Goal: Task Accomplishment & Management: Complete application form

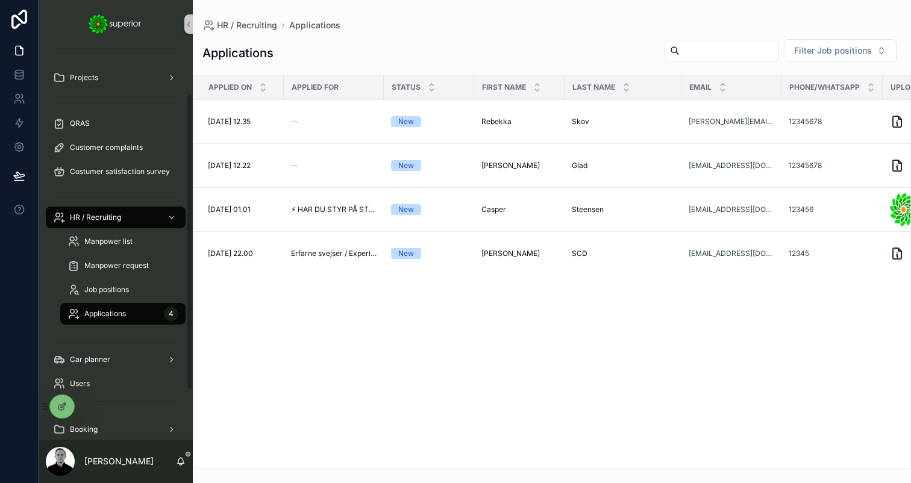
scroll to position [124, 0]
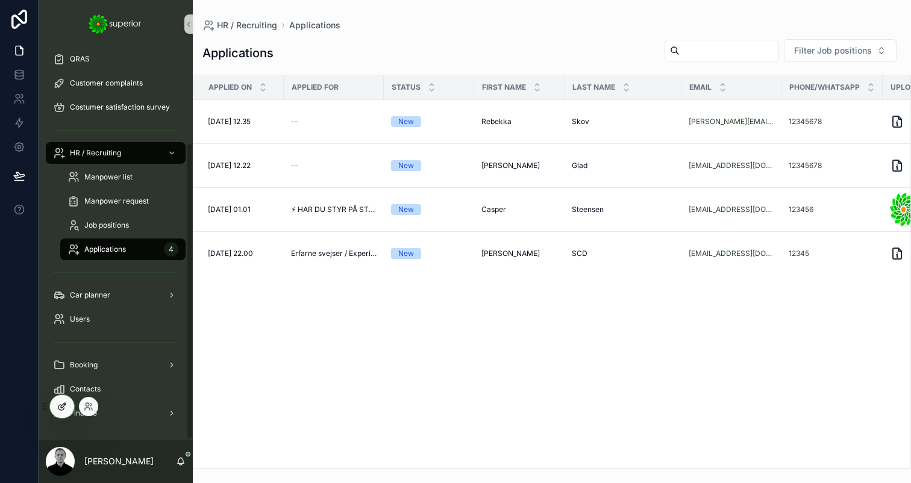
click at [63, 412] on div at bounding box center [62, 406] width 24 height 23
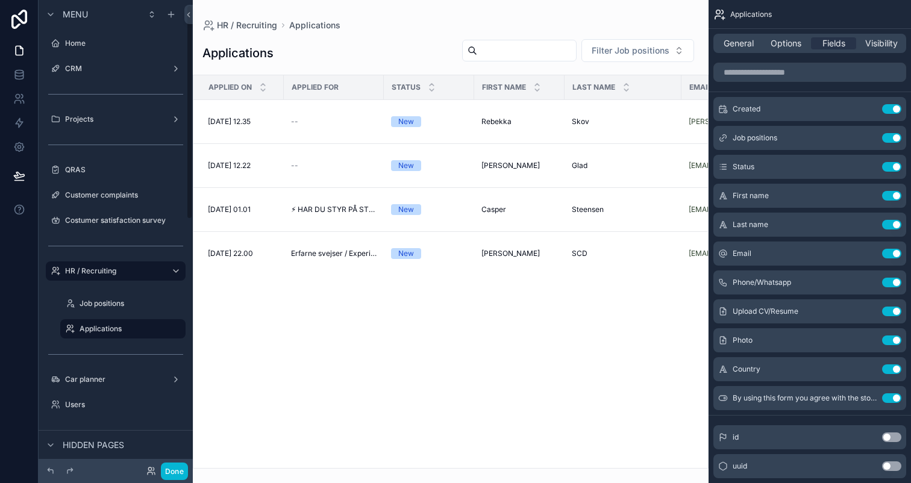
scroll to position [554, 0]
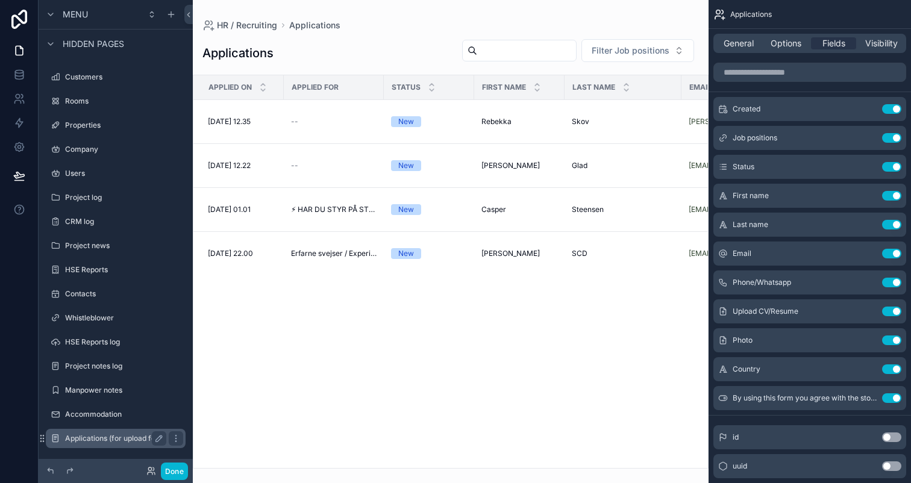
click at [111, 439] on label "Applications (for upload formular" at bounding box center [121, 439] width 113 height 10
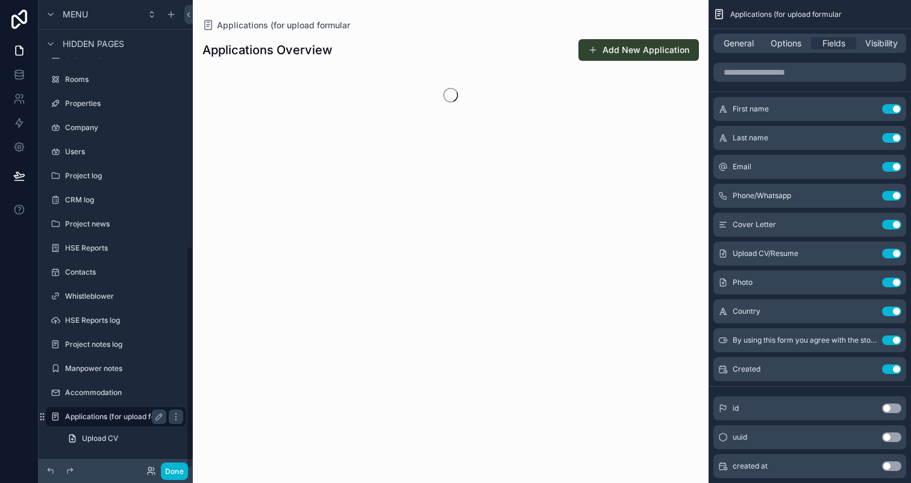
scroll to position [518, 0]
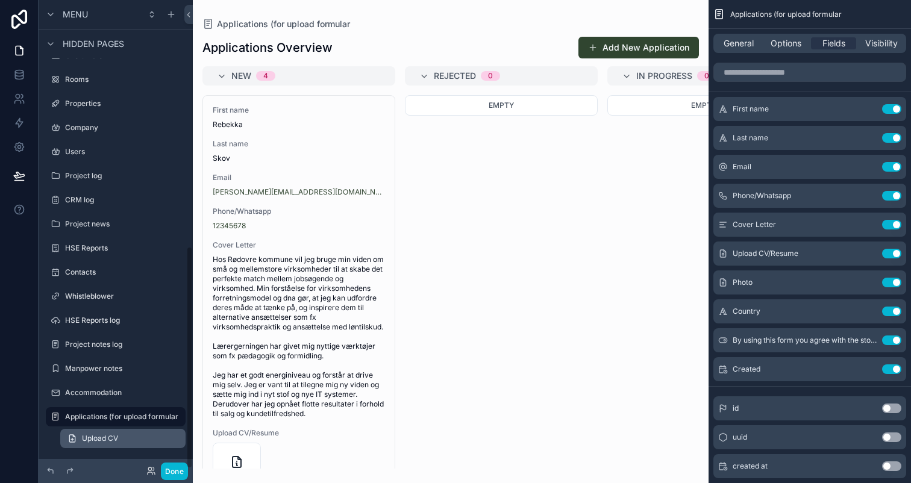
click at [100, 440] on span "Upload CV" at bounding box center [100, 439] width 36 height 10
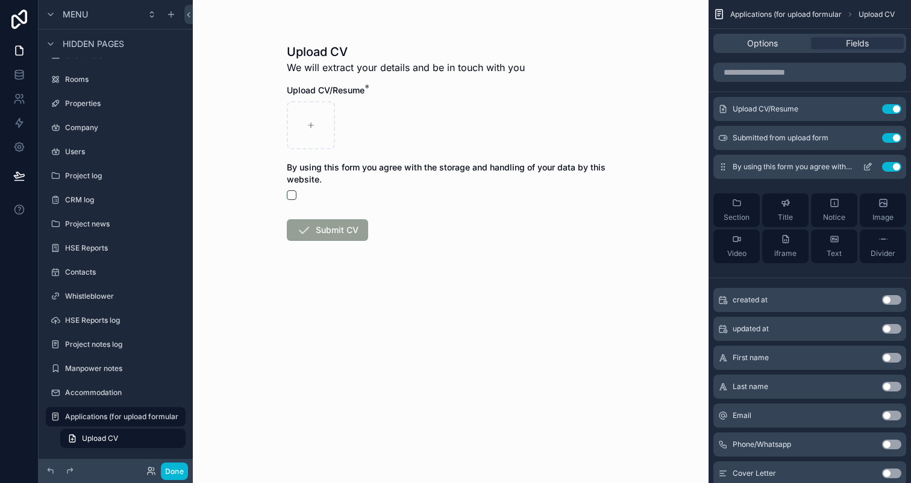
click at [869, 164] on icon "scrollable content" at bounding box center [868, 167] width 10 height 10
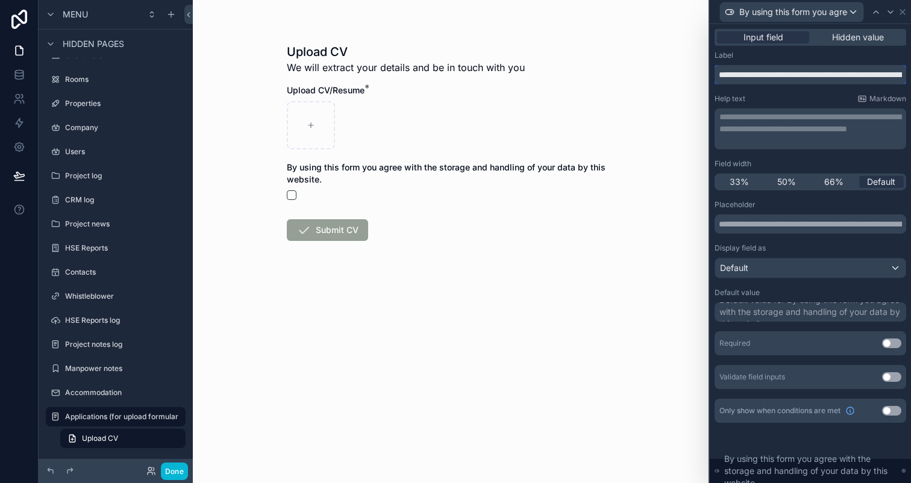
click at [807, 80] on input "**********" at bounding box center [811, 74] width 192 height 19
paste input "**********"
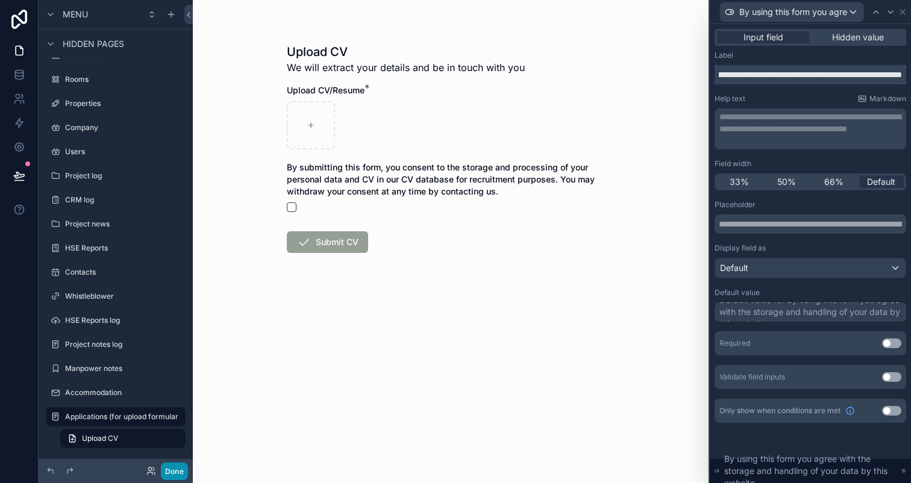
type input "**********"
click at [178, 468] on button "Done" at bounding box center [174, 471] width 27 height 17
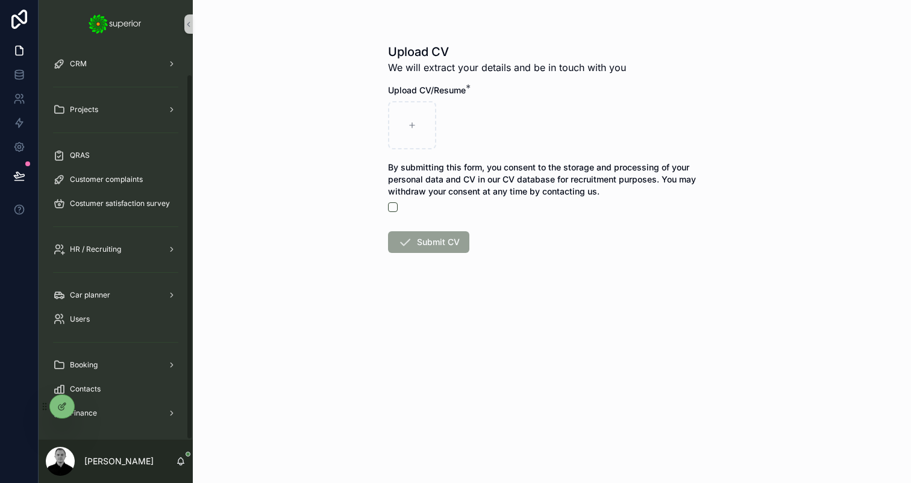
scroll to position [28, 0]
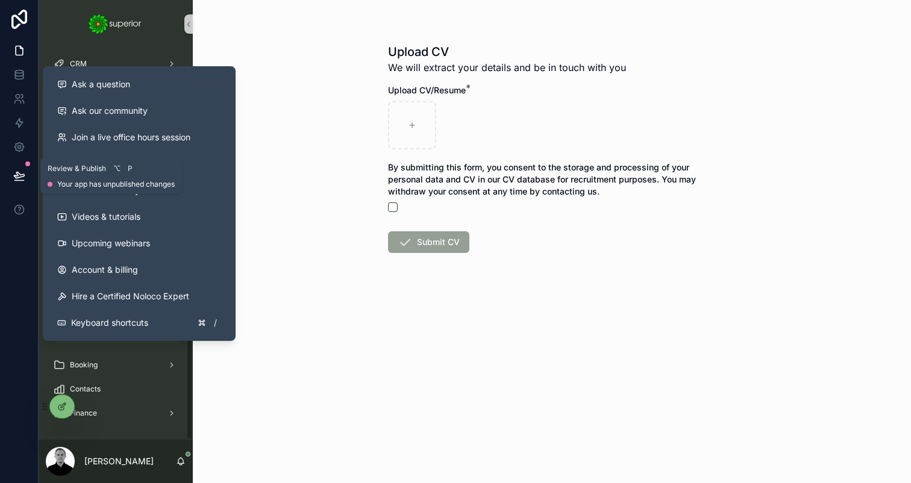
click at [20, 177] on icon at bounding box center [19, 175] width 10 height 6
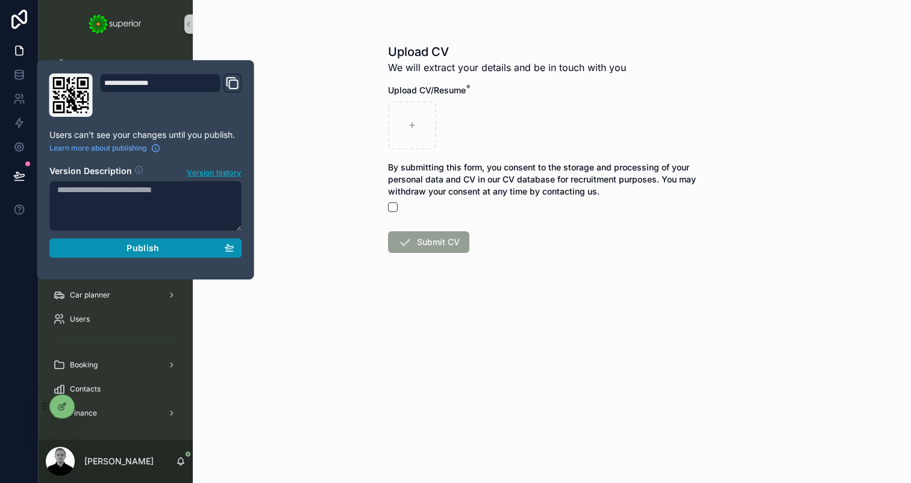
click at [119, 246] on div "Publish" at bounding box center [145, 248] width 177 height 11
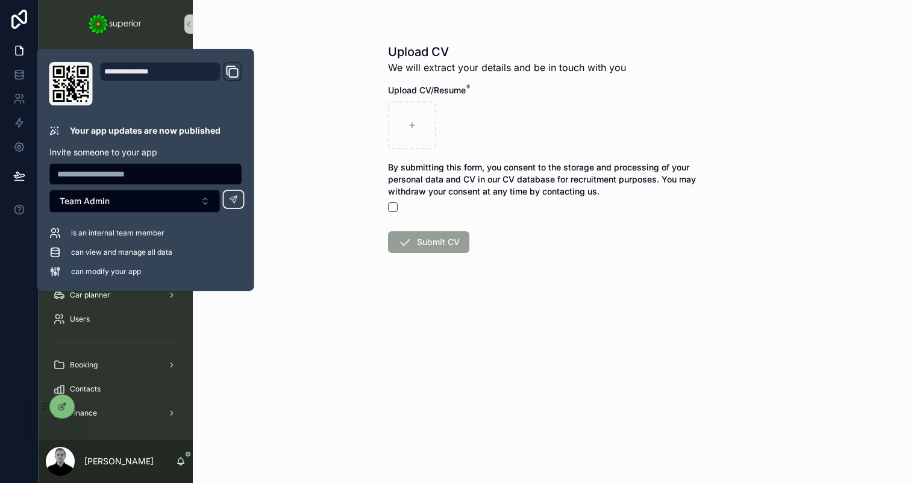
click at [482, 346] on div "Upload CV We will extract your details and be in touch with you Upload CV/Resum…" at bounding box center [552, 241] width 718 height 483
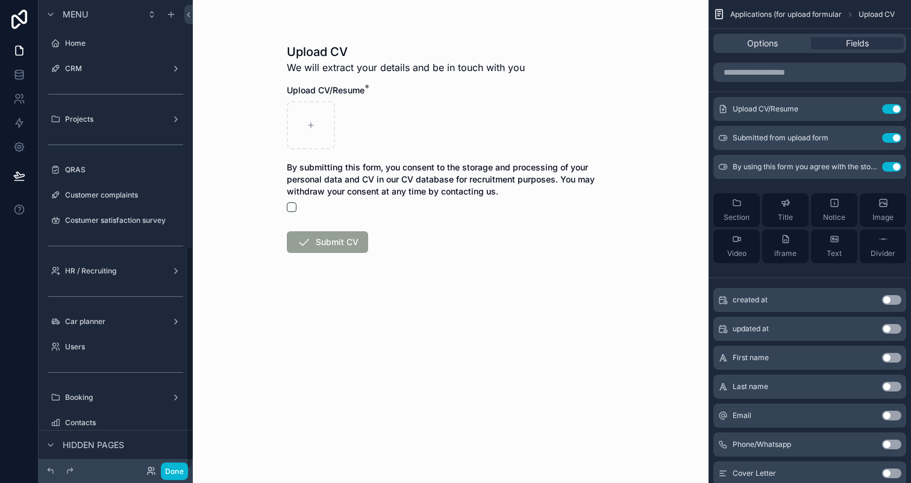
scroll to position [518, 0]
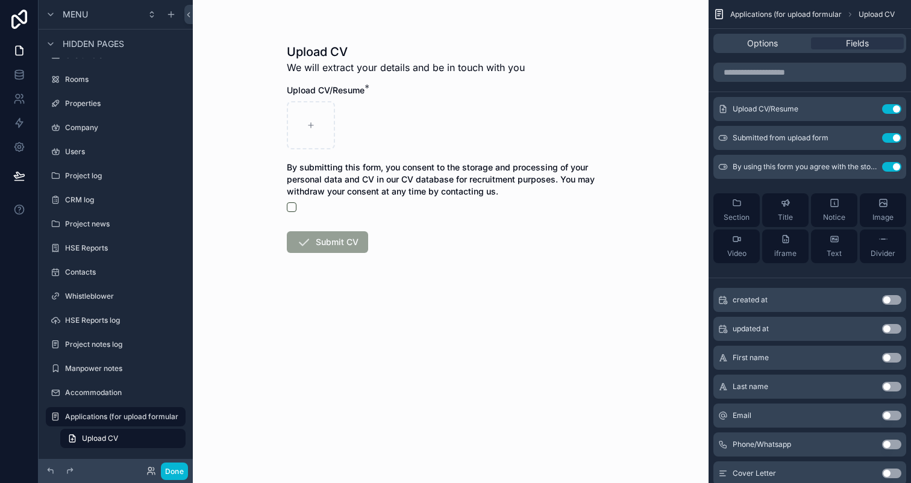
click at [894, 357] on button "Use setting" at bounding box center [891, 358] width 19 height 10
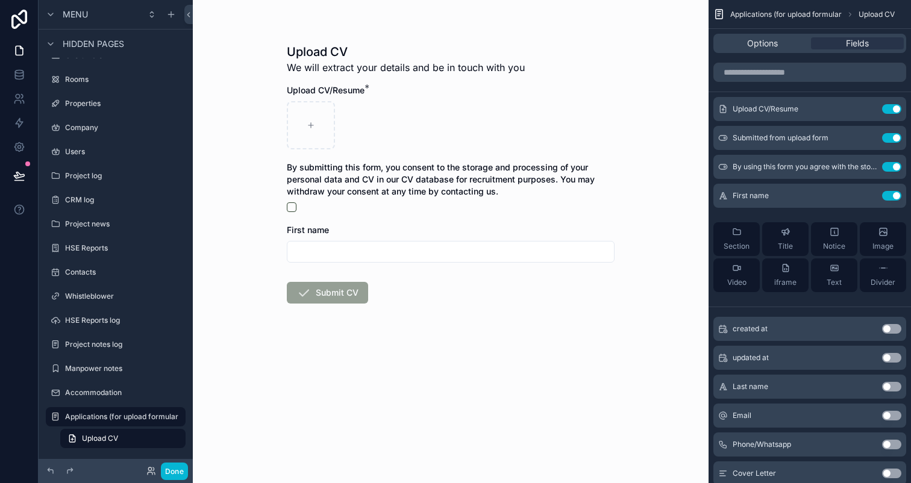
click at [893, 387] on button "Use setting" at bounding box center [891, 387] width 19 height 10
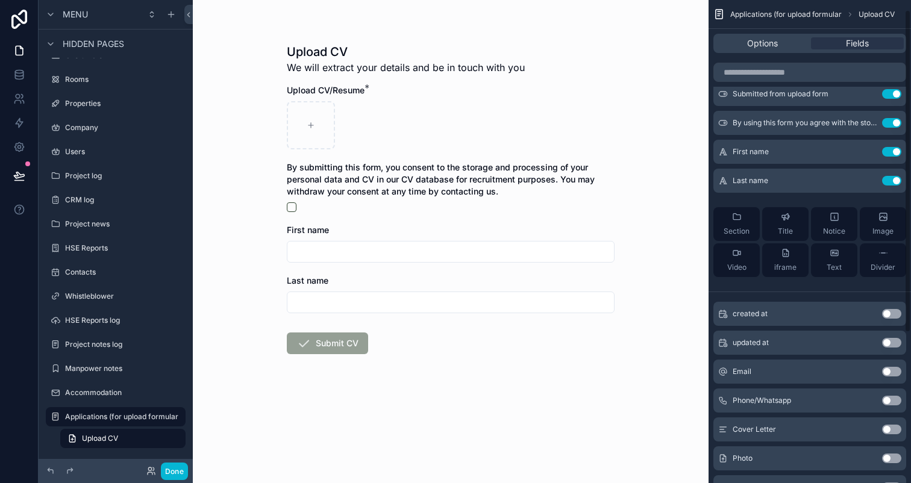
scroll to position [45, 0]
click at [894, 374] on button "Use setting" at bounding box center [891, 371] width 19 height 10
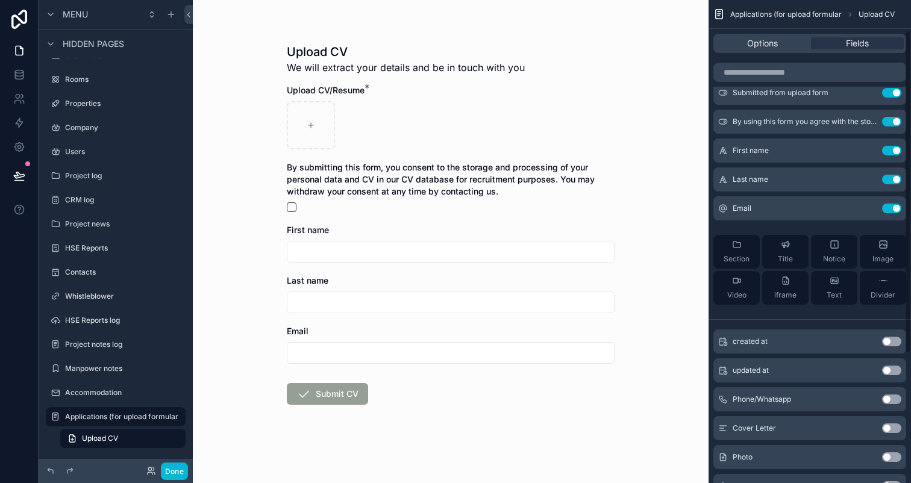
click at [892, 399] on button "Use setting" at bounding box center [891, 400] width 19 height 10
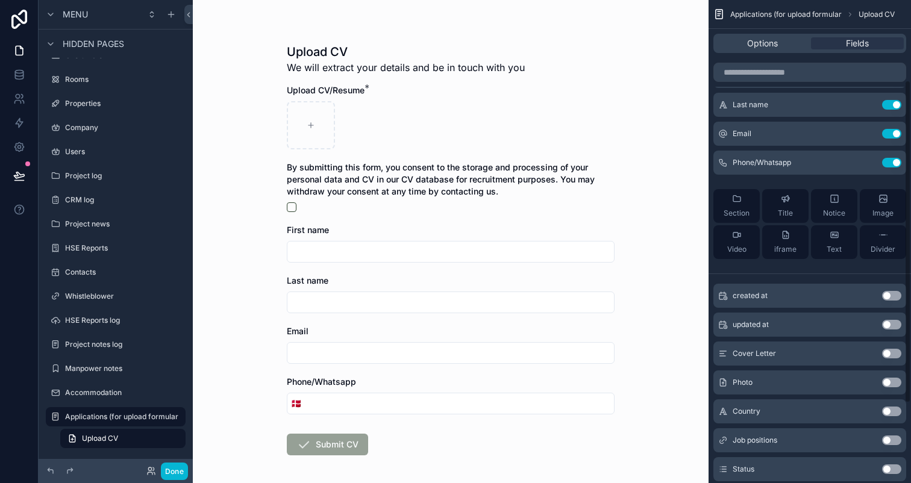
scroll to position [146, 0]
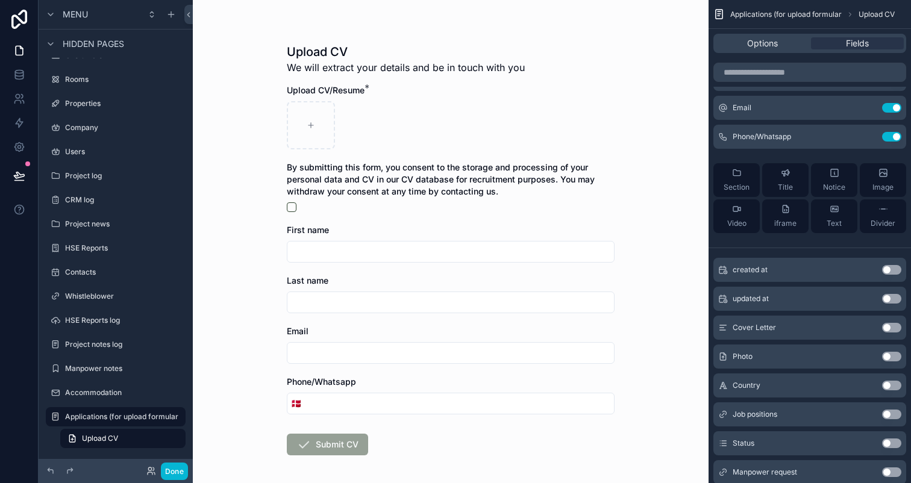
click at [888, 328] on button "Use setting" at bounding box center [891, 328] width 19 height 10
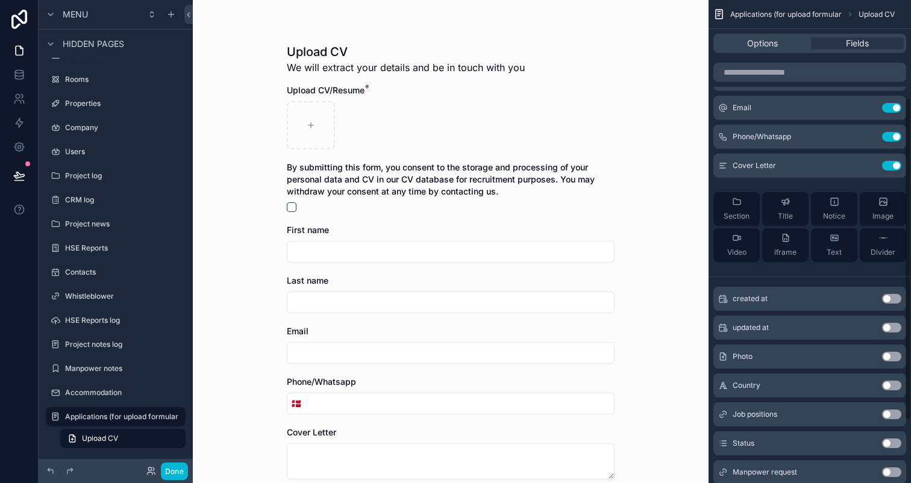
click at [889, 355] on button "Use setting" at bounding box center [891, 357] width 19 height 10
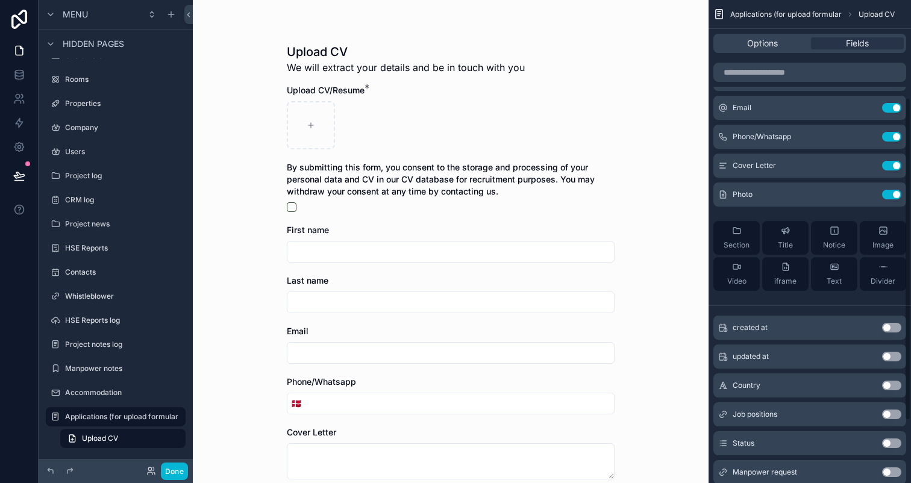
click at [892, 385] on button "Use setting" at bounding box center [891, 386] width 19 height 10
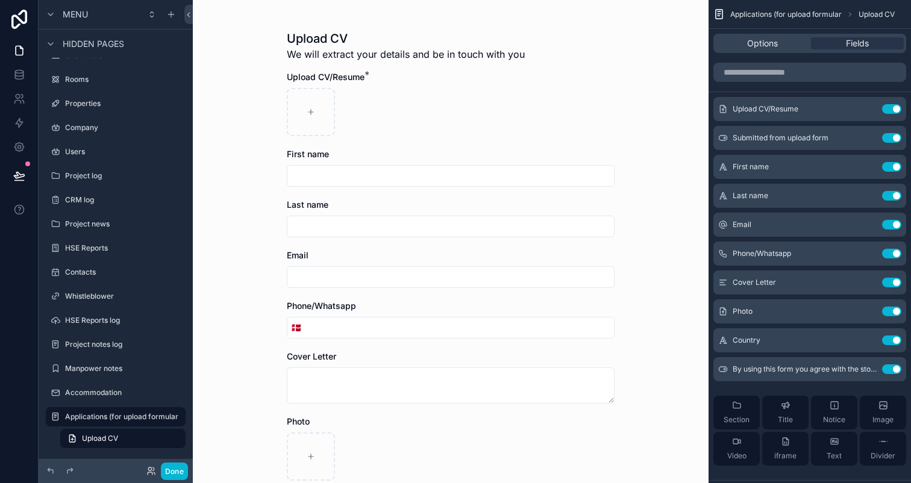
scroll to position [10, 0]
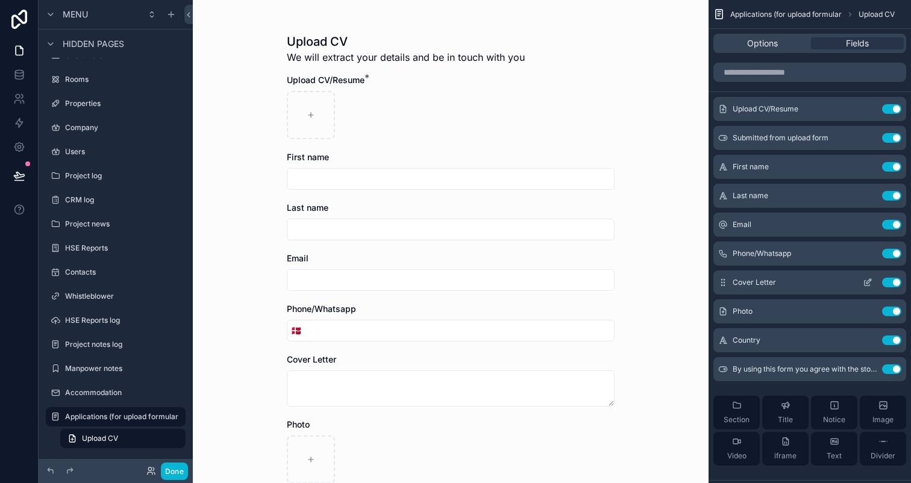
click at [865, 280] on icon "scrollable content" at bounding box center [868, 283] width 10 height 10
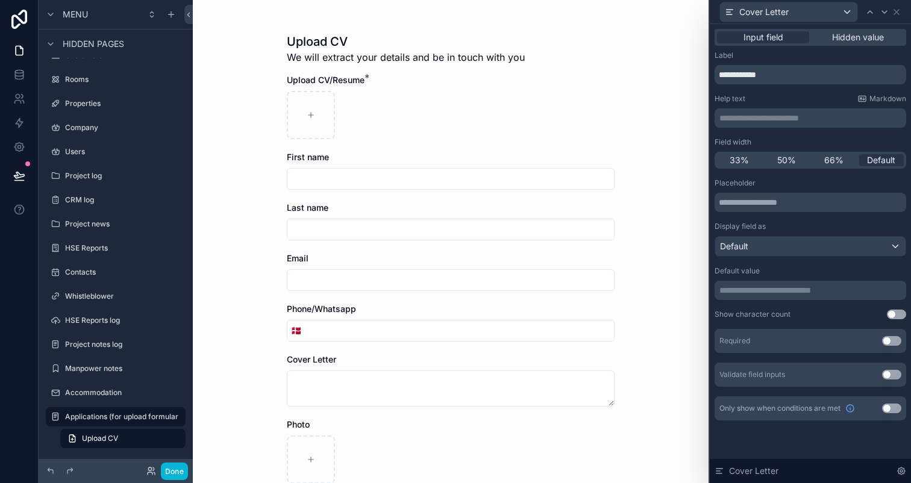
click at [888, 342] on button "Use setting" at bounding box center [891, 341] width 19 height 10
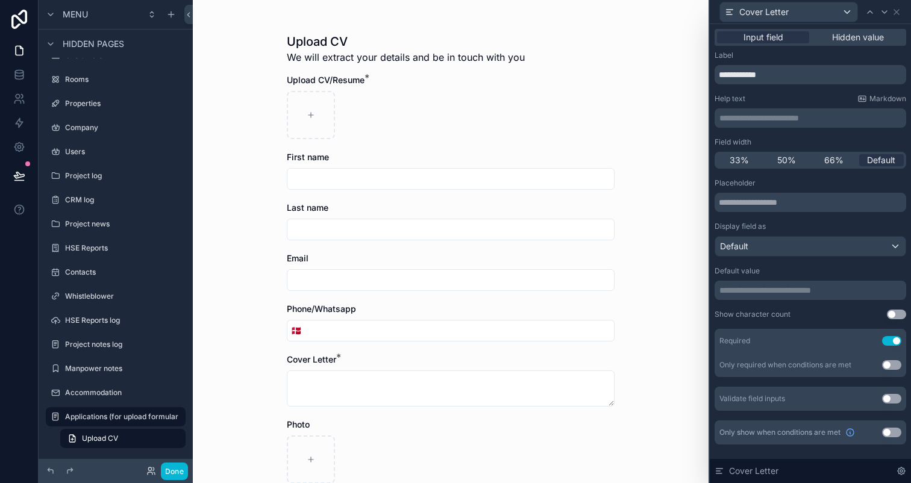
scroll to position [0, 0]
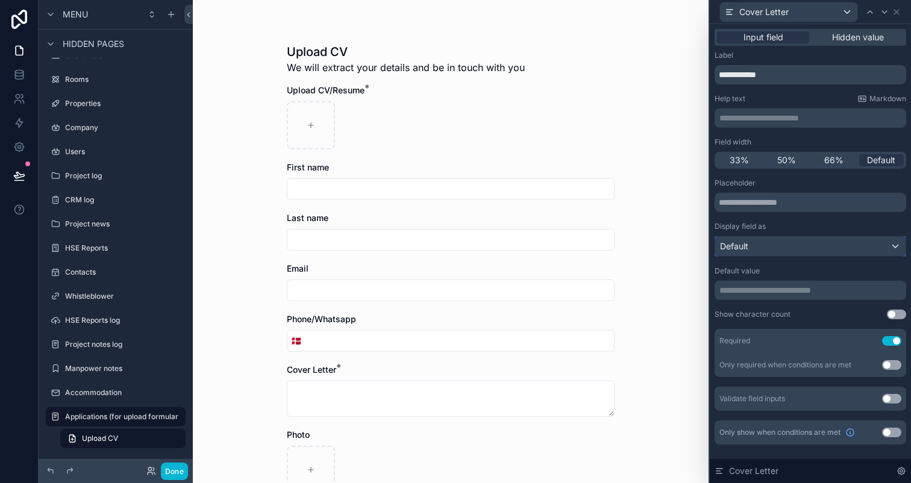
click at [821, 251] on div "Default" at bounding box center [810, 246] width 190 height 19
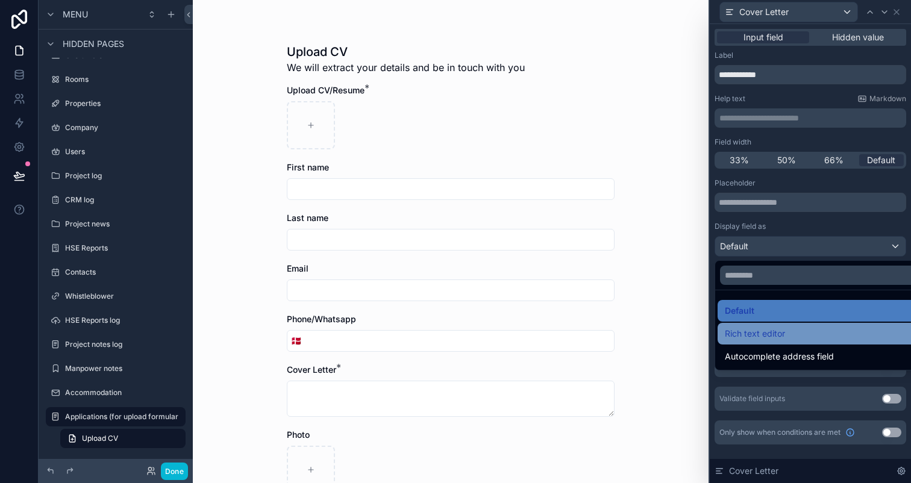
click at [819, 340] on div "Rich text editor" at bounding box center [824, 334] width 199 height 14
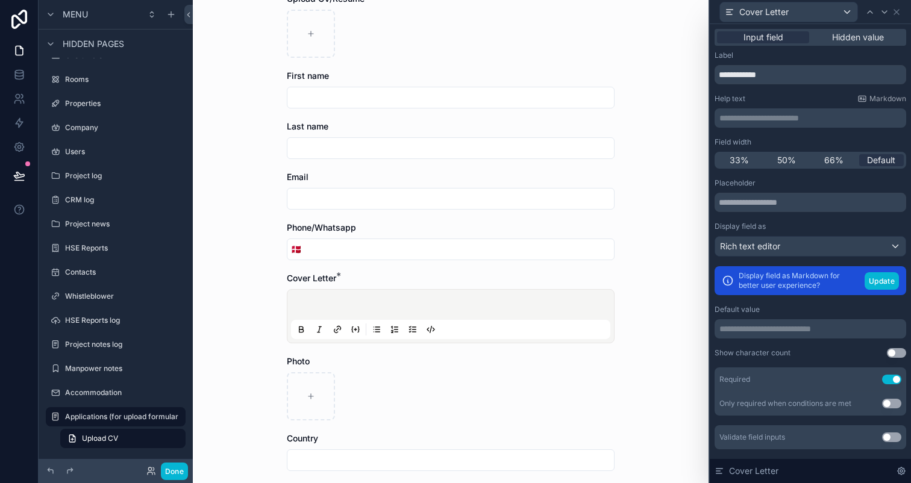
scroll to position [104, 0]
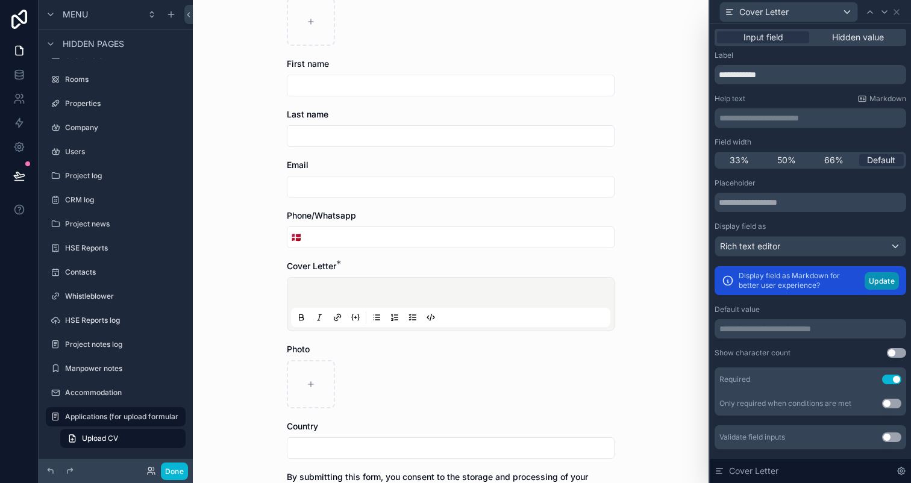
click at [886, 281] on button "Update" at bounding box center [882, 280] width 34 height 17
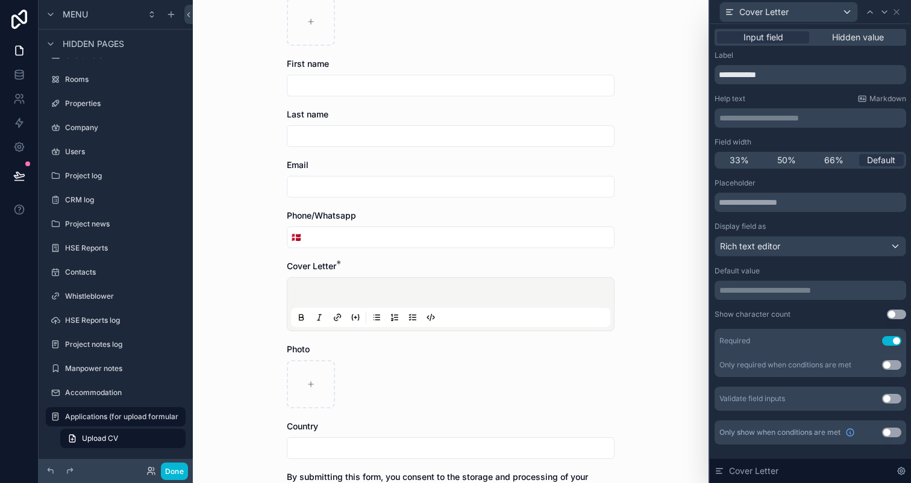
scroll to position [0, 0]
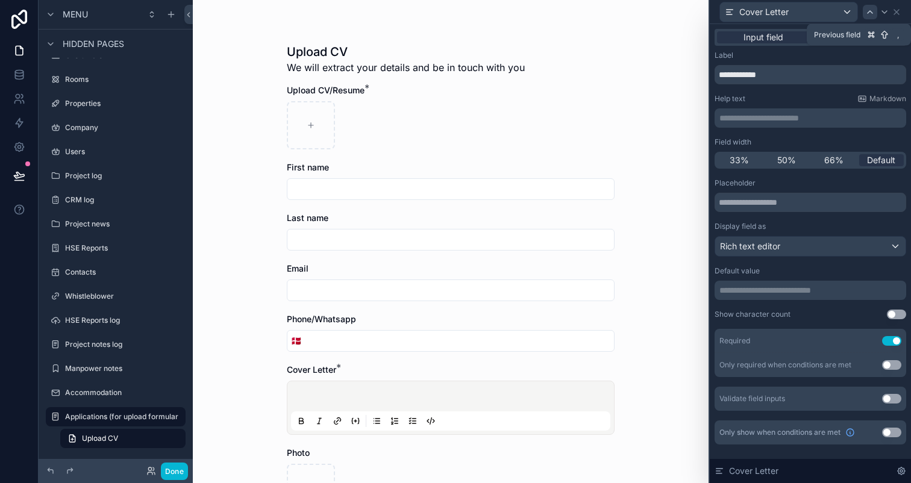
click at [868, 11] on icon at bounding box center [870, 12] width 10 height 10
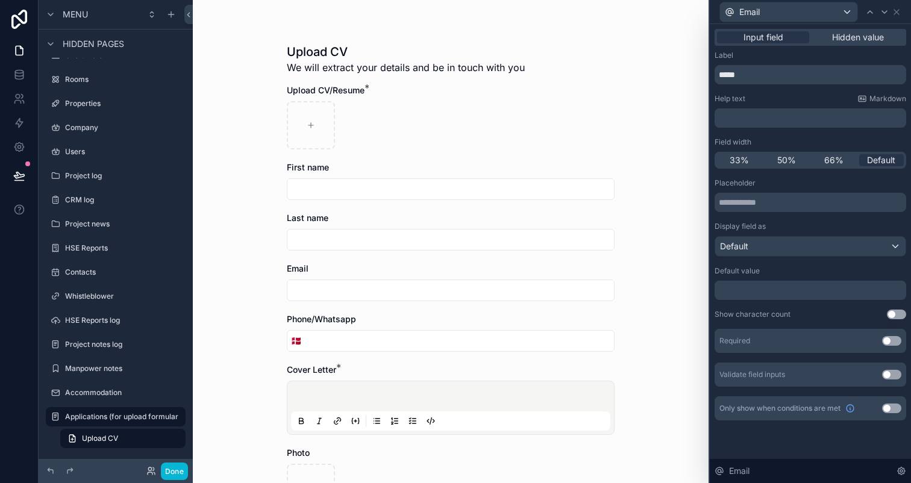
click at [868, 11] on icon at bounding box center [870, 12] width 10 height 10
click at [788, 162] on span "50%" at bounding box center [786, 160] width 19 height 12
click at [883, 16] on icon at bounding box center [885, 12] width 10 height 10
click at [783, 161] on span "50%" at bounding box center [786, 160] width 19 height 12
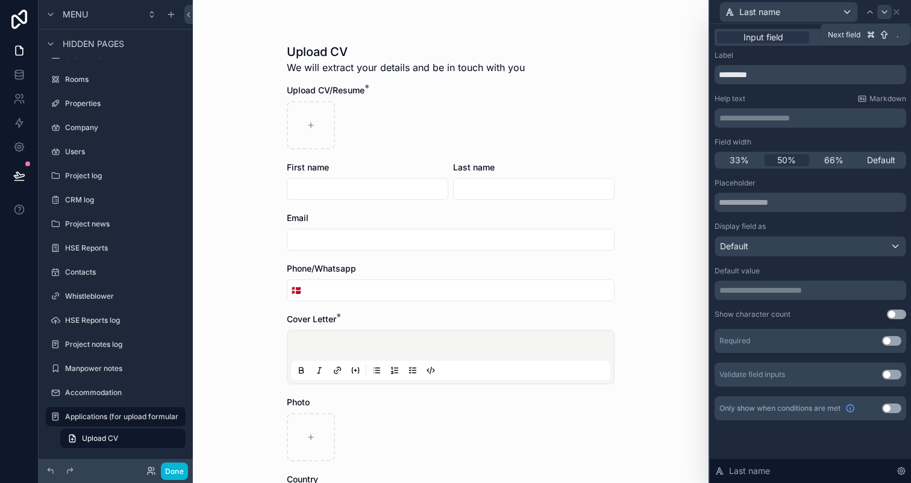
click at [881, 9] on icon at bounding box center [885, 12] width 10 height 10
click at [778, 164] on span "50%" at bounding box center [786, 160] width 19 height 12
click at [883, 13] on icon at bounding box center [885, 12] width 10 height 10
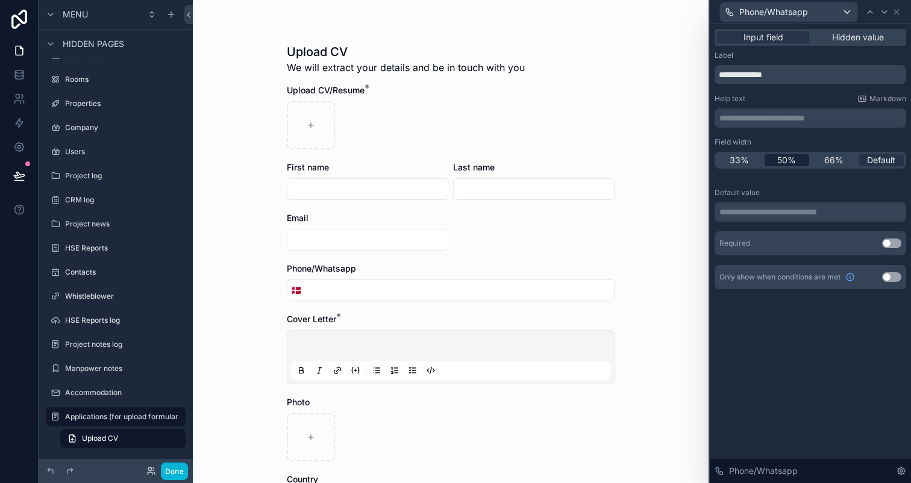
click at [785, 159] on span "50%" at bounding box center [786, 160] width 19 height 12
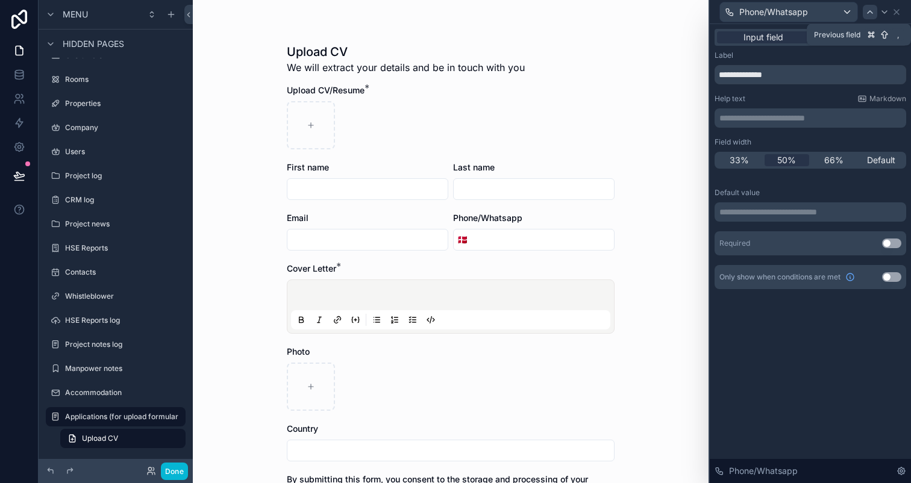
click at [864, 11] on div at bounding box center [870, 12] width 14 height 14
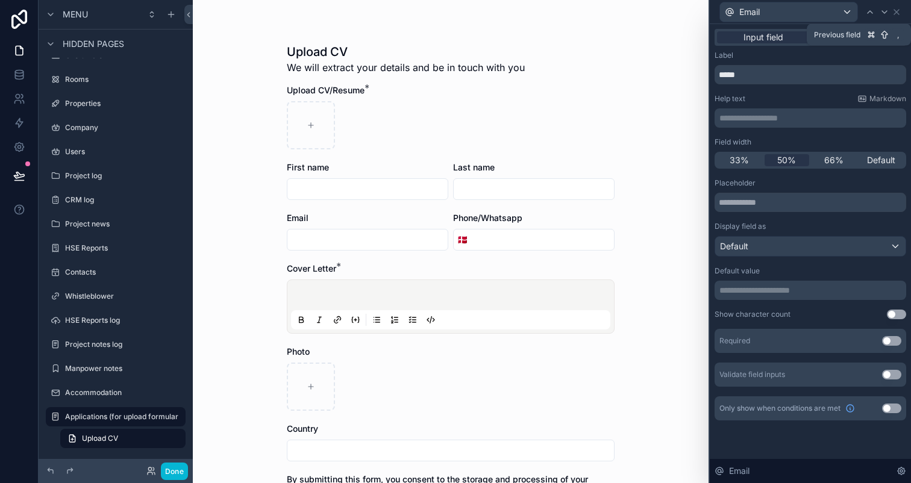
click at [864, 11] on div at bounding box center [870, 12] width 14 height 14
click at [893, 340] on button "Use setting" at bounding box center [891, 341] width 19 height 10
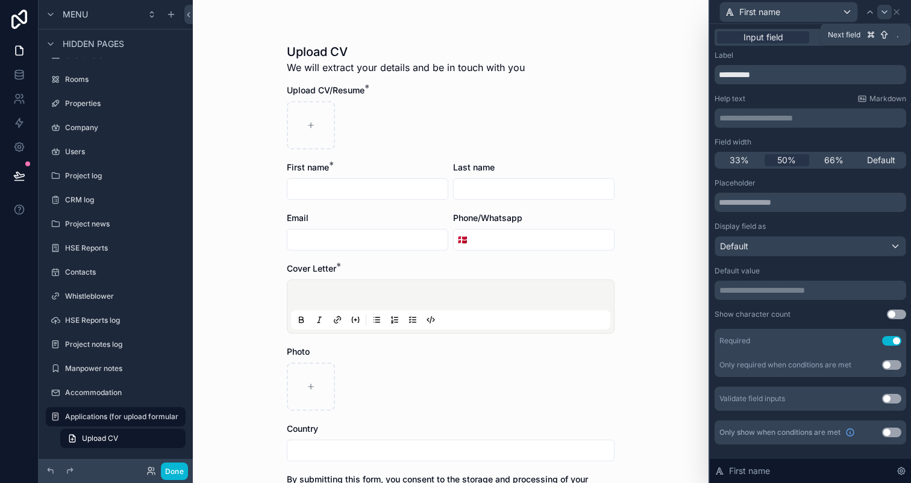
click at [886, 12] on icon at bounding box center [885, 12] width 10 height 10
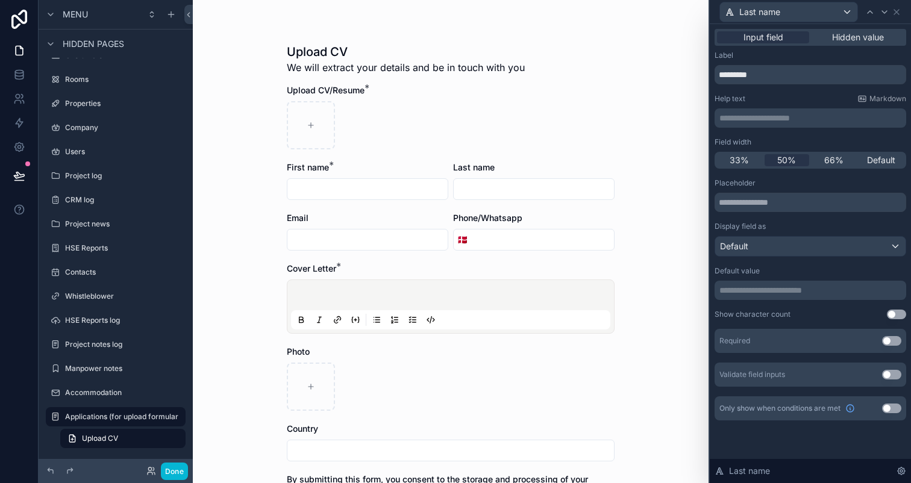
click at [892, 340] on button "Use setting" at bounding box center [891, 341] width 19 height 10
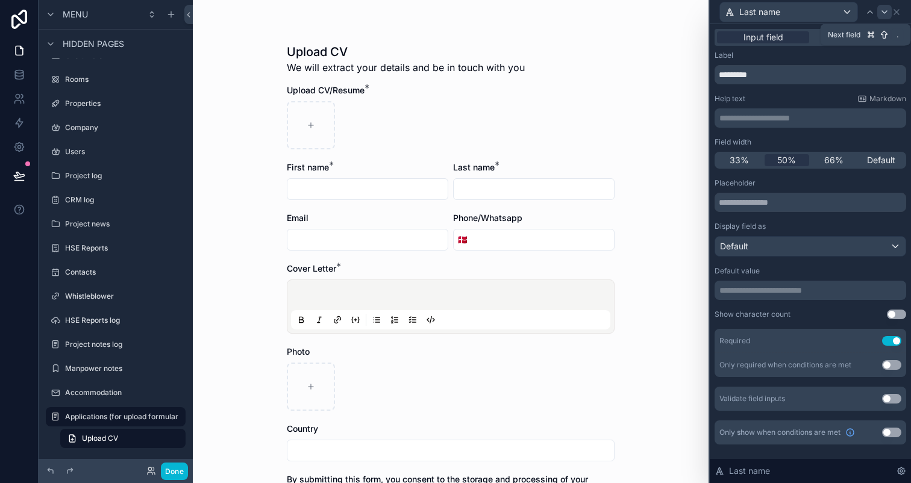
click at [889, 13] on div at bounding box center [884, 12] width 14 height 14
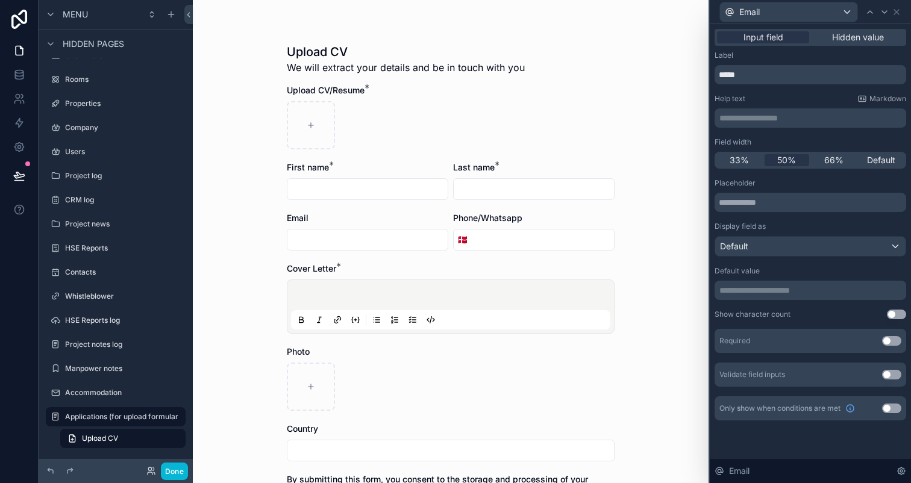
click at [898, 339] on button "Use setting" at bounding box center [891, 341] width 19 height 10
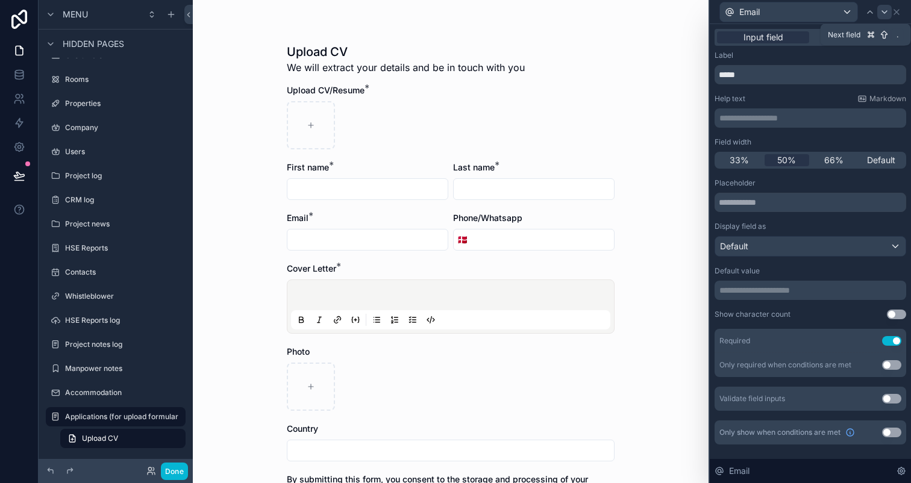
click at [885, 10] on icon at bounding box center [885, 12] width 10 height 10
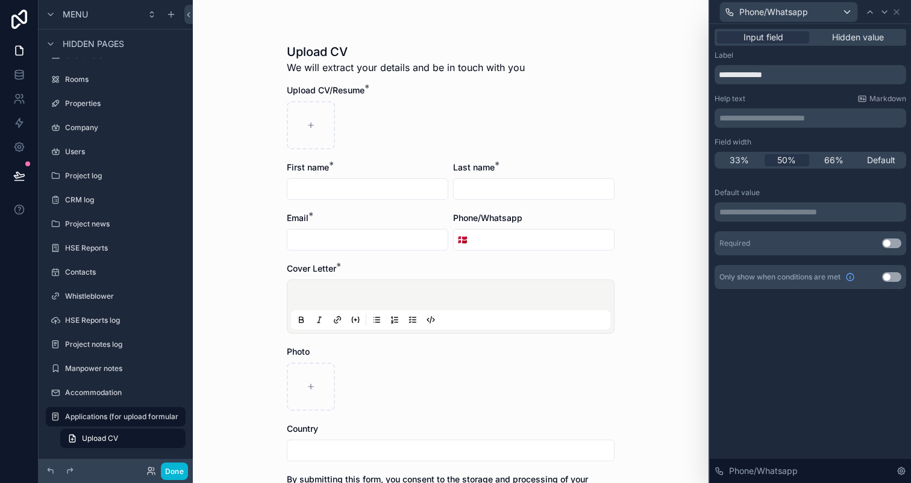
click at [894, 244] on button "Use setting" at bounding box center [891, 244] width 19 height 10
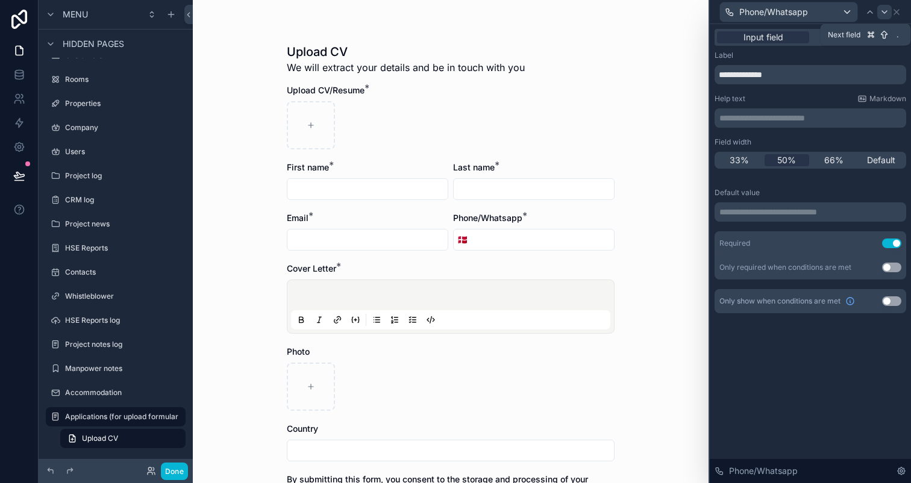
click at [888, 16] on icon at bounding box center [885, 12] width 10 height 10
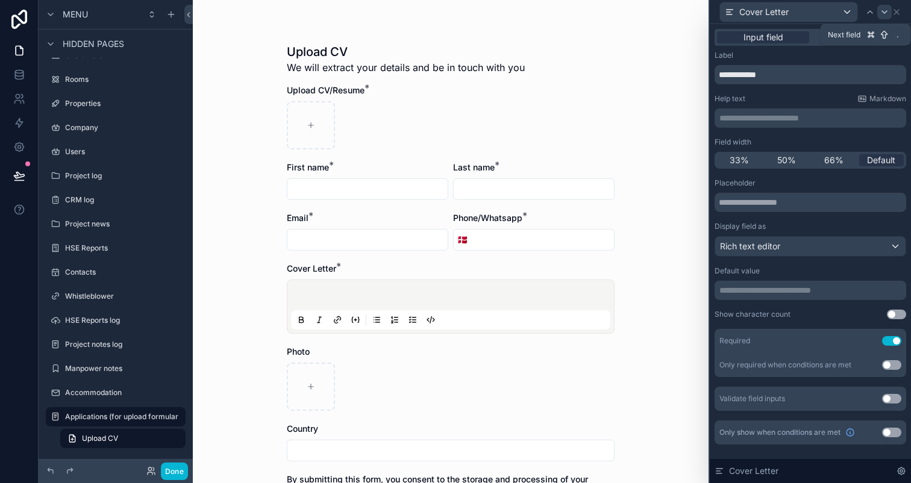
click at [880, 14] on icon at bounding box center [885, 12] width 10 height 10
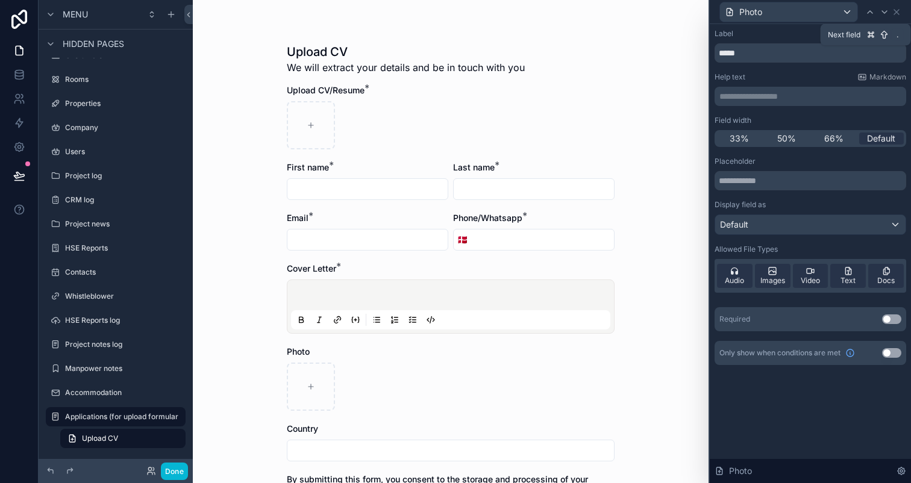
click at [880, 14] on icon at bounding box center [885, 12] width 10 height 10
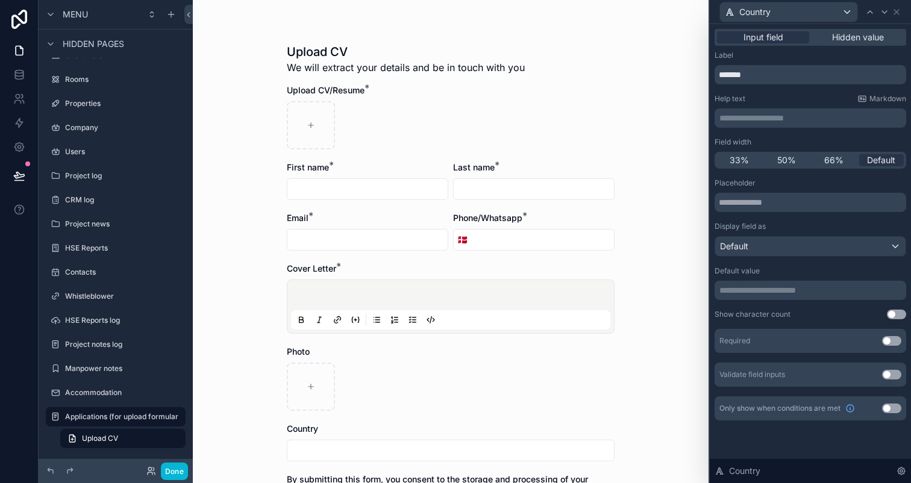
click at [891, 347] on div "Required Use setting" at bounding box center [811, 341] width 192 height 24
click at [891, 345] on button "Use setting" at bounding box center [891, 341] width 19 height 10
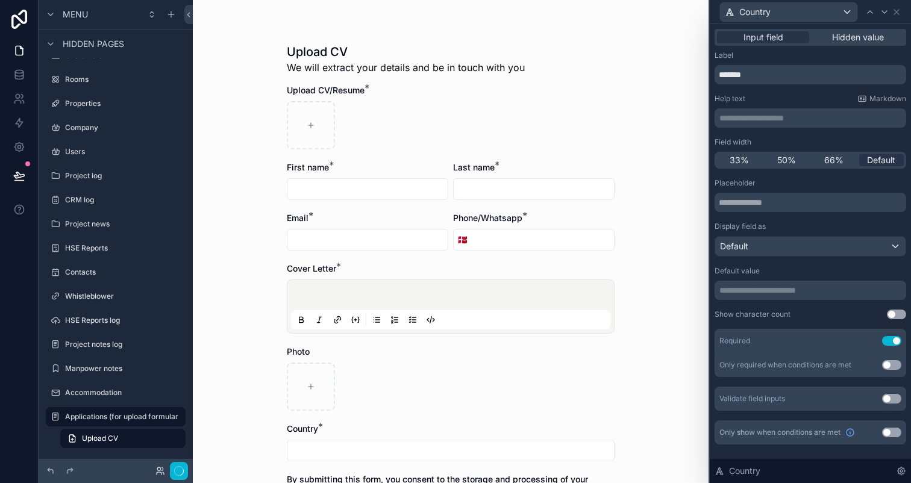
scroll to position [159, 0]
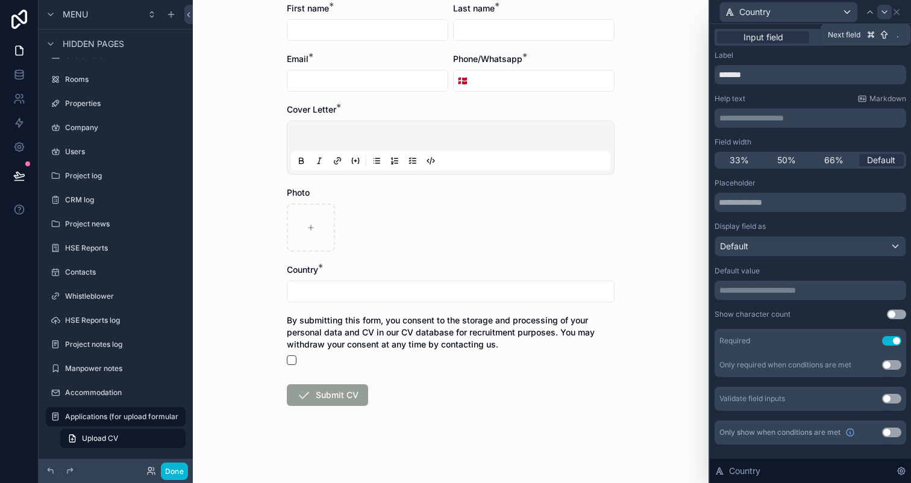
click at [880, 8] on icon at bounding box center [885, 12] width 10 height 10
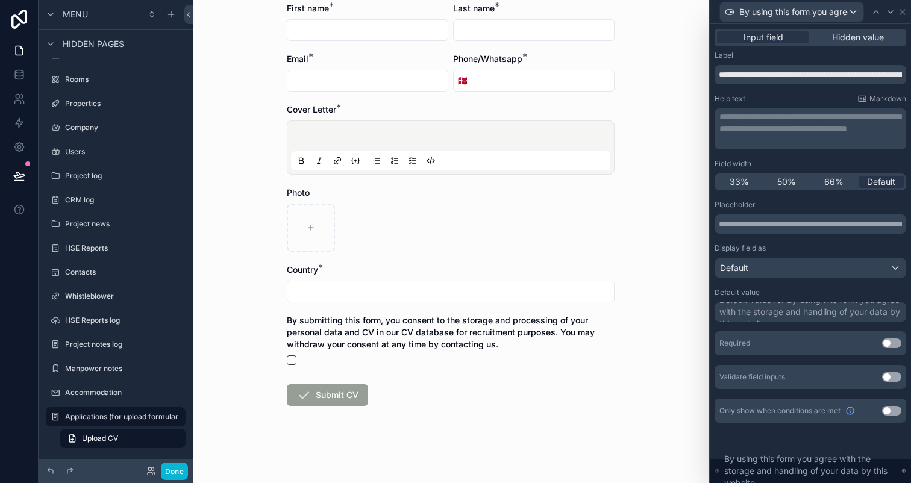
click at [893, 343] on button "Use setting" at bounding box center [891, 344] width 19 height 10
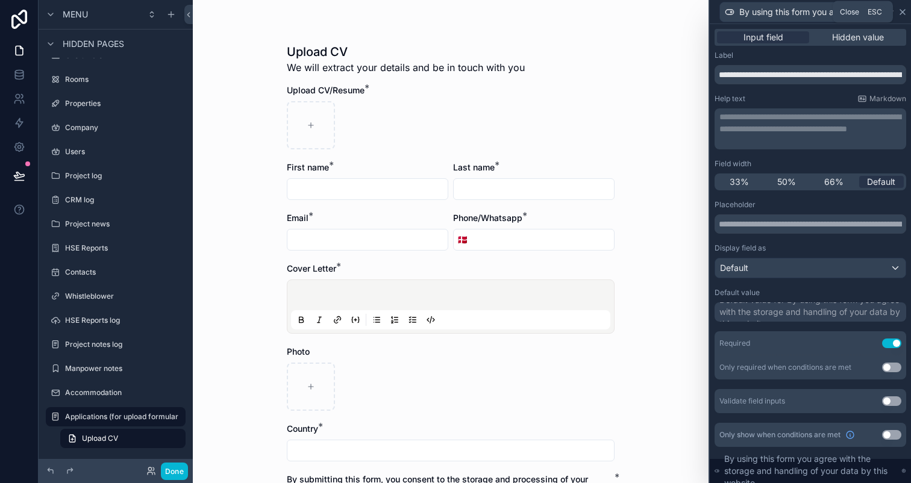
click at [904, 13] on icon at bounding box center [902, 12] width 5 height 5
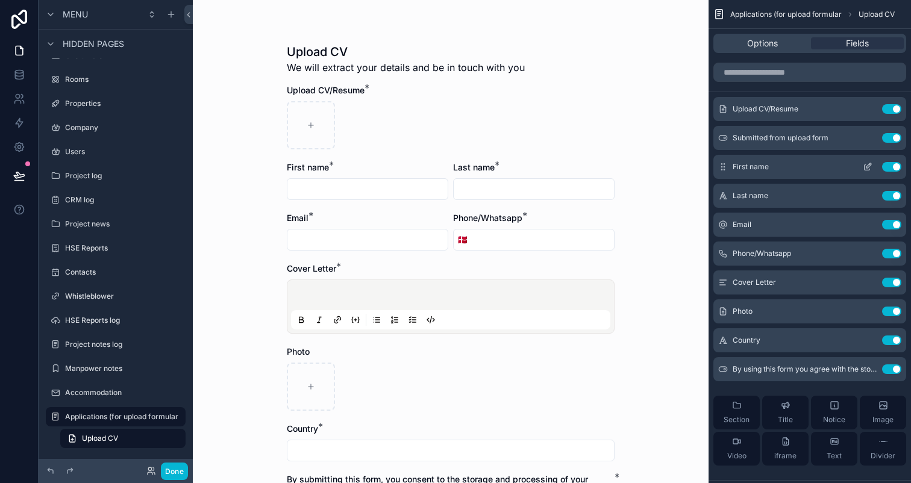
click at [870, 168] on icon "scrollable content" at bounding box center [868, 167] width 10 height 10
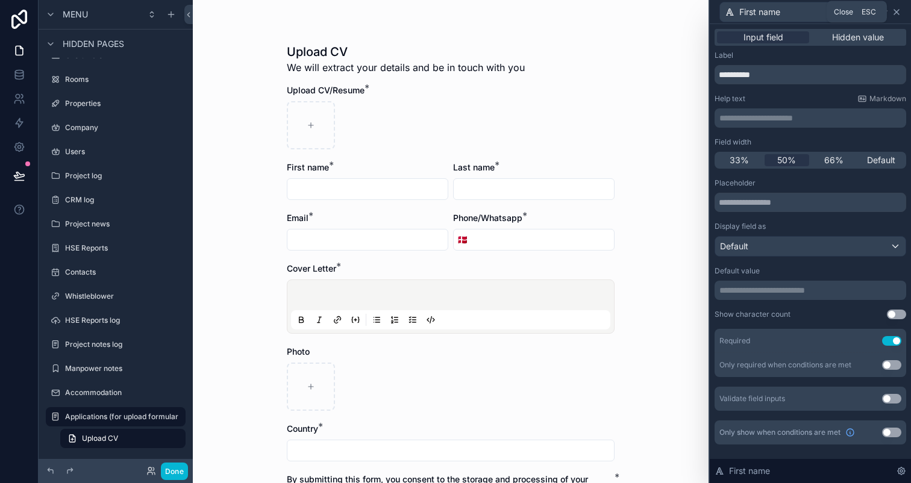
click at [898, 16] on icon at bounding box center [897, 12] width 10 height 10
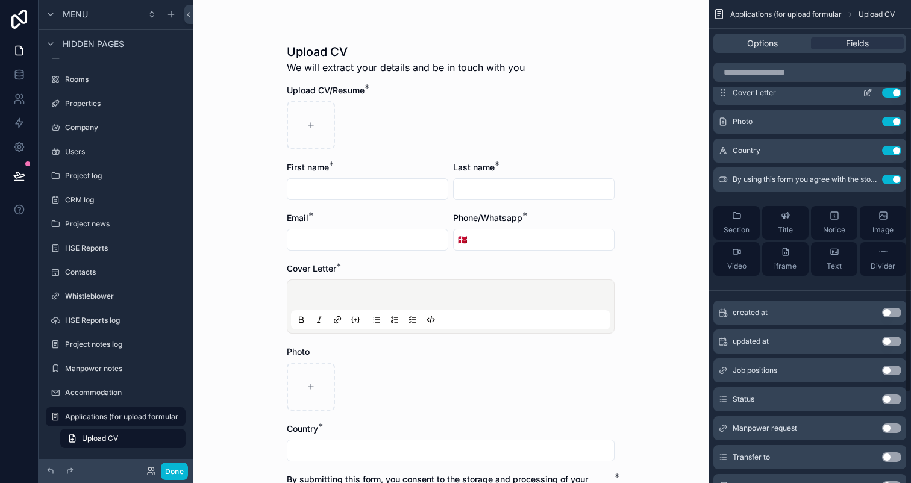
scroll to position [208, 0]
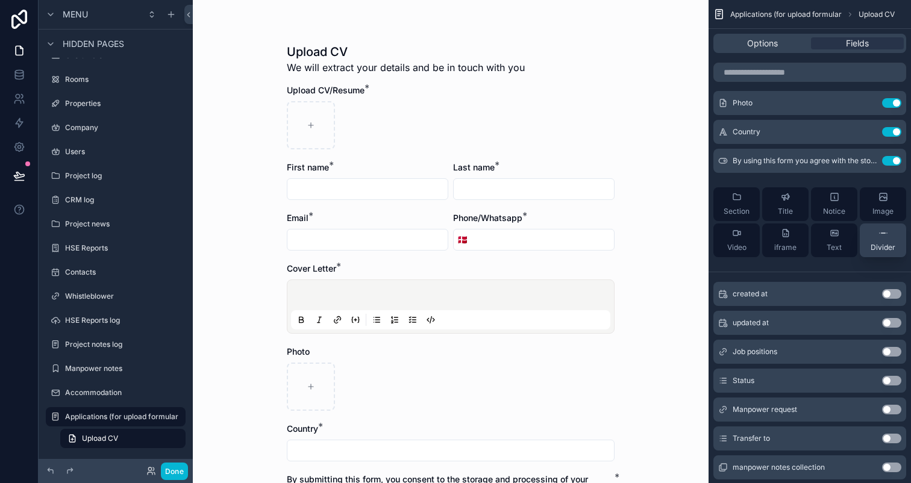
click at [875, 247] on span "Divider" at bounding box center [883, 248] width 25 height 10
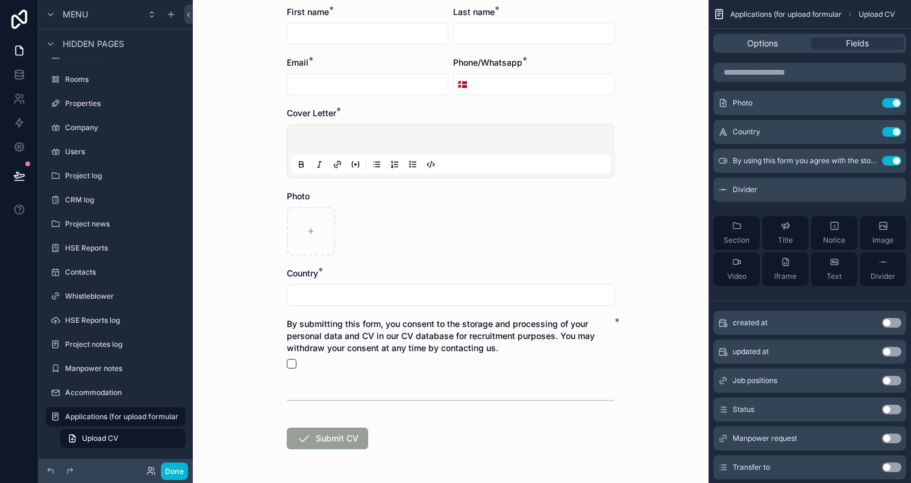
scroll to position [169, 0]
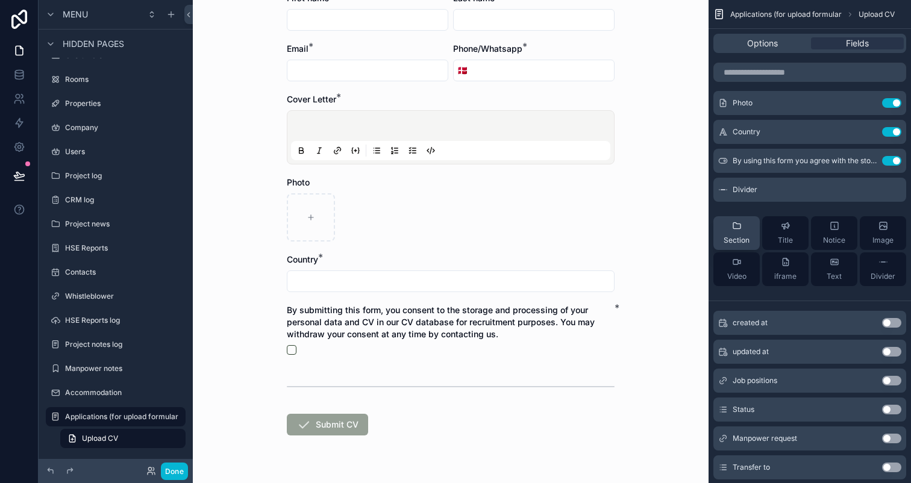
click at [741, 225] on icon "scrollable content" at bounding box center [737, 226] width 10 height 10
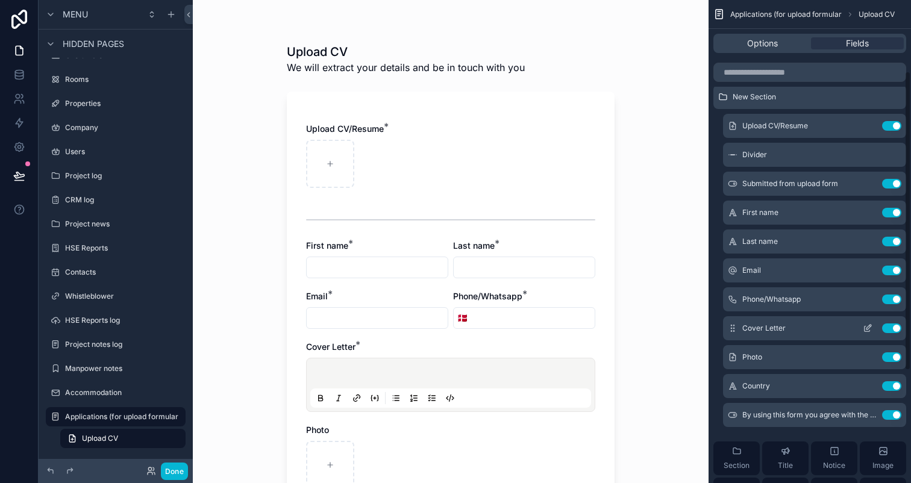
scroll to position [0, 0]
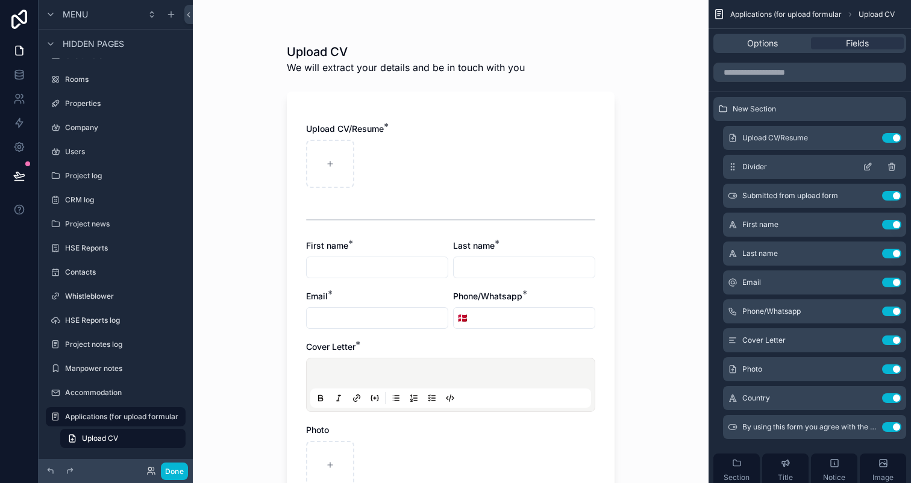
click at [891, 165] on icon "scrollable content" at bounding box center [892, 165] width 7 height 0
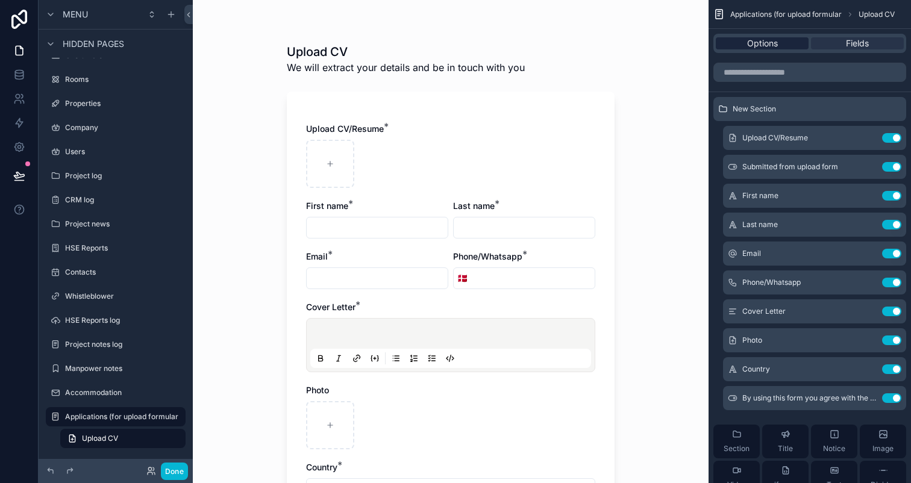
click at [755, 42] on span "Options" at bounding box center [762, 43] width 31 height 12
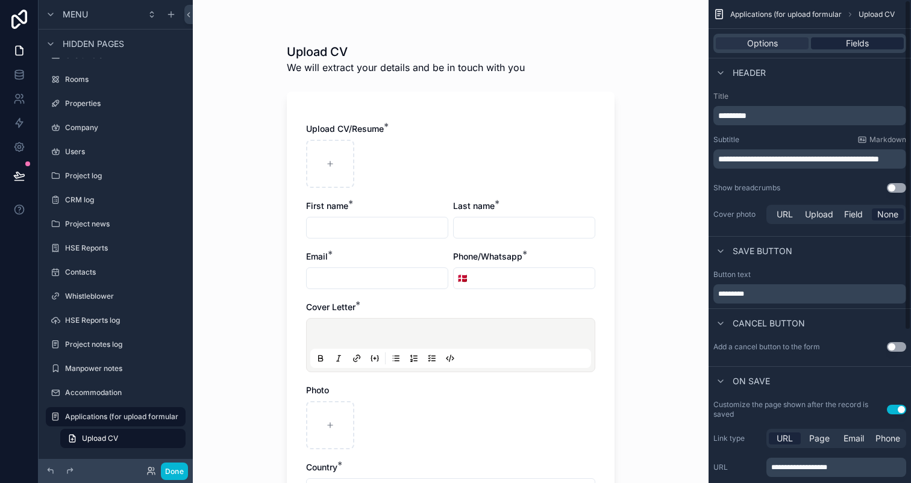
click at [841, 39] on div "Fields" at bounding box center [857, 43] width 93 height 12
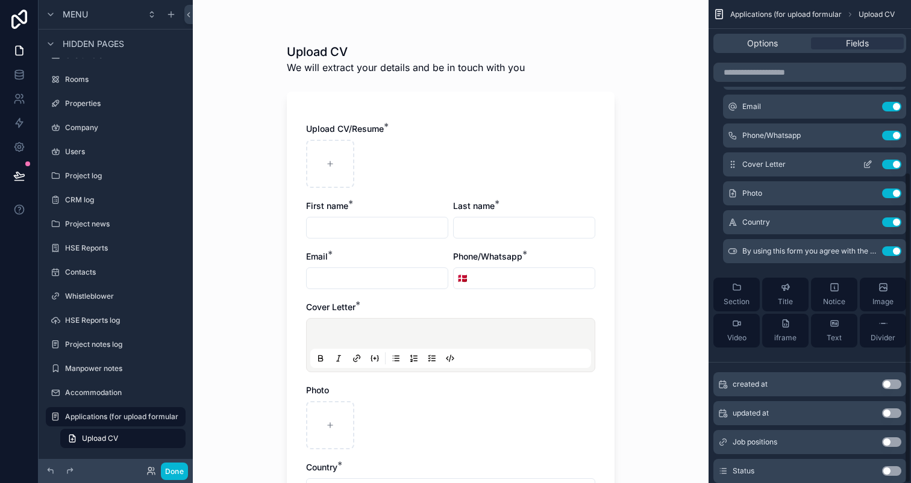
scroll to position [268, 0]
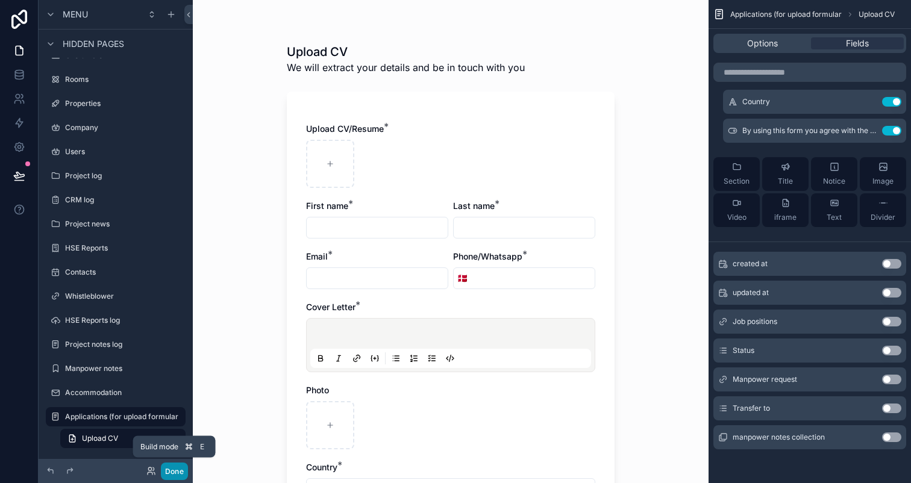
click at [169, 466] on button "Done" at bounding box center [174, 471] width 27 height 17
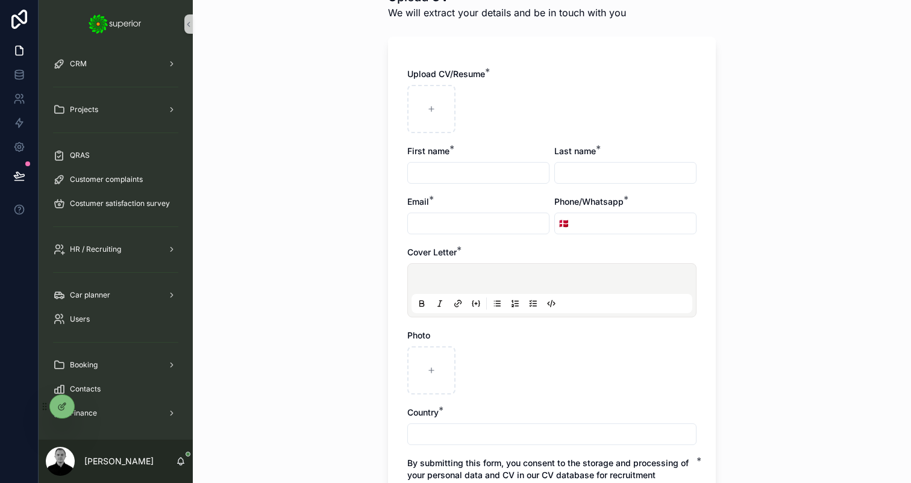
scroll to position [0, 0]
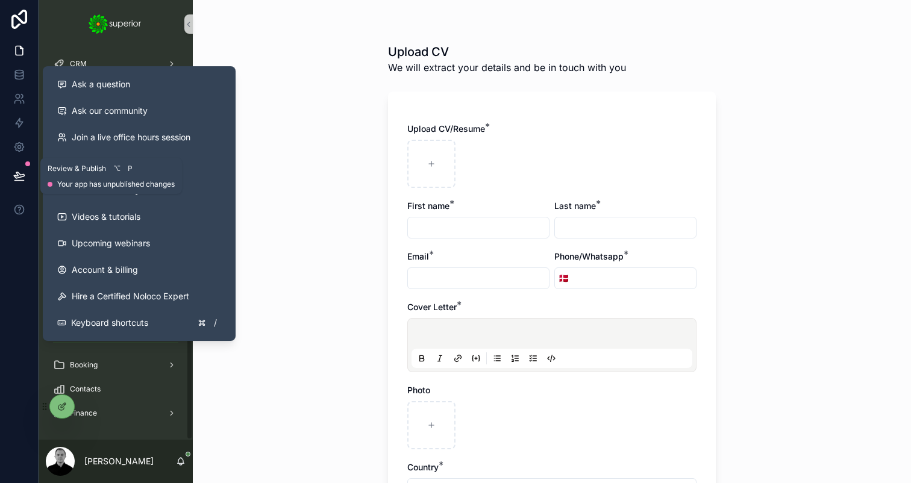
click at [23, 174] on icon at bounding box center [19, 176] width 12 height 12
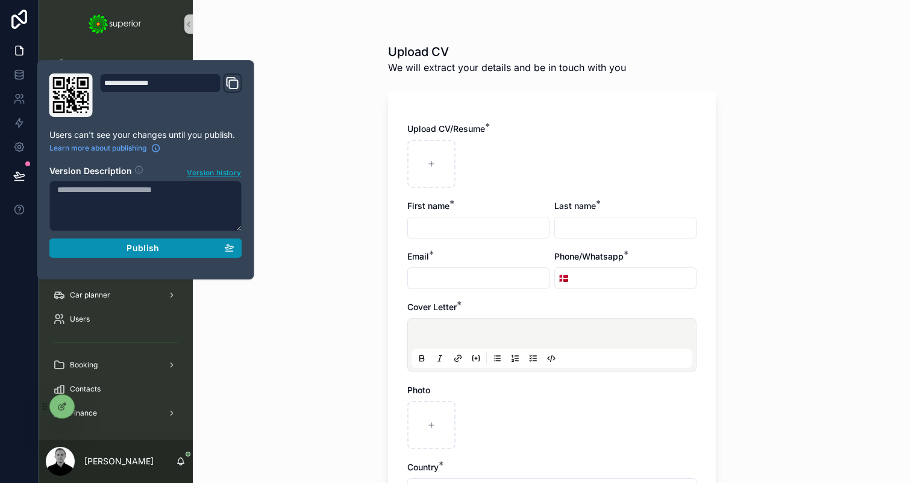
click at [139, 245] on span "Publish" at bounding box center [143, 248] width 33 height 11
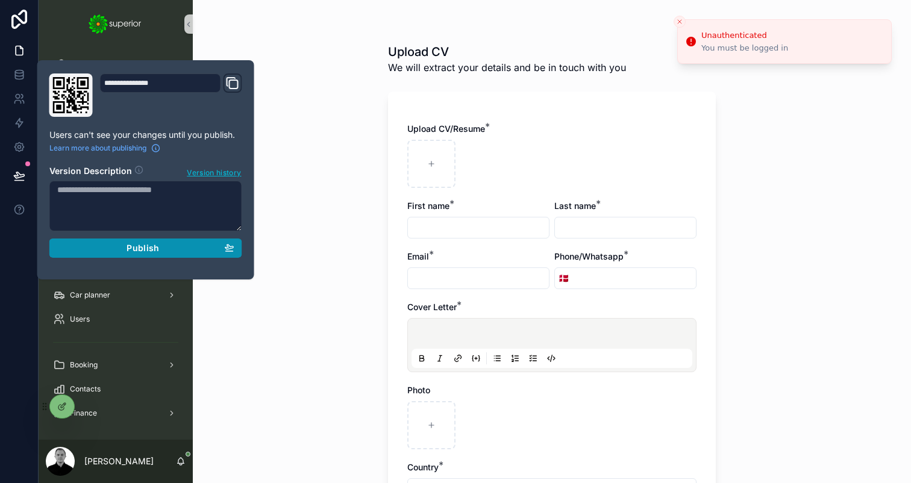
click at [163, 249] on div "Publish" at bounding box center [145, 248] width 177 height 11
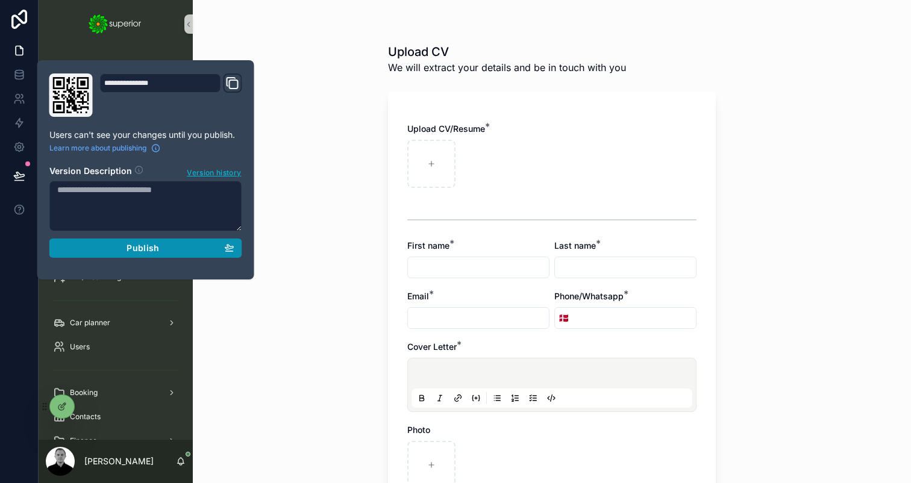
click at [181, 247] on div "Publish" at bounding box center [145, 248] width 177 height 11
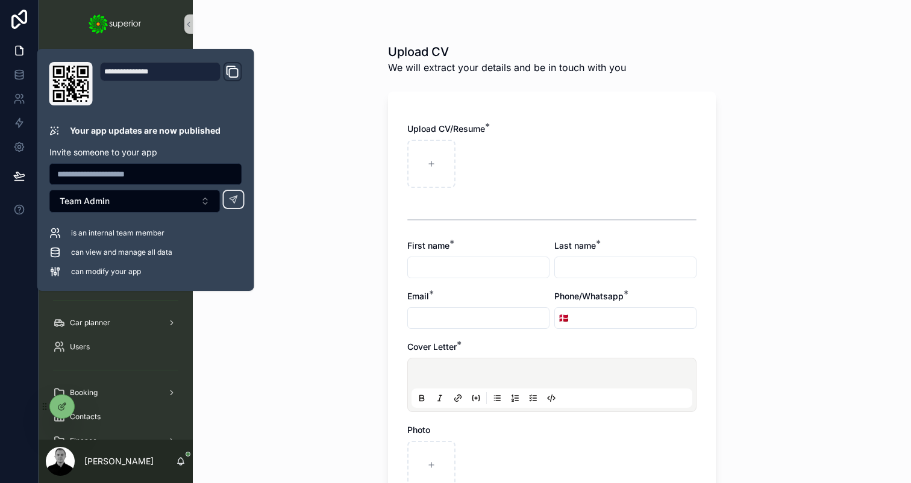
click at [497, 83] on div "Upload CV We will extract your details and be in touch with you Upload CV/Resum…" at bounding box center [551, 382] width 347 height 764
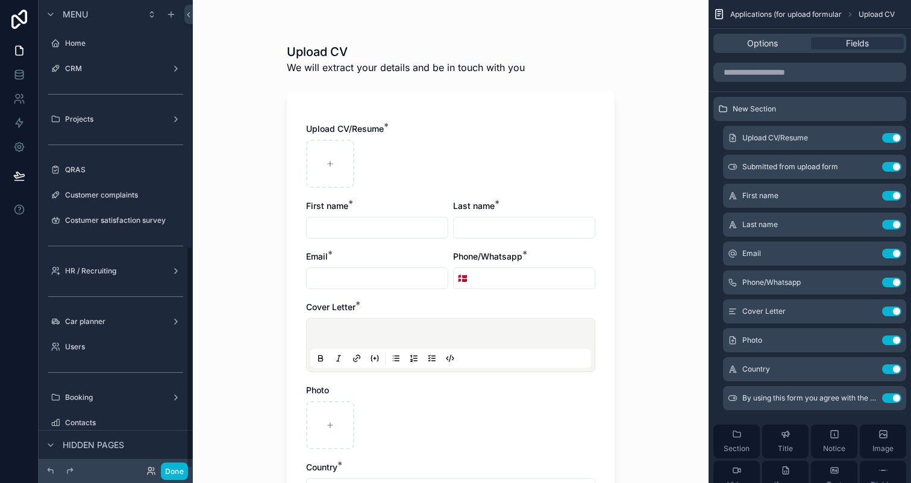
scroll to position [518, 0]
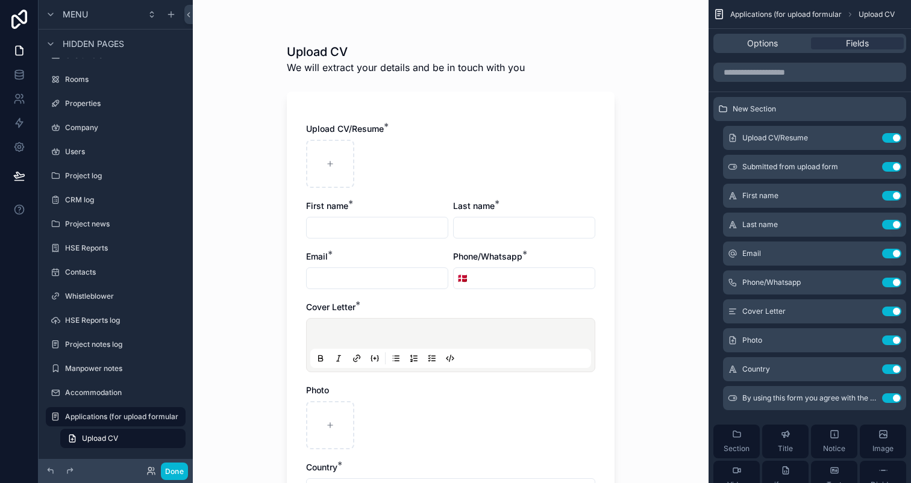
click at [776, 37] on div "Options Fields" at bounding box center [809, 43] width 193 height 19
click at [775, 40] on span "Options" at bounding box center [762, 43] width 31 height 12
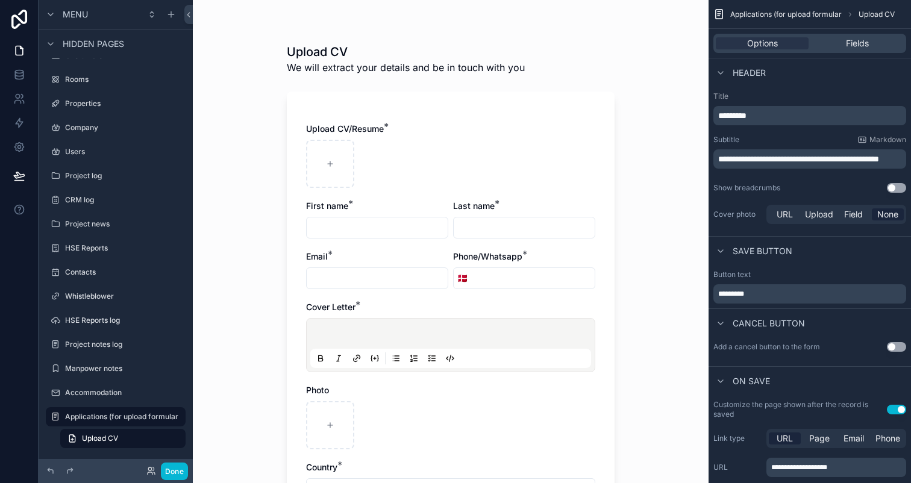
click at [777, 165] on p "**********" at bounding box center [811, 159] width 186 height 12
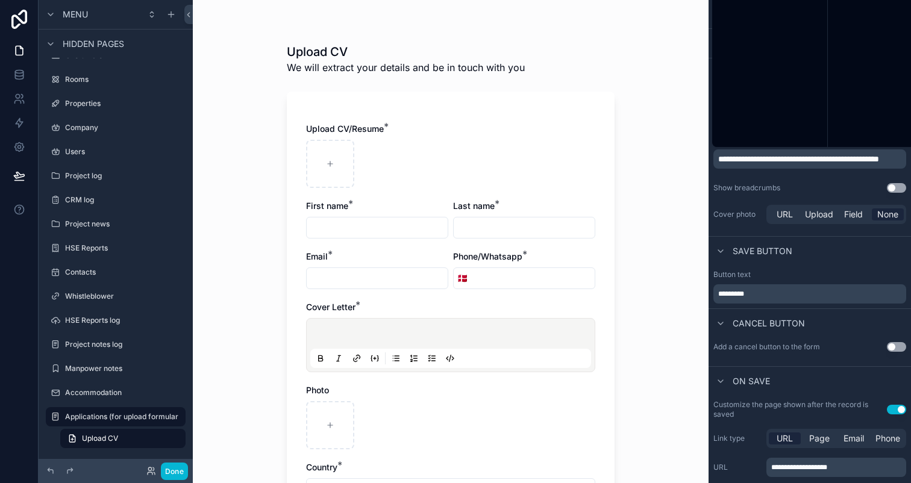
click at [777, 165] on p "**********" at bounding box center [811, 159] width 186 height 12
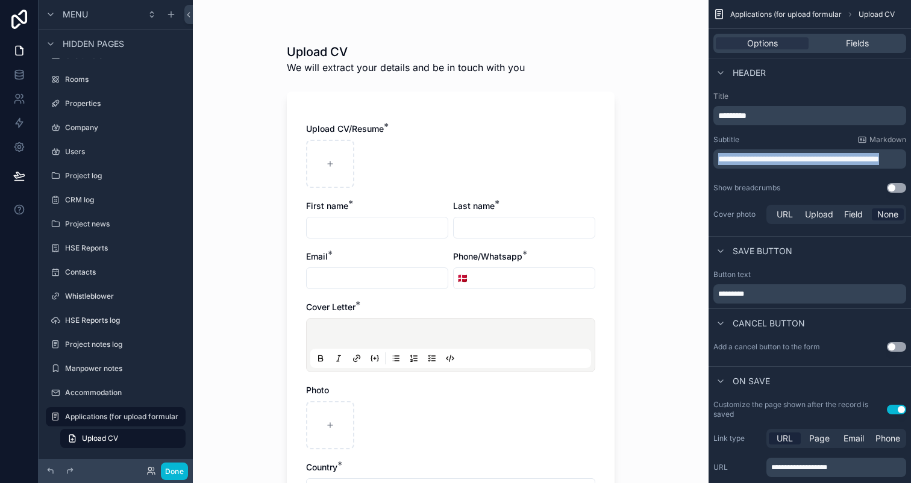
click at [777, 165] on p "**********" at bounding box center [811, 159] width 186 height 12
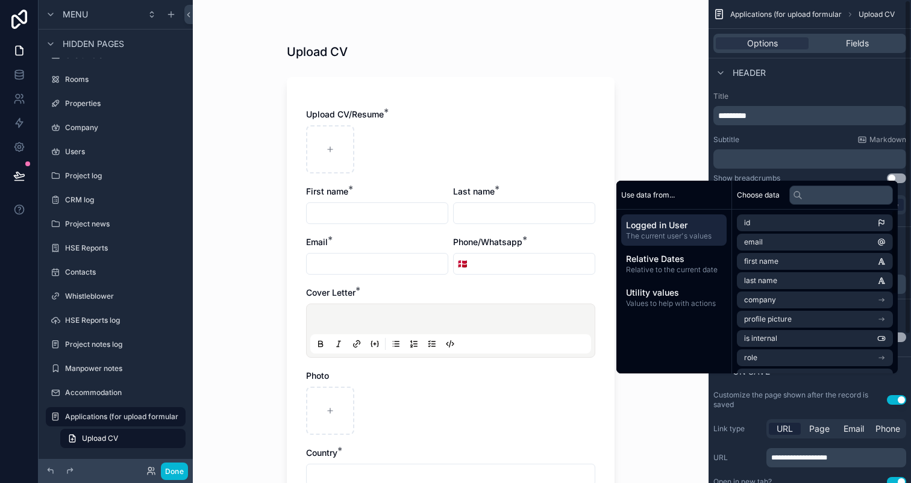
click at [774, 163] on p "﻿" at bounding box center [811, 159] width 186 height 12
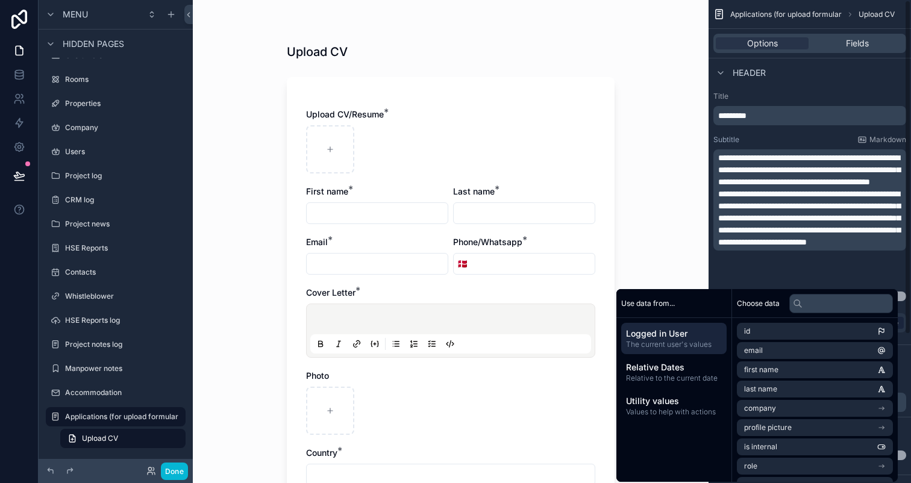
scroll to position [0, 0]
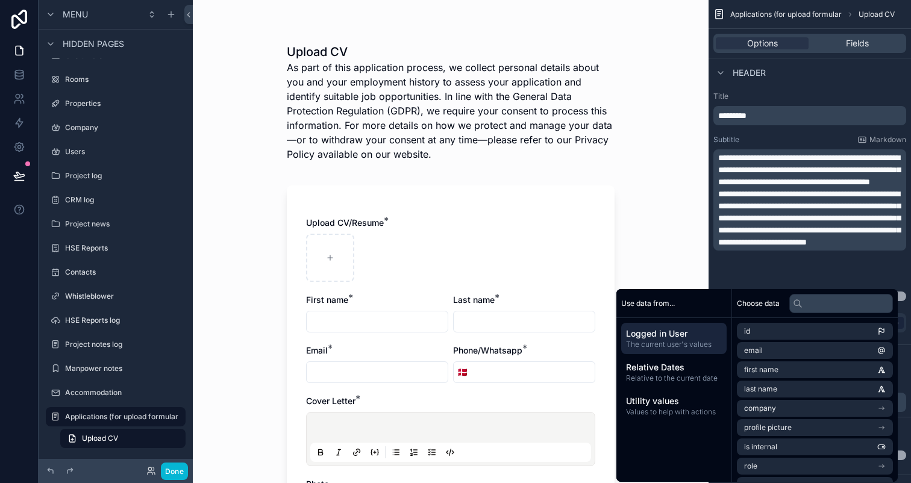
click at [891, 188] on p "**********" at bounding box center [811, 170] width 186 height 36
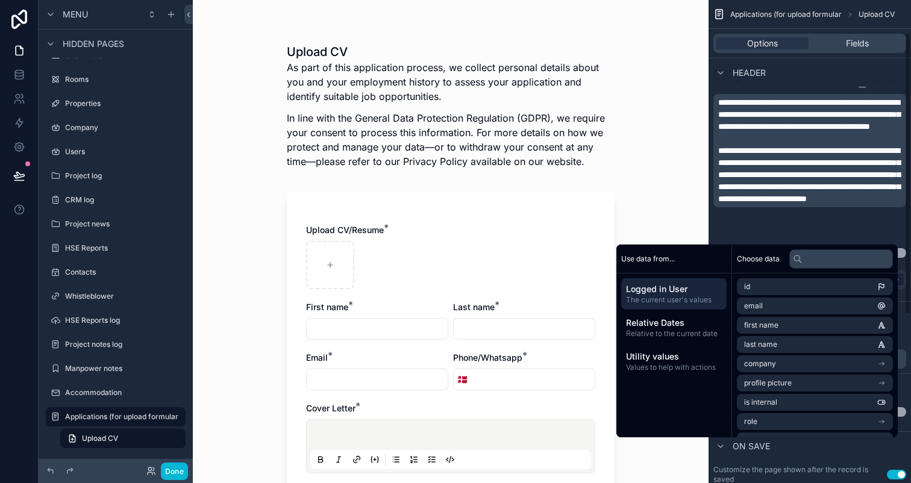
scroll to position [57, 0]
click at [783, 204] on p "**********" at bounding box center [811, 173] width 186 height 60
click at [862, 202] on span "**********" at bounding box center [809, 173] width 182 height 57
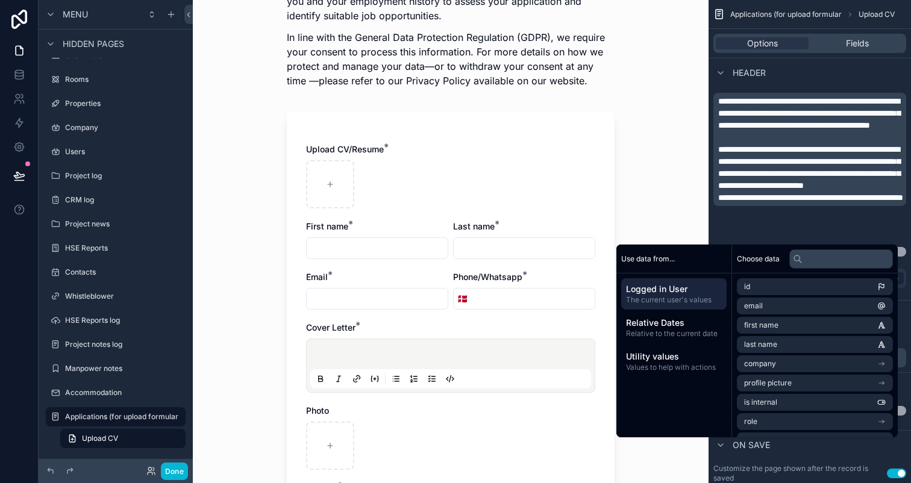
scroll to position [90, 0]
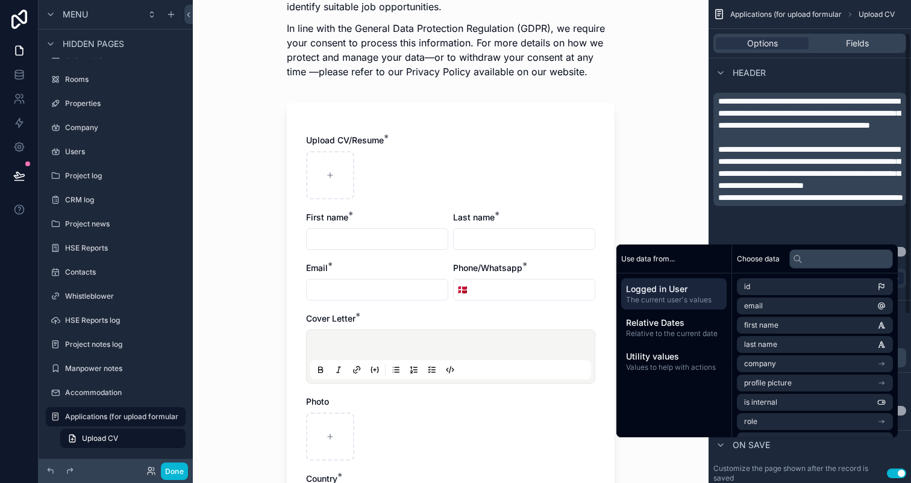
click at [791, 83] on div "Header" at bounding box center [810, 72] width 202 height 29
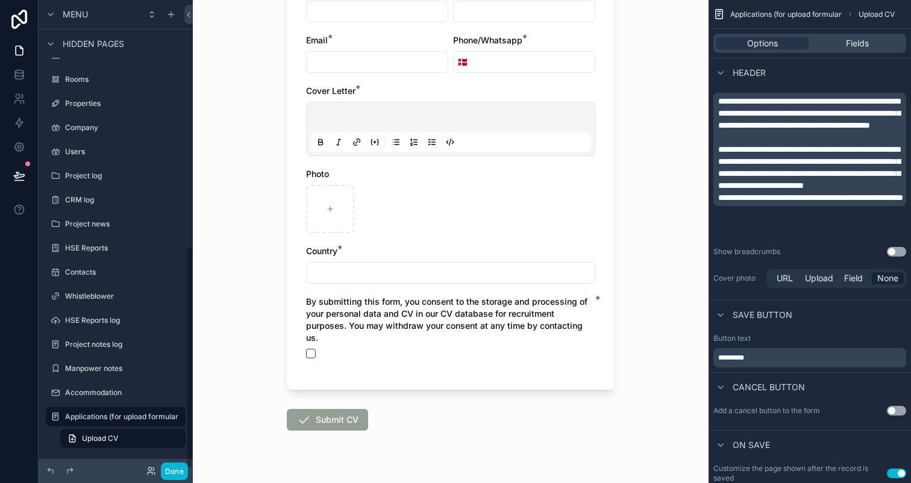
scroll to position [342, 0]
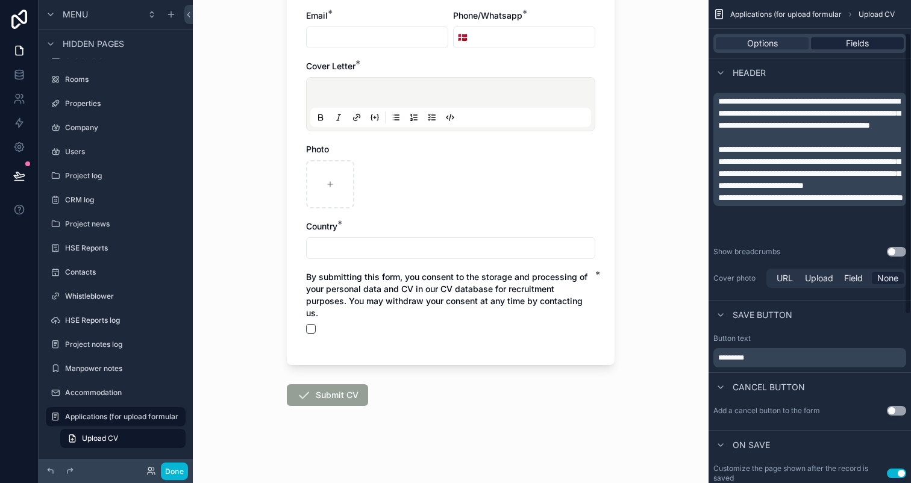
click at [863, 43] on span "Fields" at bounding box center [857, 43] width 23 height 12
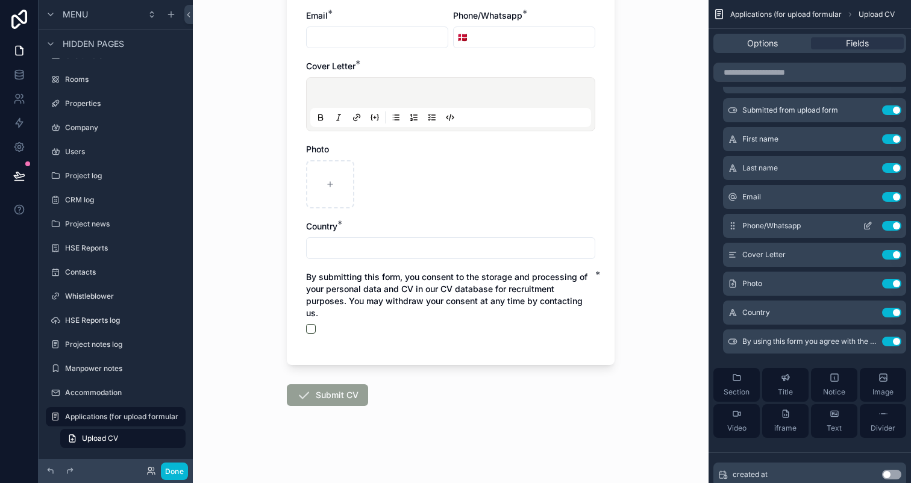
scroll to position [296, 0]
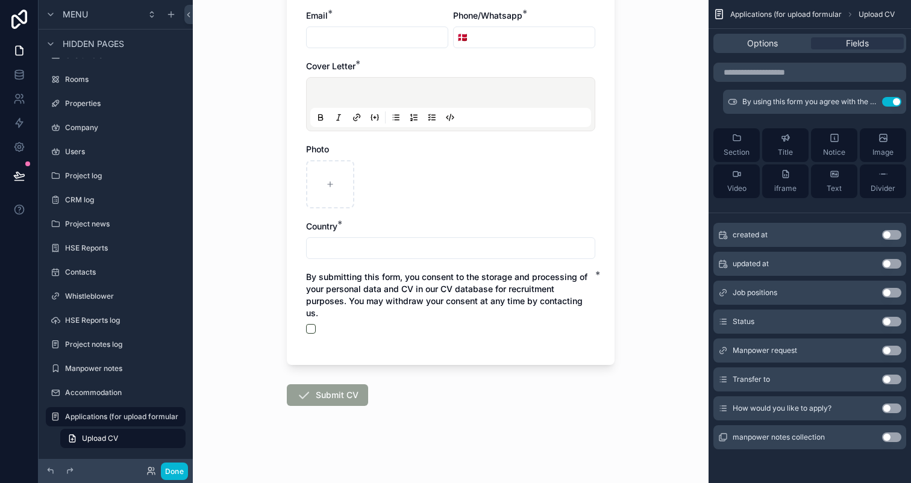
click at [889, 407] on button "Use setting" at bounding box center [891, 409] width 19 height 10
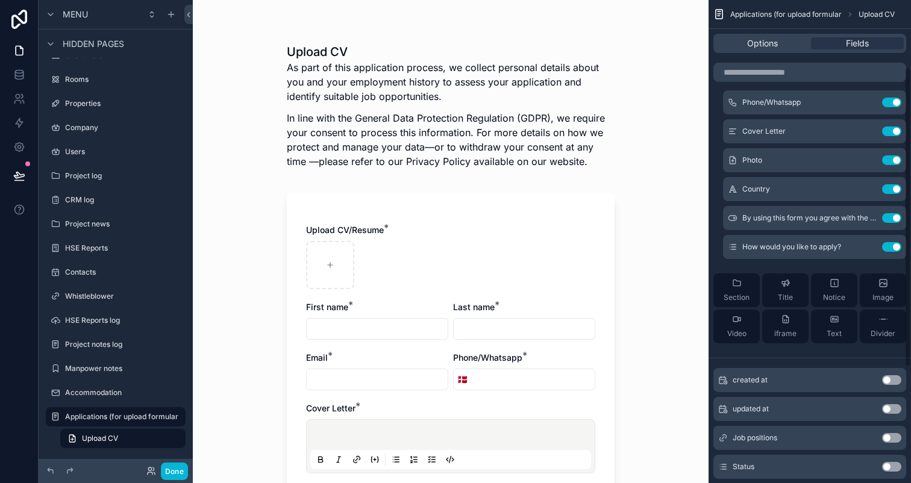
scroll to position [0, 0]
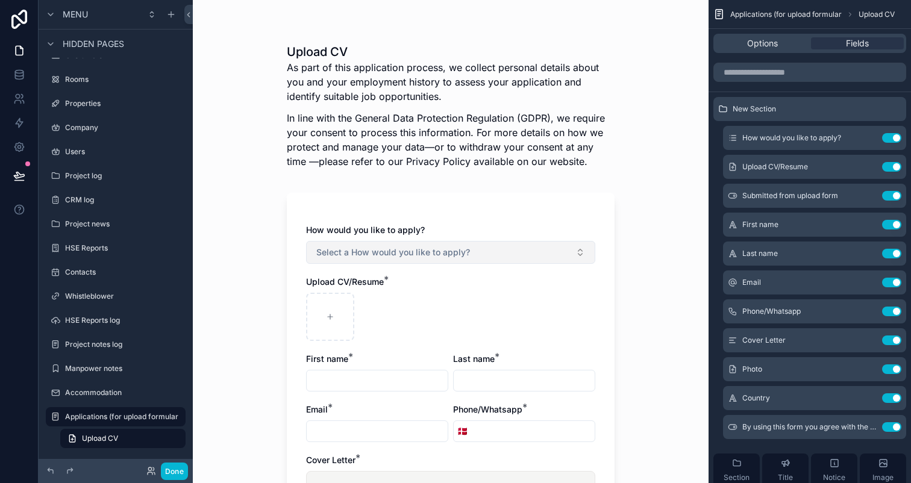
click at [417, 250] on span "Select a How would you like to apply?" at bounding box center [393, 252] width 154 height 12
click at [870, 130] on div "How would you like to apply? Use setting" at bounding box center [814, 138] width 183 height 24
click at [870, 133] on div "How would you like to apply? Use setting" at bounding box center [814, 138] width 183 height 24
click at [870, 134] on icon "scrollable content" at bounding box center [868, 136] width 5 height 5
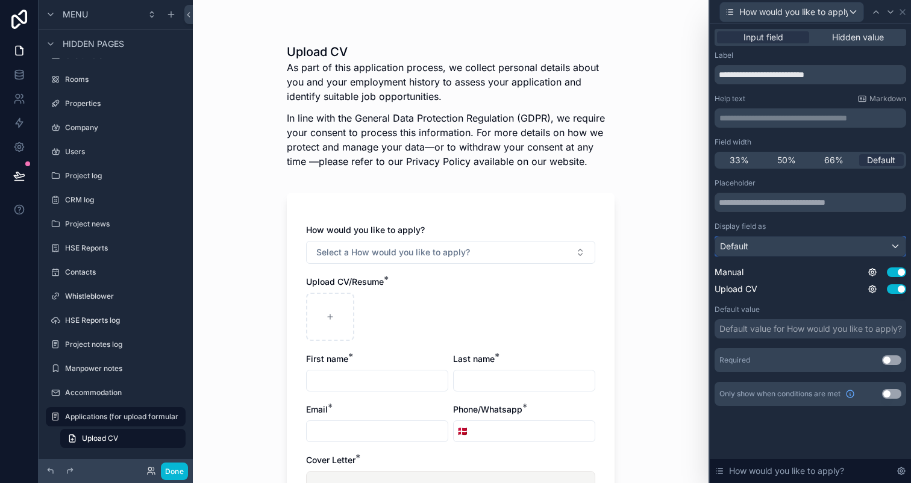
click at [822, 243] on div "Default" at bounding box center [810, 246] width 190 height 19
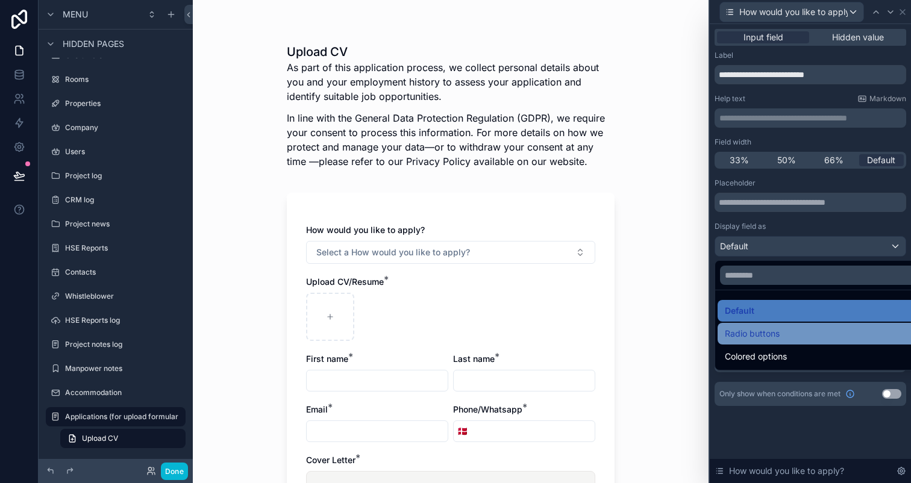
click at [813, 330] on div "Radio buttons" at bounding box center [824, 334] width 199 height 14
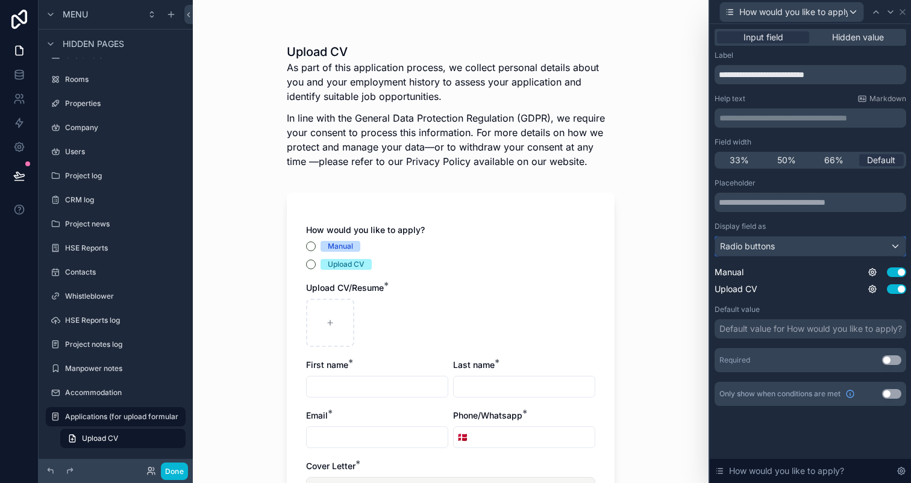
click at [825, 246] on div "Radio buttons" at bounding box center [810, 246] width 190 height 19
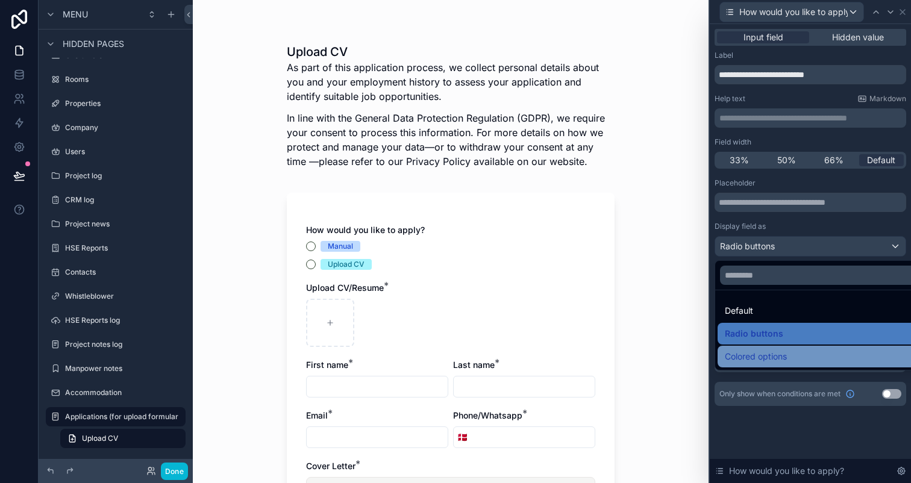
click at [775, 350] on span "Colored options" at bounding box center [756, 356] width 62 height 14
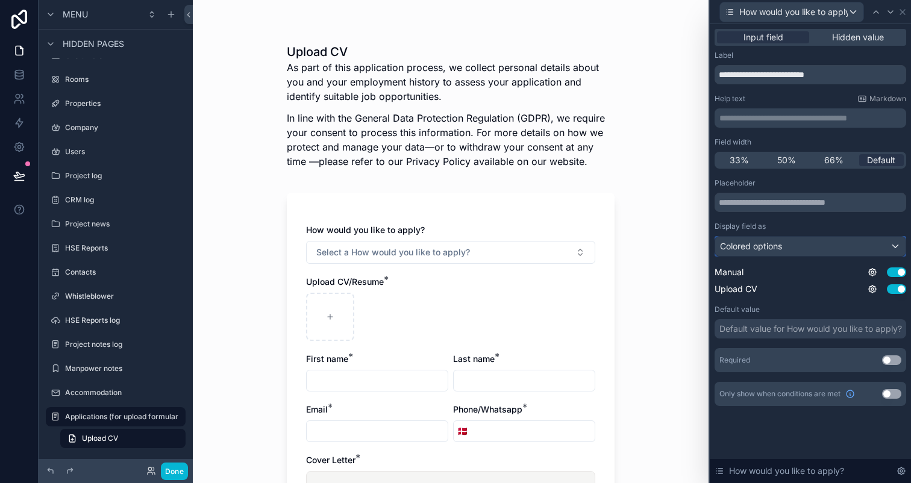
click at [782, 251] on span "Colored options" at bounding box center [751, 246] width 62 height 12
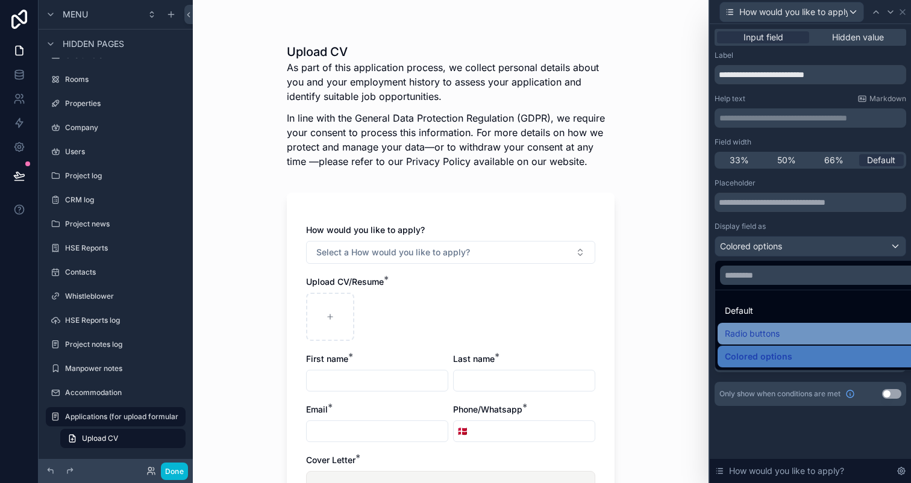
click at [775, 331] on span "Radio buttons" at bounding box center [752, 334] width 55 height 14
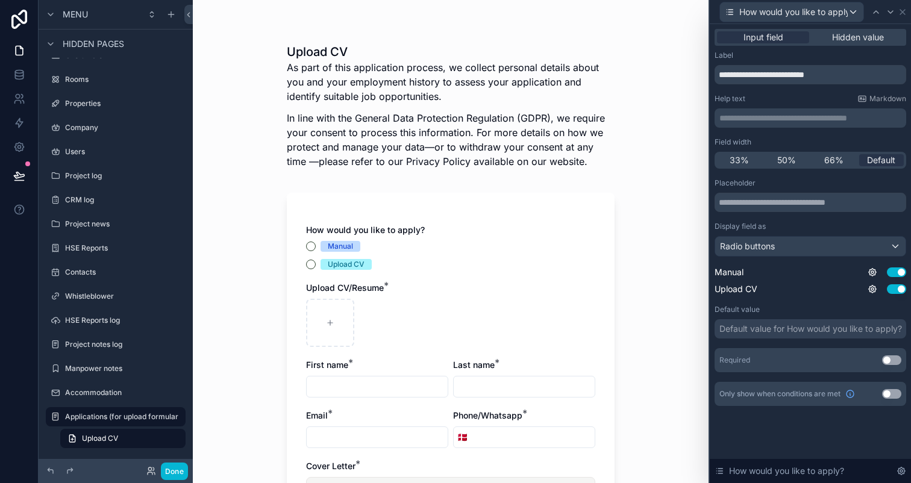
click at [894, 360] on button "Use setting" at bounding box center [891, 360] width 19 height 10
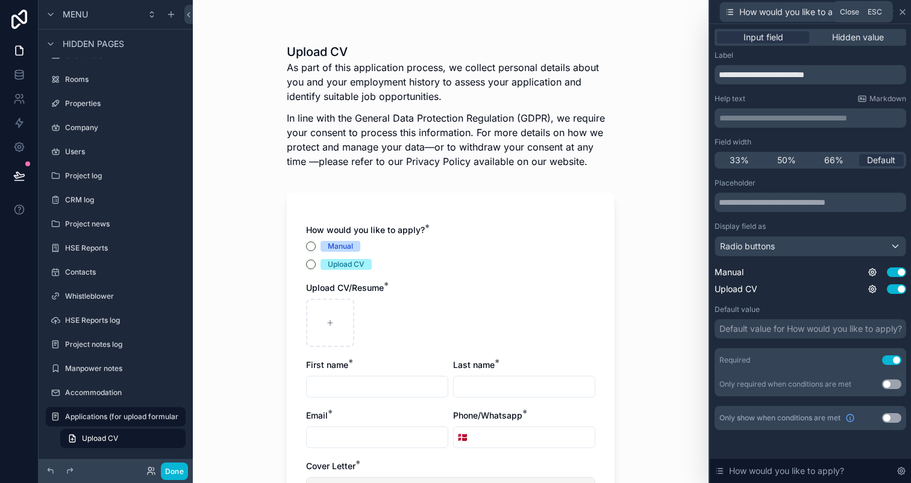
click at [900, 13] on icon at bounding box center [902, 12] width 5 height 5
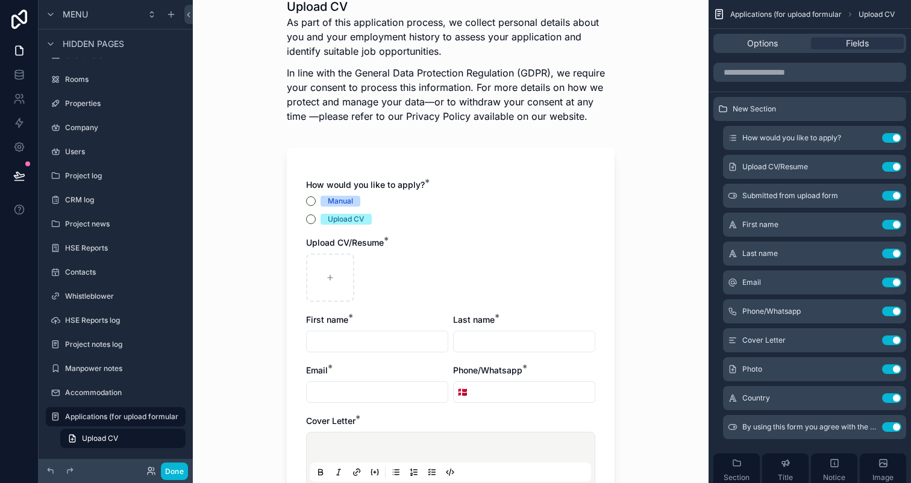
scroll to position [46, 0]
click at [866, 221] on icon "scrollable content" at bounding box center [868, 225] width 10 height 10
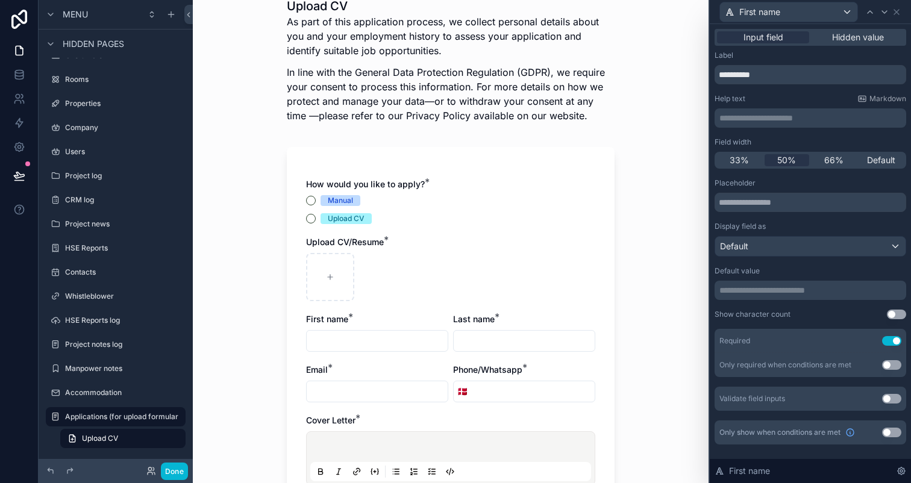
click at [892, 363] on button "Use setting" at bounding box center [891, 365] width 19 height 10
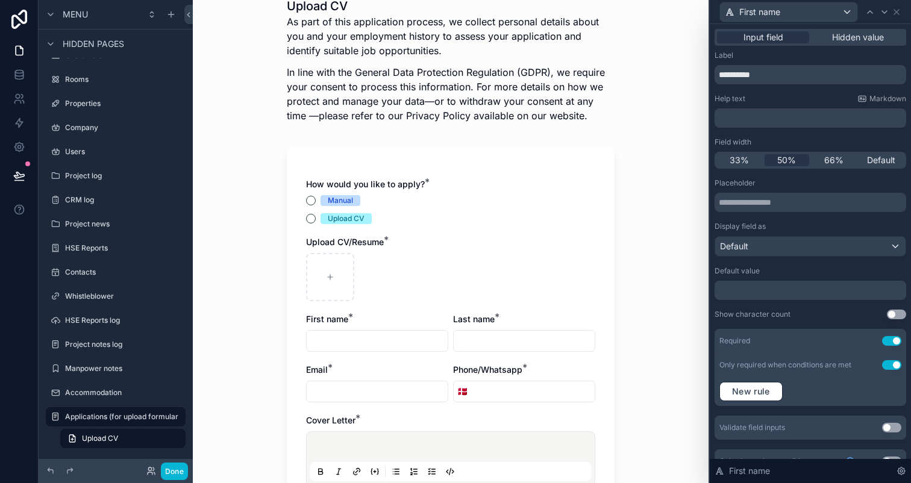
scroll to position [0, 0]
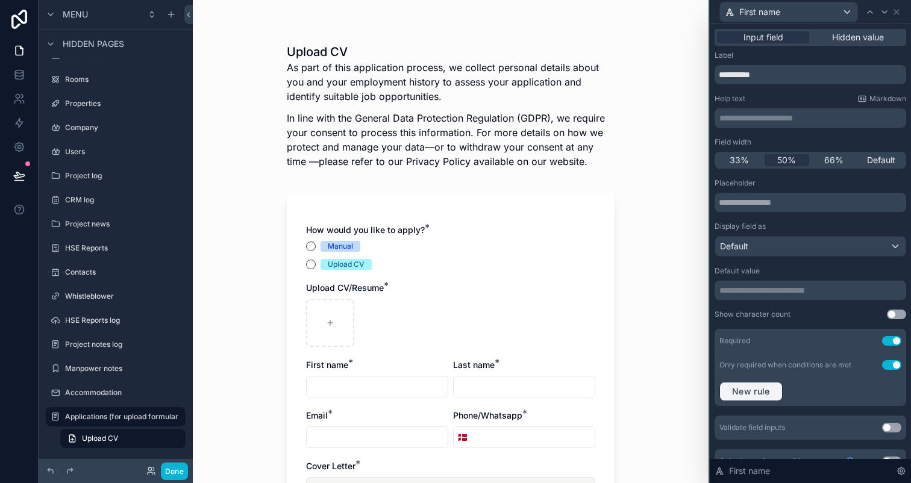
click at [752, 390] on span "New rule" at bounding box center [751, 391] width 48 height 11
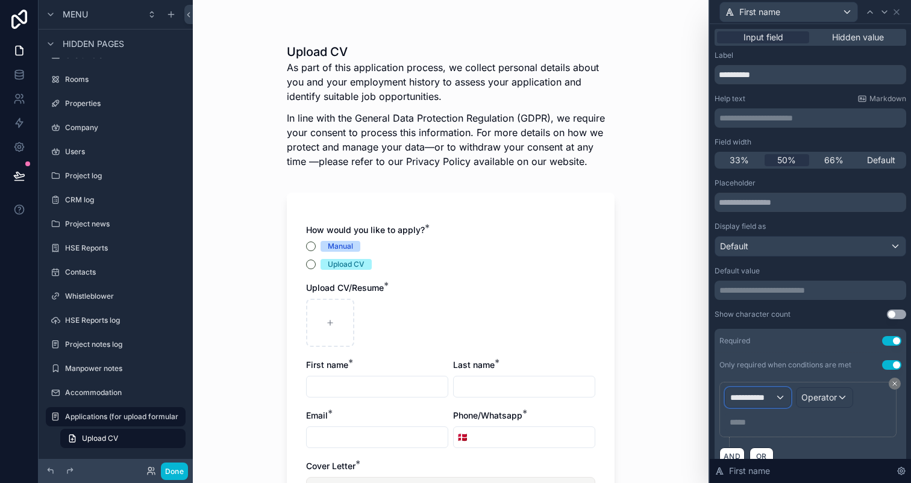
click at [756, 399] on span "**********" at bounding box center [752, 398] width 45 height 12
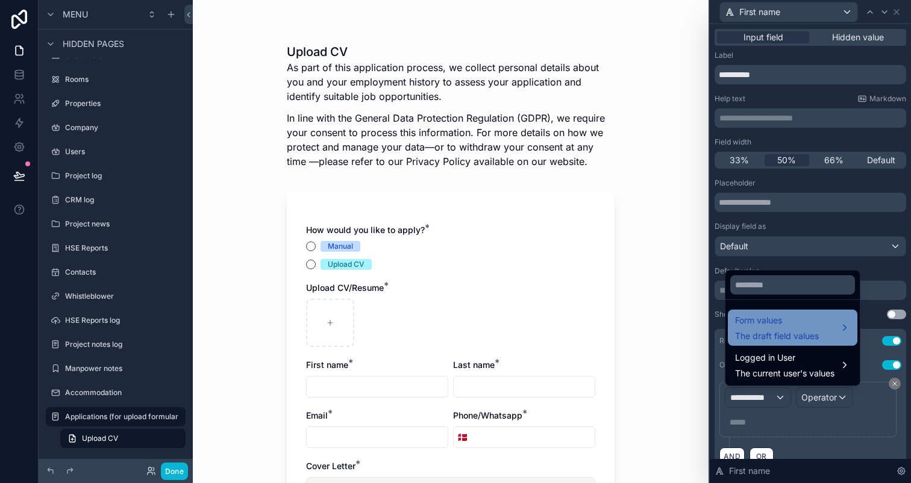
click at [788, 338] on span "The draft field values" at bounding box center [777, 336] width 84 height 12
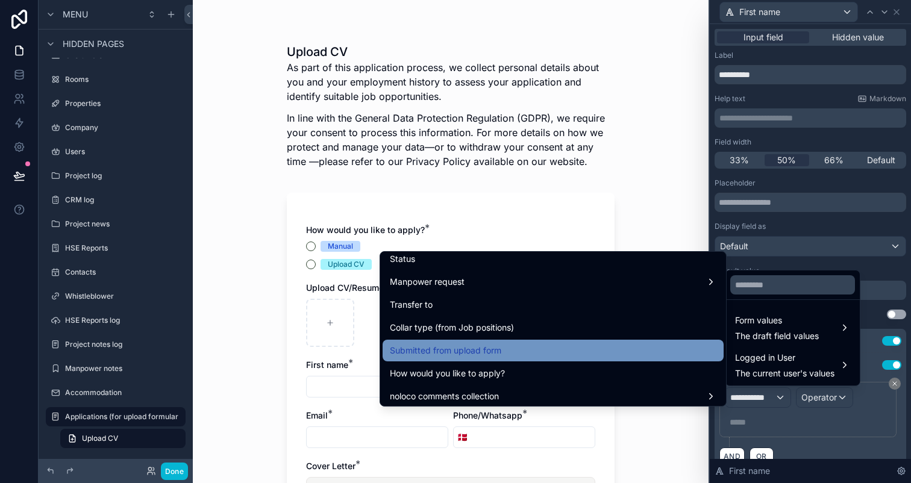
scroll to position [376, 0]
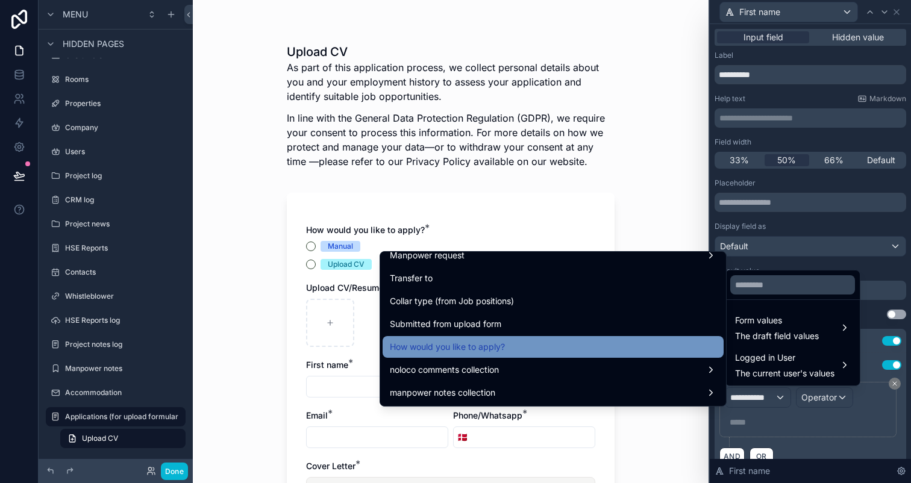
click at [588, 346] on div "How would you like to apply?" at bounding box center [553, 347] width 327 height 14
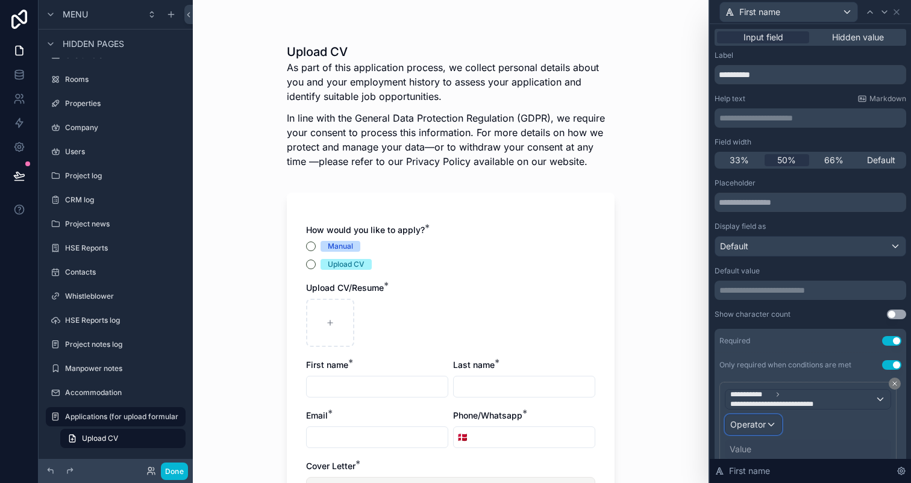
click at [747, 427] on span "Operator" at bounding box center [748, 424] width 36 height 10
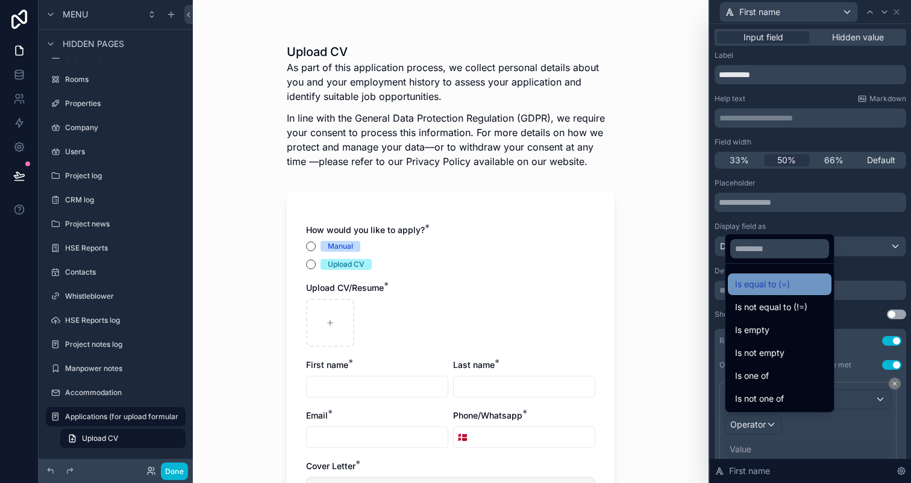
click at [784, 282] on span "Is equal to (=)" at bounding box center [762, 284] width 55 height 14
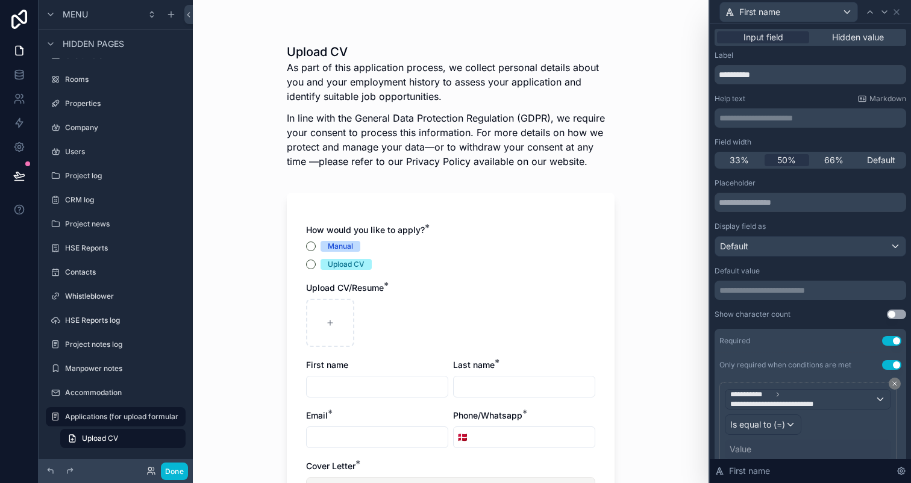
click at [745, 447] on div "Value" at bounding box center [741, 449] width 22 height 12
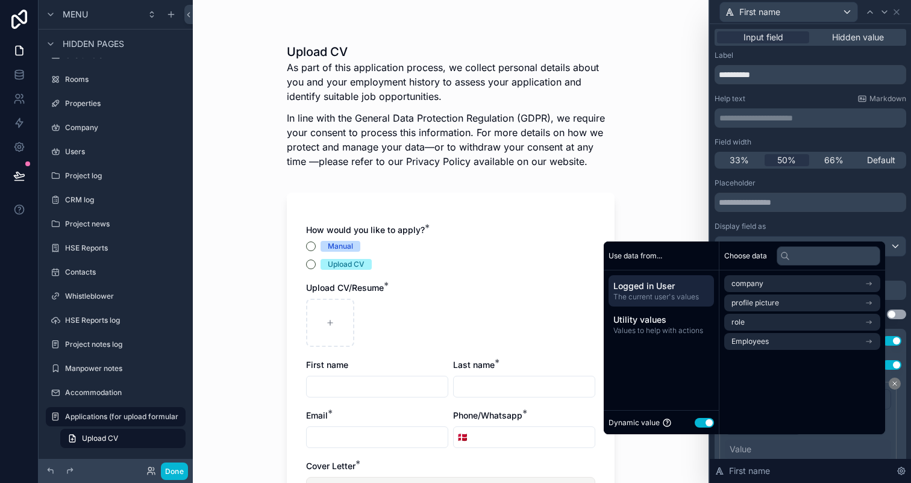
click at [695, 418] on button "Use setting" at bounding box center [704, 423] width 19 height 10
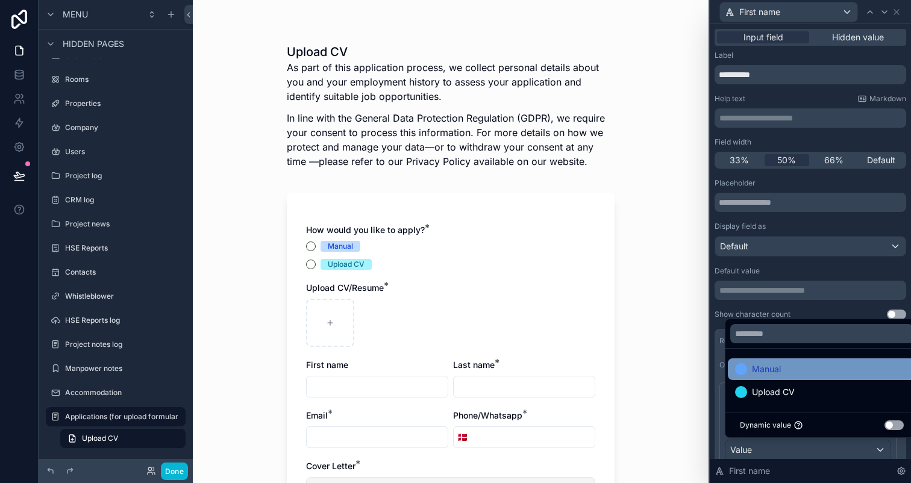
click at [815, 375] on div "Manual" at bounding box center [822, 369] width 174 height 14
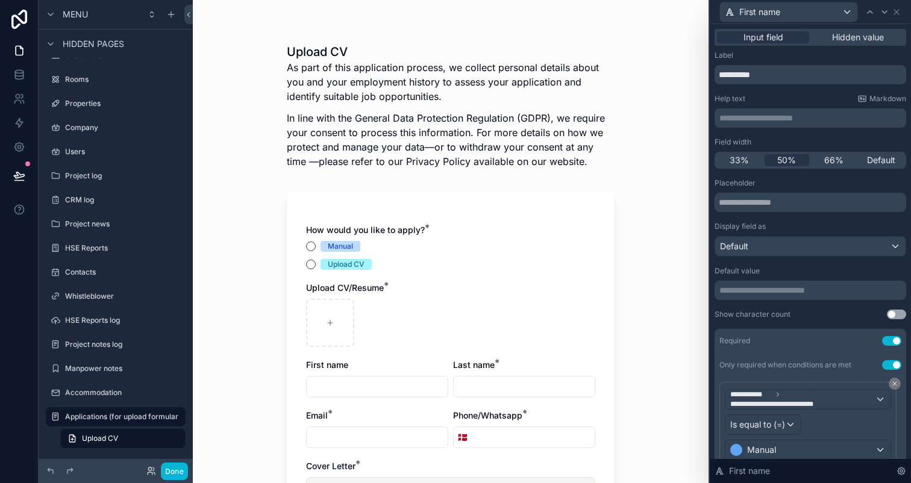
click at [812, 309] on div "**********" at bounding box center [811, 355] width 192 height 354
click at [881, 16] on icon at bounding box center [885, 12] width 10 height 10
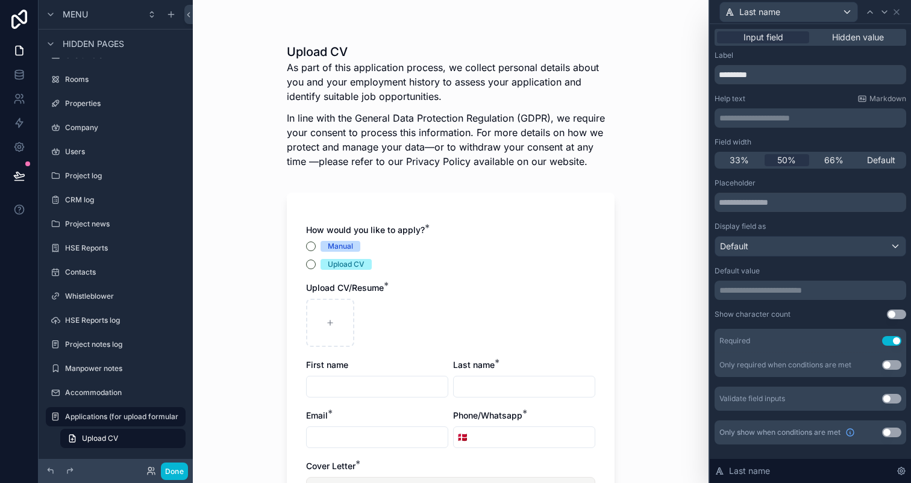
click at [886, 366] on button "Use setting" at bounding box center [891, 365] width 19 height 10
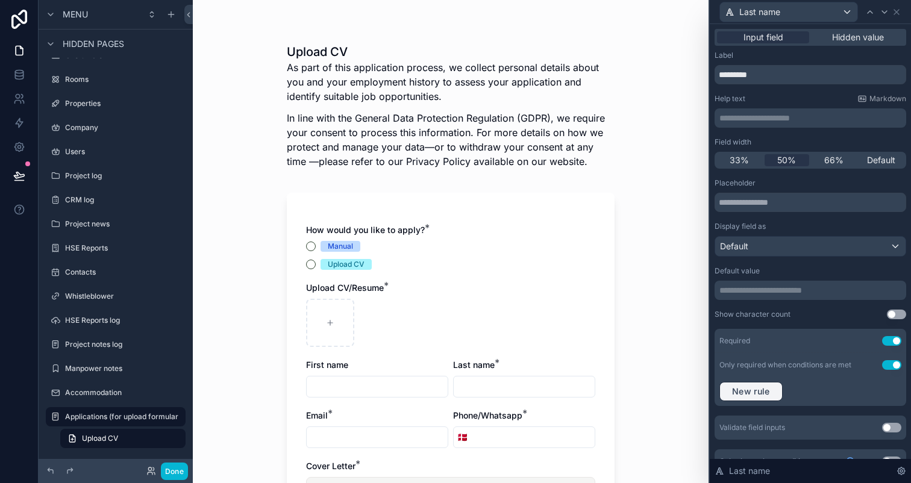
click at [757, 393] on span "New rule" at bounding box center [751, 391] width 48 height 11
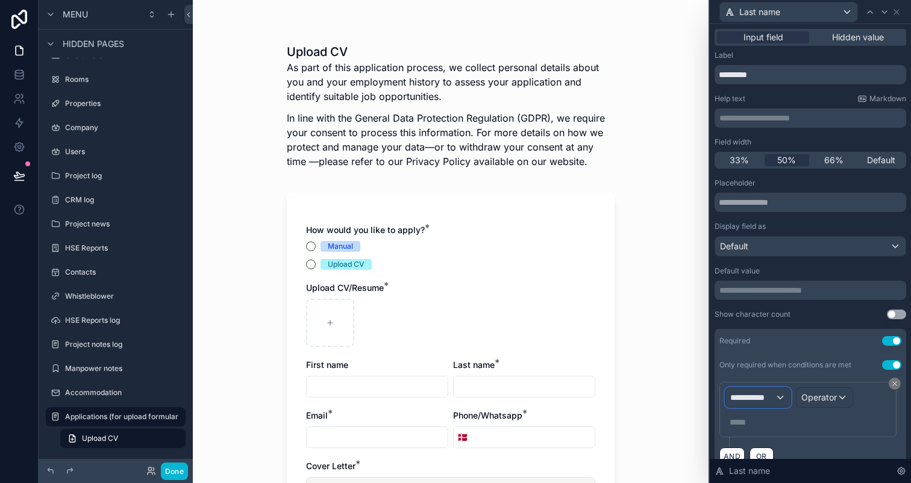
click at [759, 393] on span "**********" at bounding box center [752, 398] width 45 height 12
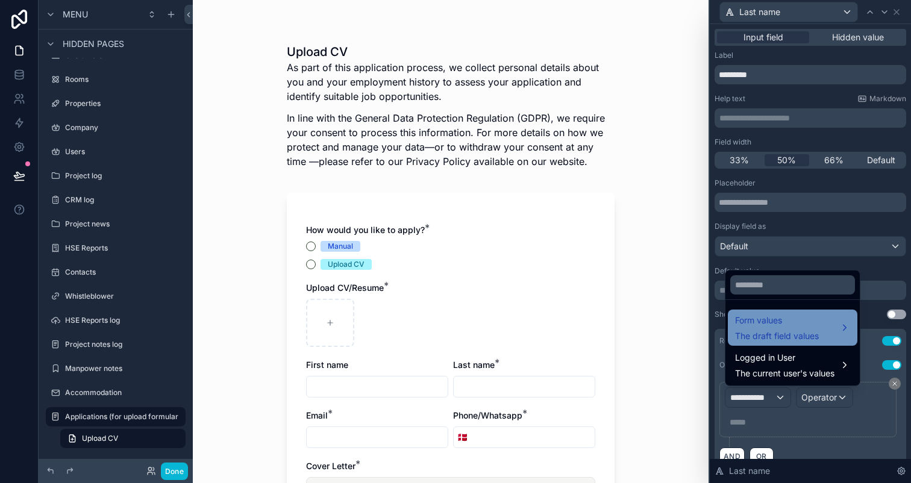
click at [784, 331] on span "The draft field values" at bounding box center [777, 336] width 84 height 12
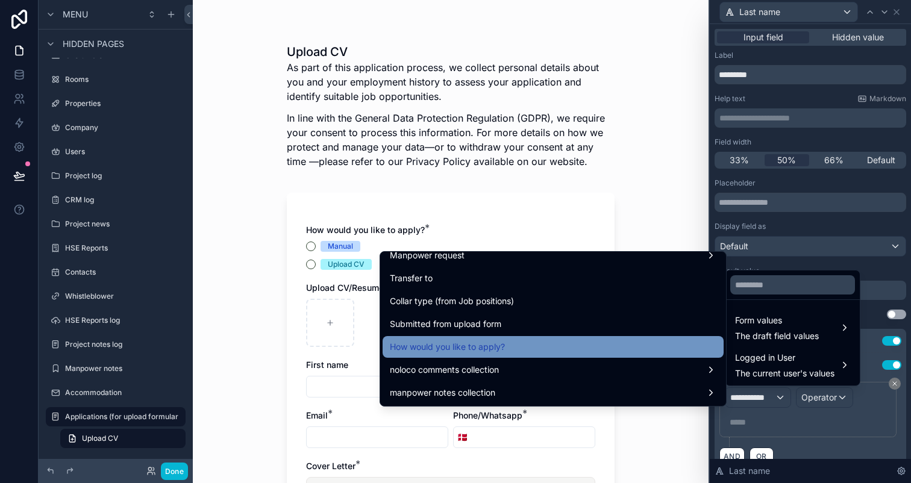
click at [528, 352] on div "How would you like to apply?" at bounding box center [553, 347] width 327 height 14
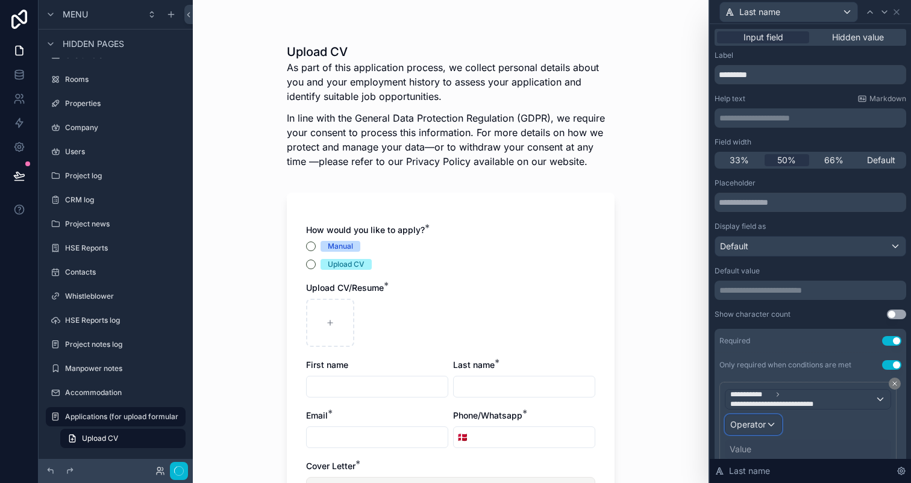
click at [750, 425] on span "Operator" at bounding box center [748, 424] width 36 height 10
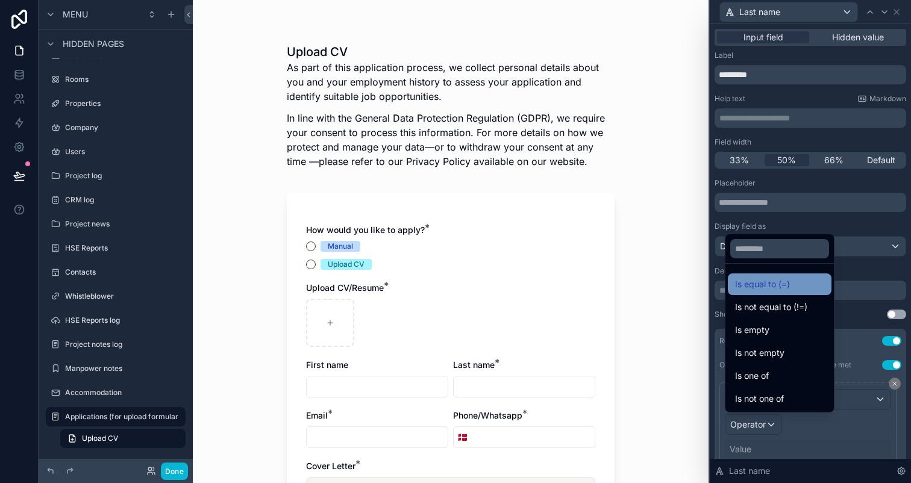
click at [762, 288] on span "Is equal to (=)" at bounding box center [762, 284] width 55 height 14
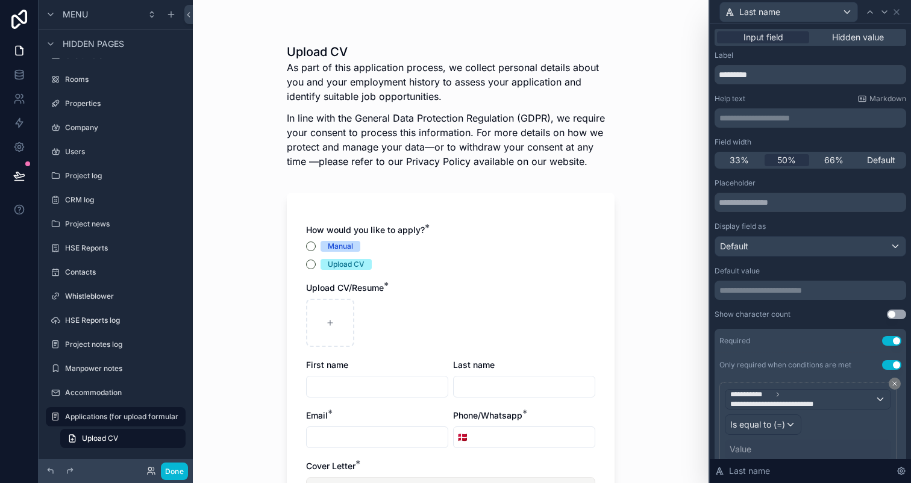
click at [742, 443] on div "Value" at bounding box center [741, 449] width 22 height 12
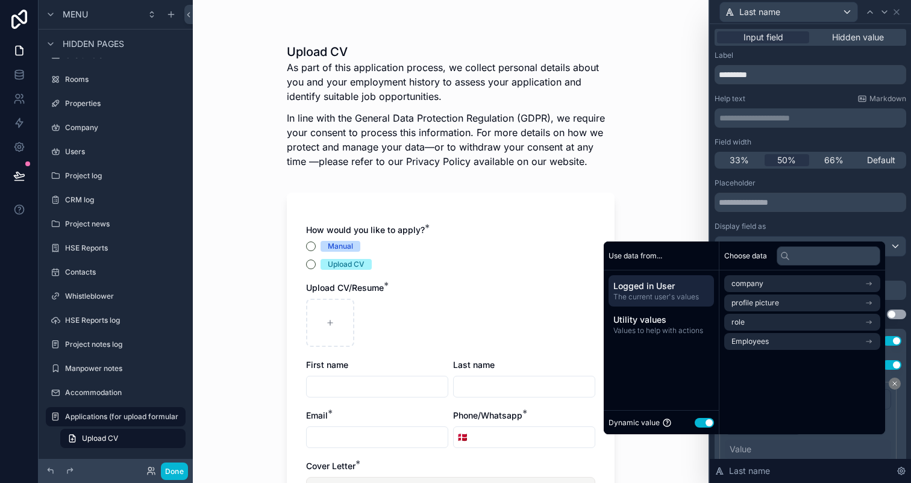
click at [695, 419] on button "Use setting" at bounding box center [704, 423] width 19 height 10
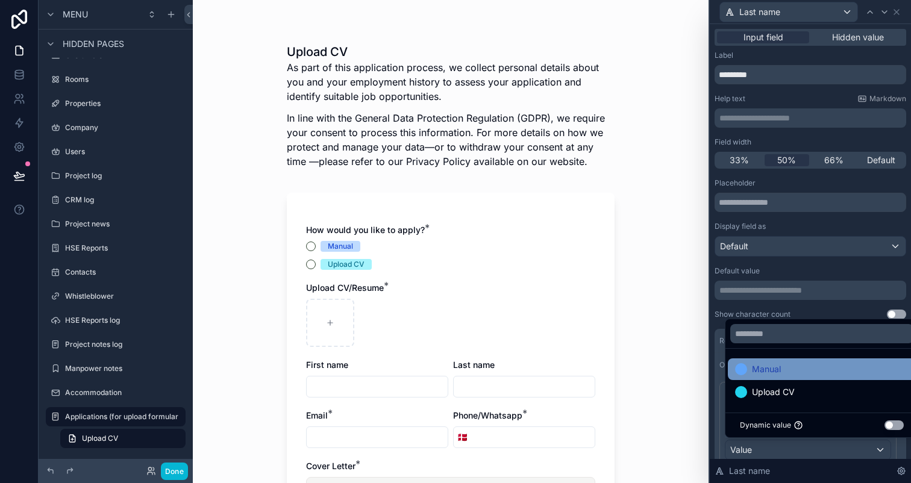
click at [793, 377] on div "Manual" at bounding box center [822, 370] width 188 height 22
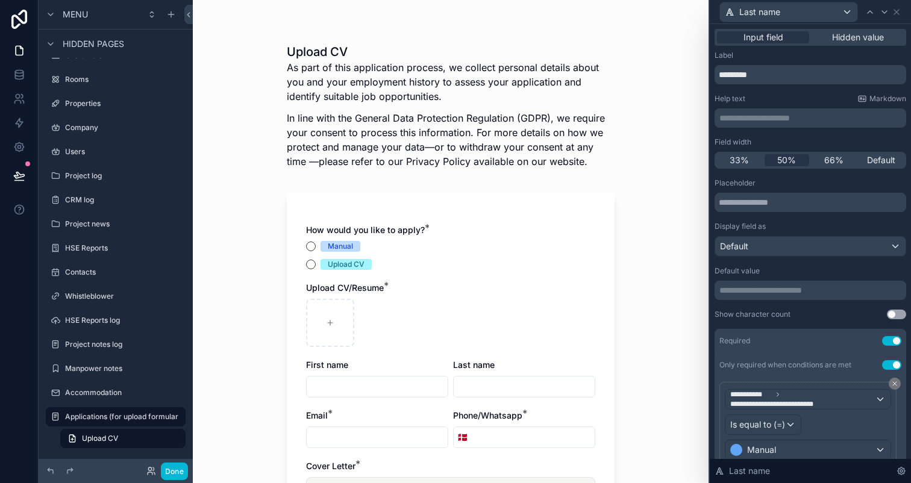
click at [815, 185] on div "Placeholder" at bounding box center [811, 183] width 192 height 10
click at [885, 17] on div at bounding box center [884, 12] width 14 height 14
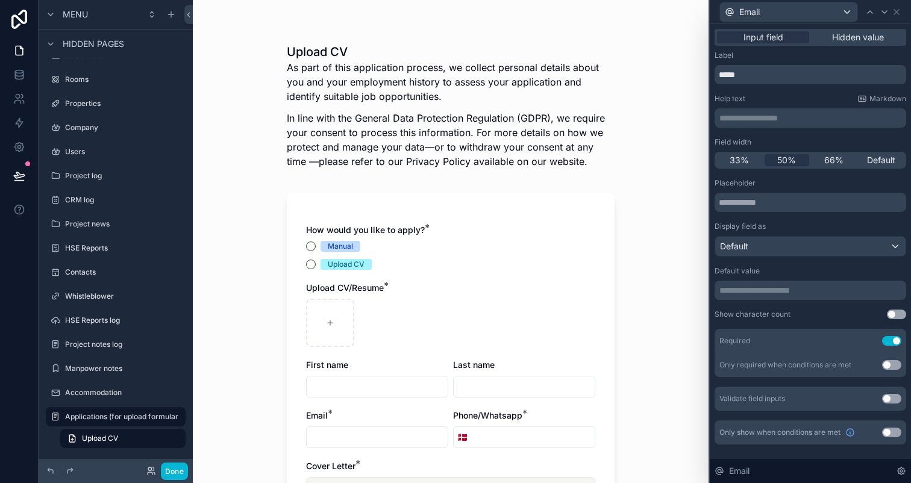
click at [888, 363] on button "Use setting" at bounding box center [891, 365] width 19 height 10
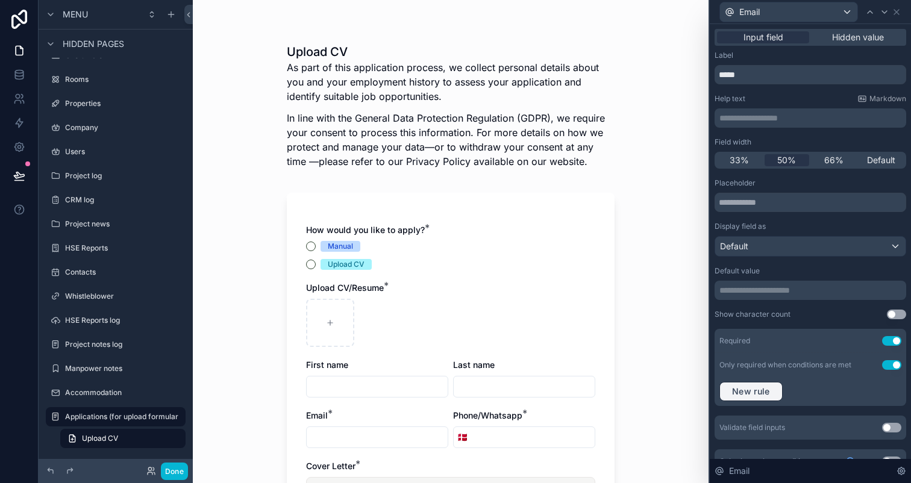
click at [762, 389] on span "New rule" at bounding box center [751, 391] width 48 height 11
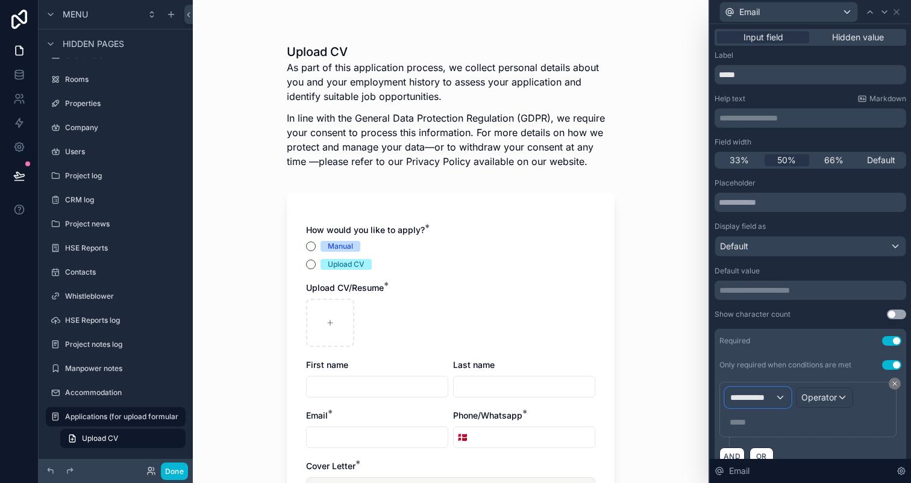
click at [751, 407] on button "**********" at bounding box center [758, 397] width 66 height 20
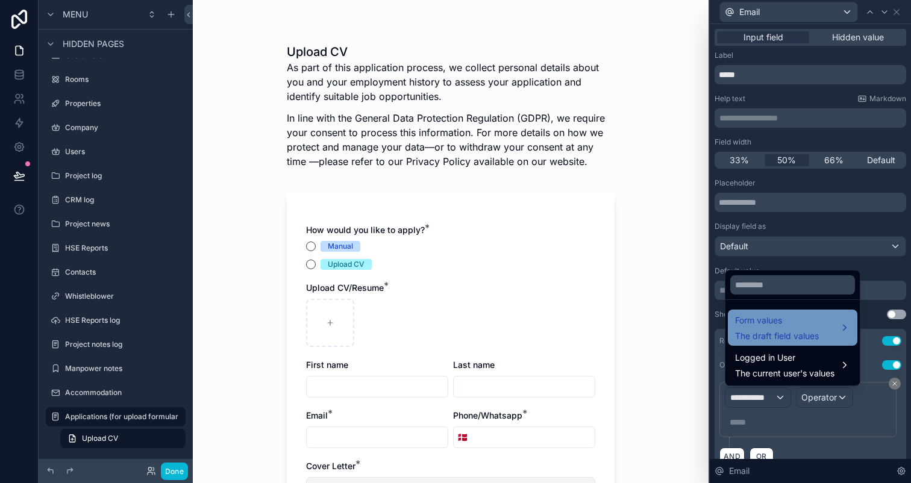
click at [773, 324] on span "Form values" at bounding box center [777, 320] width 84 height 14
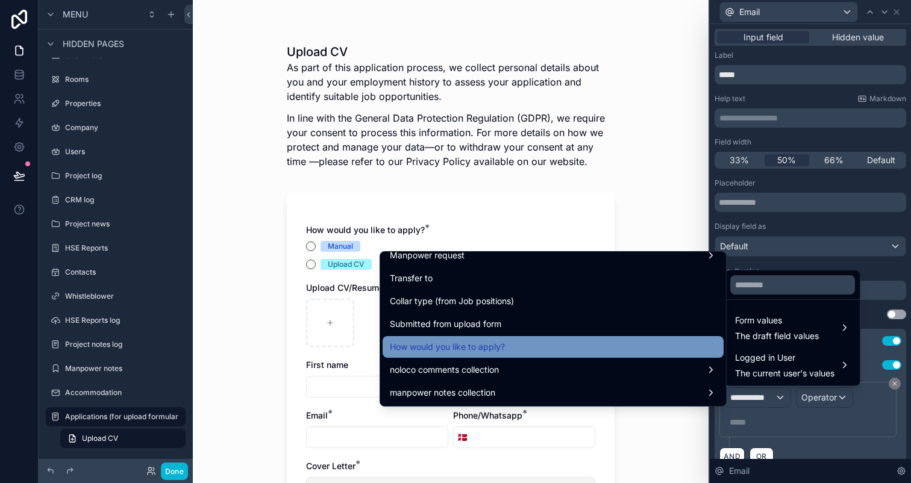
click at [565, 351] on div "How would you like to apply?" at bounding box center [553, 347] width 327 height 14
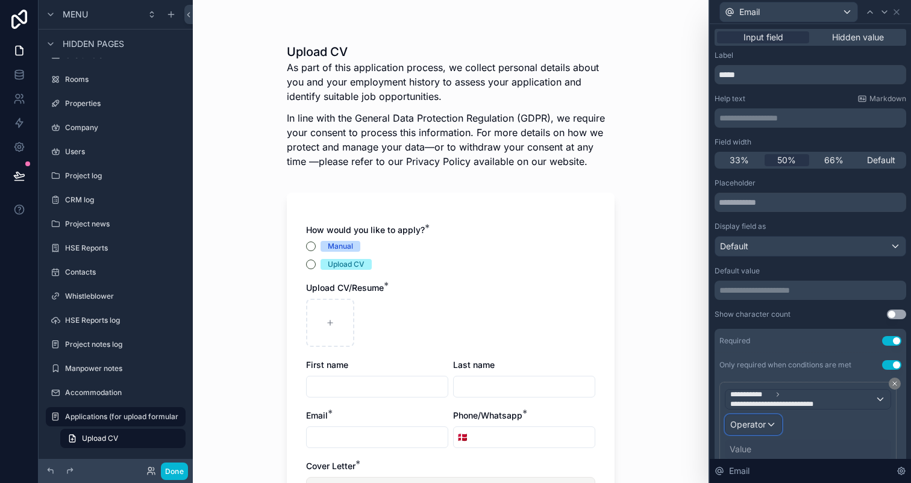
click at [746, 422] on span "Operator" at bounding box center [748, 424] width 36 height 10
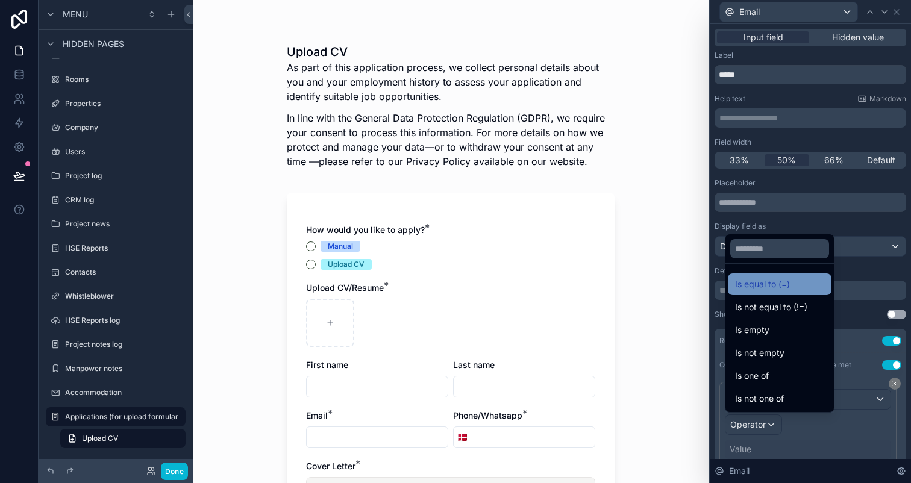
click at [780, 288] on span "Is equal to (=)" at bounding box center [762, 284] width 55 height 14
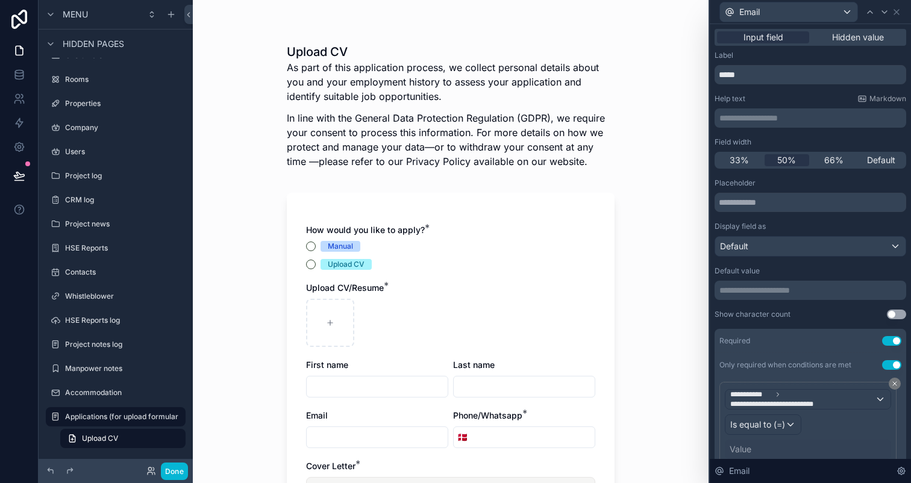
click at [741, 451] on div "Value" at bounding box center [741, 449] width 22 height 12
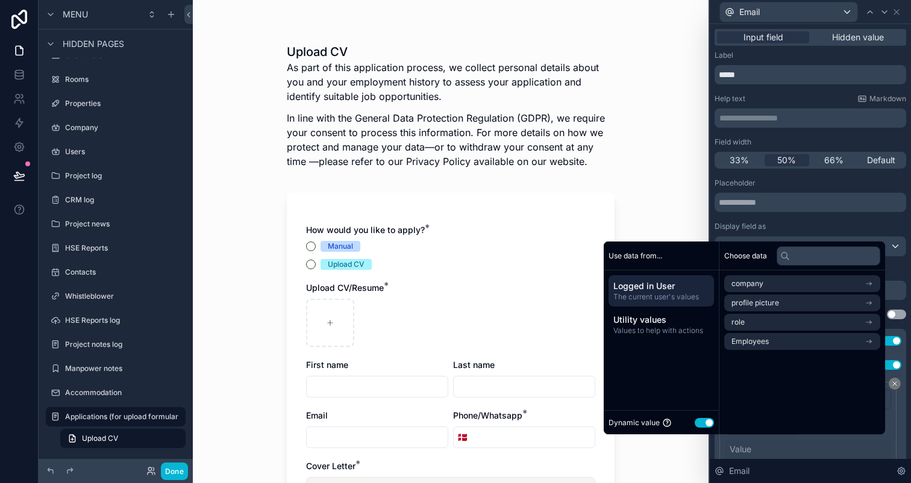
click at [699, 418] on button "Use setting" at bounding box center [704, 423] width 19 height 10
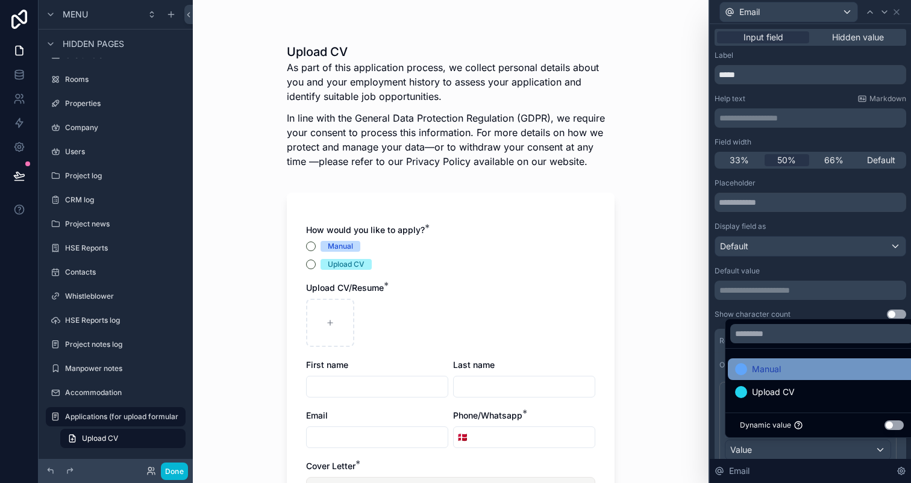
click at [769, 373] on span "Manual" at bounding box center [766, 369] width 29 height 14
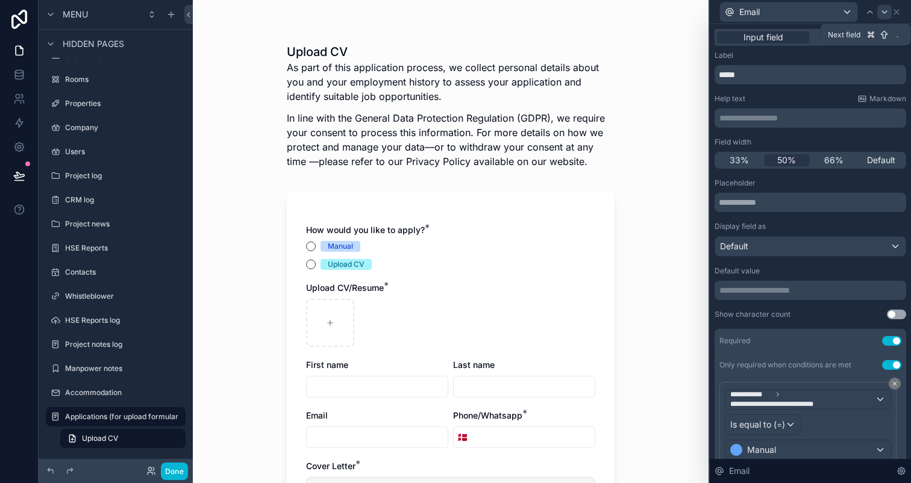
click at [885, 15] on icon at bounding box center [885, 12] width 10 height 10
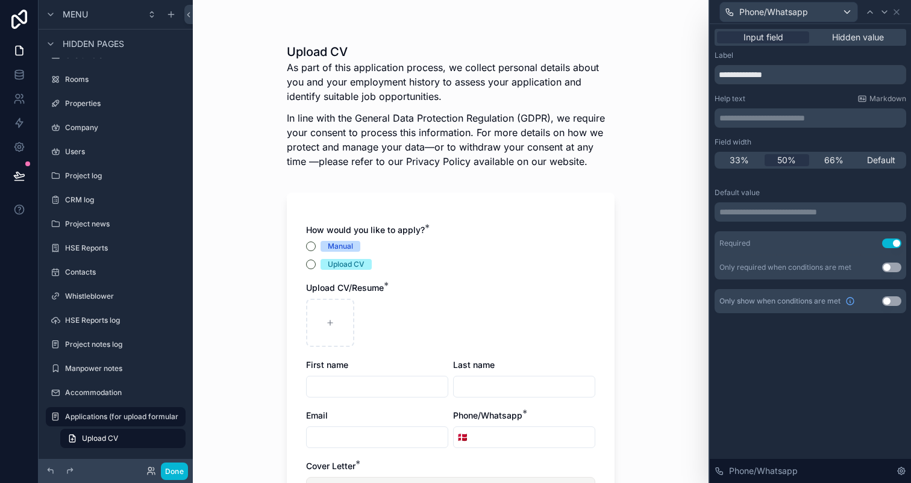
click at [888, 266] on button "Use setting" at bounding box center [891, 268] width 19 height 10
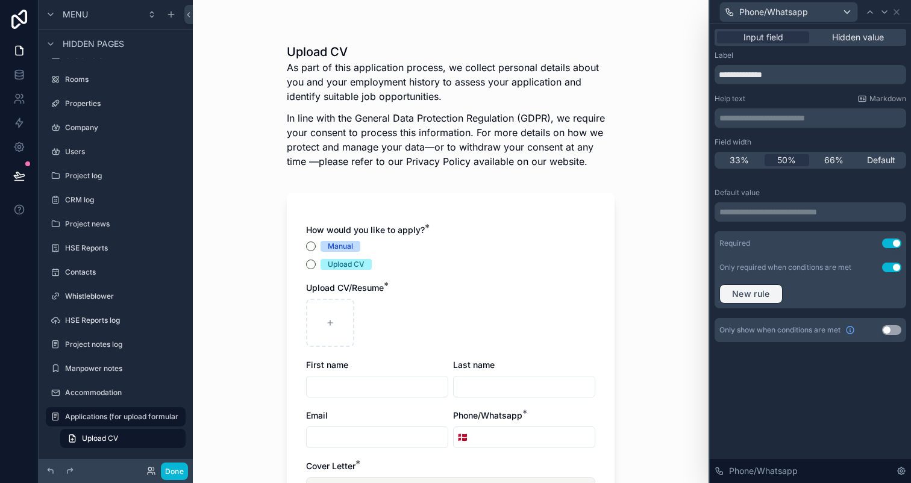
click at [767, 289] on span "New rule" at bounding box center [751, 294] width 48 height 11
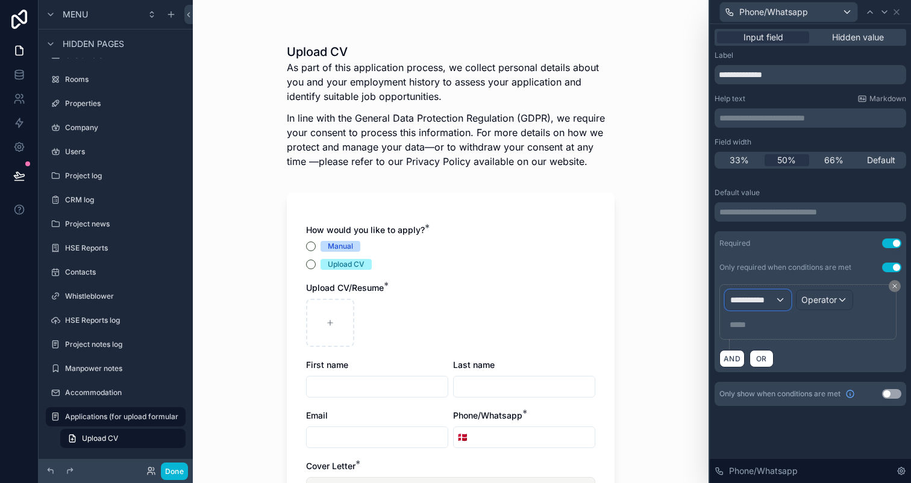
click at [753, 298] on span "**********" at bounding box center [752, 300] width 45 height 12
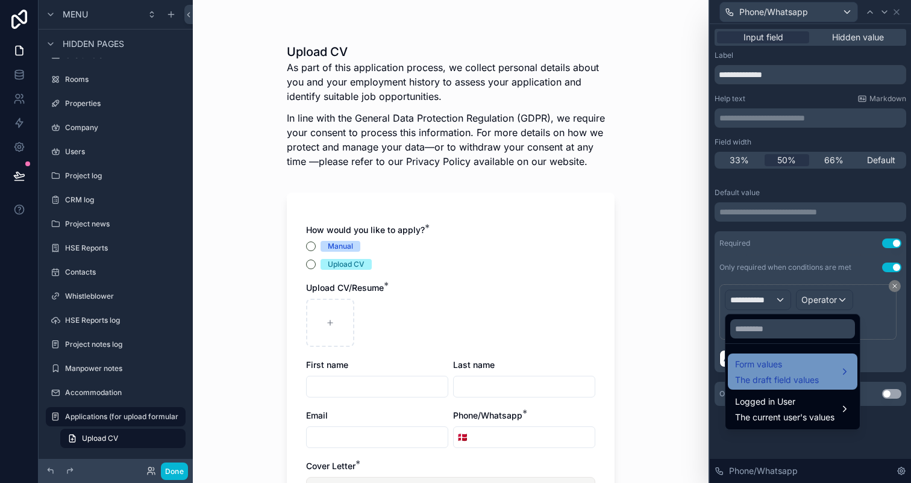
click at [768, 366] on span "Form values" at bounding box center [777, 364] width 84 height 14
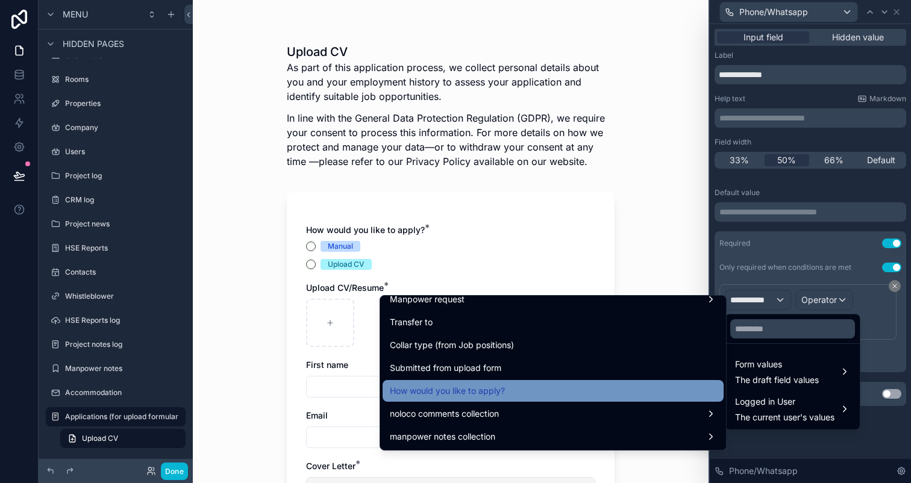
click at [597, 390] on div "How would you like to apply?" at bounding box center [553, 391] width 327 height 14
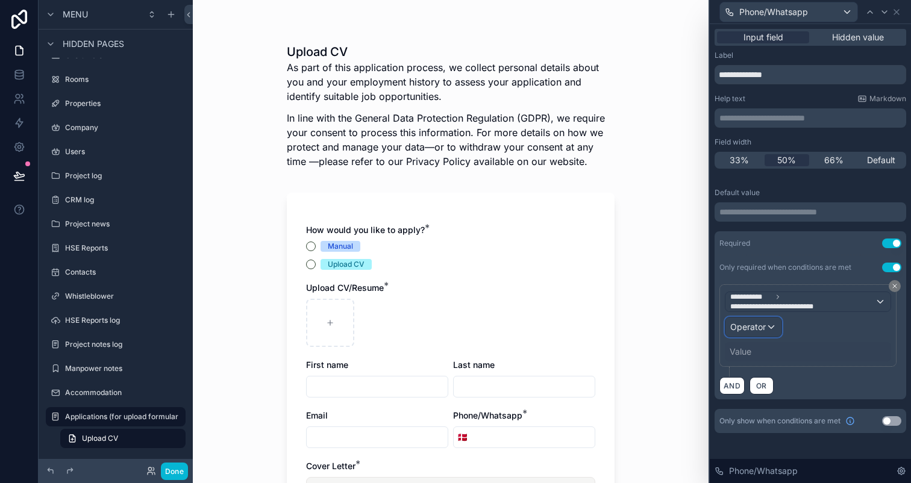
click at [744, 323] on span "Operator" at bounding box center [748, 327] width 36 height 10
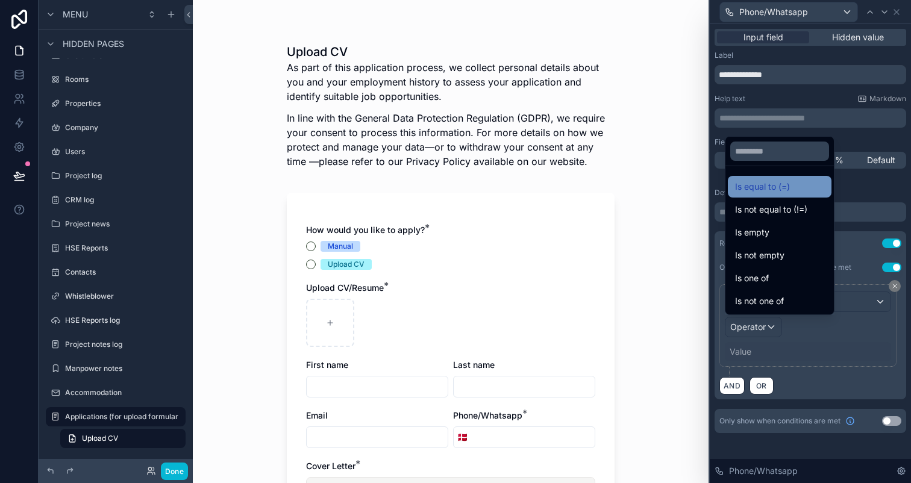
click at [751, 194] on div "Is equal to (=)" at bounding box center [780, 187] width 104 height 22
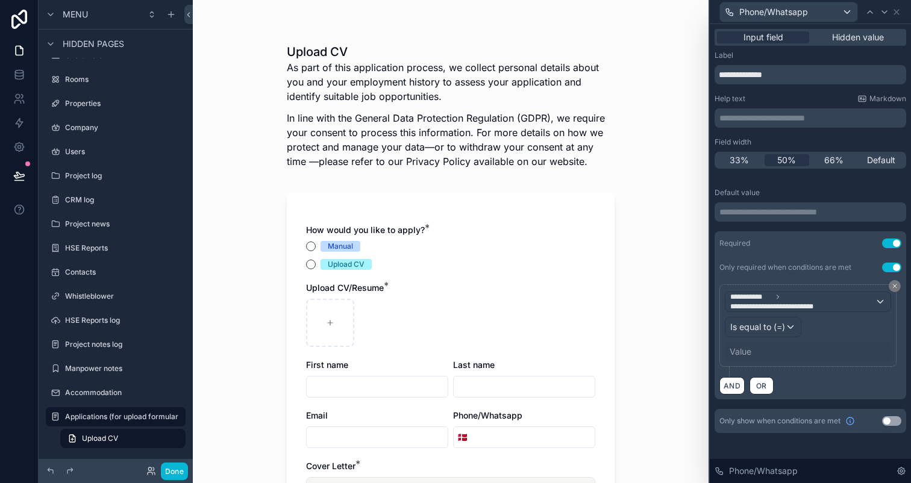
click at [744, 346] on div "Value" at bounding box center [741, 352] width 22 height 12
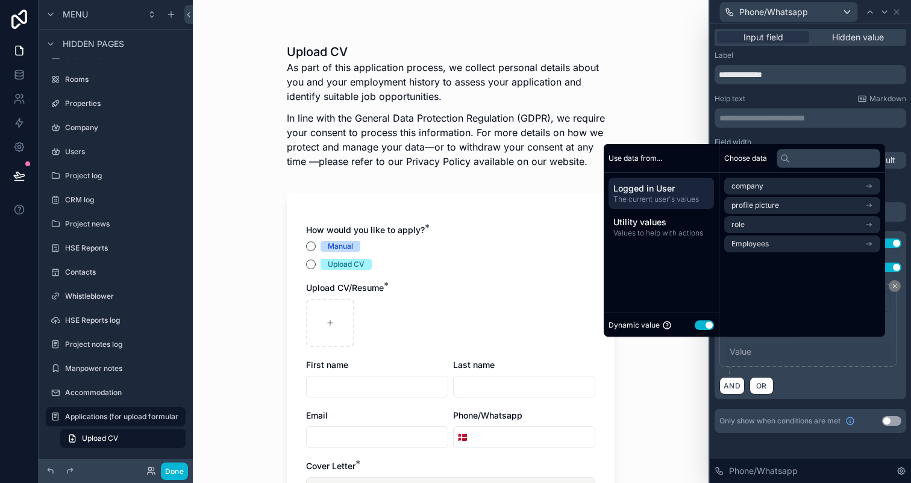
click at [695, 324] on button "Use setting" at bounding box center [704, 326] width 19 height 10
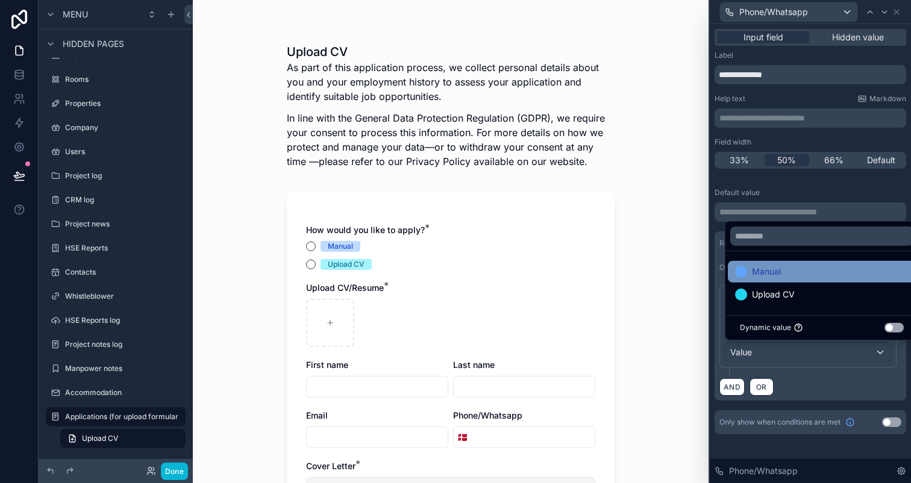
click at [756, 274] on span "Manual" at bounding box center [766, 272] width 29 height 14
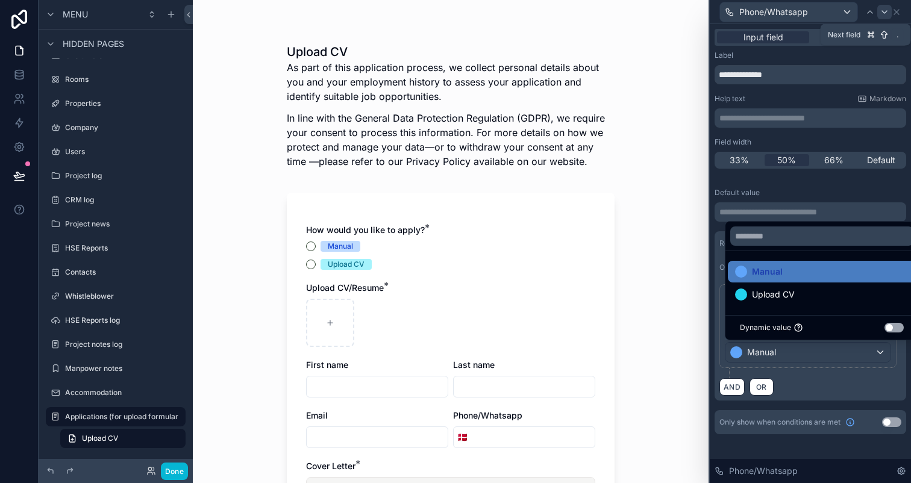
click at [886, 11] on icon at bounding box center [884, 12] width 5 height 2
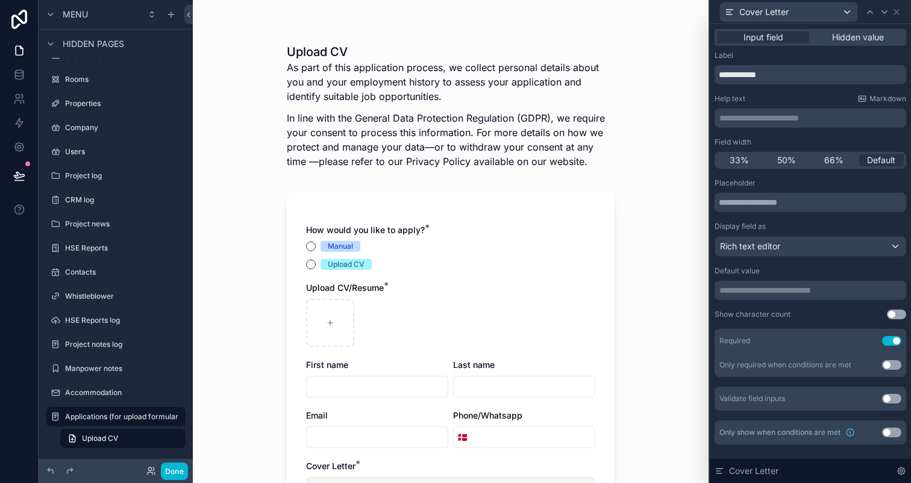
click at [902, 361] on div "Only required when conditions are met Use setting" at bounding box center [811, 365] width 192 height 24
click at [892, 361] on button "Use setting" at bounding box center [891, 365] width 19 height 10
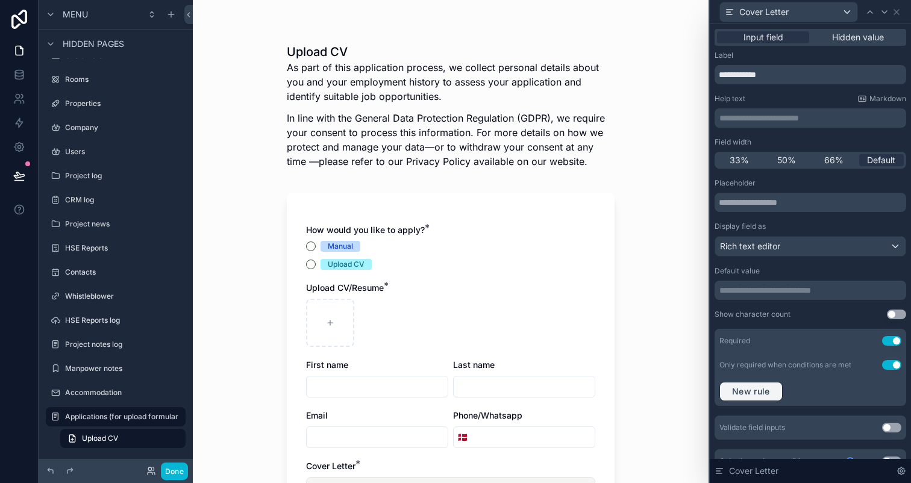
click at [765, 388] on span "New rule" at bounding box center [751, 391] width 48 height 11
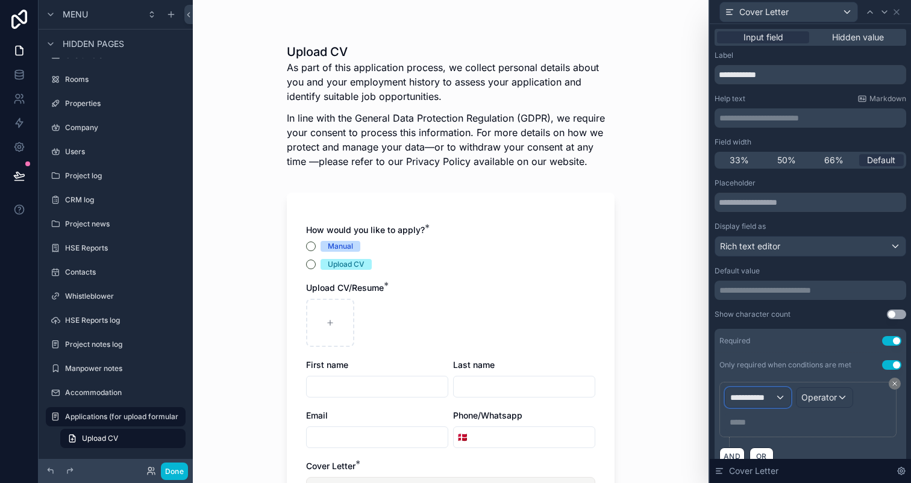
click at [763, 402] on span "**********" at bounding box center [752, 398] width 45 height 12
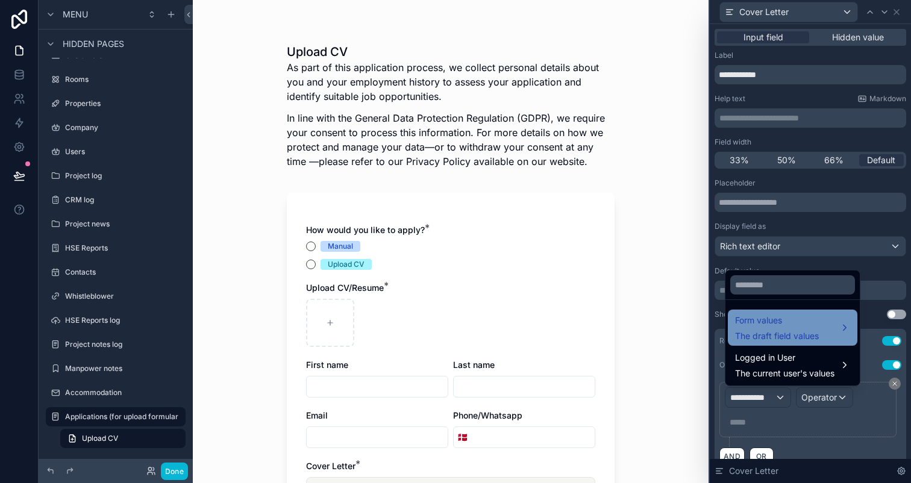
click at [769, 315] on span "Form values" at bounding box center [777, 320] width 84 height 14
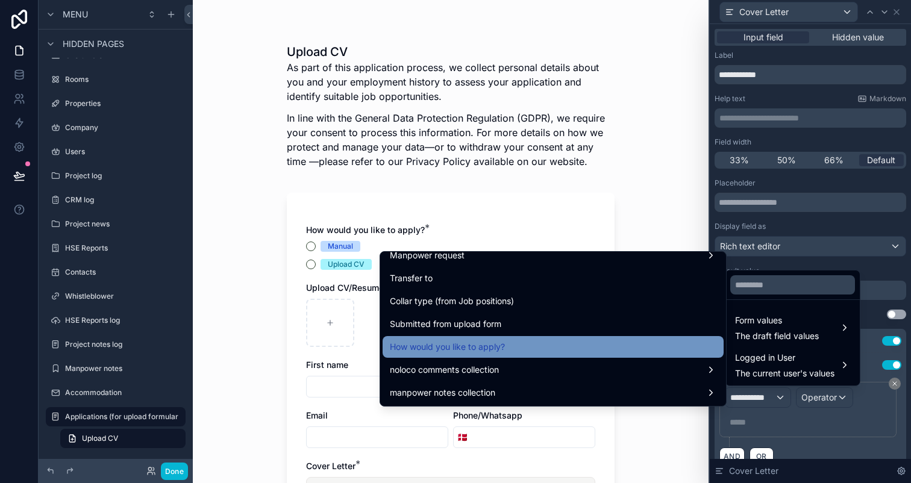
click at [604, 349] on div "How would you like to apply?" at bounding box center [553, 347] width 327 height 14
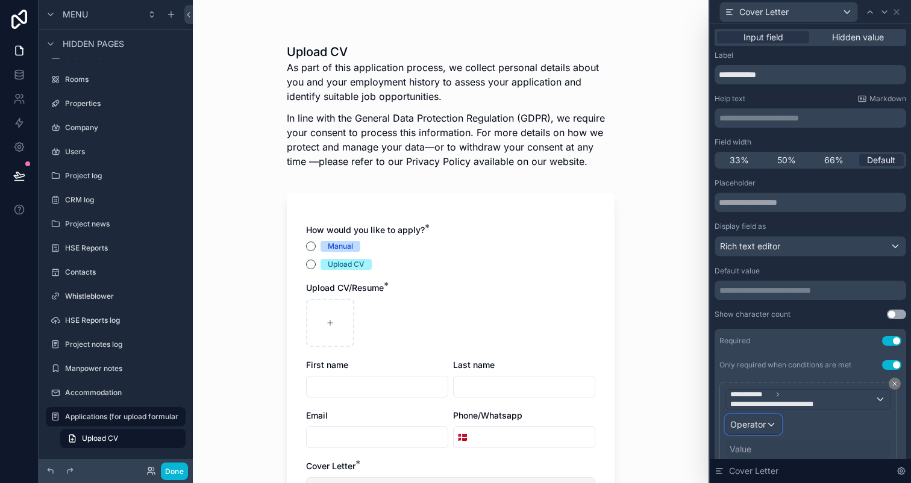
click at [754, 426] on span "Operator" at bounding box center [748, 424] width 36 height 10
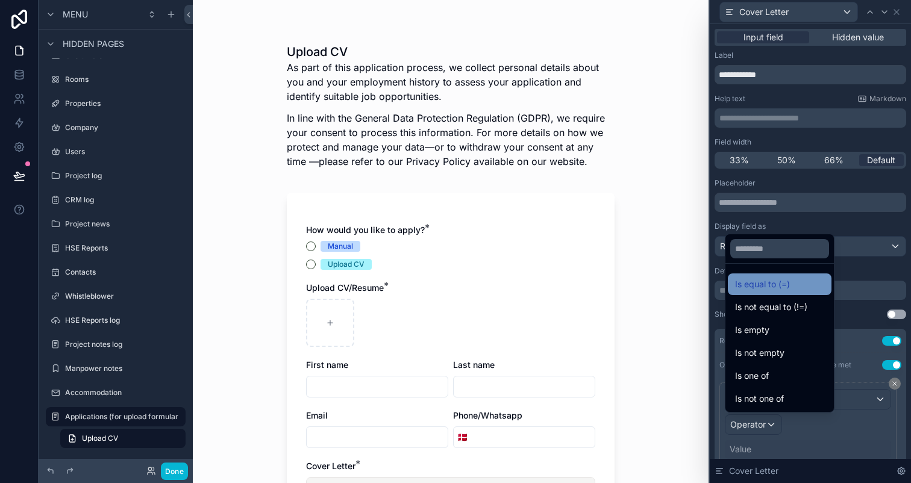
click at [748, 293] on div "Is equal to (=)" at bounding box center [780, 285] width 104 height 22
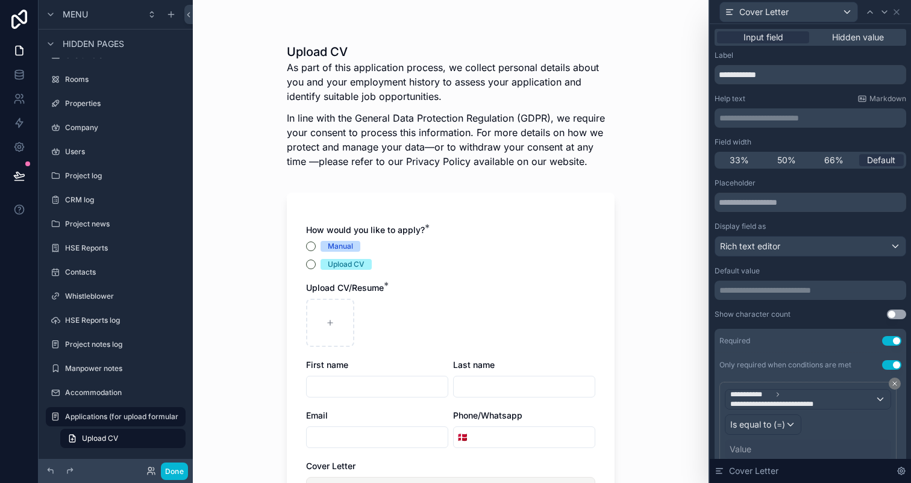
click at [741, 443] on div "Value" at bounding box center [741, 449] width 22 height 12
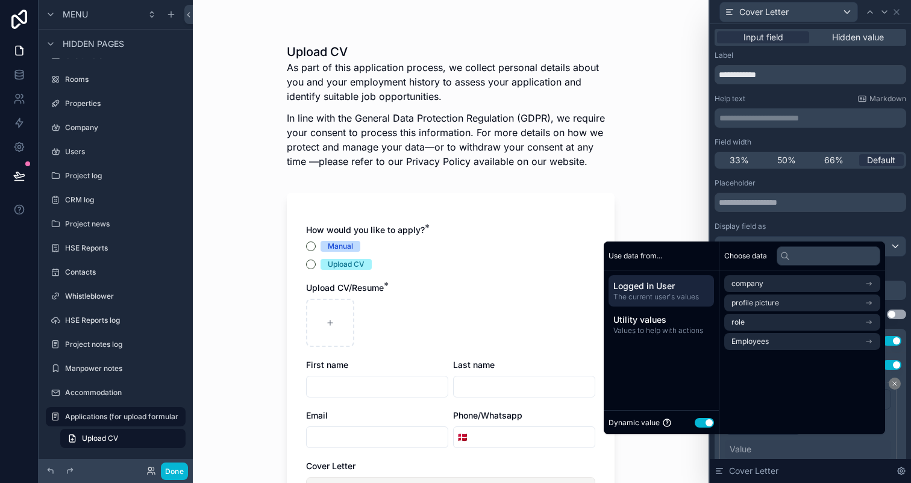
click at [695, 421] on button "Use setting" at bounding box center [704, 423] width 19 height 10
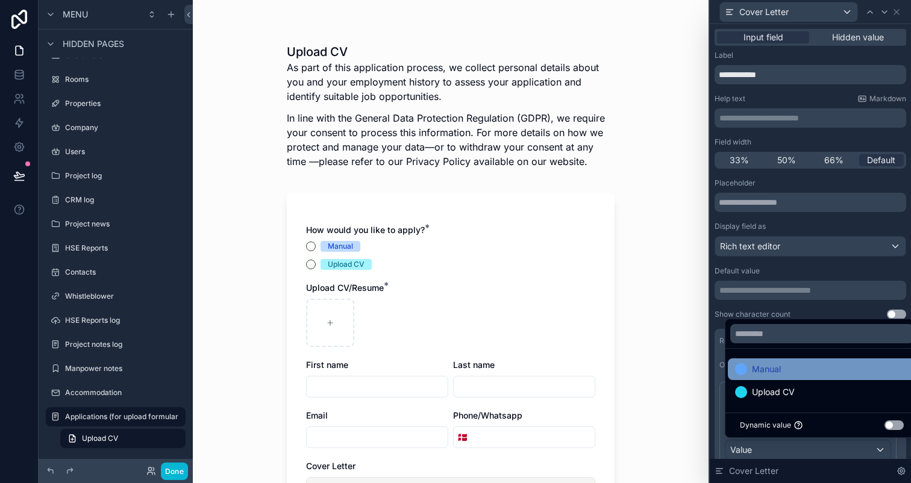
click at [763, 372] on span "Manual" at bounding box center [766, 369] width 29 height 14
click at [800, 316] on div "Manual Upload CV Dynamic value Use setting" at bounding box center [807, 377] width 165 height 122
click at [790, 374] on div "Manual" at bounding box center [822, 369] width 174 height 14
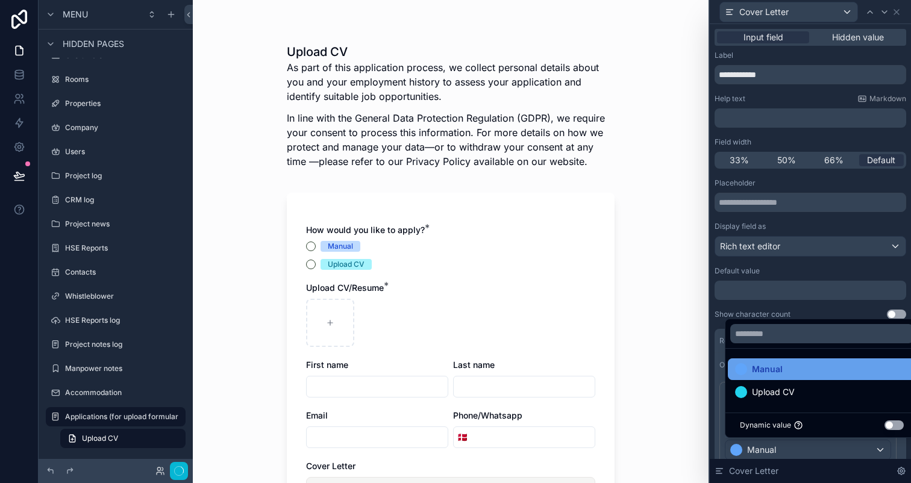
click at [768, 369] on span "Manual" at bounding box center [767, 369] width 31 height 14
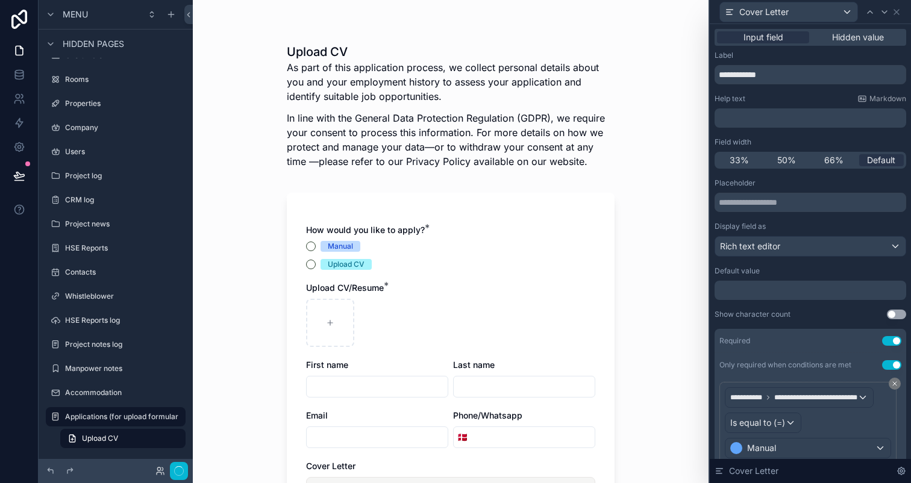
click at [793, 308] on div "**********" at bounding box center [811, 354] width 192 height 352
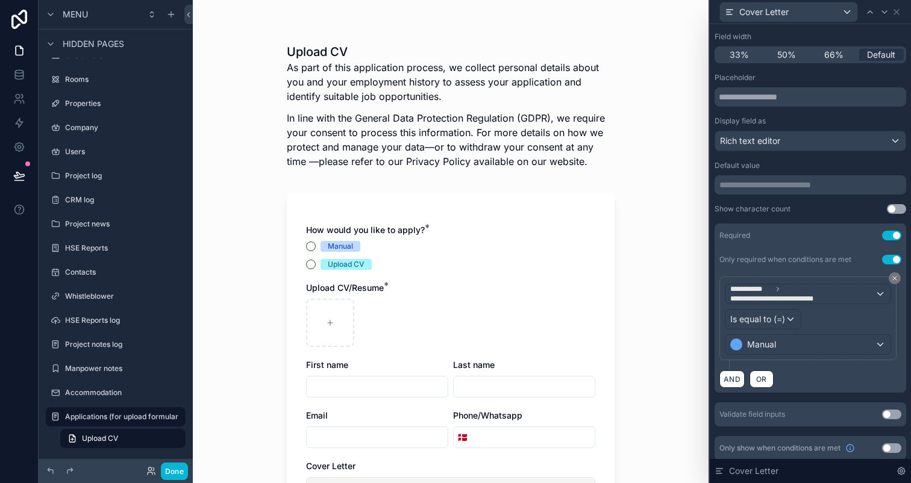
scroll to position [111, 0]
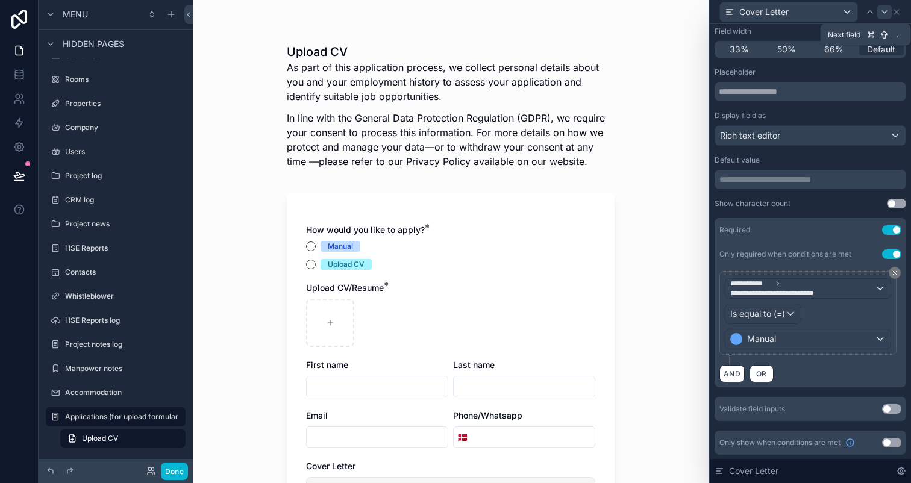
click at [883, 16] on div at bounding box center [884, 12] width 14 height 14
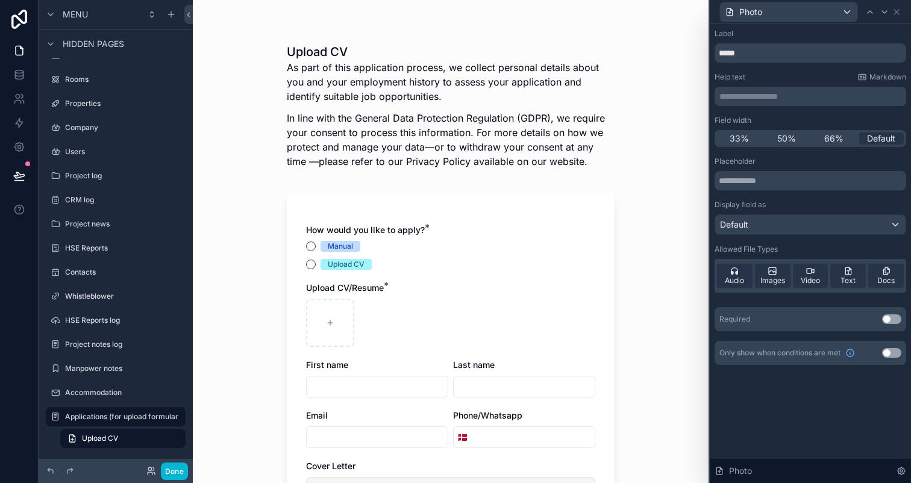
click at [892, 351] on button "Use setting" at bounding box center [891, 353] width 19 height 10
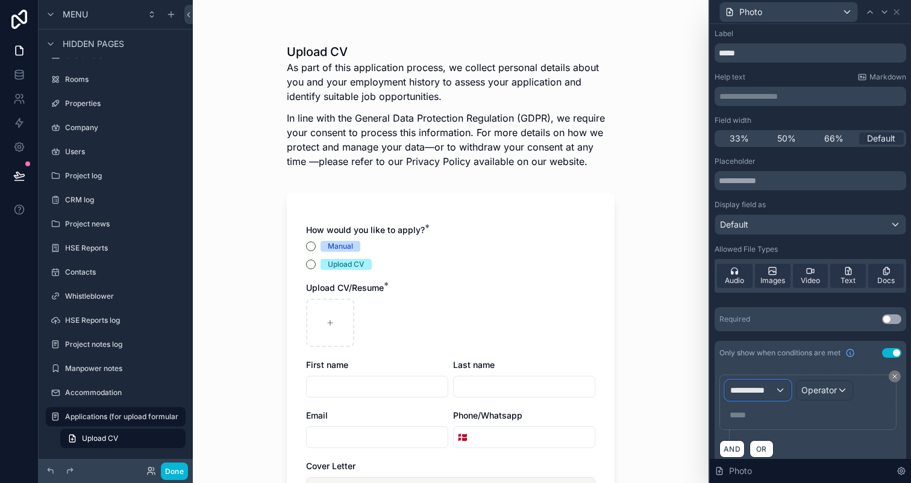
click at [765, 391] on span "**********" at bounding box center [752, 390] width 45 height 12
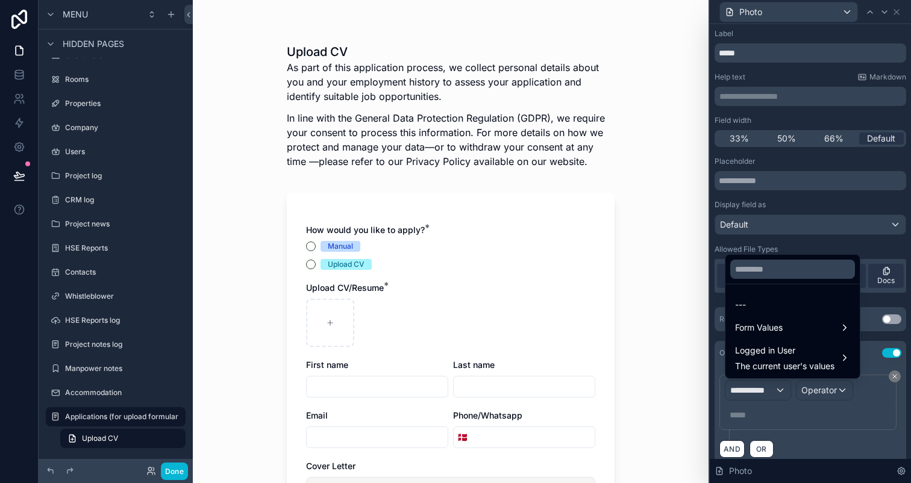
click at [765, 391] on div at bounding box center [810, 241] width 201 height 483
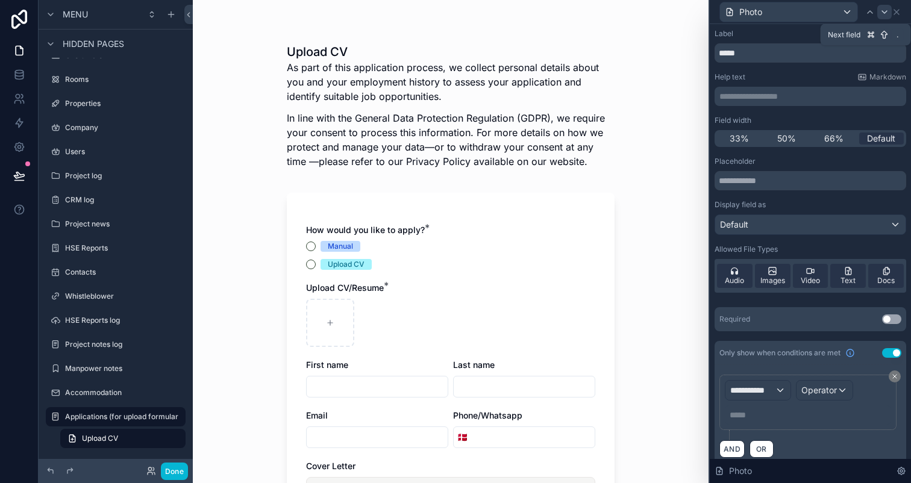
click at [885, 14] on icon at bounding box center [885, 12] width 10 height 10
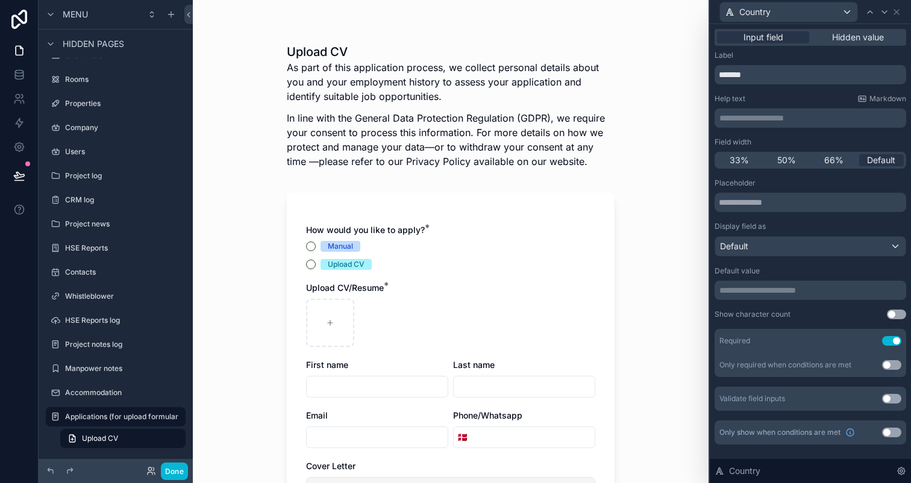
click at [889, 365] on button "Use setting" at bounding box center [891, 365] width 19 height 10
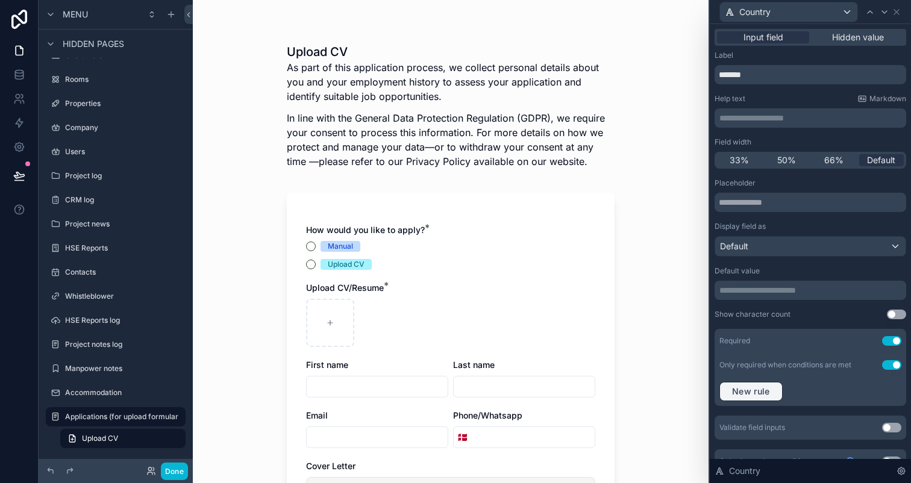
click at [769, 389] on span "New rule" at bounding box center [751, 391] width 48 height 11
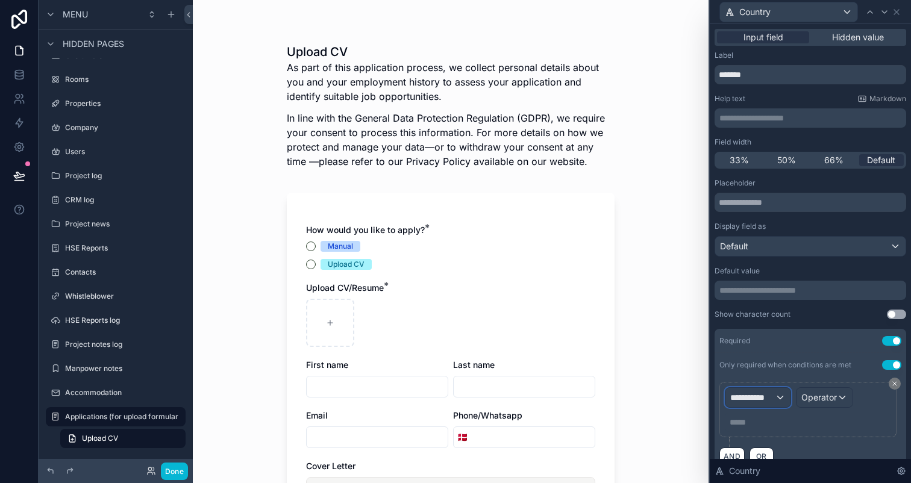
click at [774, 393] on span "**********" at bounding box center [752, 398] width 45 height 12
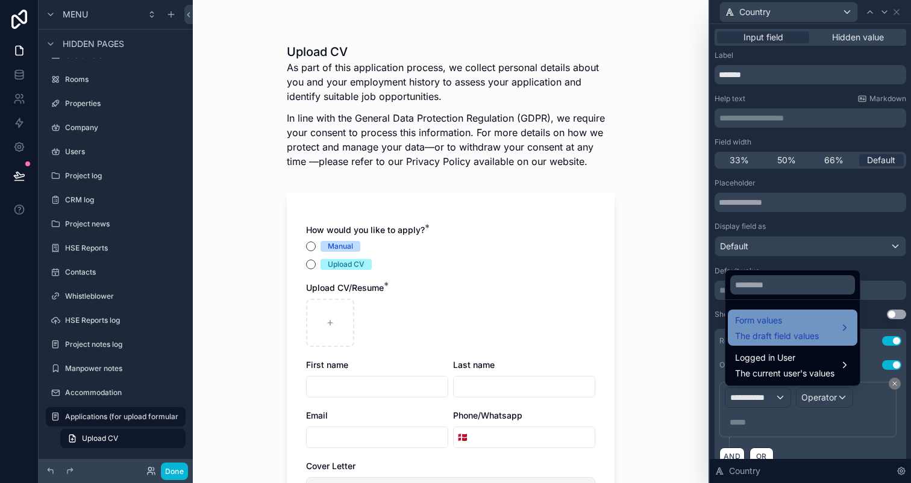
click at [777, 334] on span "The draft field values" at bounding box center [777, 336] width 84 height 12
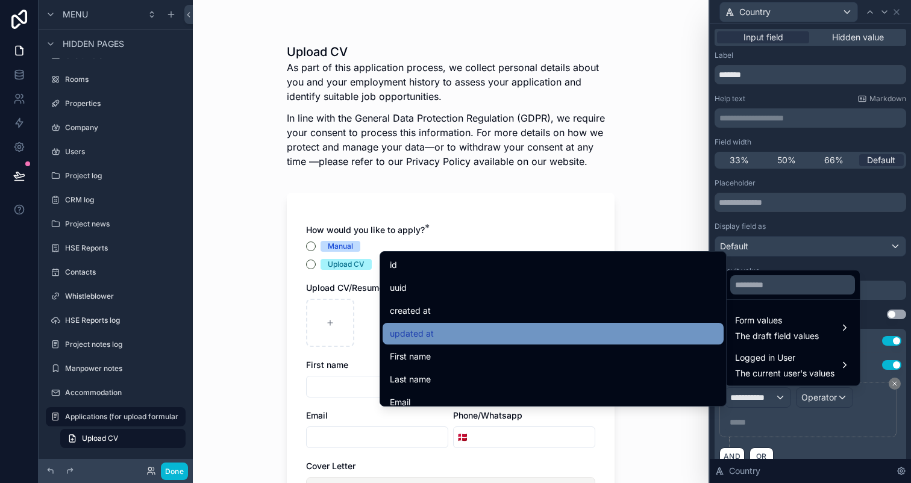
scroll to position [376, 0]
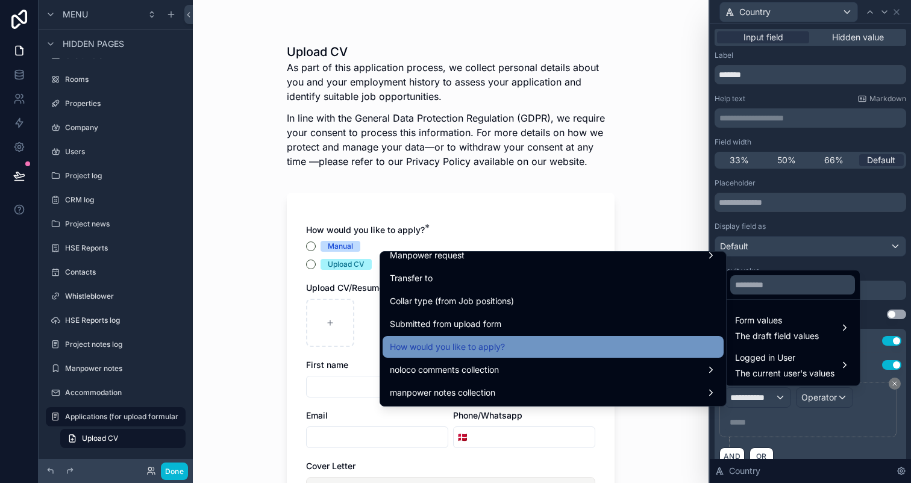
click at [590, 352] on div "How would you like to apply?" at bounding box center [553, 347] width 327 height 14
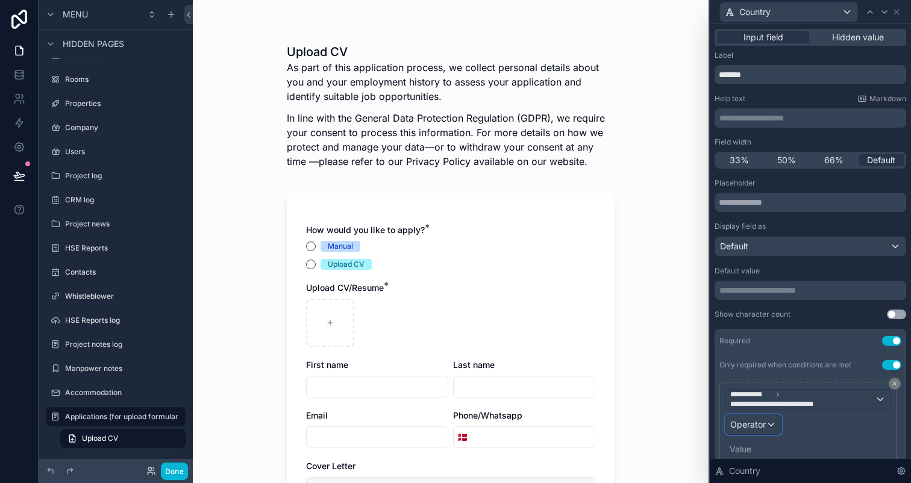
click at [762, 427] on span "Operator" at bounding box center [748, 424] width 36 height 10
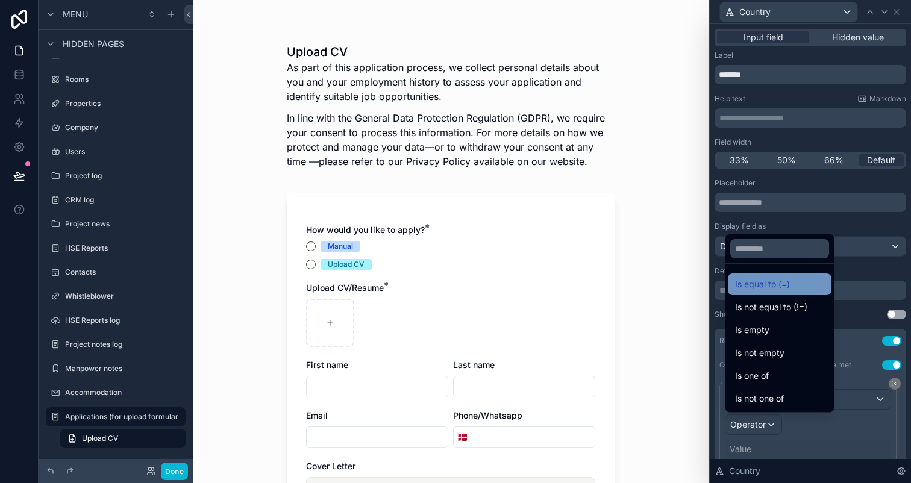
click at [760, 287] on span "Is equal to (=)" at bounding box center [762, 284] width 55 height 14
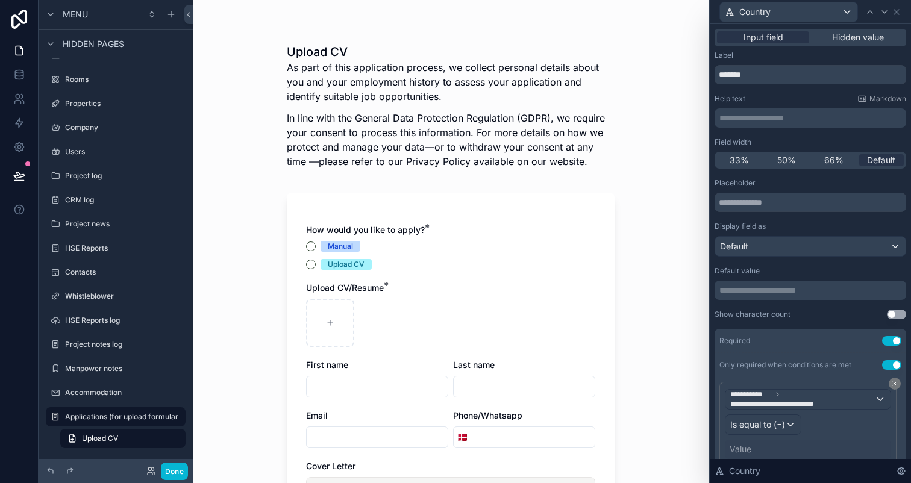
click at [742, 449] on div "Value" at bounding box center [741, 449] width 22 height 12
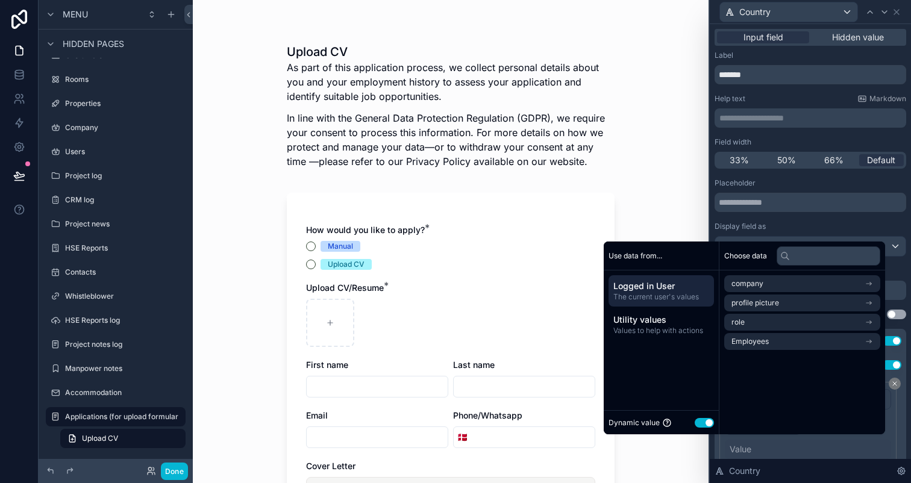
click at [696, 425] on button "Use setting" at bounding box center [704, 423] width 19 height 10
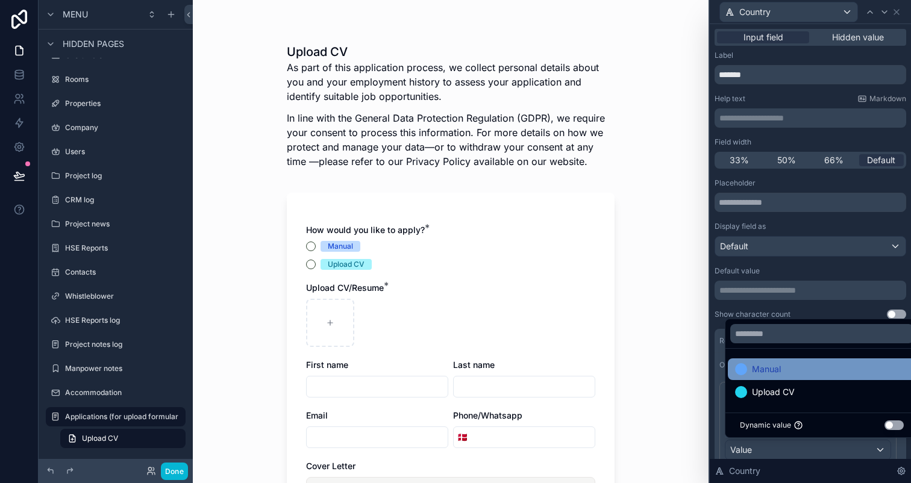
click at [787, 371] on div "Manual" at bounding box center [822, 369] width 174 height 14
click at [796, 311] on div "Show character count Use setting" at bounding box center [811, 315] width 192 height 10
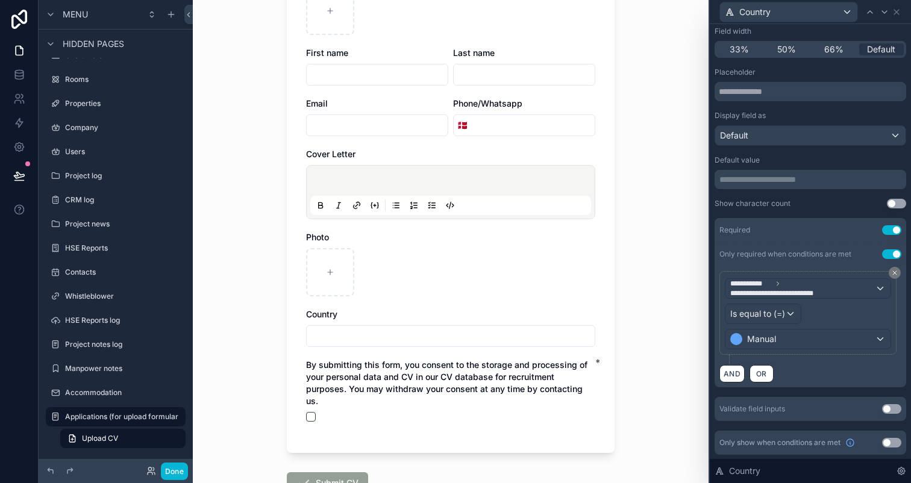
scroll to position [328, 0]
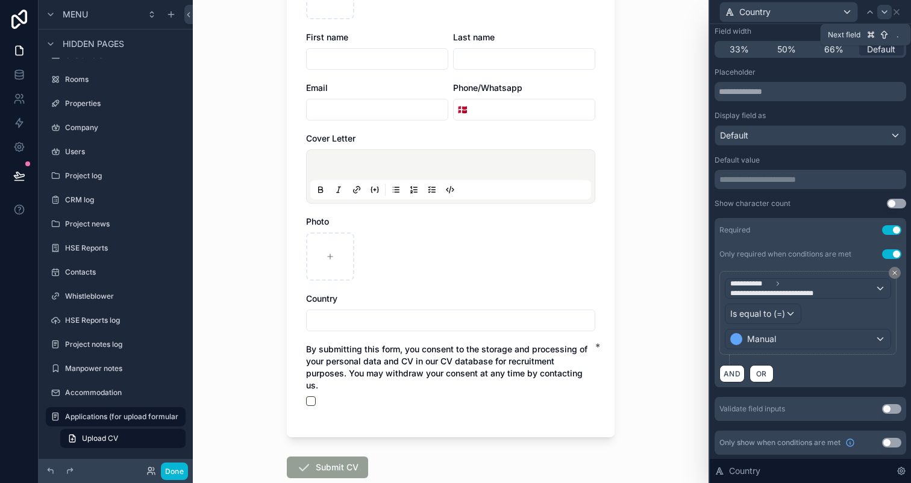
click at [891, 11] on div at bounding box center [884, 12] width 14 height 14
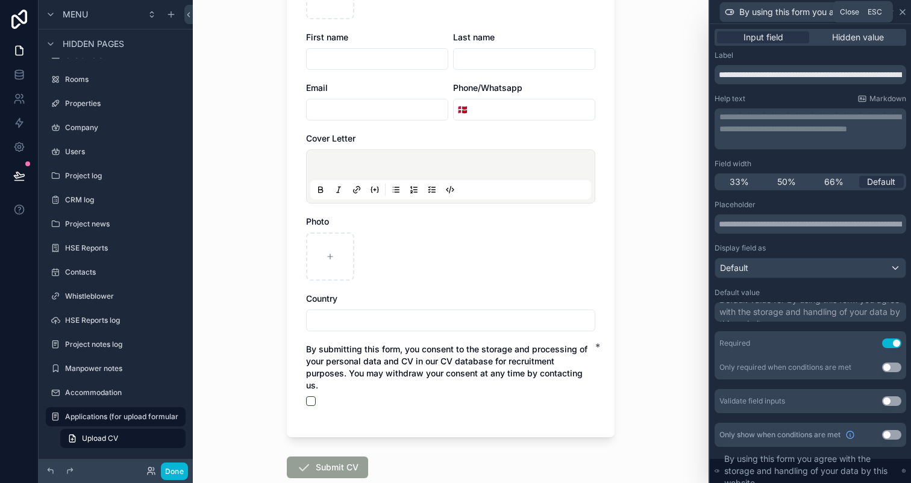
click at [901, 14] on icon at bounding box center [903, 12] width 10 height 10
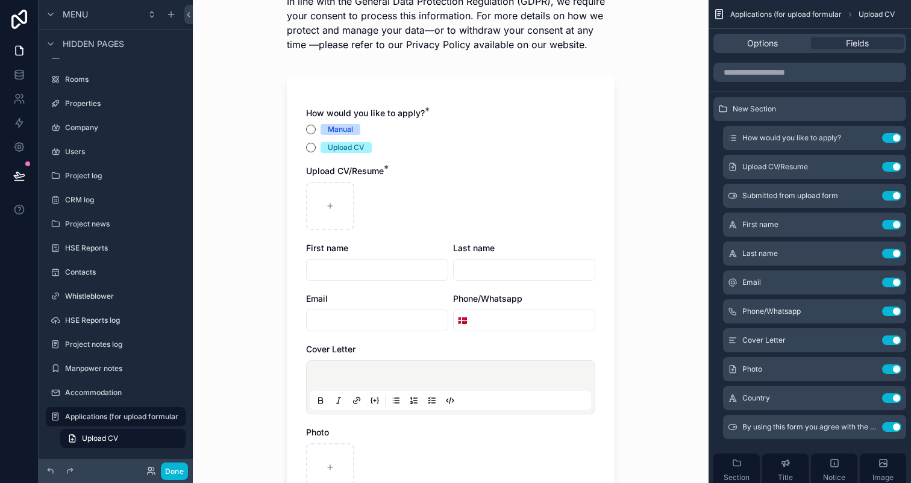
scroll to position [0, 0]
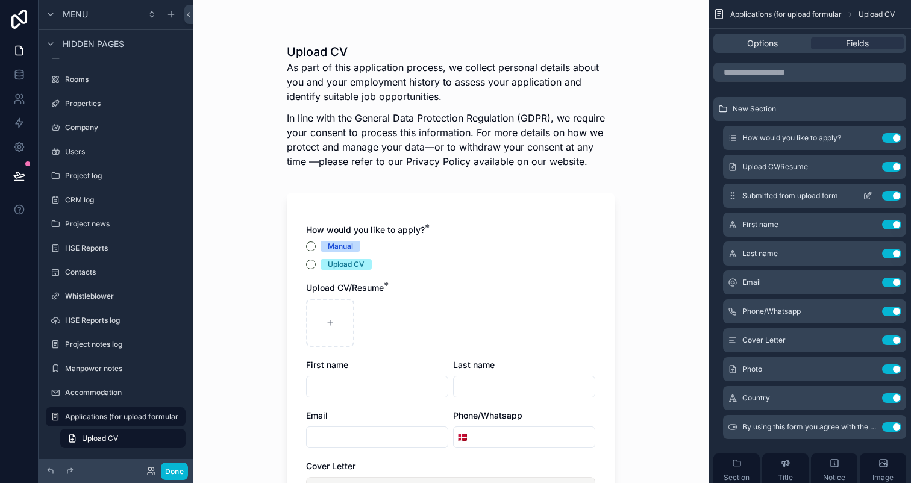
click at [873, 194] on button "scrollable content" at bounding box center [867, 196] width 19 height 10
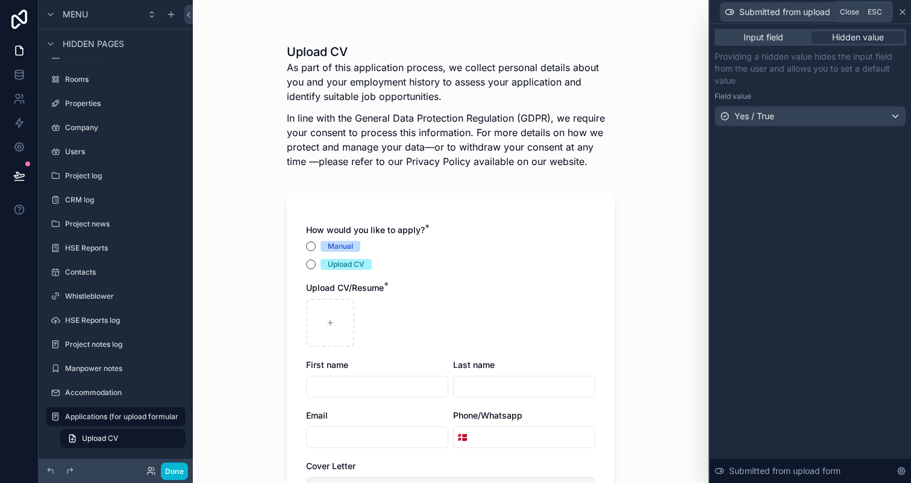
click at [904, 13] on icon at bounding box center [902, 12] width 5 height 5
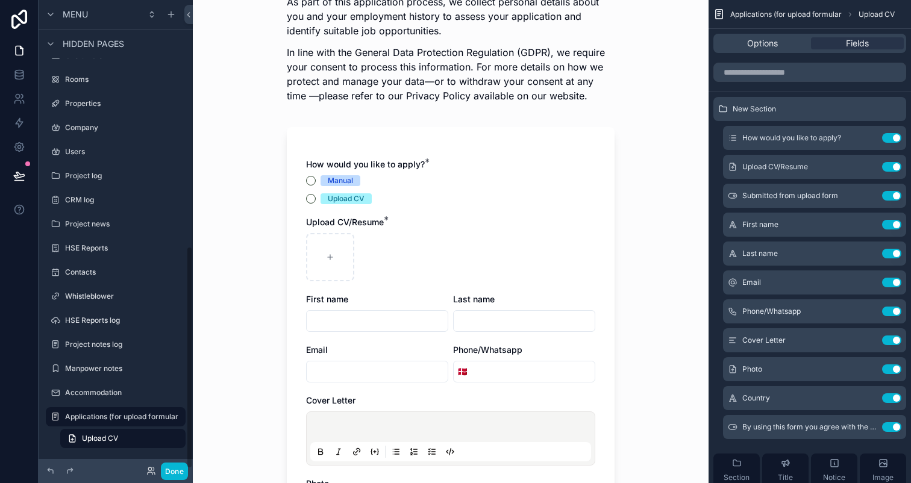
scroll to position [85, 0]
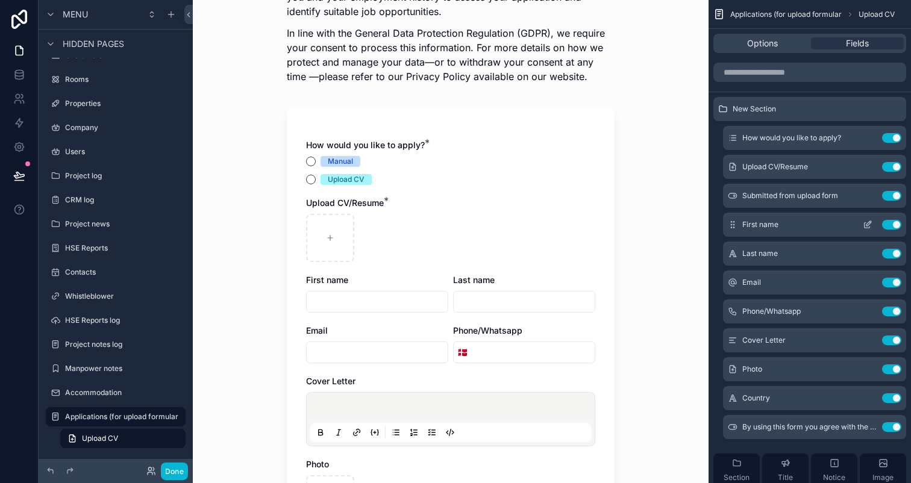
click at [866, 223] on icon "scrollable content" at bounding box center [868, 225] width 10 height 10
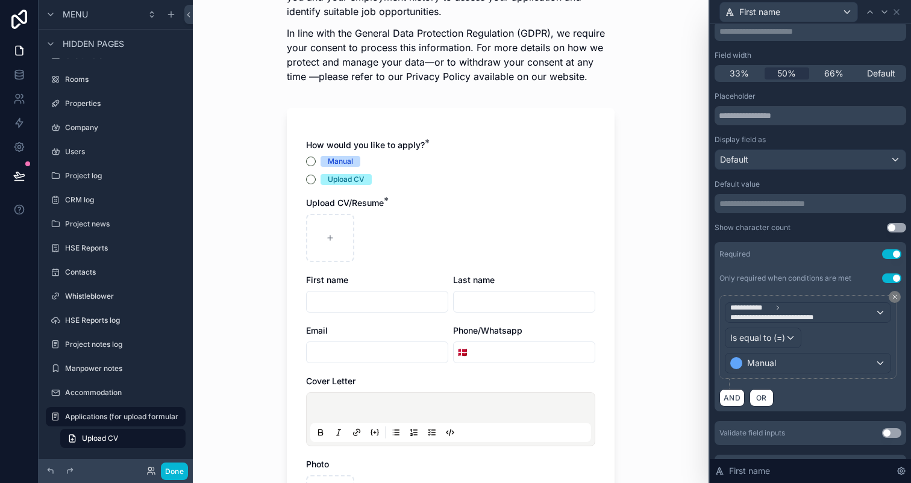
scroll to position [111, 0]
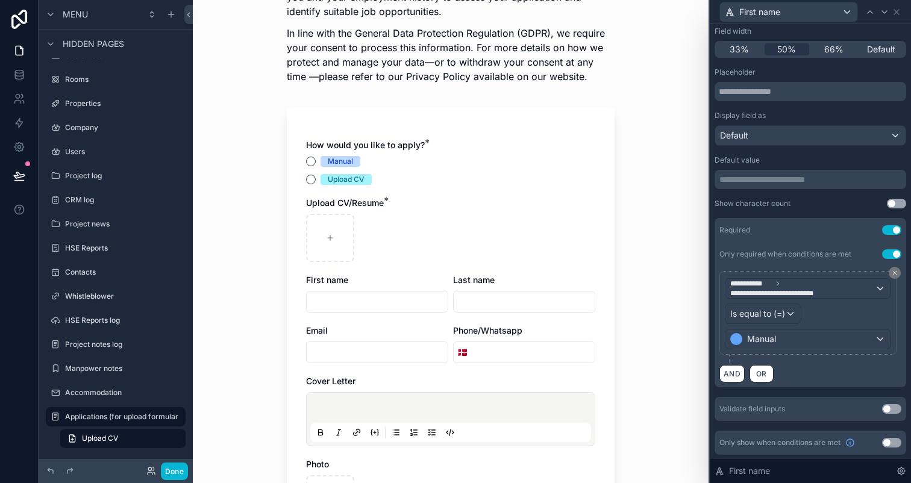
click at [889, 441] on button "Use setting" at bounding box center [891, 443] width 19 height 10
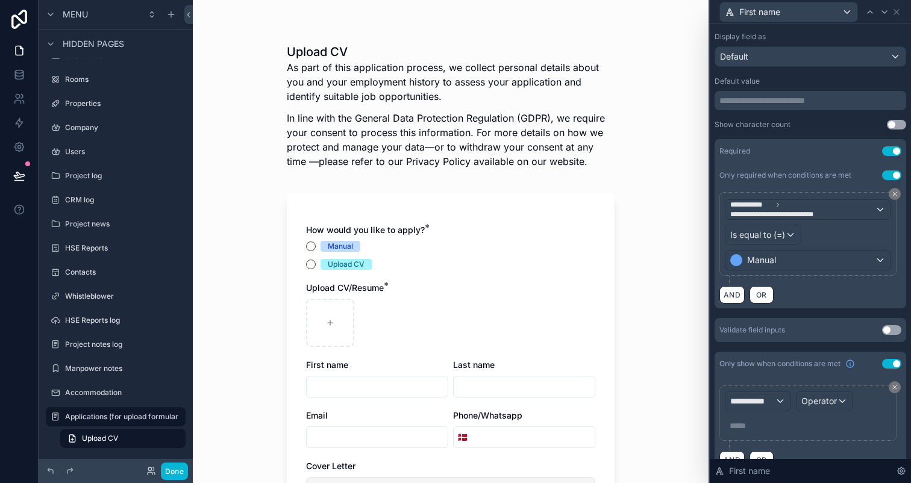
scroll to position [213, 0]
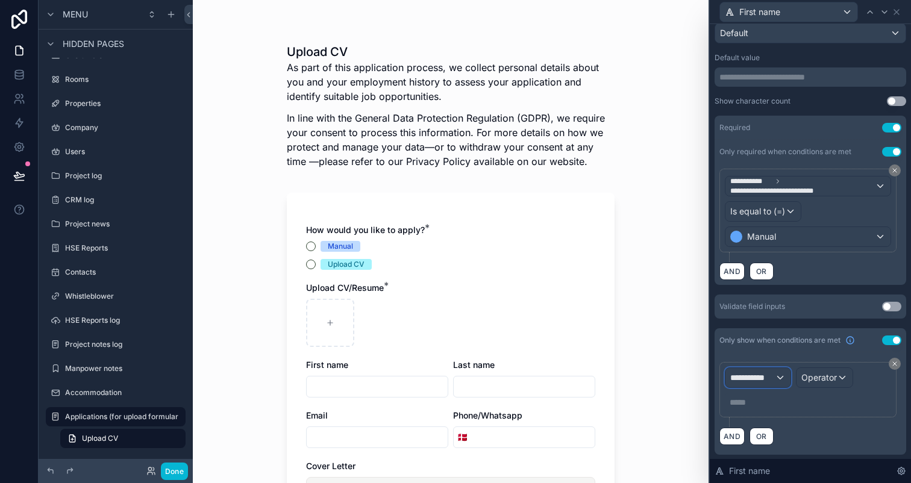
click at [778, 384] on div "**********" at bounding box center [757, 377] width 65 height 19
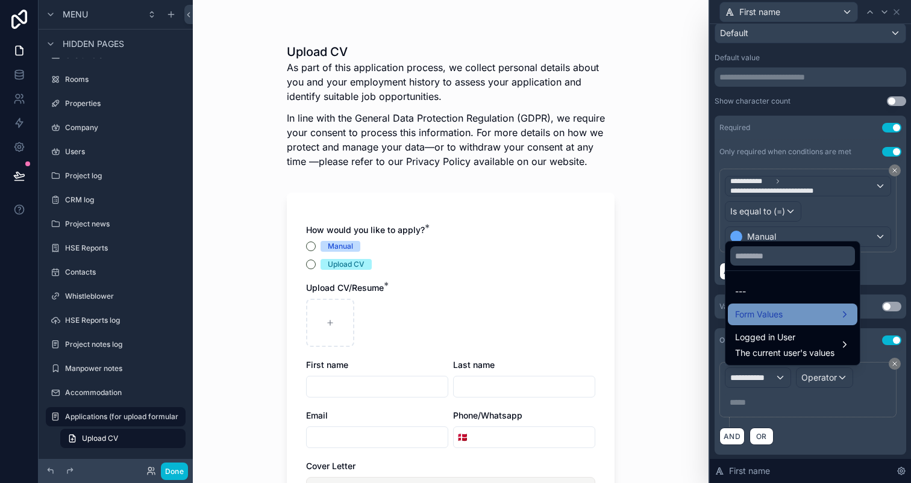
click at [781, 317] on span "Form Values" at bounding box center [759, 314] width 48 height 14
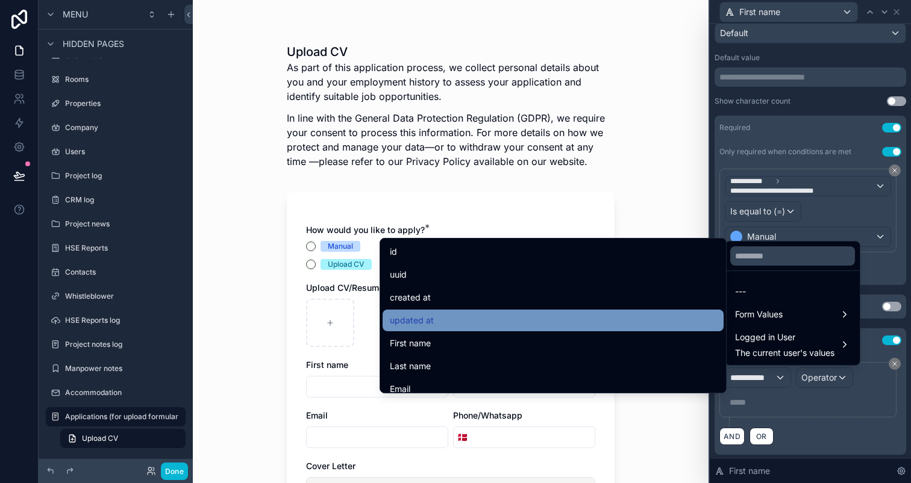
scroll to position [376, 0]
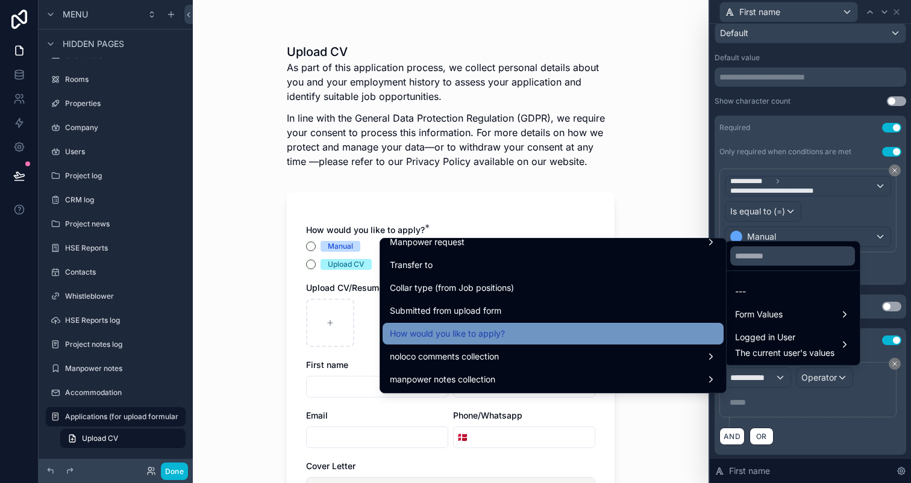
click at [609, 343] on div "How would you like to apply?" at bounding box center [553, 334] width 341 height 22
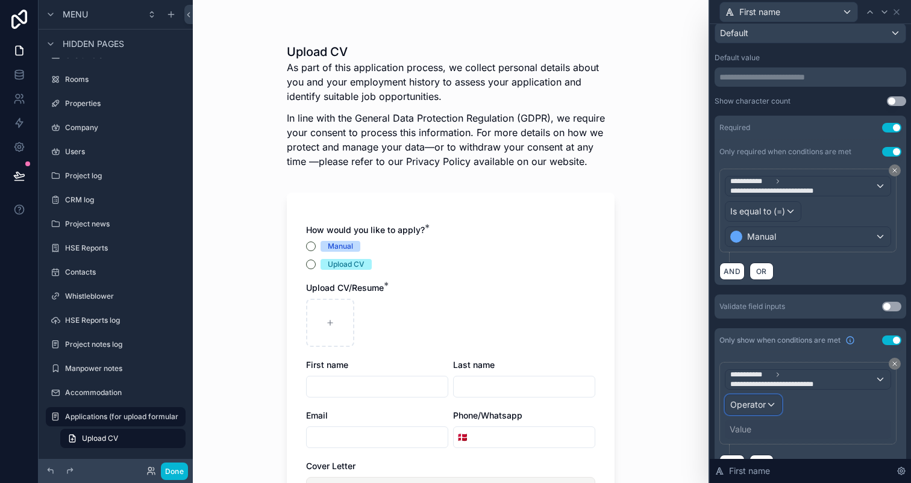
click at [752, 407] on span "Operator" at bounding box center [748, 404] width 36 height 10
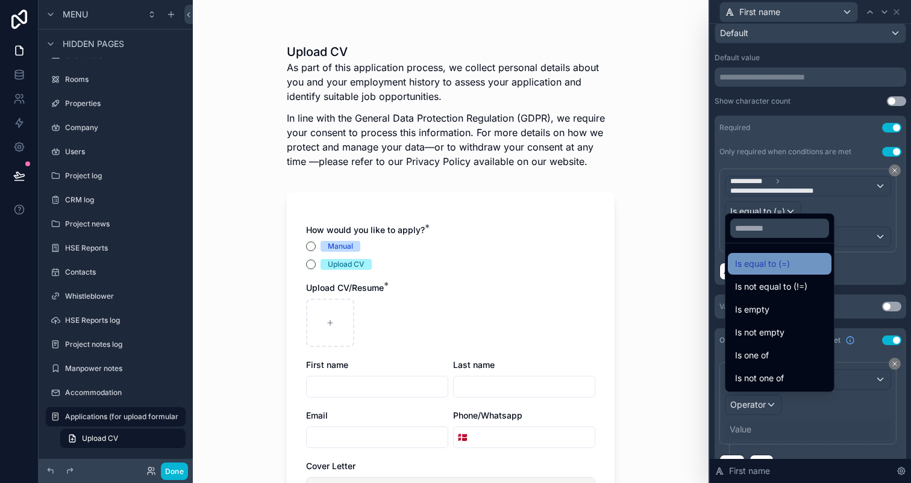
click at [772, 263] on span "Is equal to (=)" at bounding box center [762, 264] width 55 height 14
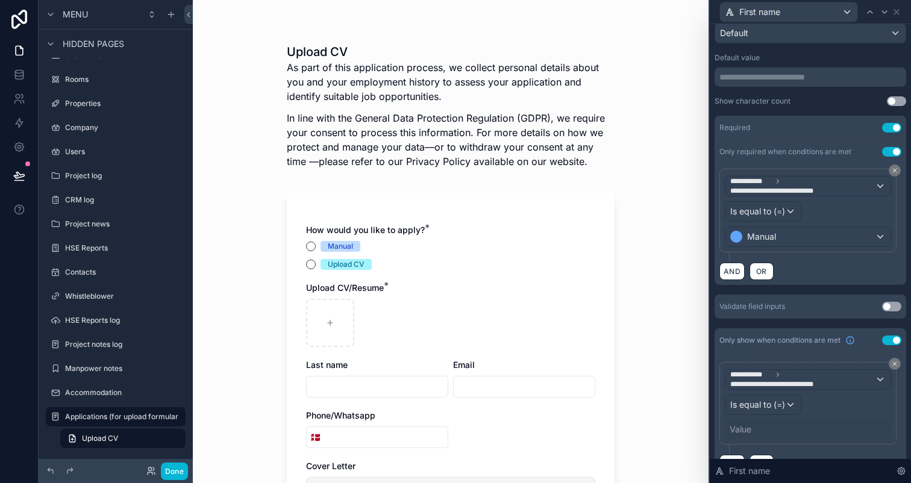
click at [739, 424] on div "Value" at bounding box center [741, 430] width 22 height 12
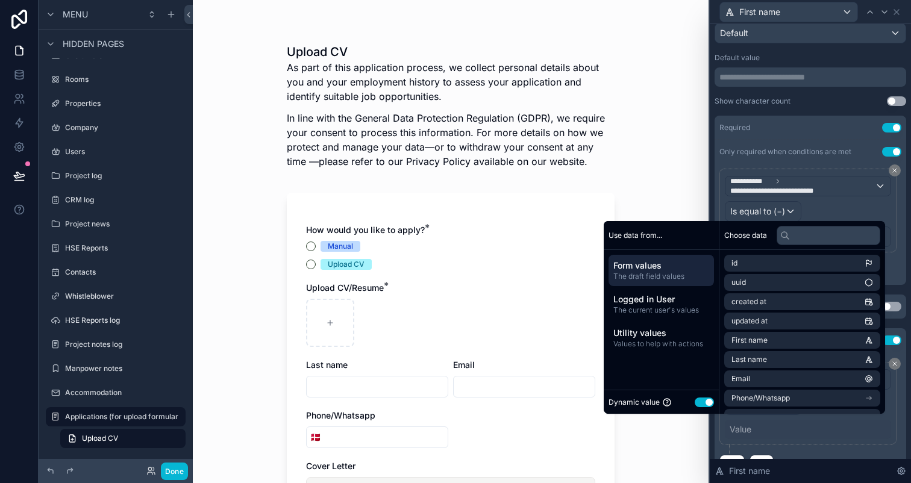
click at [695, 400] on button "Use setting" at bounding box center [704, 403] width 19 height 10
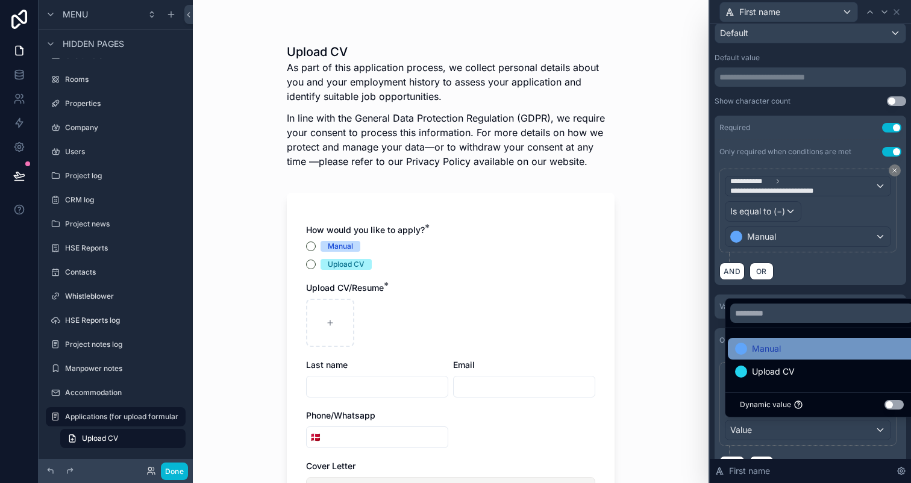
click at [793, 351] on div "Manual" at bounding box center [822, 349] width 174 height 14
click at [815, 270] on div "AND OR" at bounding box center [810, 271] width 182 height 18
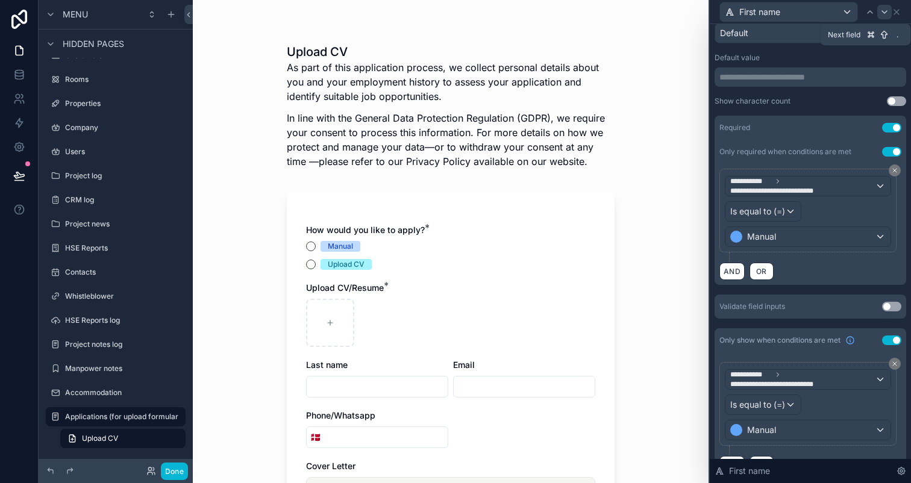
click at [888, 14] on icon at bounding box center [885, 12] width 10 height 10
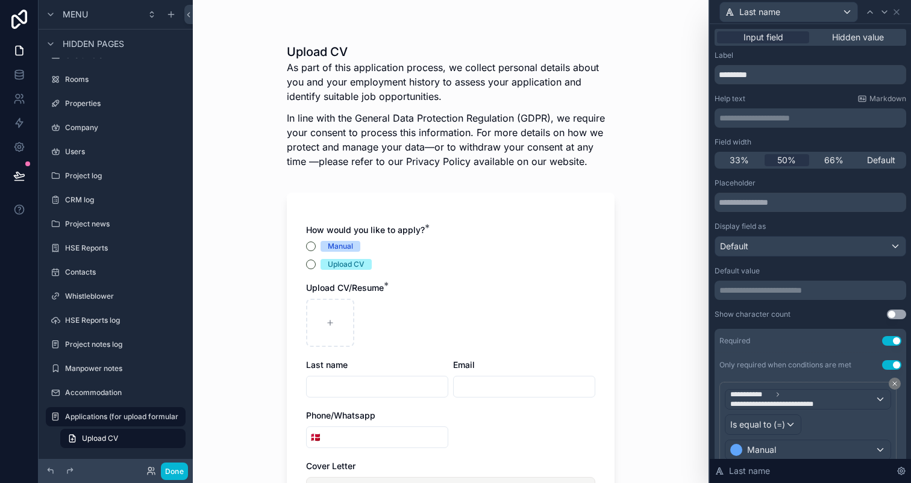
scroll to position [111, 0]
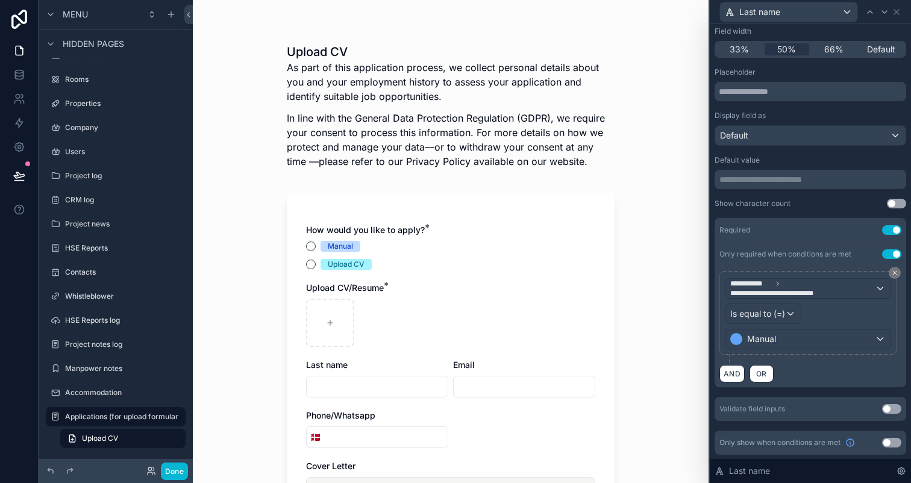
click at [886, 443] on button "Use setting" at bounding box center [891, 443] width 19 height 10
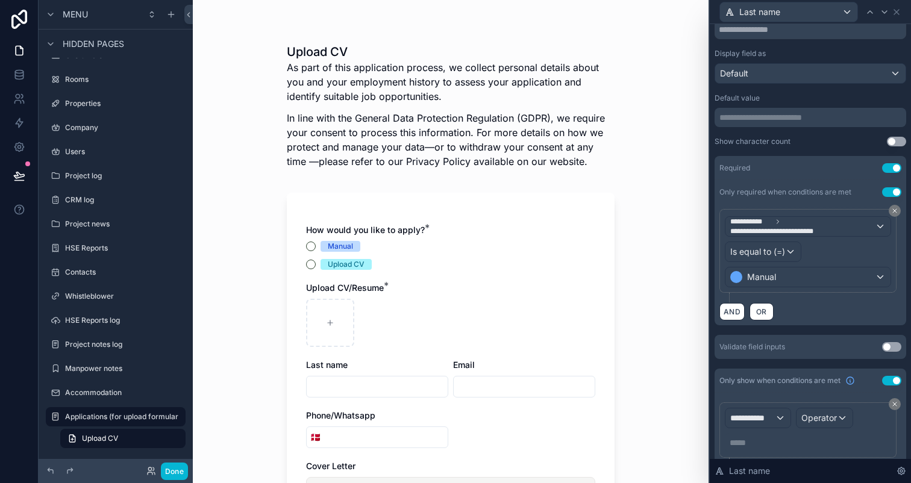
scroll to position [213, 0]
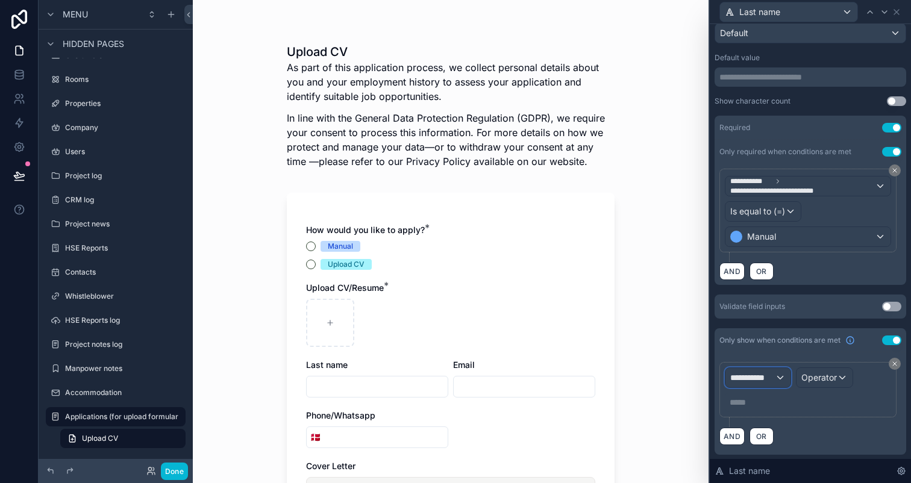
click at [769, 377] on span "**********" at bounding box center [752, 378] width 45 height 12
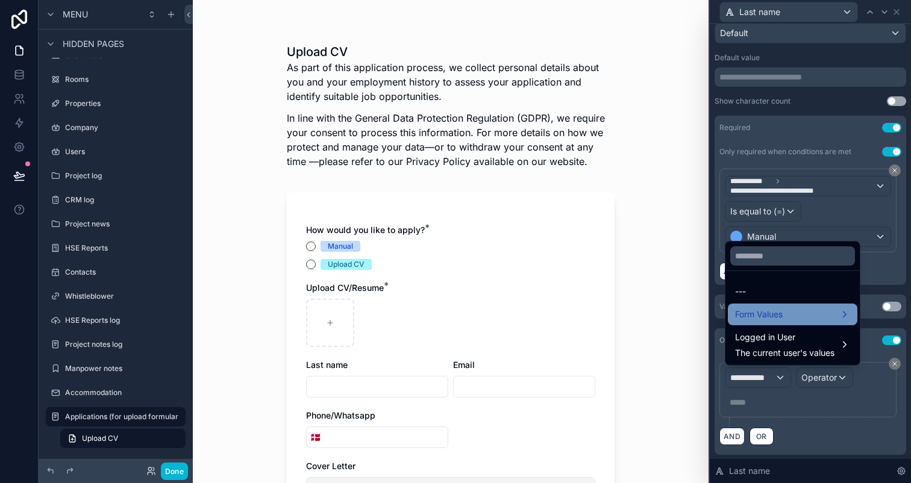
click at [769, 319] on span "Form Values" at bounding box center [759, 314] width 48 height 14
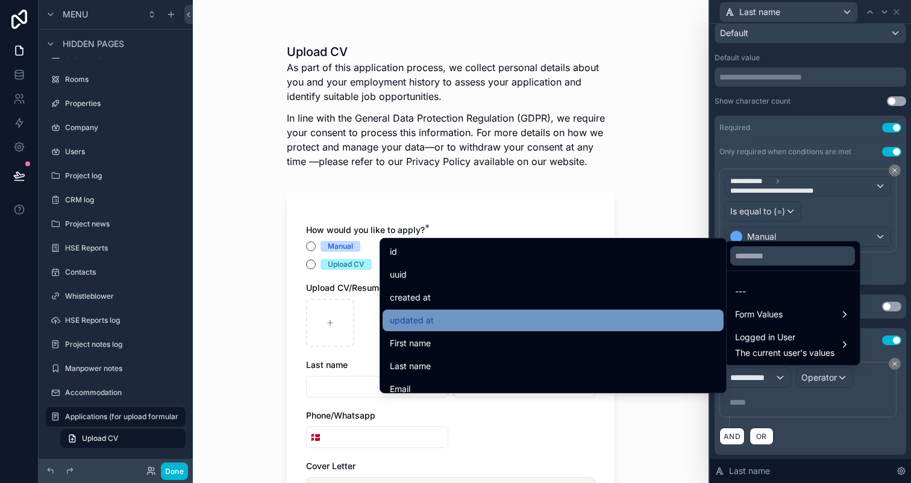
scroll to position [376, 0]
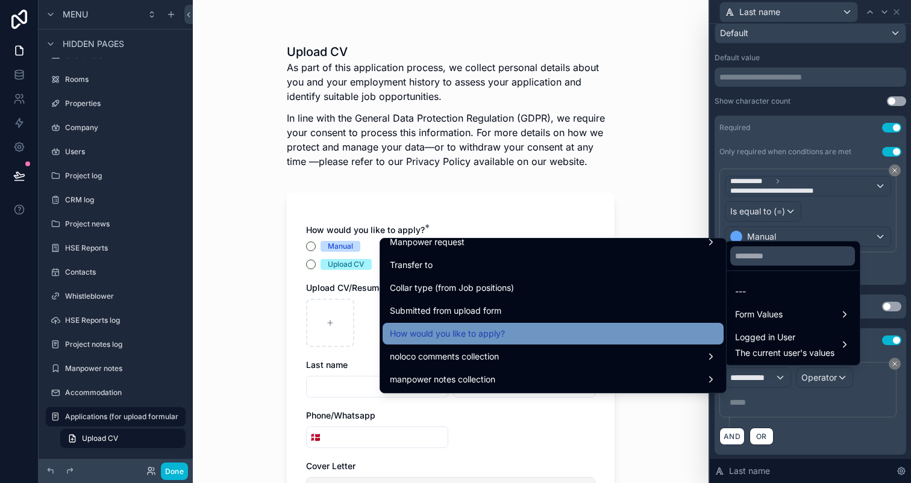
click at [608, 337] on div "How would you like to apply?" at bounding box center [553, 334] width 327 height 14
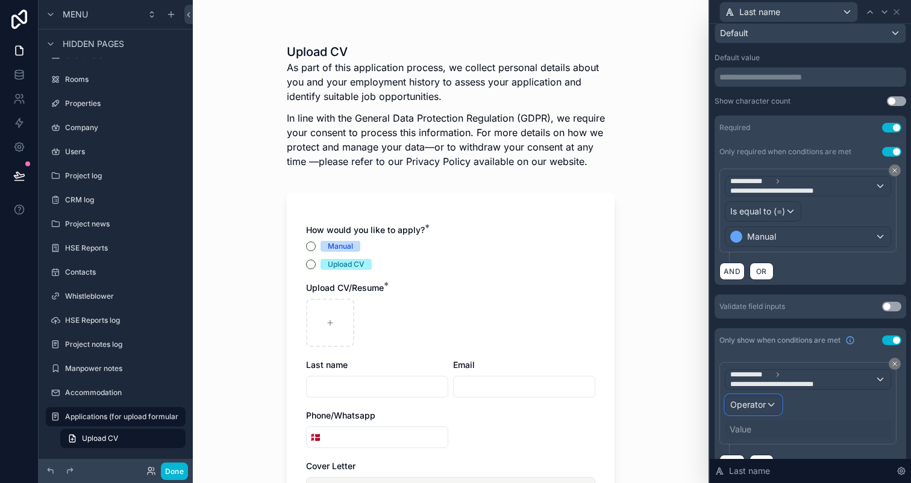
click at [747, 410] on div "Operator" at bounding box center [753, 404] width 56 height 19
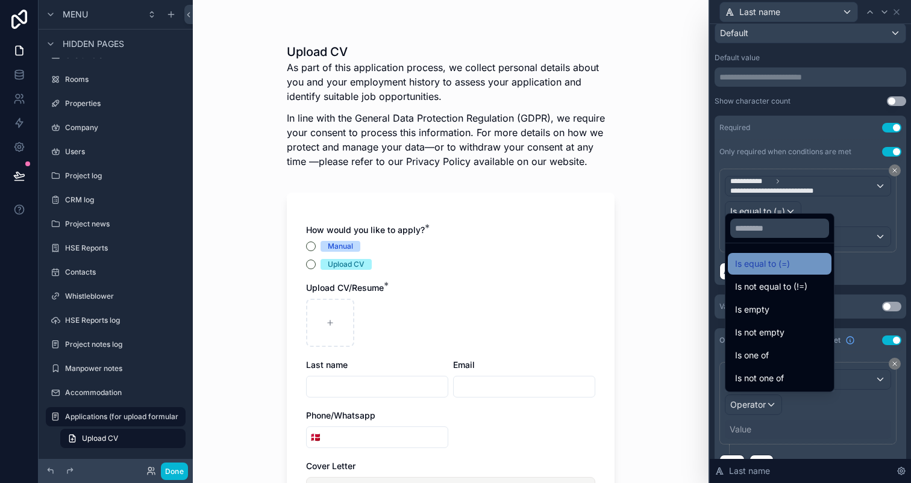
click at [742, 269] on span "Is equal to (=)" at bounding box center [762, 264] width 55 height 14
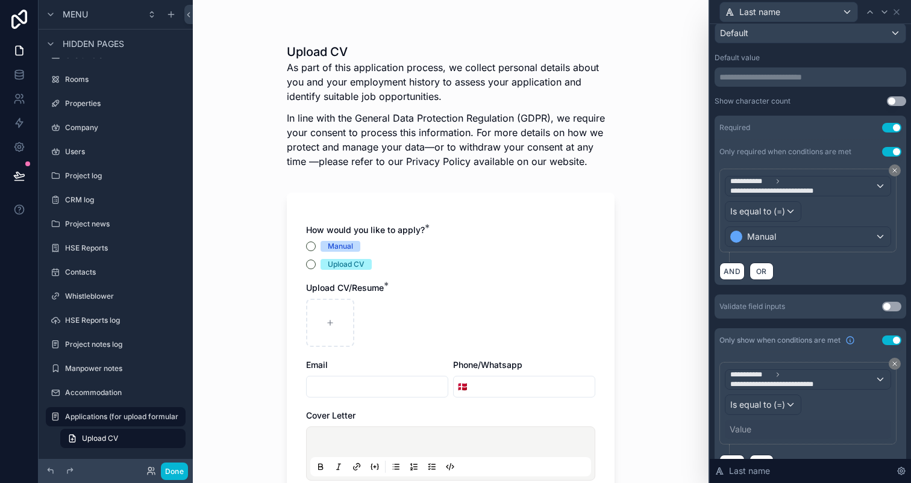
click at [754, 425] on div "Value" at bounding box center [808, 429] width 166 height 19
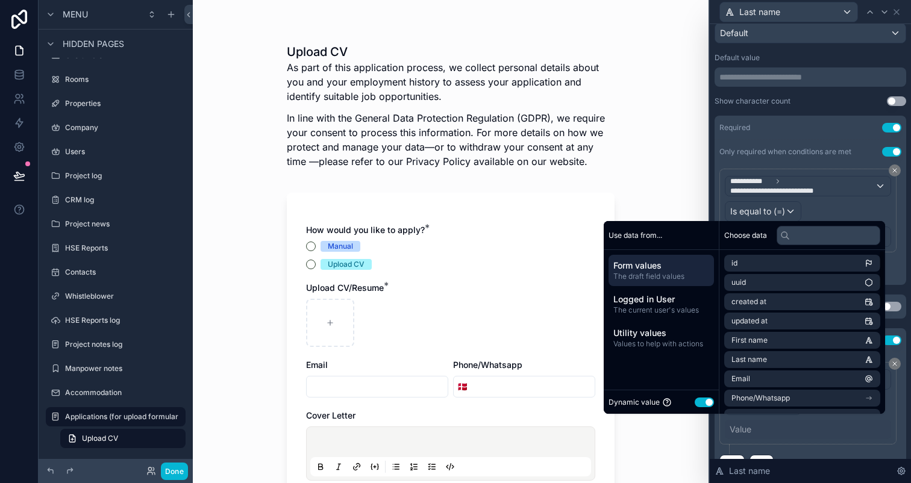
click at [695, 400] on button "Use setting" at bounding box center [704, 403] width 19 height 10
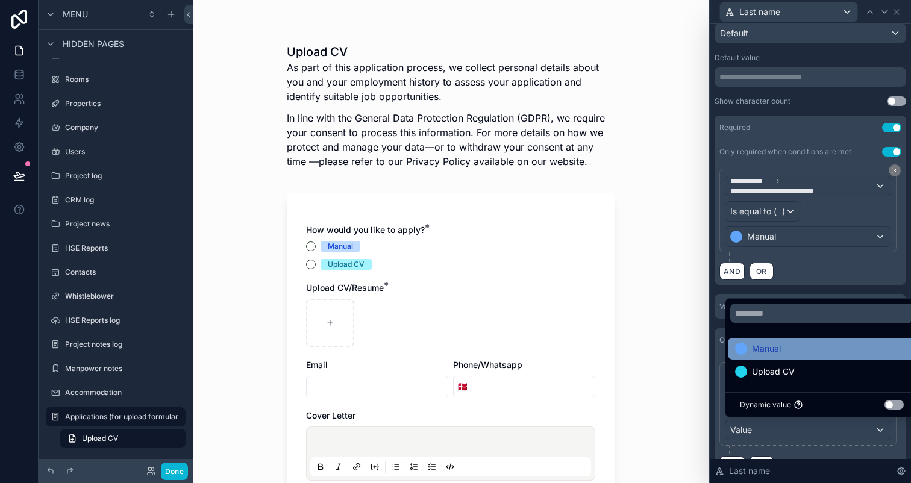
click at [778, 352] on span "Manual" at bounding box center [766, 349] width 29 height 14
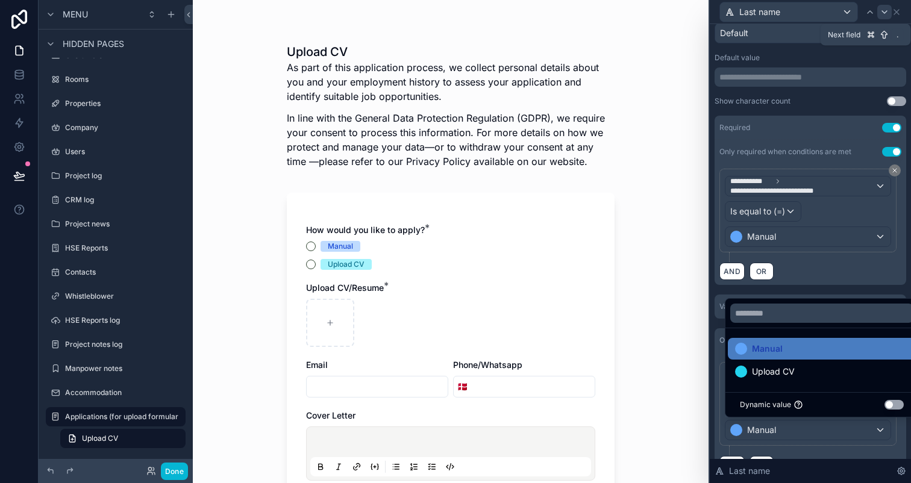
click at [885, 17] on div at bounding box center [884, 12] width 14 height 14
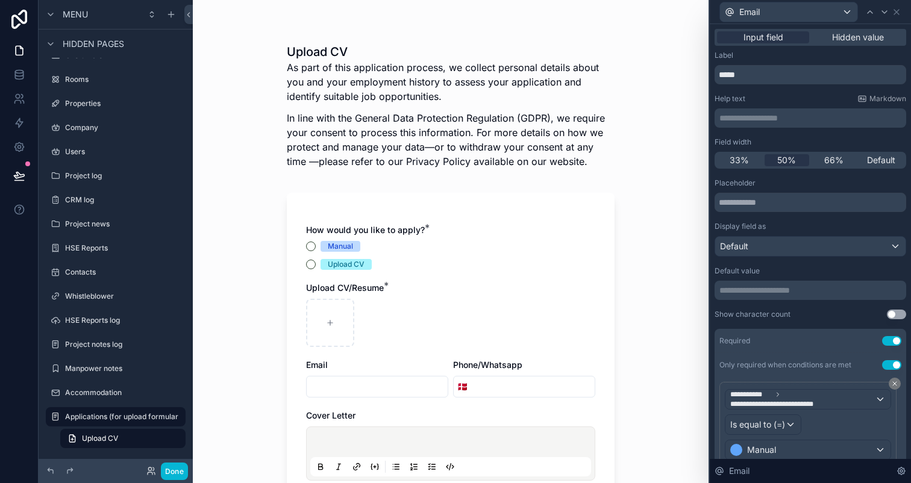
scroll to position [111, 0]
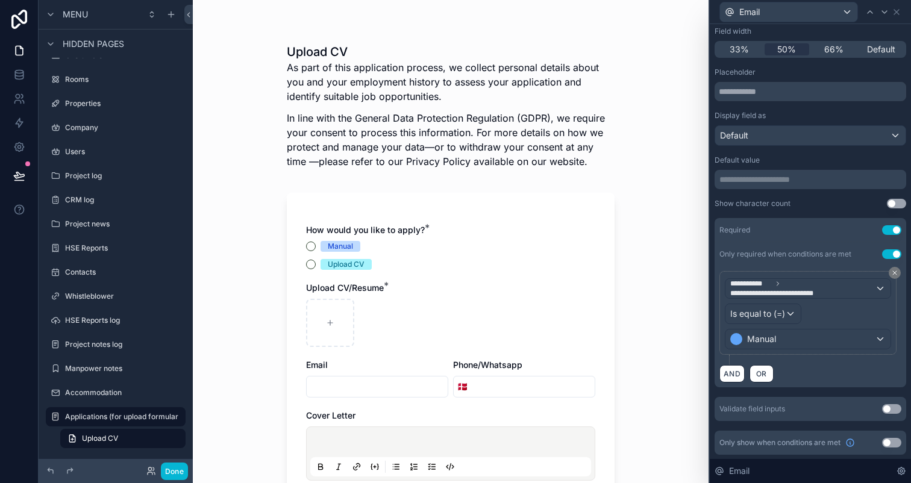
click at [894, 440] on button "Use setting" at bounding box center [891, 443] width 19 height 10
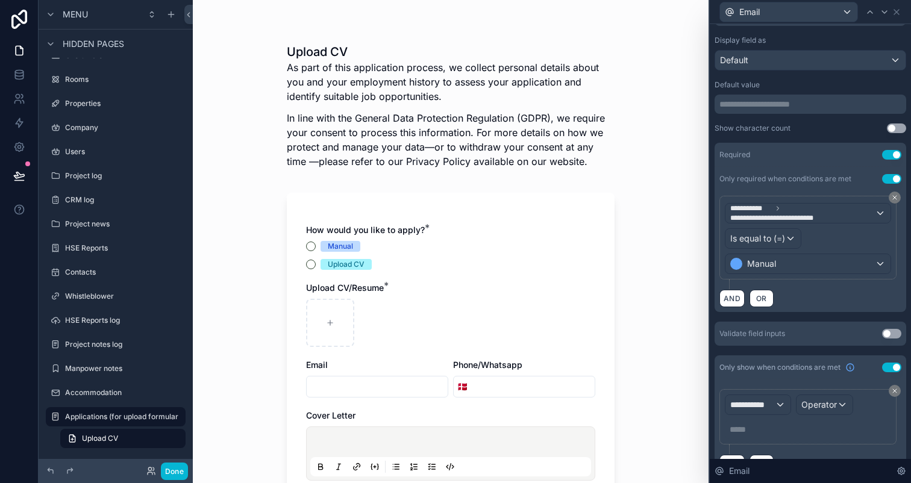
scroll to position [213, 0]
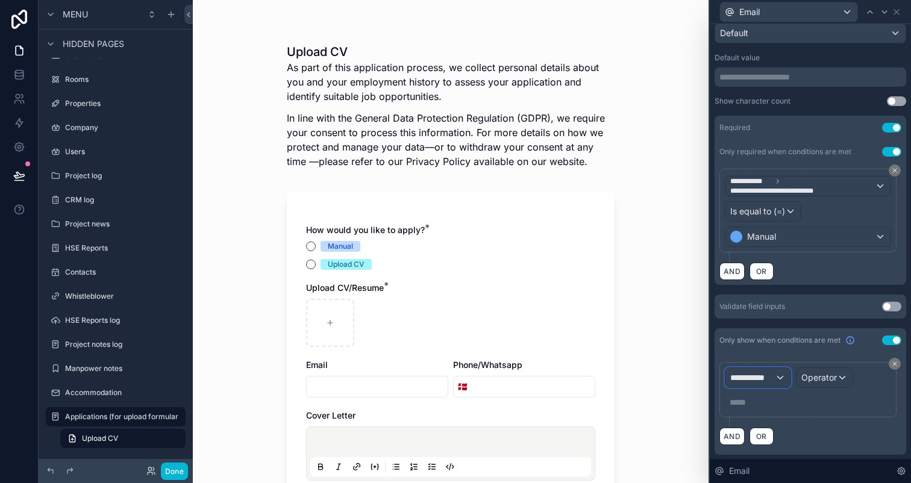
click at [764, 375] on span "**********" at bounding box center [752, 378] width 45 height 12
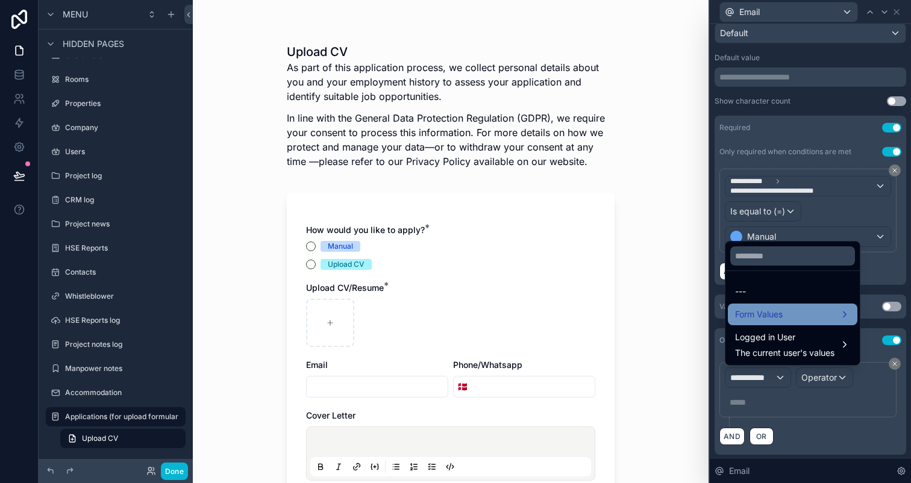
click at [759, 319] on span "Form Values" at bounding box center [759, 314] width 48 height 14
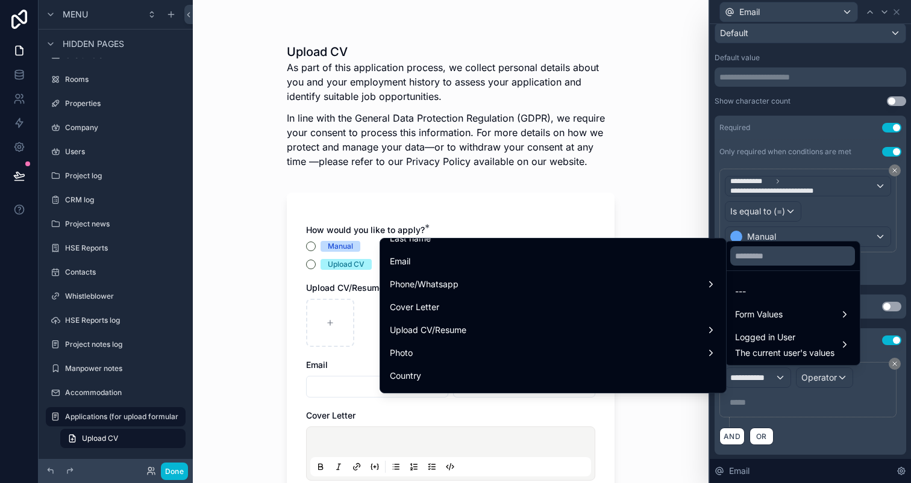
scroll to position [376, 0]
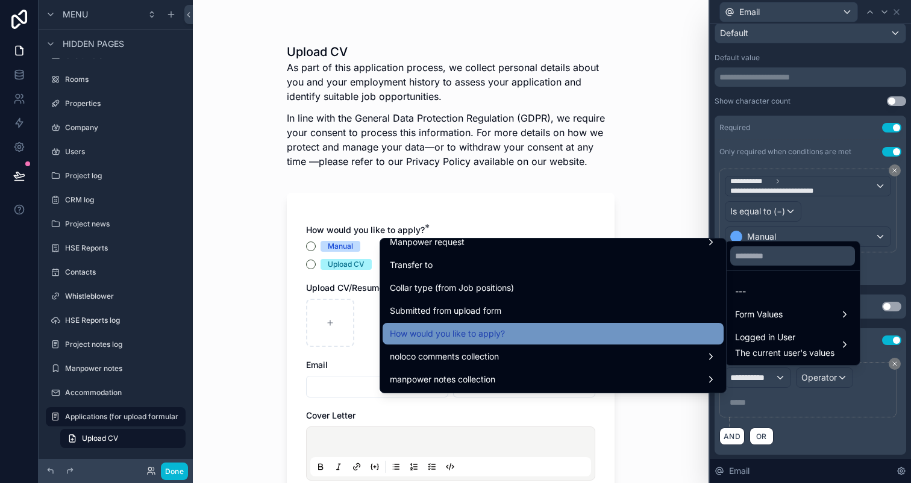
click at [595, 337] on div "How would you like to apply?" at bounding box center [553, 334] width 327 height 14
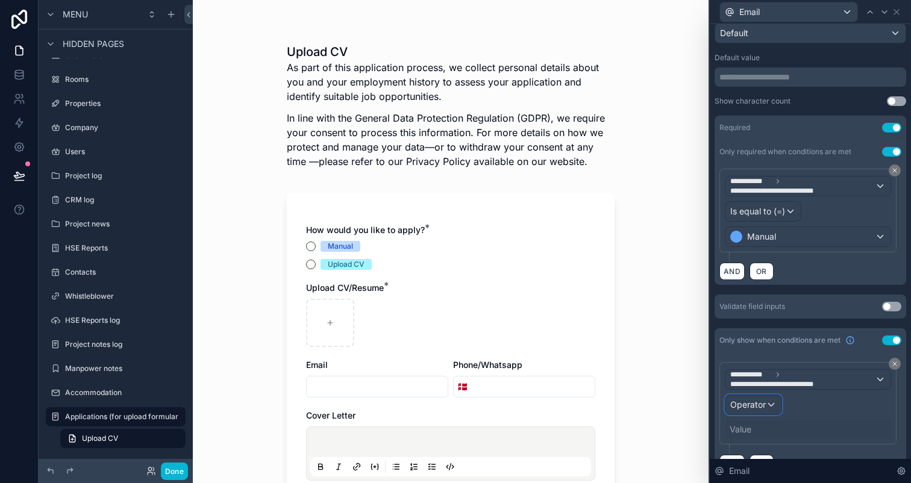
click at [760, 407] on span "Operator" at bounding box center [748, 404] width 36 height 10
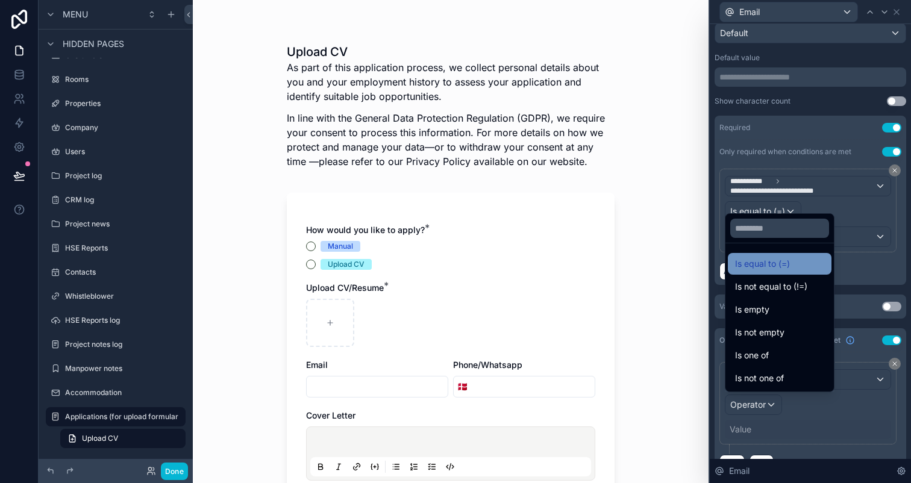
click at [762, 269] on span "Is equal to (=)" at bounding box center [762, 264] width 55 height 14
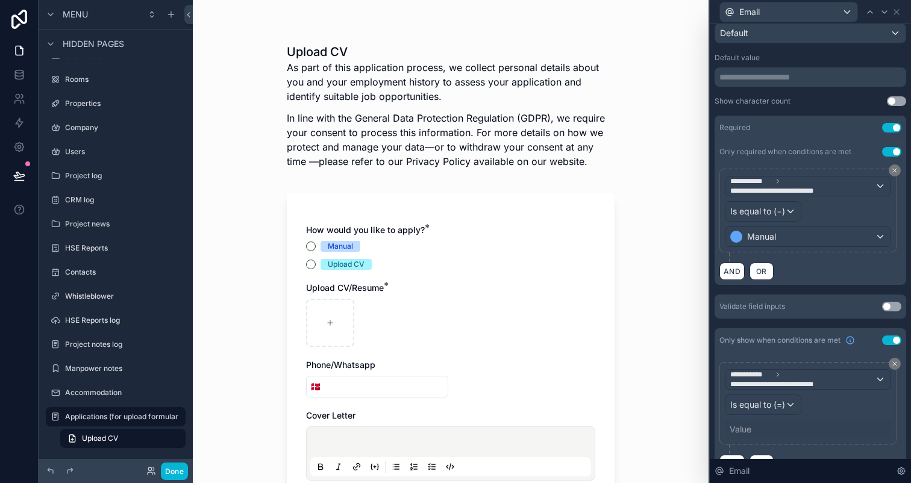
click at [748, 427] on div "Value" at bounding box center [741, 430] width 22 height 12
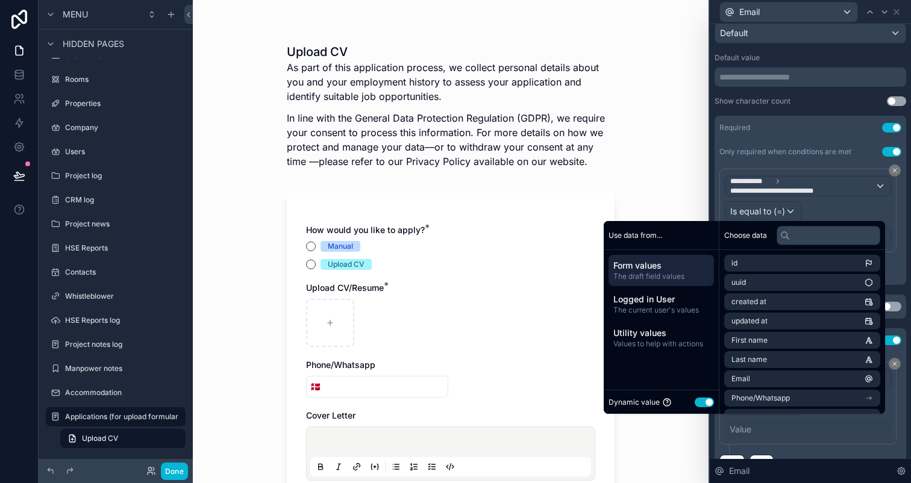
click at [698, 400] on button "Use setting" at bounding box center [704, 403] width 19 height 10
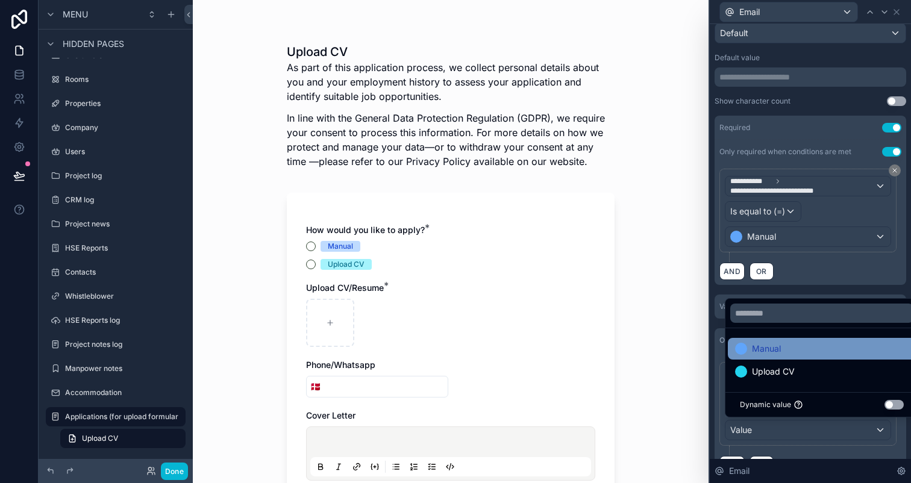
click at [777, 345] on span "Manual" at bounding box center [766, 349] width 29 height 14
click at [815, 293] on div "**********" at bounding box center [811, 142] width 192 height 354
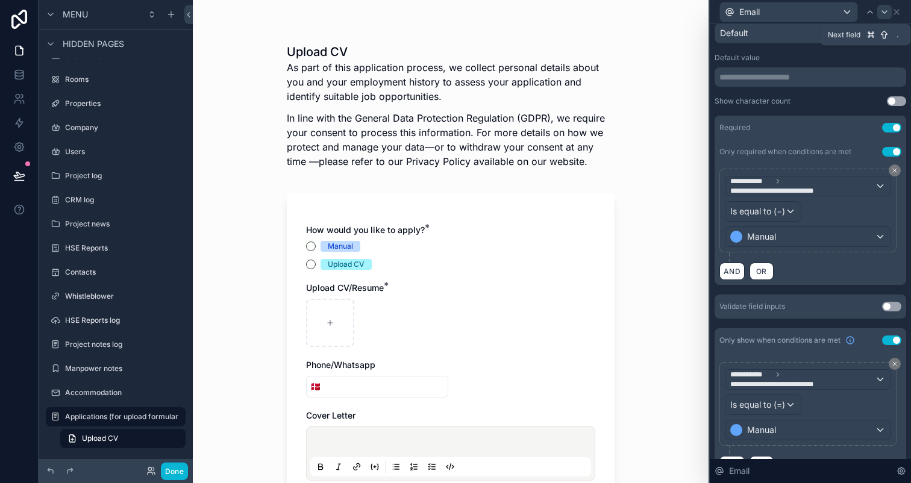
click at [888, 15] on icon at bounding box center [885, 12] width 10 height 10
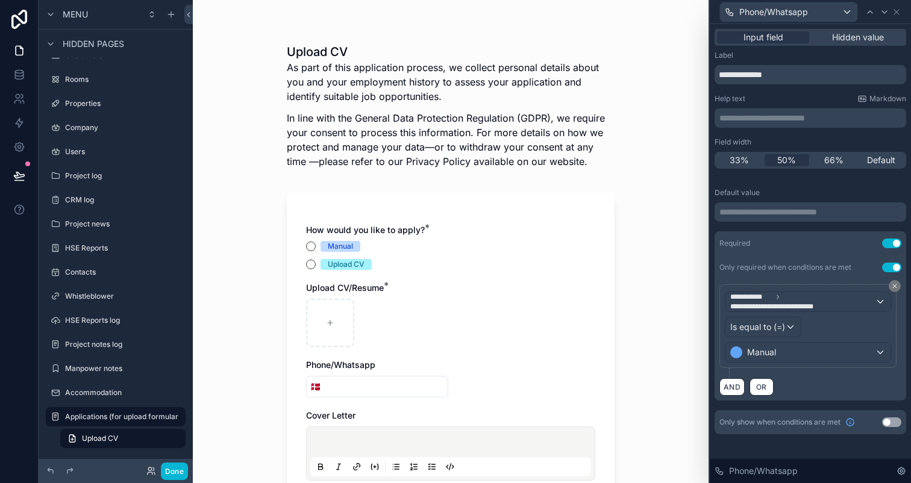
click at [889, 421] on button "Use setting" at bounding box center [891, 423] width 19 height 10
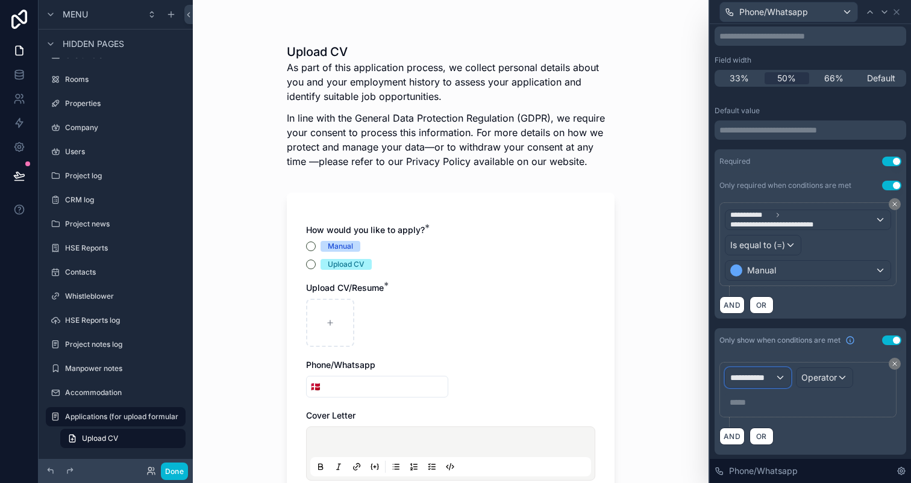
click at [771, 380] on span "**********" at bounding box center [752, 378] width 45 height 12
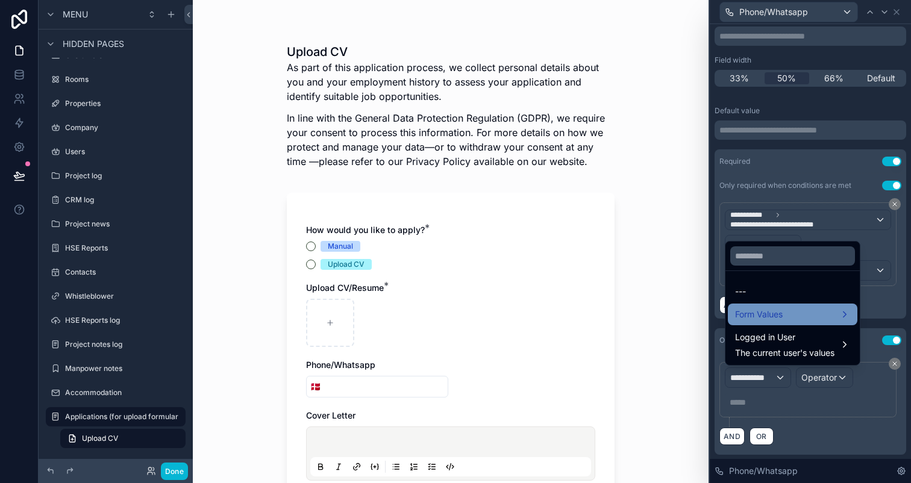
click at [766, 324] on div "Form Values" at bounding box center [793, 315] width 130 height 22
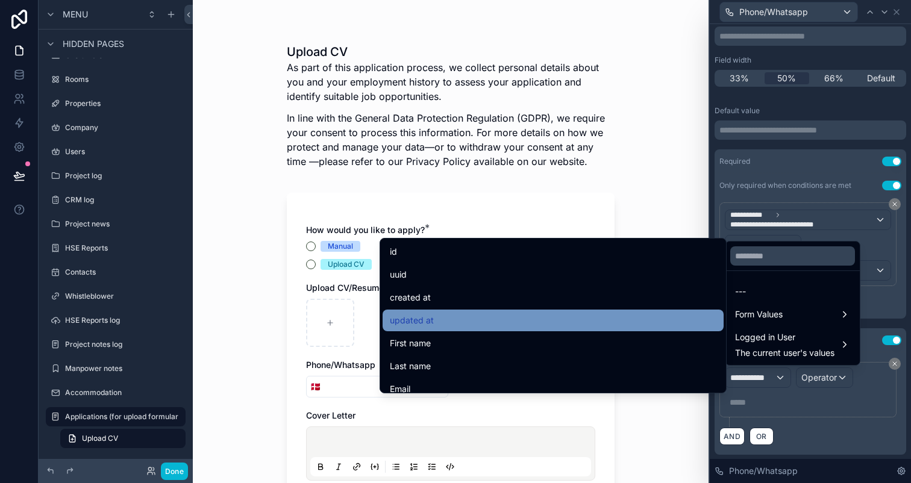
scroll to position [376, 0]
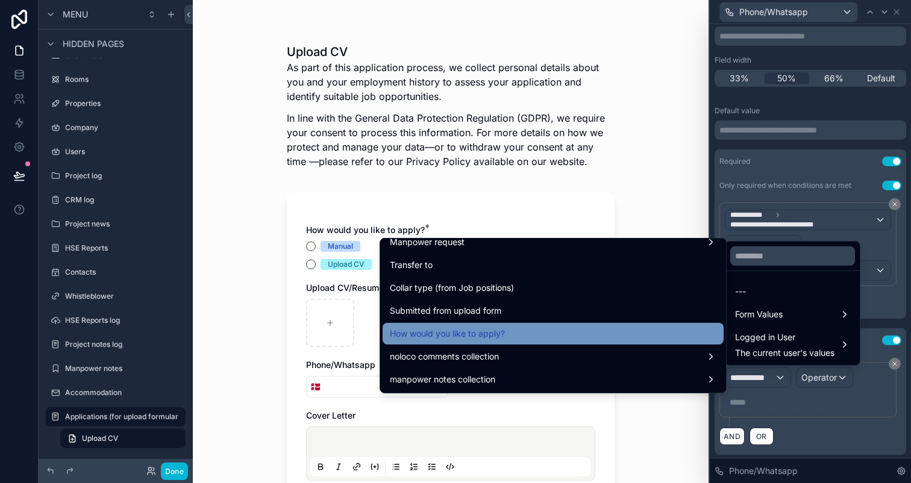
click at [651, 339] on div "How would you like to apply?" at bounding box center [553, 334] width 327 height 14
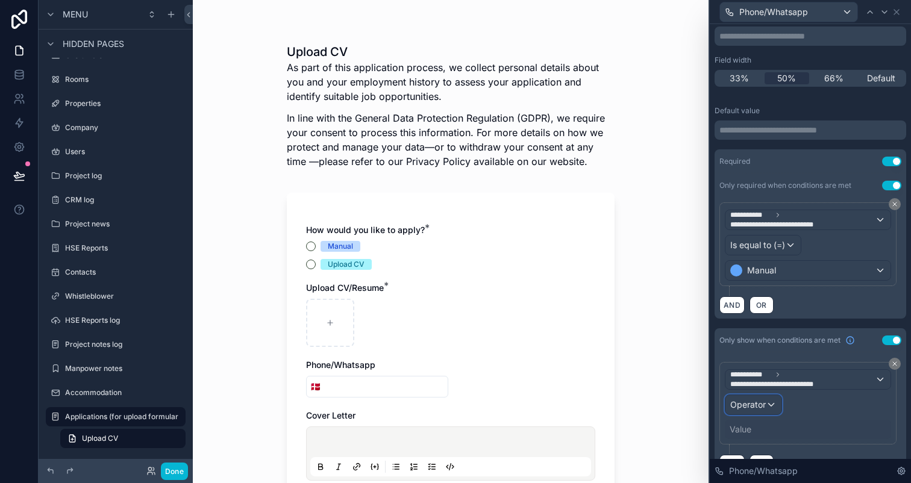
click at [759, 409] on span "Operator" at bounding box center [748, 404] width 36 height 10
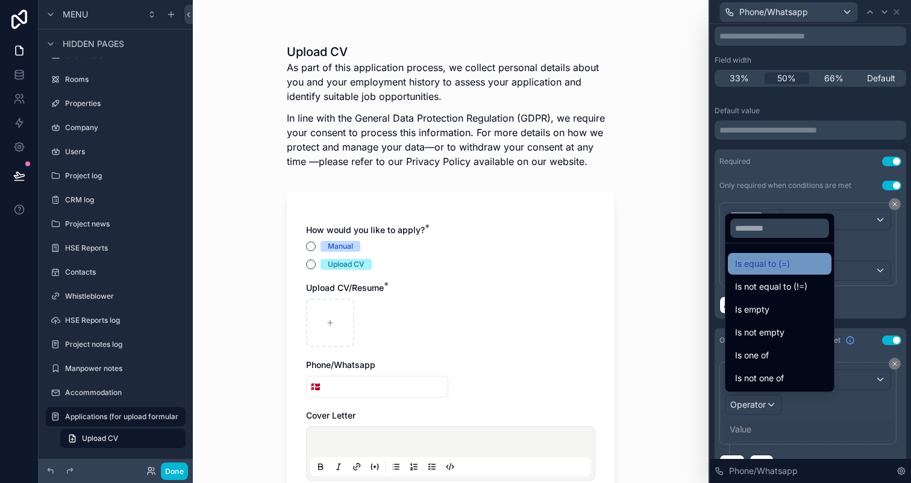
click at [756, 266] on span "Is equal to (=)" at bounding box center [762, 264] width 55 height 14
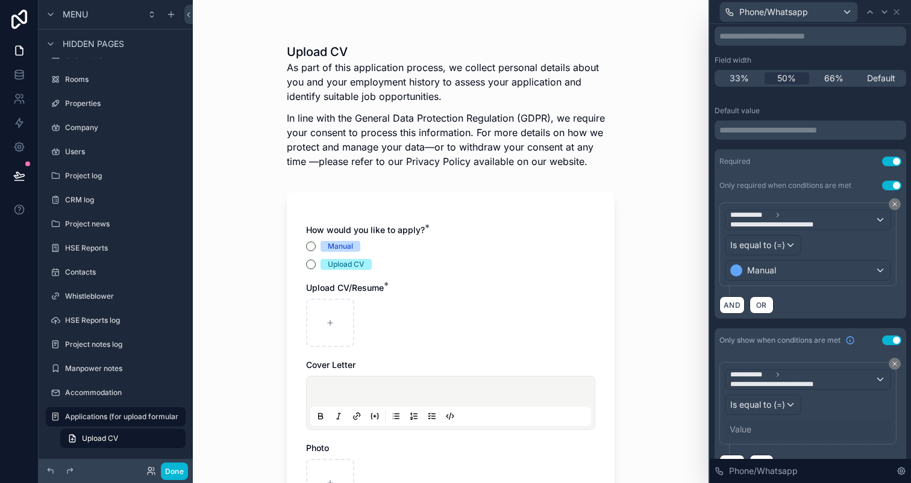
click at [750, 426] on div "Value" at bounding box center [741, 430] width 22 height 12
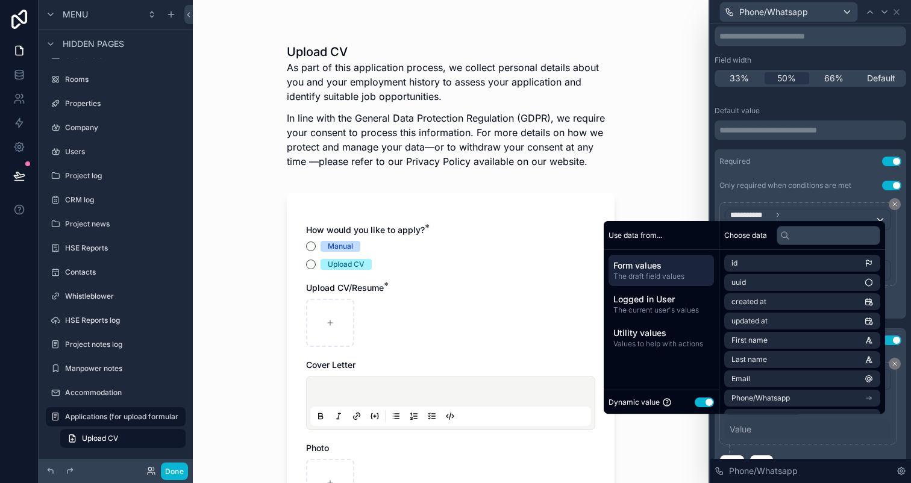
click at [700, 398] on button "Use setting" at bounding box center [704, 403] width 19 height 10
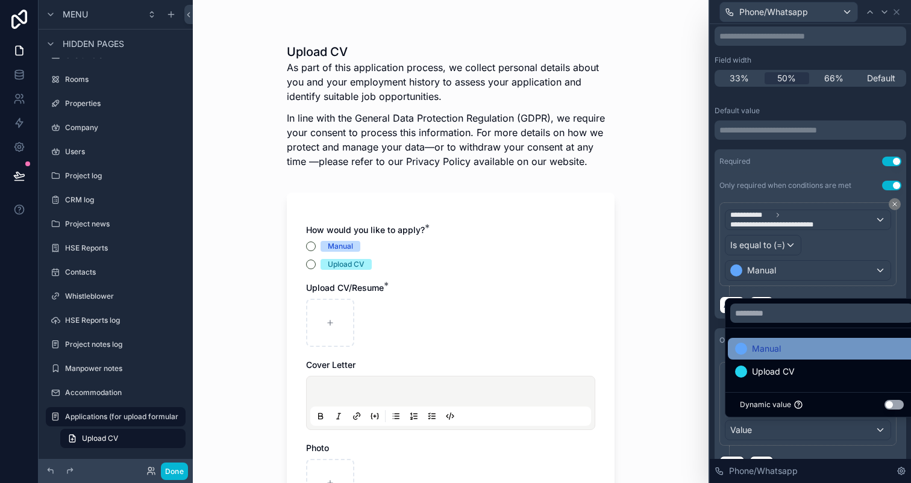
click at [783, 354] on div "Manual" at bounding box center [822, 349] width 174 height 14
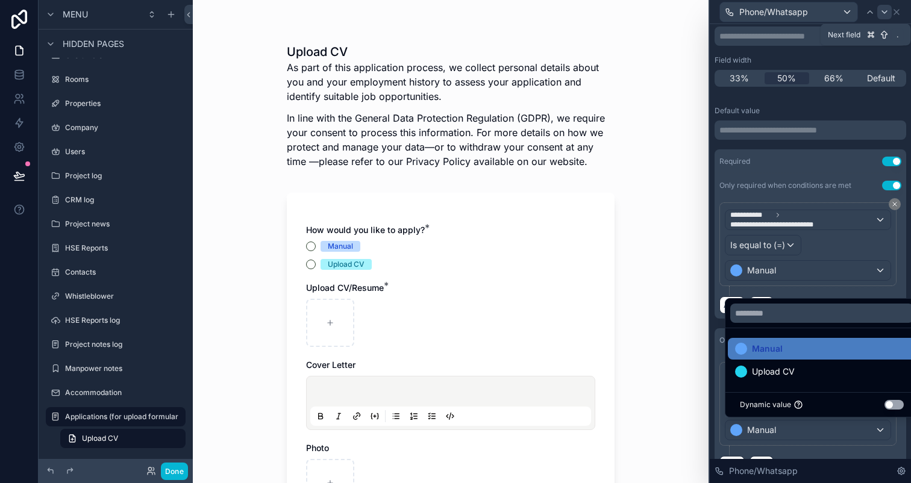
click at [889, 11] on icon at bounding box center [885, 12] width 10 height 10
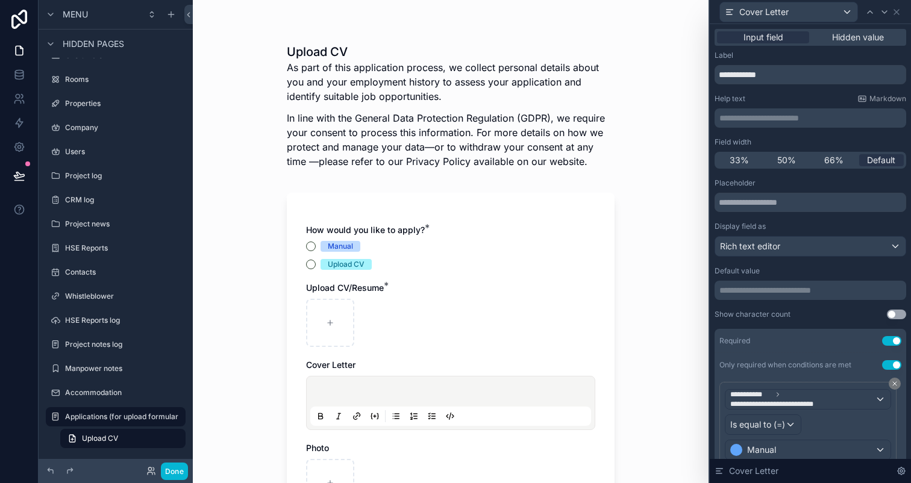
scroll to position [111, 0]
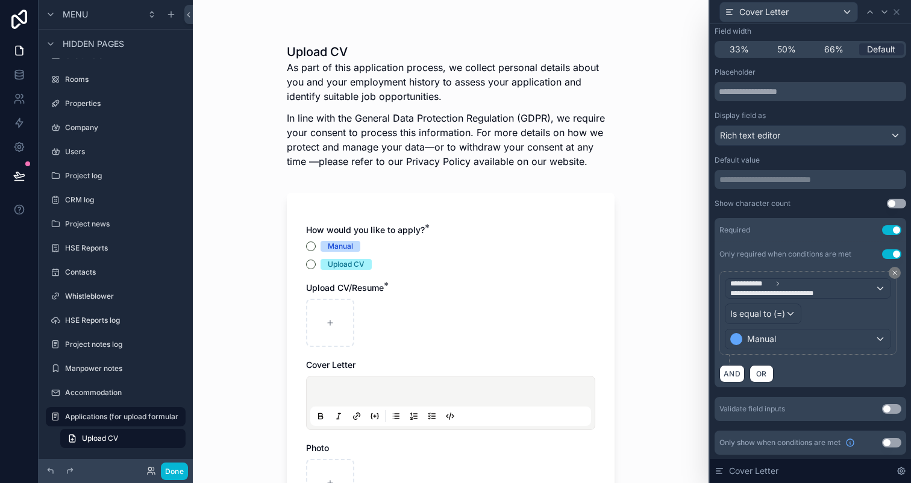
click at [888, 443] on button "Use setting" at bounding box center [891, 443] width 19 height 10
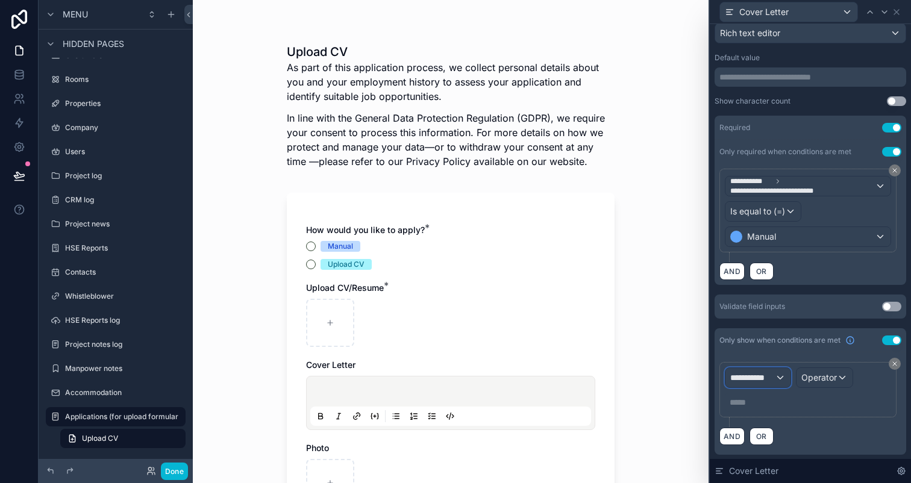
click at [765, 381] on span "**********" at bounding box center [752, 378] width 45 height 12
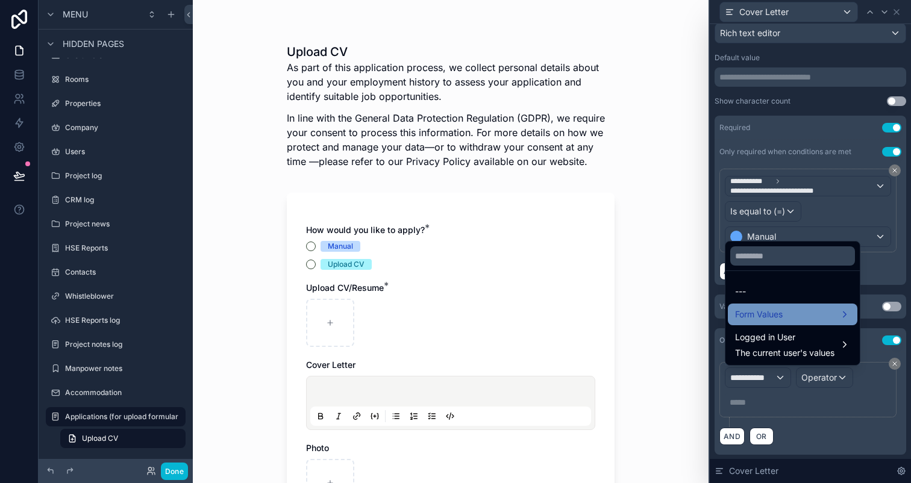
click at [746, 312] on span "Form Values" at bounding box center [759, 314] width 48 height 14
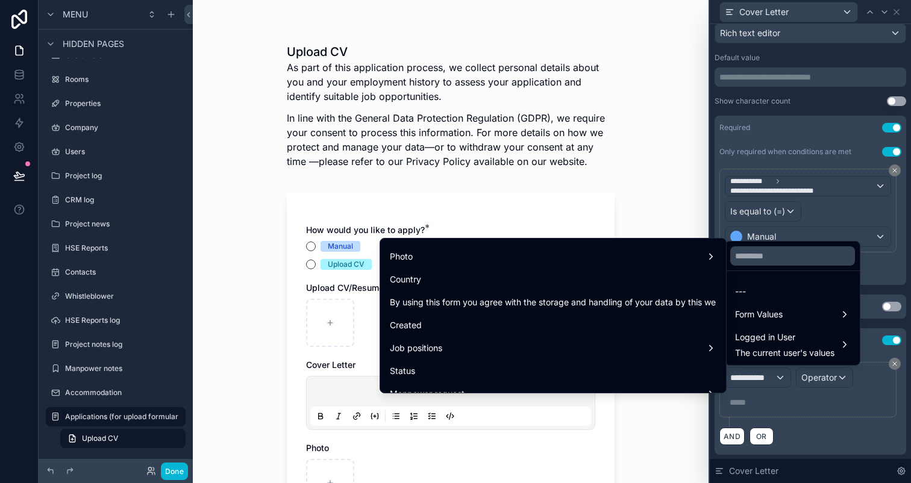
scroll to position [376, 0]
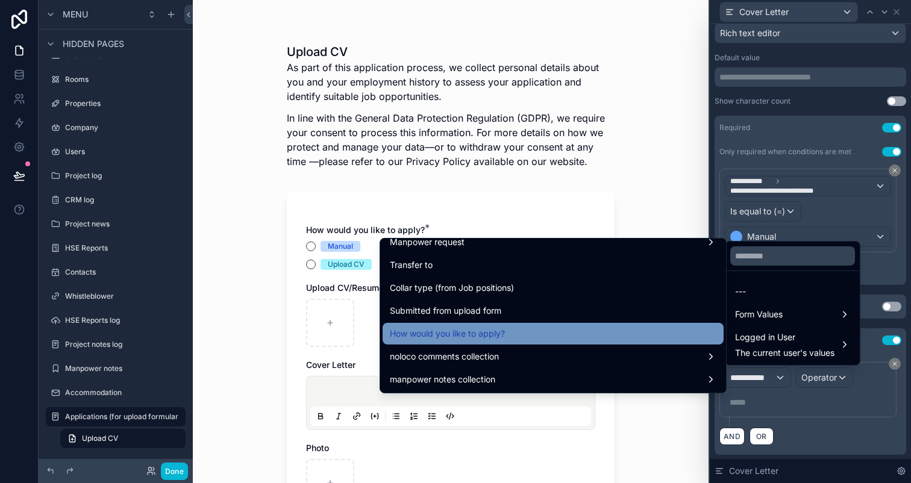
click at [578, 337] on div "How would you like to apply?" at bounding box center [553, 334] width 327 height 14
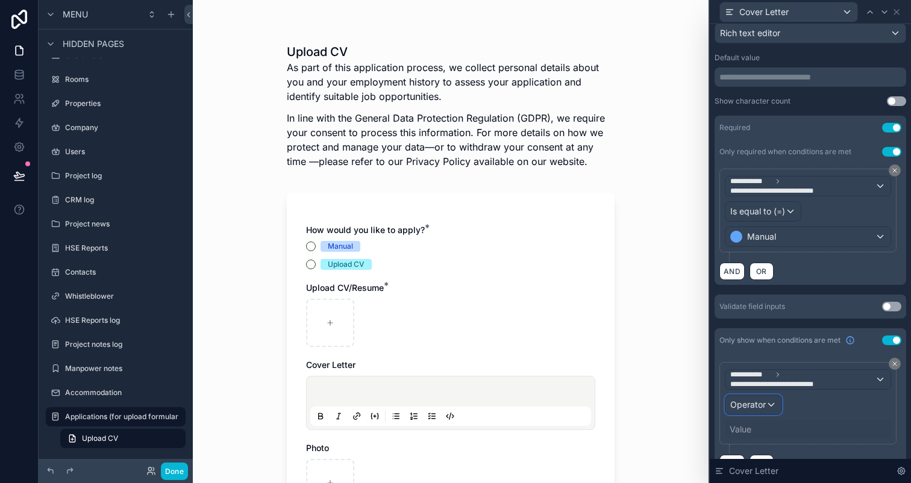
click at [750, 404] on span "Operator" at bounding box center [748, 404] width 36 height 10
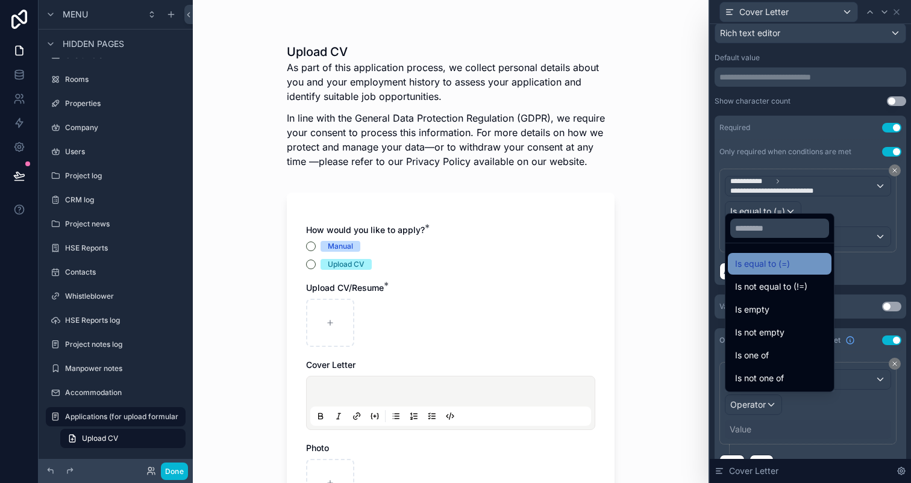
click at [759, 271] on span "Is equal to (=)" at bounding box center [762, 264] width 55 height 14
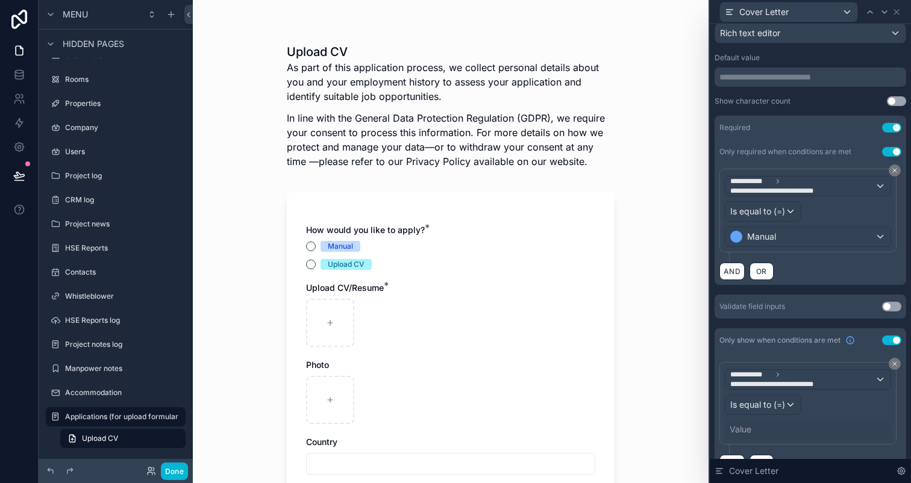
click at [752, 428] on div "Value" at bounding box center [808, 429] width 166 height 19
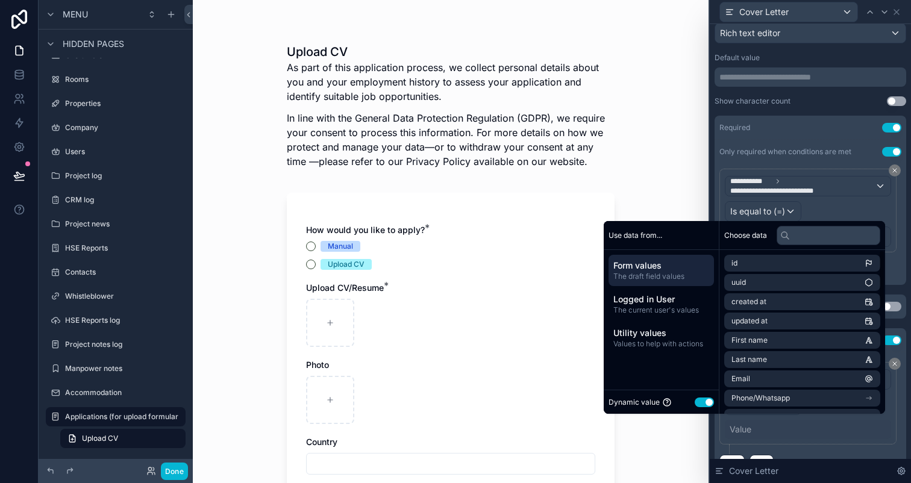
click at [696, 399] on button "Use setting" at bounding box center [704, 403] width 19 height 10
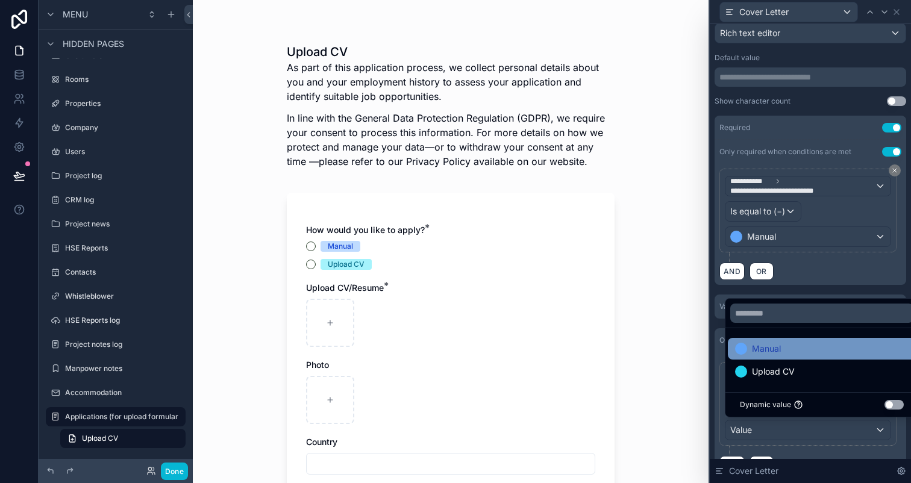
click at [783, 351] on div "Manual" at bounding box center [822, 349] width 174 height 14
click at [818, 292] on div "**********" at bounding box center [811, 142] width 192 height 354
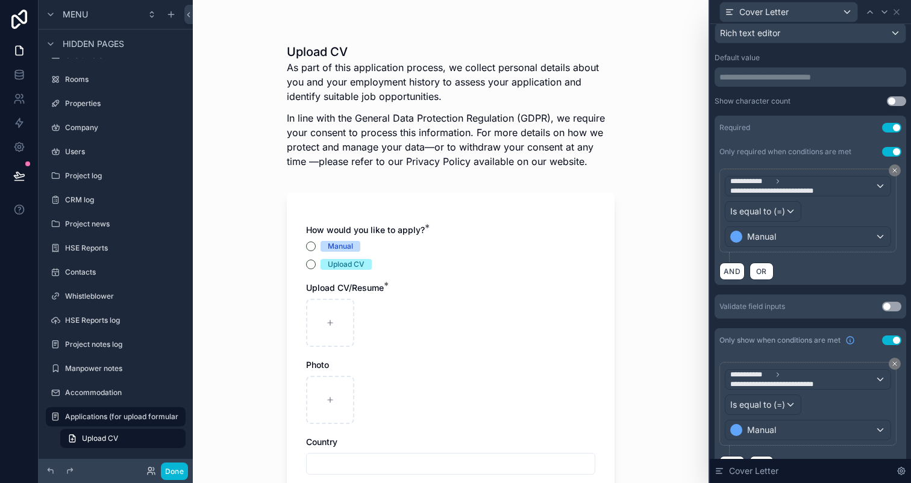
scroll to position [241, 0]
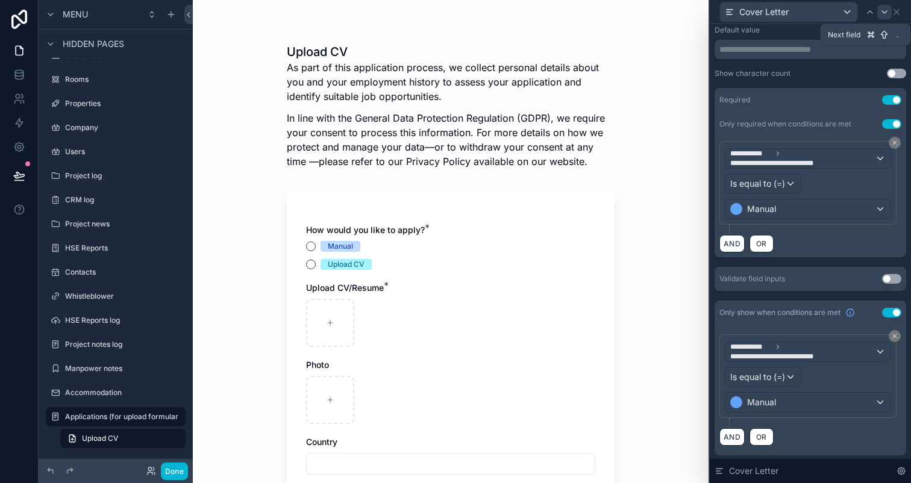
click at [886, 11] on icon at bounding box center [884, 12] width 5 height 2
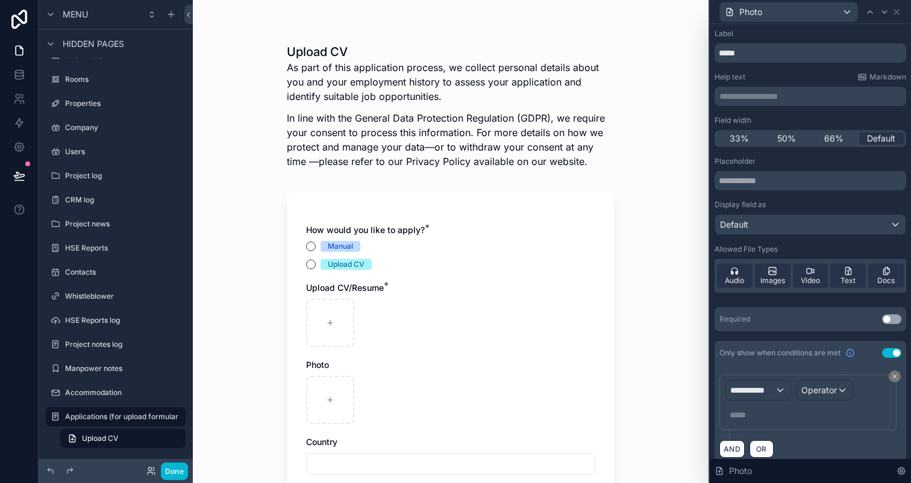
scroll to position [13, 0]
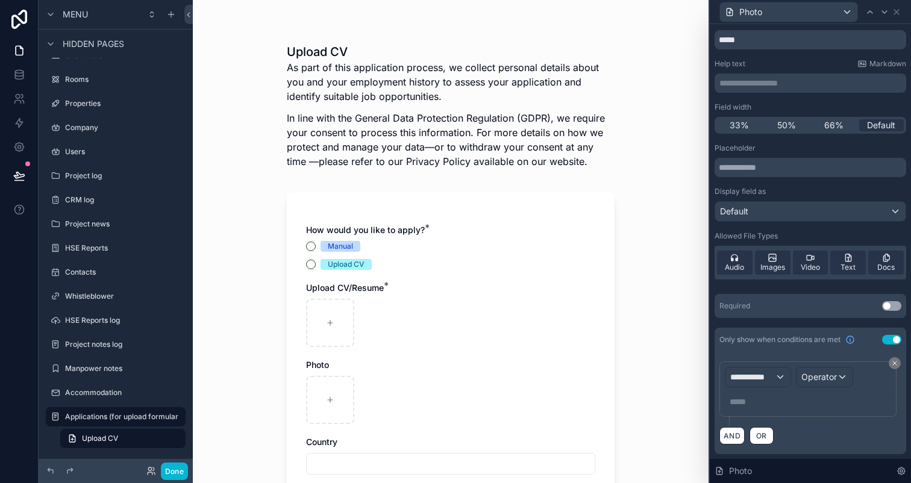
click at [887, 341] on button "Use setting" at bounding box center [891, 340] width 19 height 10
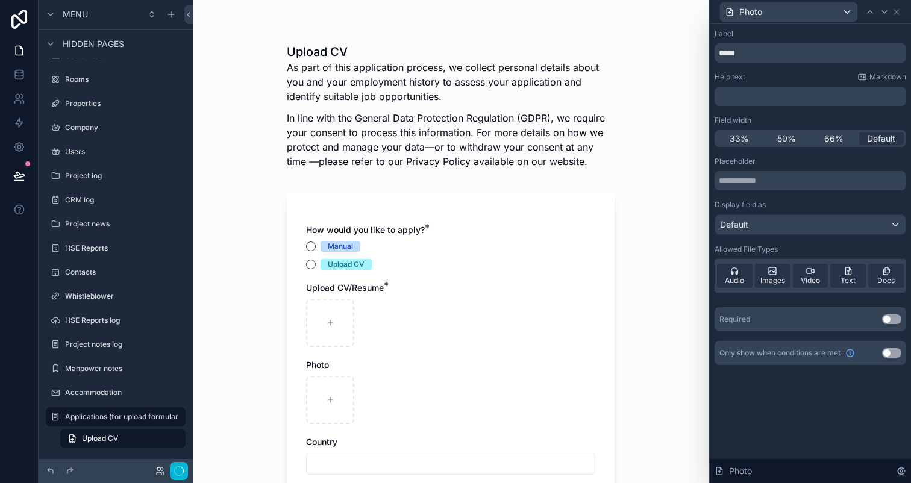
scroll to position [0, 0]
click at [880, 11] on icon at bounding box center [885, 12] width 10 height 10
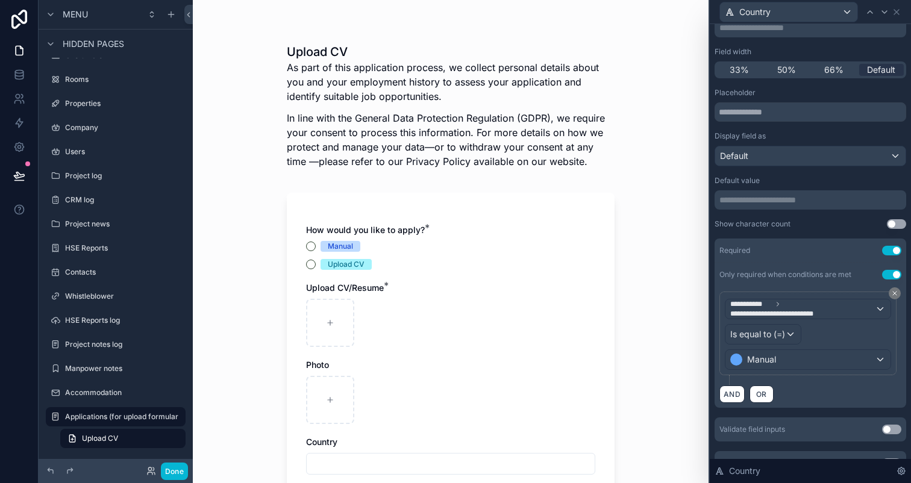
scroll to position [111, 0]
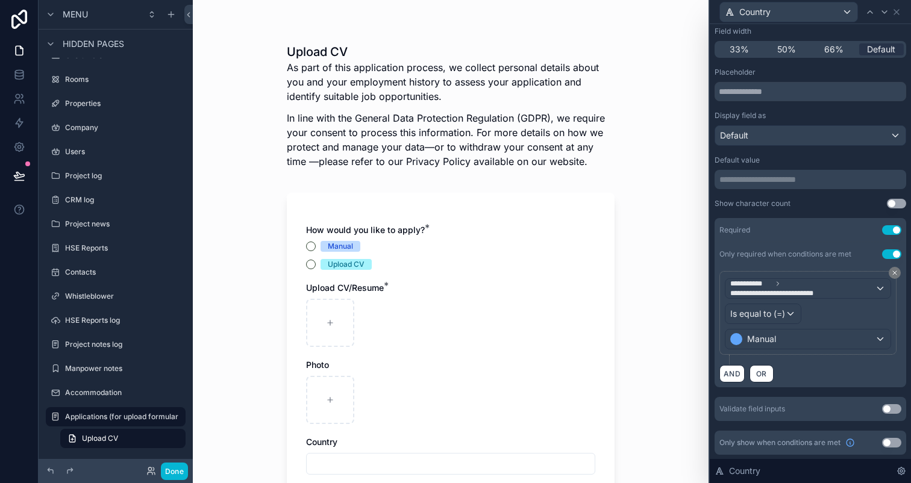
click at [889, 444] on button "Use setting" at bounding box center [891, 443] width 19 height 10
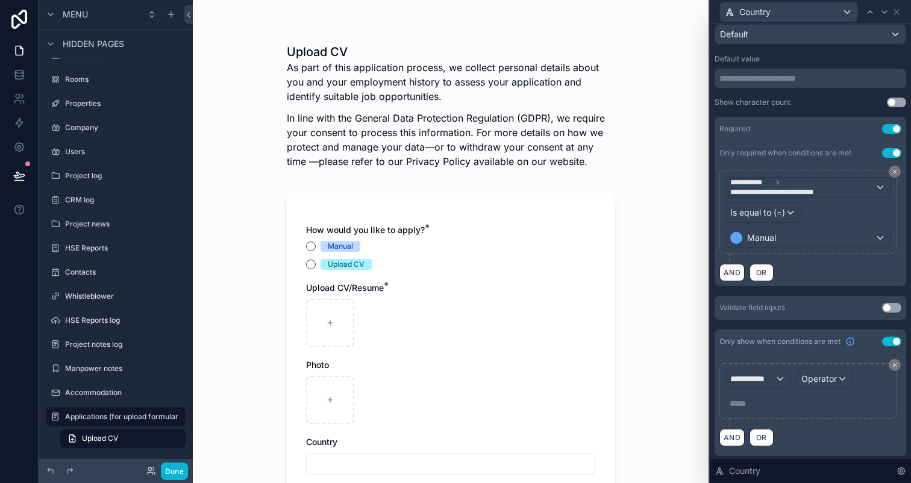
scroll to position [213, 0]
click at [756, 387] on button "**********" at bounding box center [758, 378] width 66 height 20
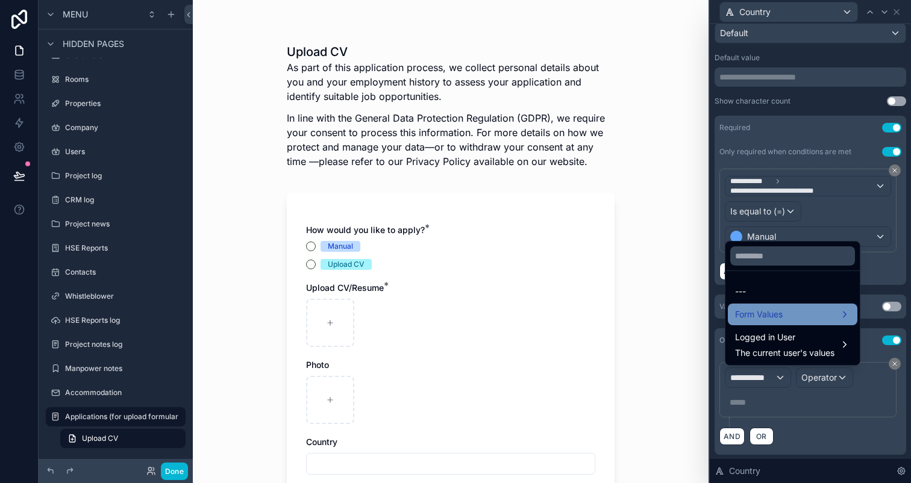
click at [786, 321] on div "Form Values" at bounding box center [792, 314] width 115 height 14
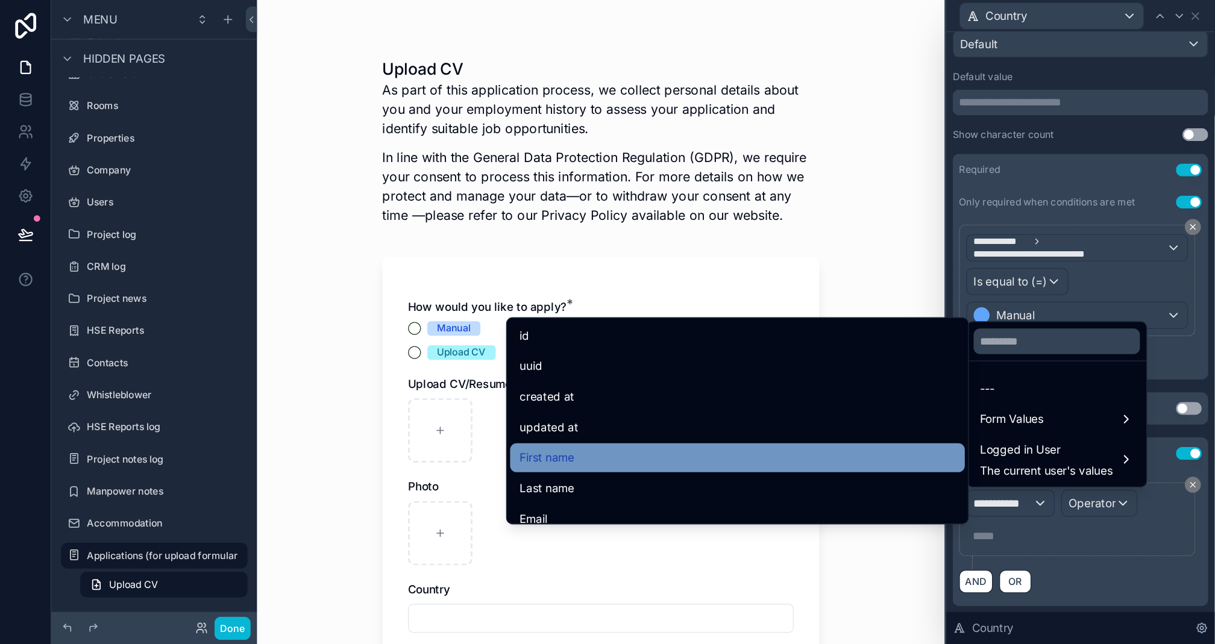
scroll to position [376, 0]
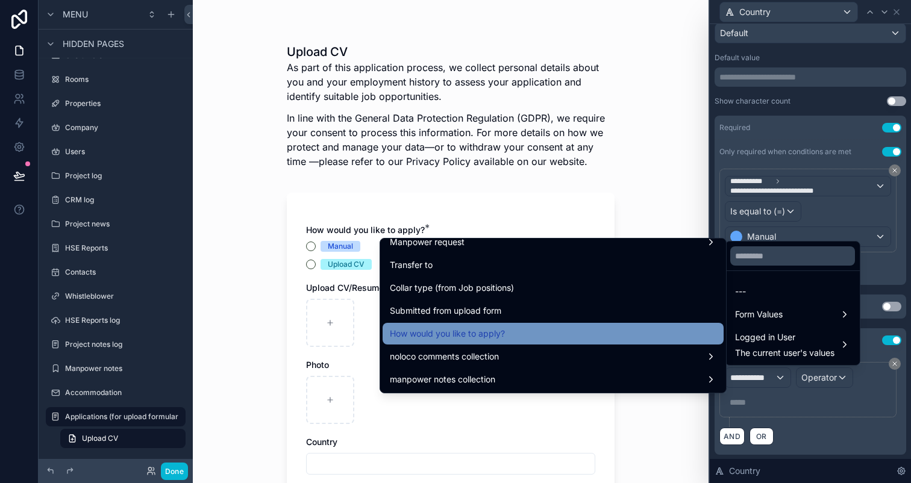
click at [566, 337] on div "How would you like to apply?" at bounding box center [553, 334] width 327 height 14
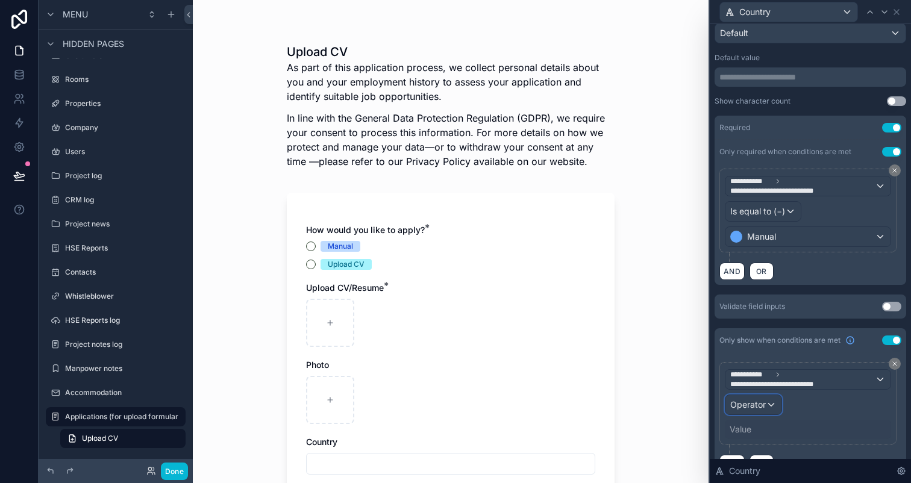
click at [749, 401] on span "Operator" at bounding box center [748, 404] width 36 height 10
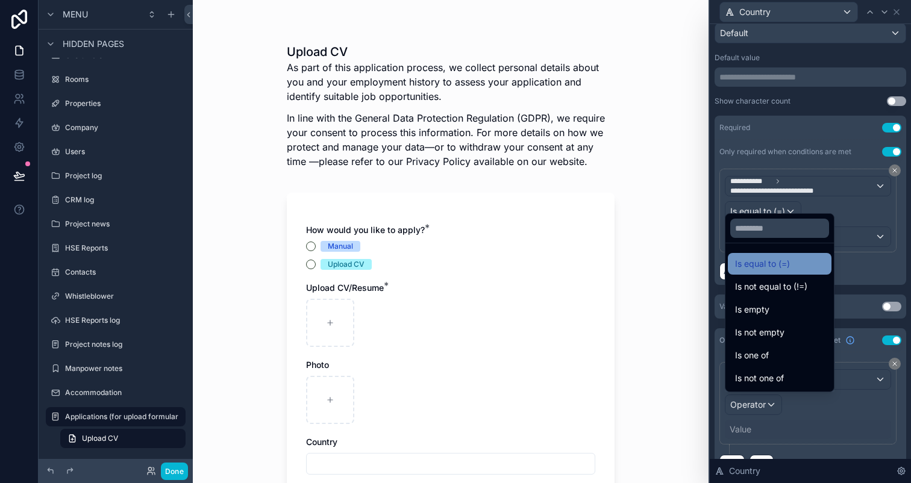
click at [760, 269] on span "Is equal to (=)" at bounding box center [762, 264] width 55 height 14
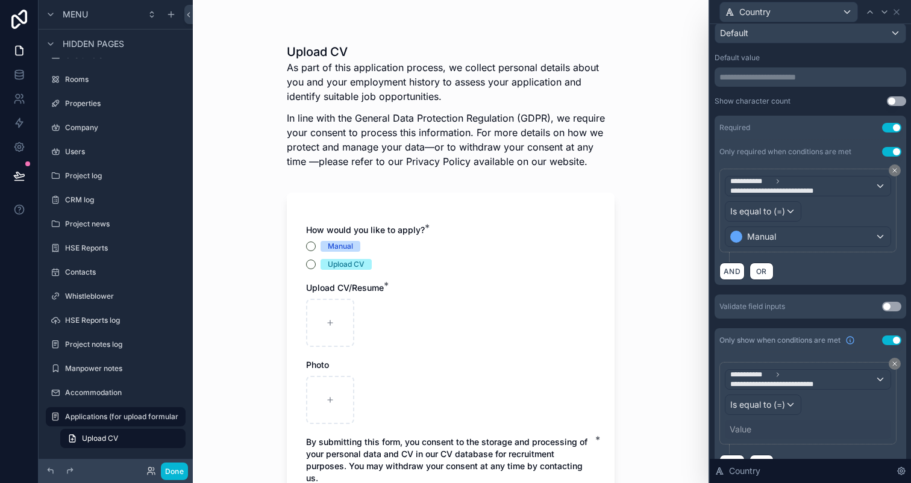
click at [748, 425] on div "Value" at bounding box center [741, 430] width 22 height 12
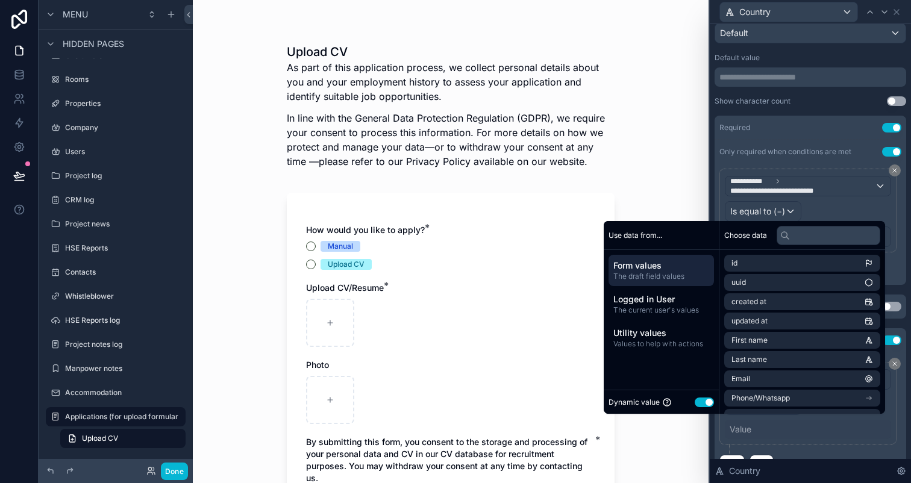
click at [695, 399] on button "Use setting" at bounding box center [704, 403] width 19 height 10
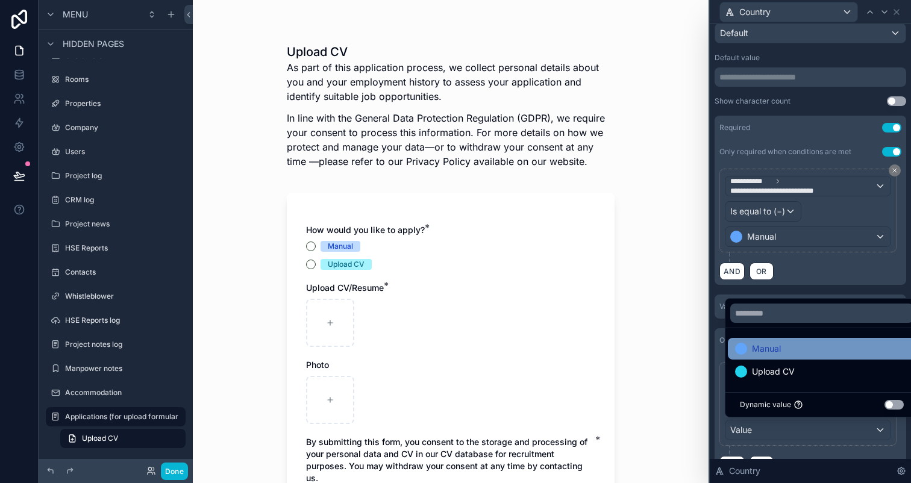
click at [769, 355] on span "Manual" at bounding box center [766, 349] width 29 height 14
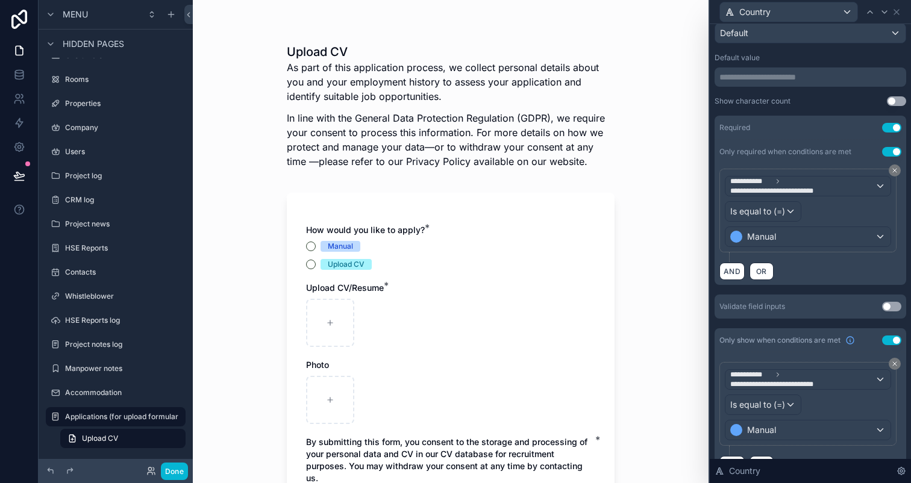
click at [801, 287] on div "**********" at bounding box center [811, 142] width 192 height 354
click at [882, 15] on icon at bounding box center [885, 12] width 10 height 10
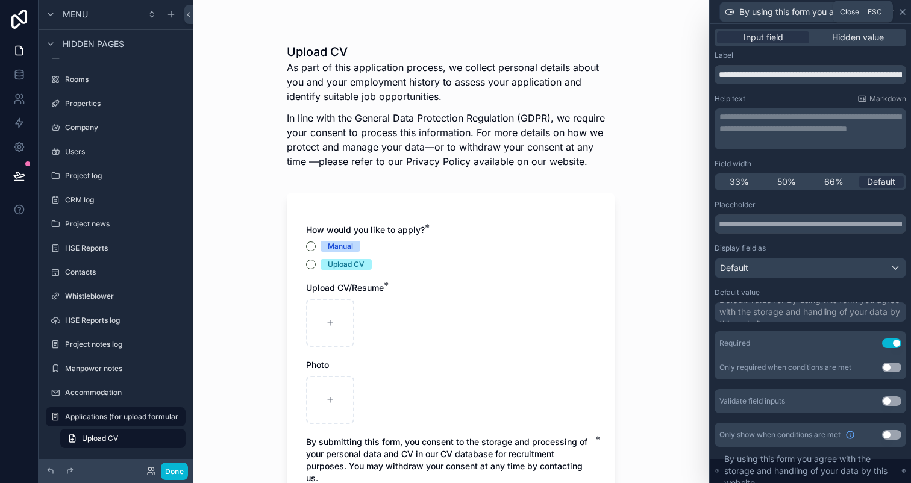
click at [906, 15] on icon at bounding box center [903, 12] width 10 height 10
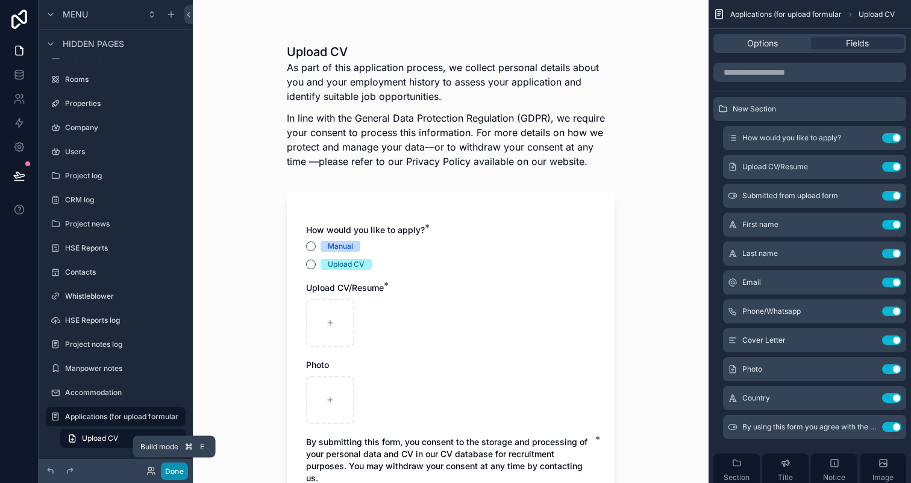
click at [183, 474] on button "Done" at bounding box center [174, 471] width 27 height 17
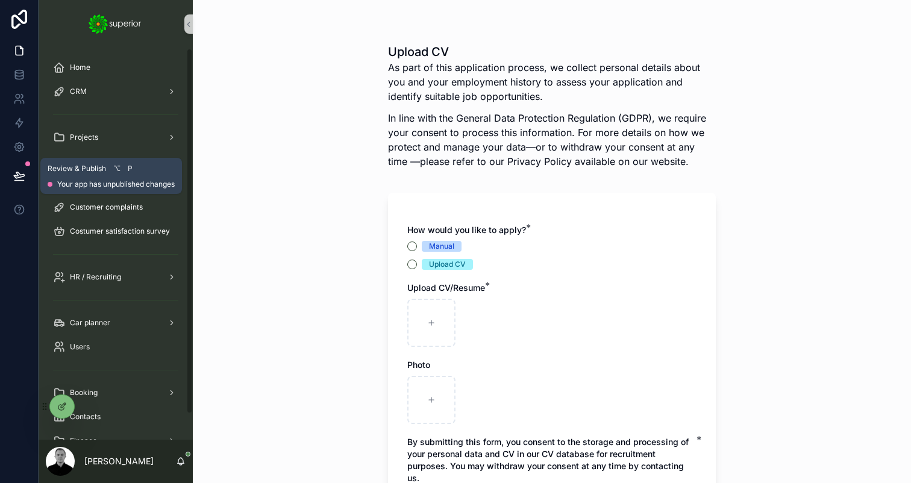
click at [17, 172] on icon at bounding box center [19, 176] width 12 height 12
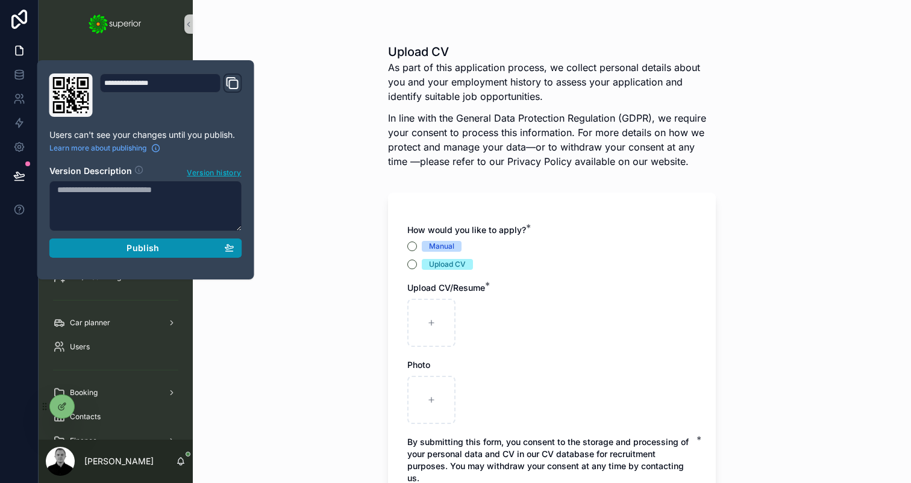
click at [152, 250] on span "Publish" at bounding box center [143, 248] width 33 height 11
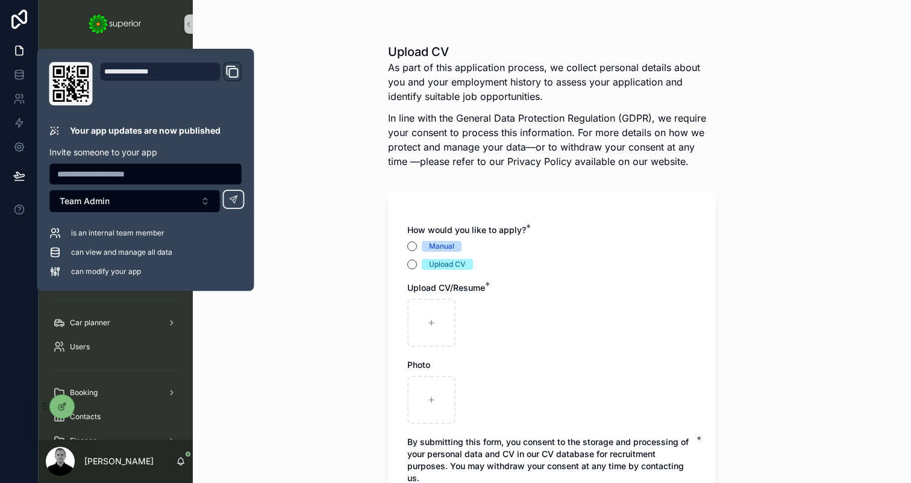
click at [345, 198] on div "Upload CV As part of this application process, we collect personal details abou…" at bounding box center [552, 241] width 718 height 483
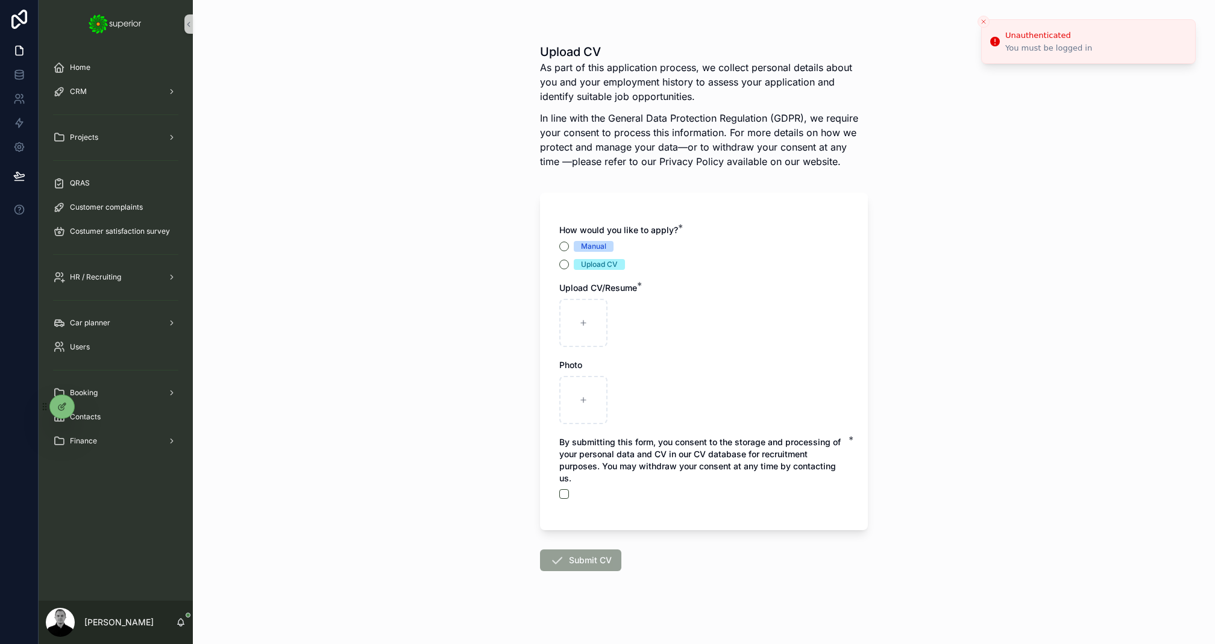
click at [389, 216] on div "Upload CV As part of this application process, we collect personal details abou…" at bounding box center [704, 322] width 1022 height 644
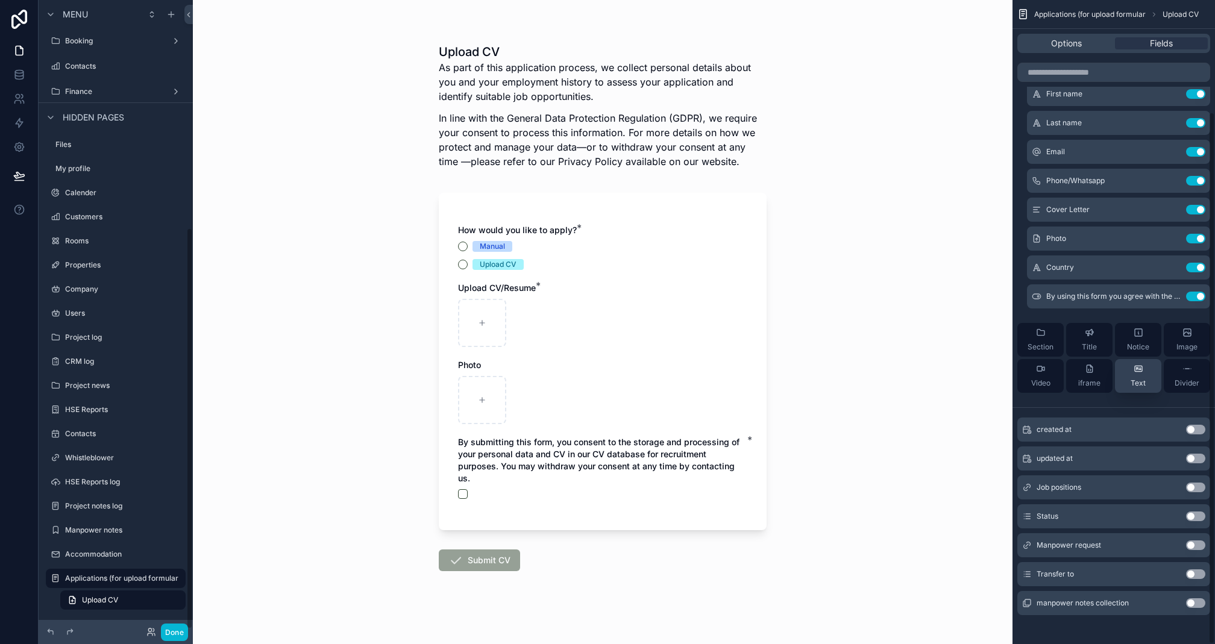
scroll to position [135, 0]
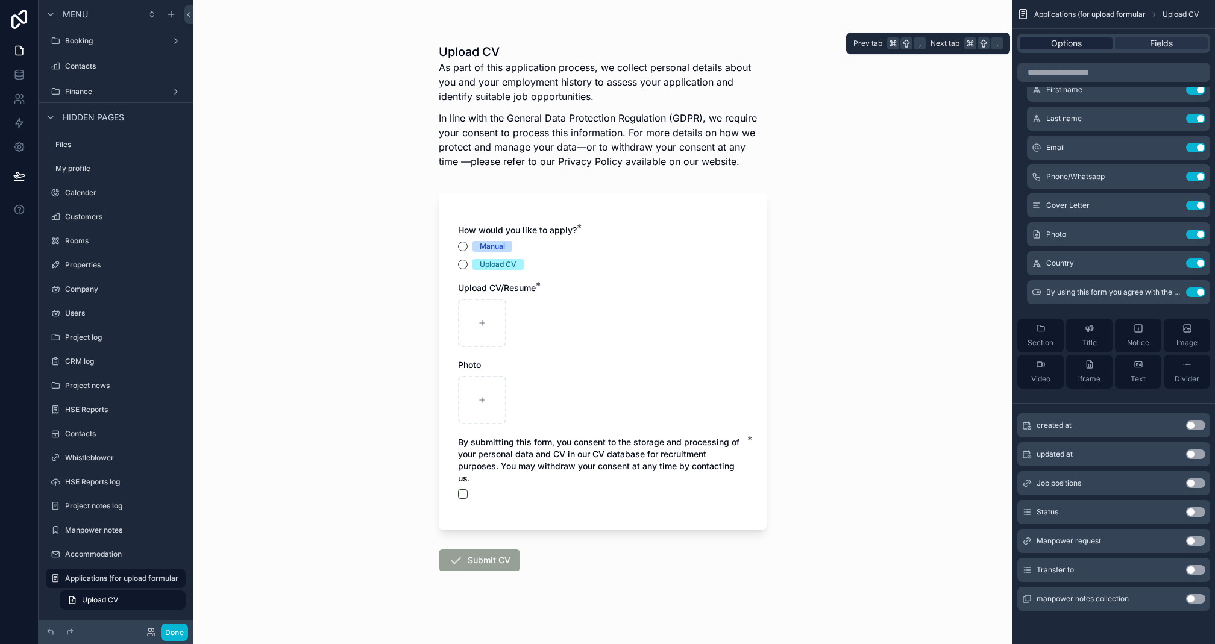
click at [1076, 43] on span "Options" at bounding box center [1066, 43] width 31 height 12
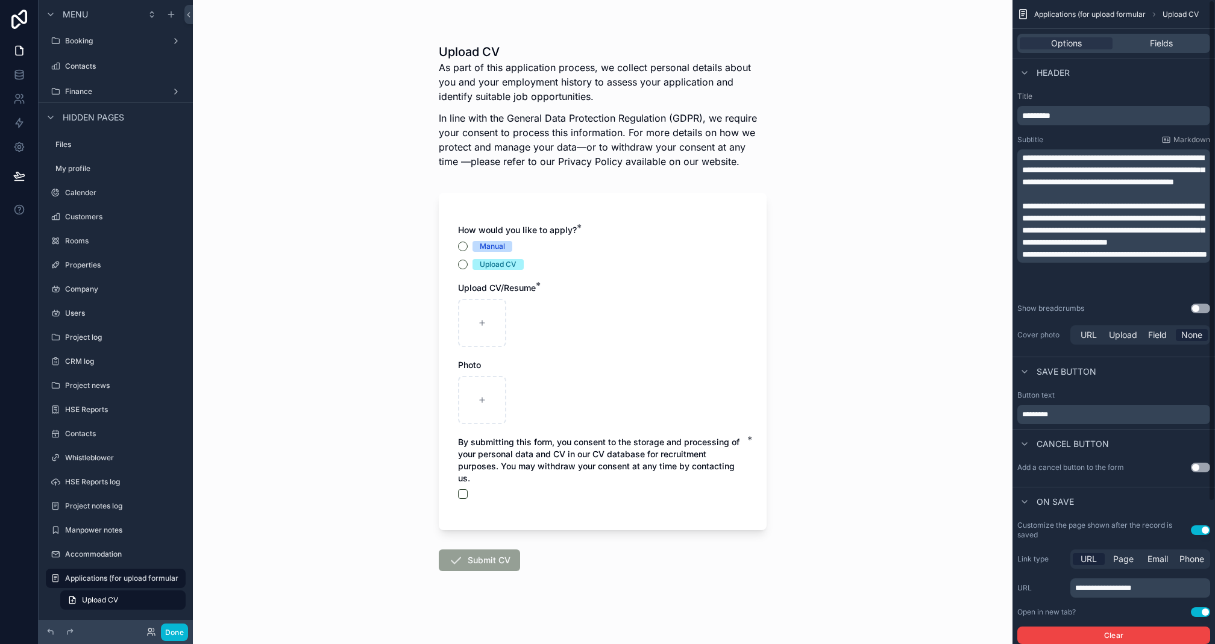
scroll to position [183, 0]
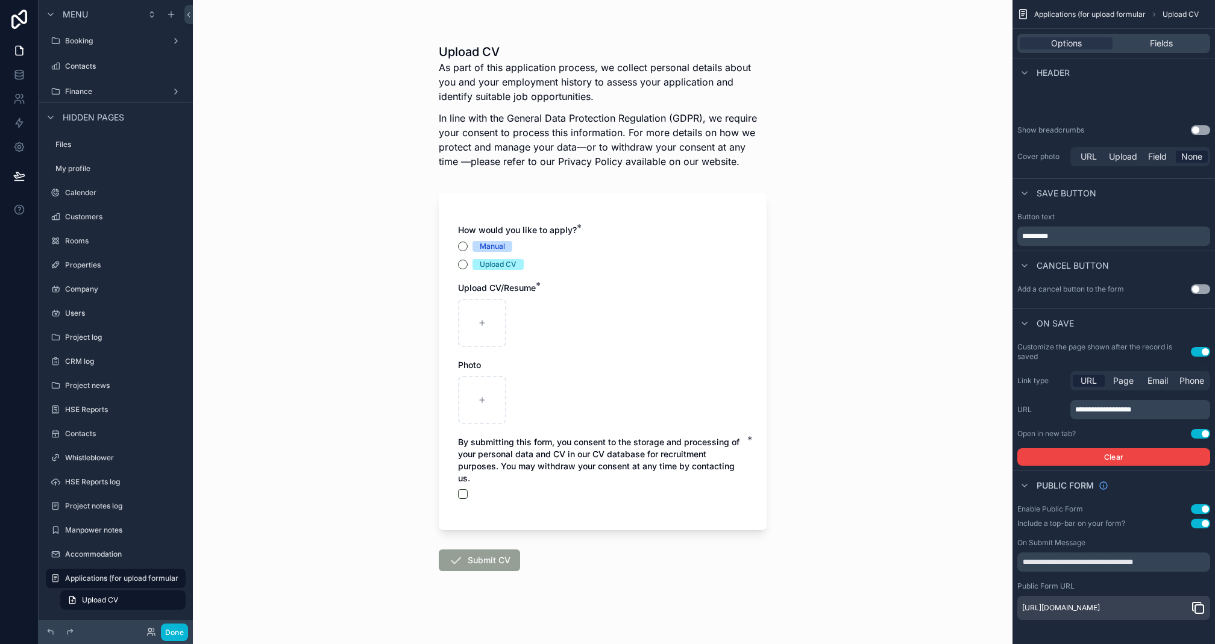
click at [1144, 400] on div "**********" at bounding box center [1140, 409] width 140 height 19
click at [1204, 429] on button "Use setting" at bounding box center [1200, 434] width 19 height 10
click at [1156, 405] on p "**********" at bounding box center [1141, 410] width 133 height 10
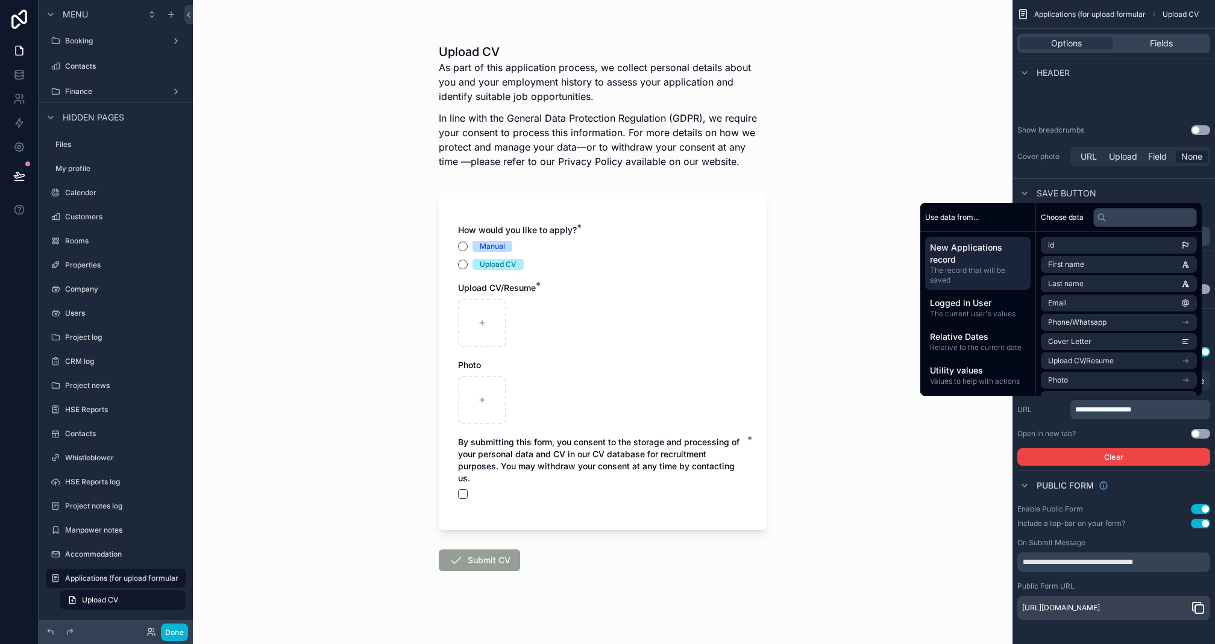
click at [1156, 405] on p "**********" at bounding box center [1141, 410] width 133 height 10
click at [1042, 405] on label "URL" at bounding box center [1041, 410] width 48 height 10
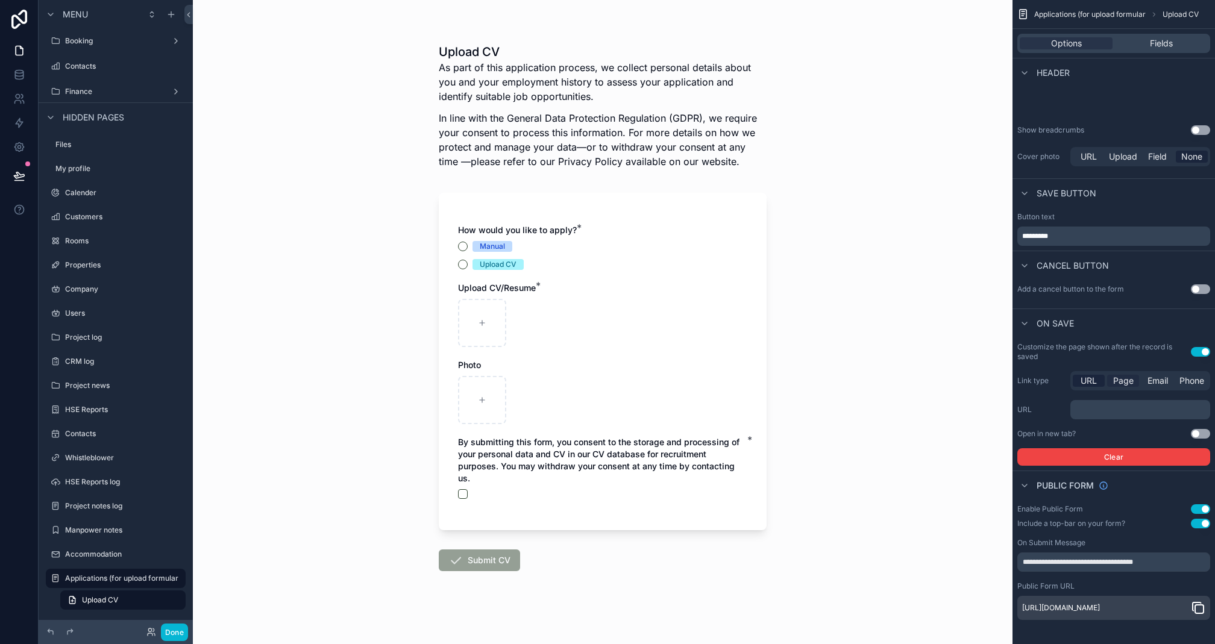
click at [1118, 377] on span "Page" at bounding box center [1123, 381] width 20 height 12
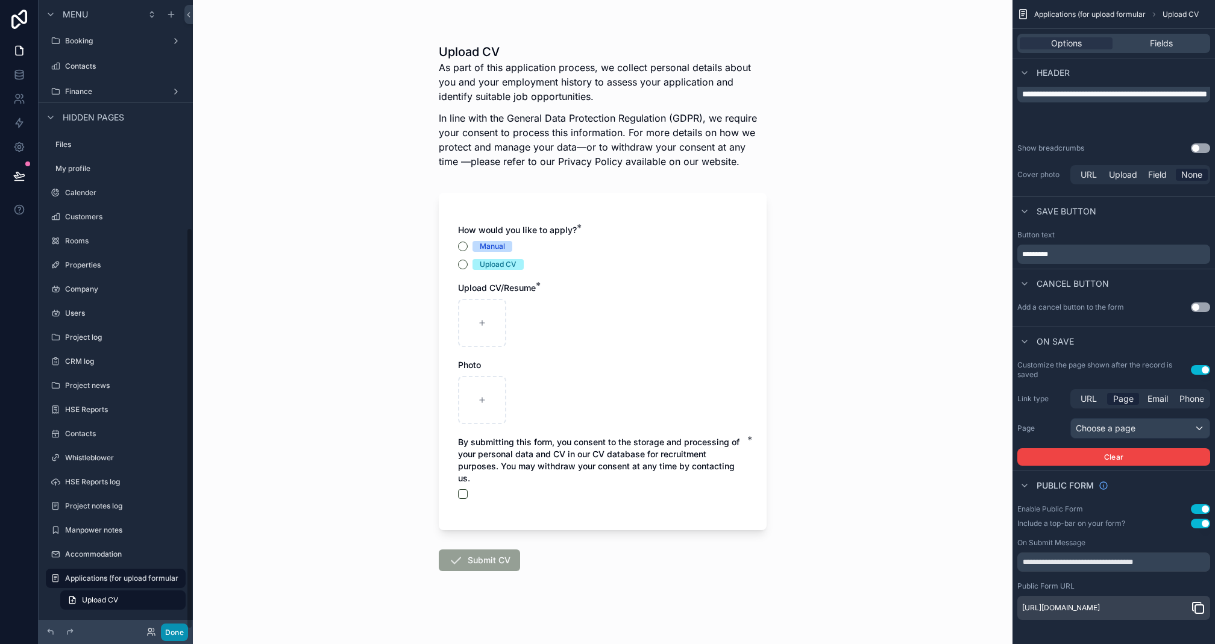
click at [179, 628] on button "Done" at bounding box center [174, 632] width 27 height 17
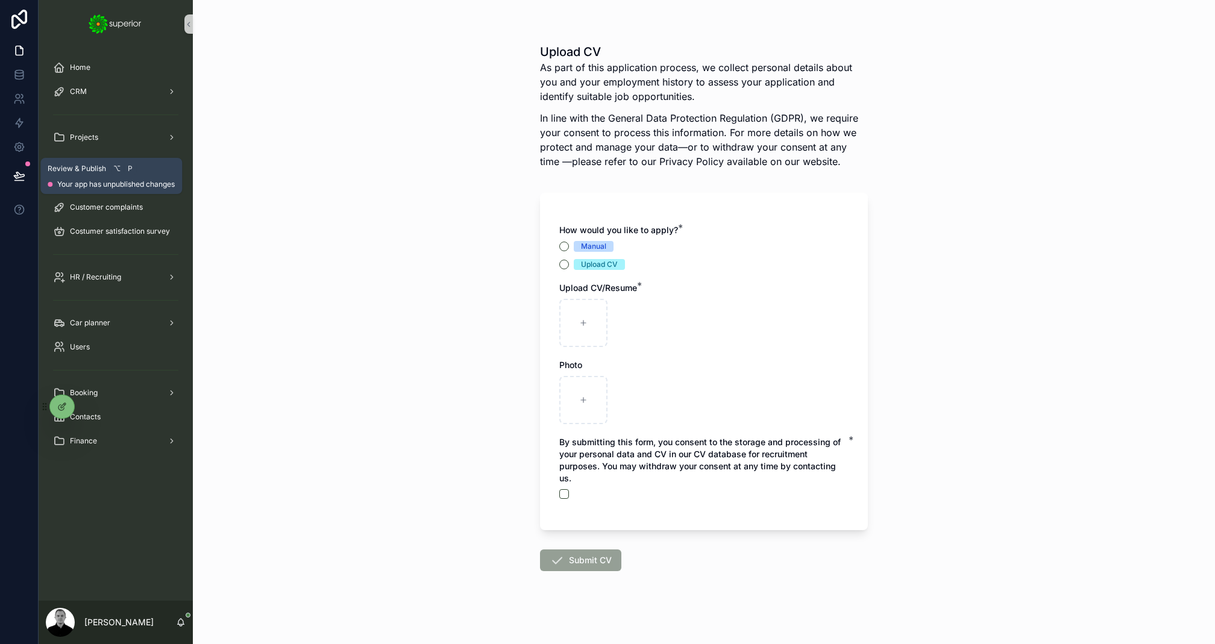
click at [22, 175] on icon at bounding box center [19, 176] width 12 height 12
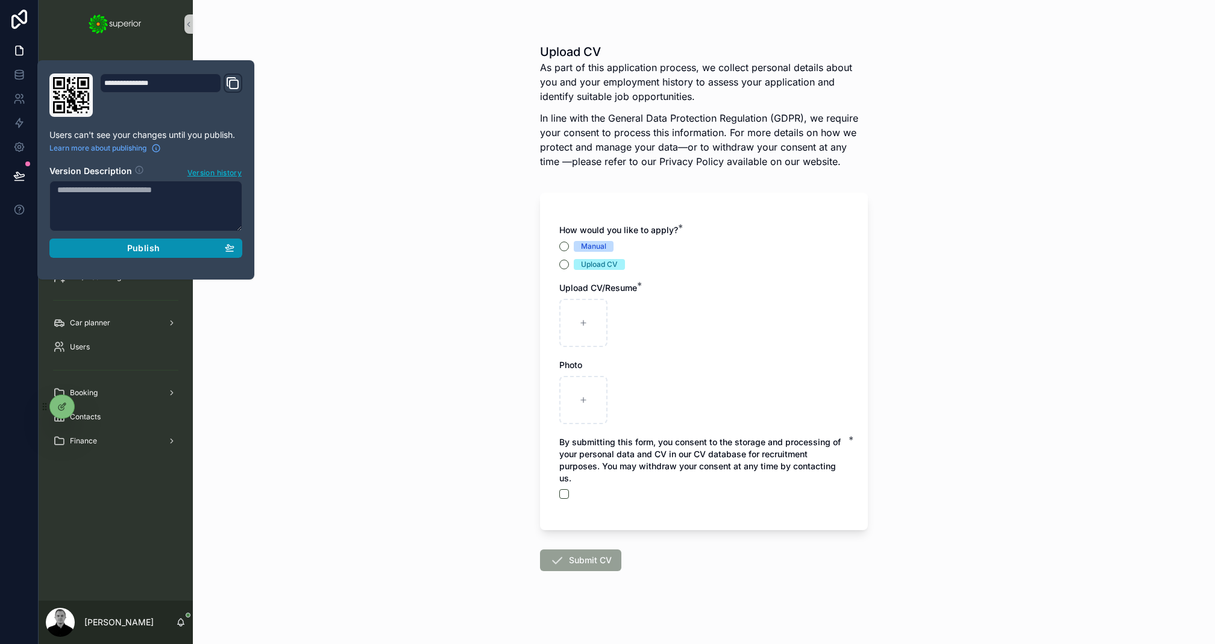
click at [196, 251] on div "Publish" at bounding box center [145, 248] width 177 height 11
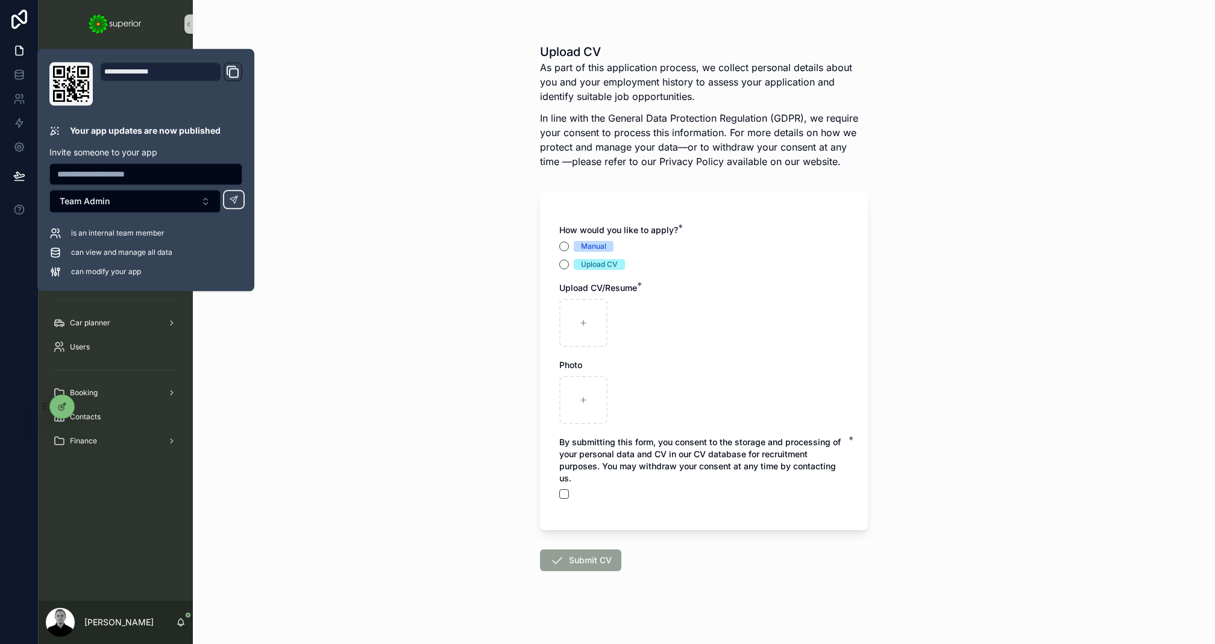
click at [443, 162] on div "Upload CV As part of this application process, we collect personal details abou…" at bounding box center [704, 322] width 1022 height 644
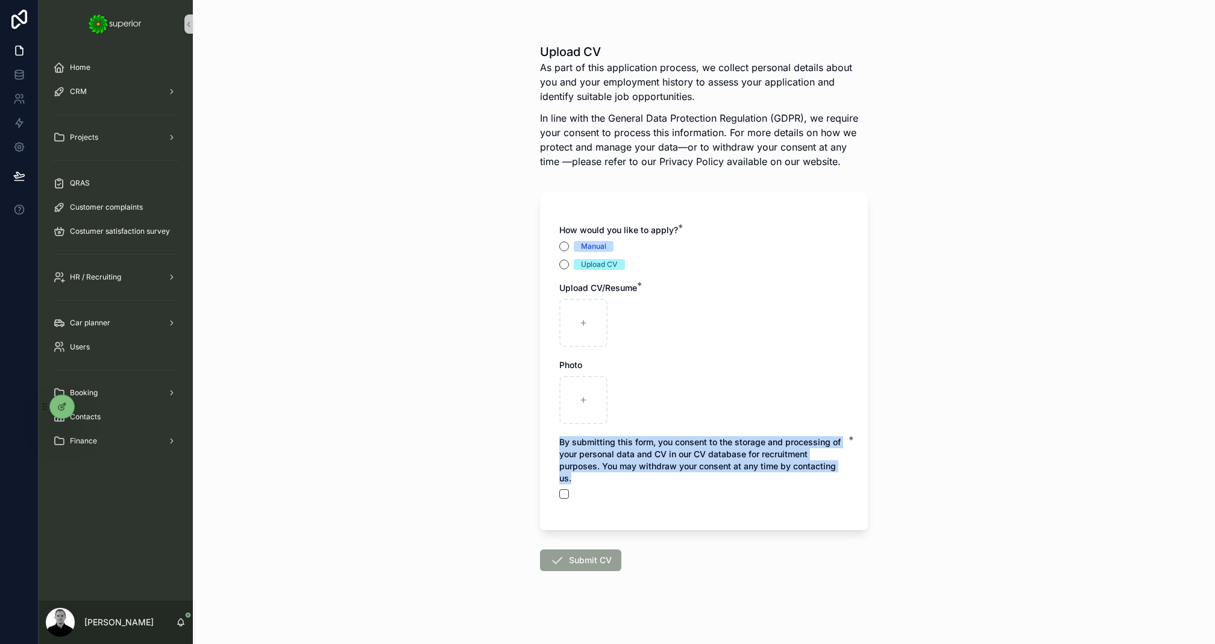
drag, startPoint x: 574, startPoint y: 475, endPoint x: 554, endPoint y: 444, distance: 37.1
click at [554, 444] on div "How would you like to apply? * Manual Upload CV Upload CV/Resume * Photo By sub…" at bounding box center [704, 361] width 328 height 337
copy span "By submitting this form, you consent to the storage and processing of your pers…"
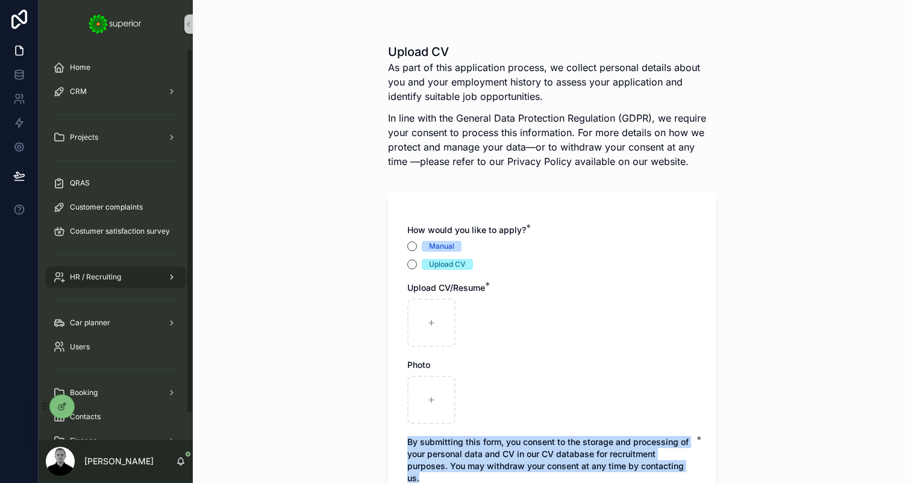
click at [105, 280] on span "HR / Recruiting" at bounding box center [95, 277] width 51 height 10
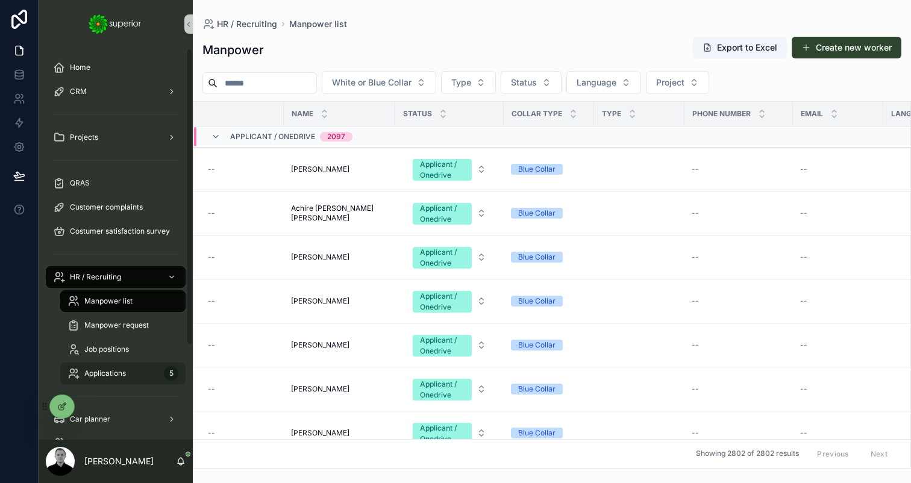
click at [107, 369] on span "Applications" at bounding box center [105, 374] width 42 height 10
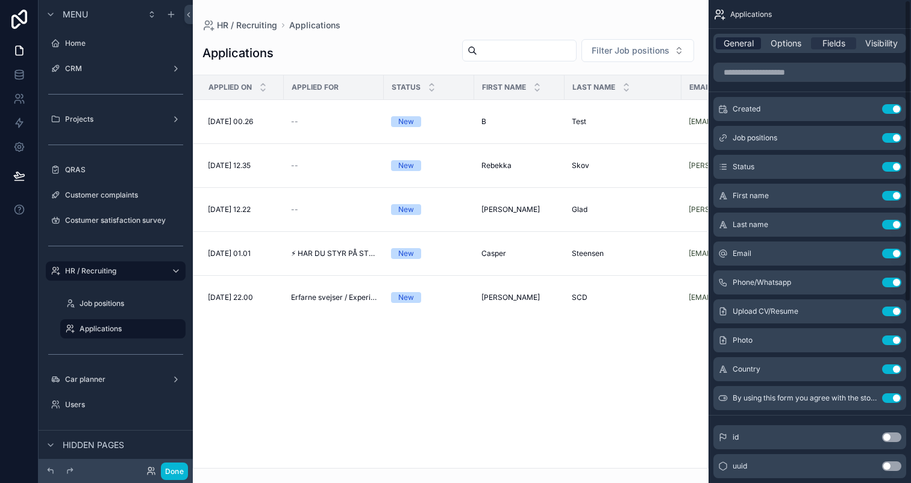
click at [744, 41] on span "General" at bounding box center [739, 43] width 30 height 12
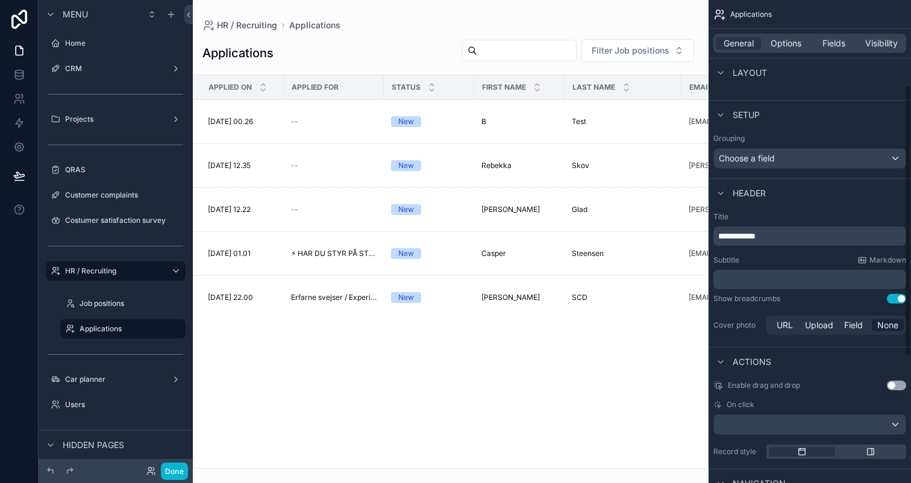
scroll to position [264, 0]
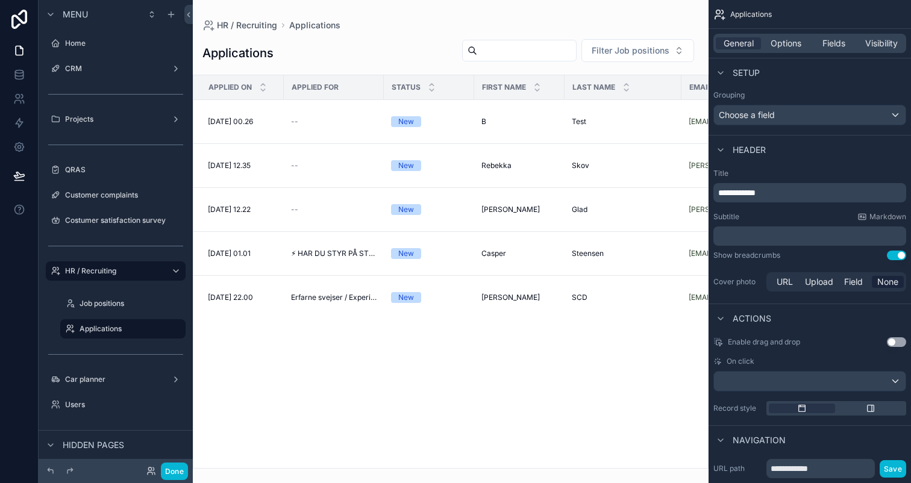
click at [796, 231] on p "﻿" at bounding box center [811, 236] width 186 height 12
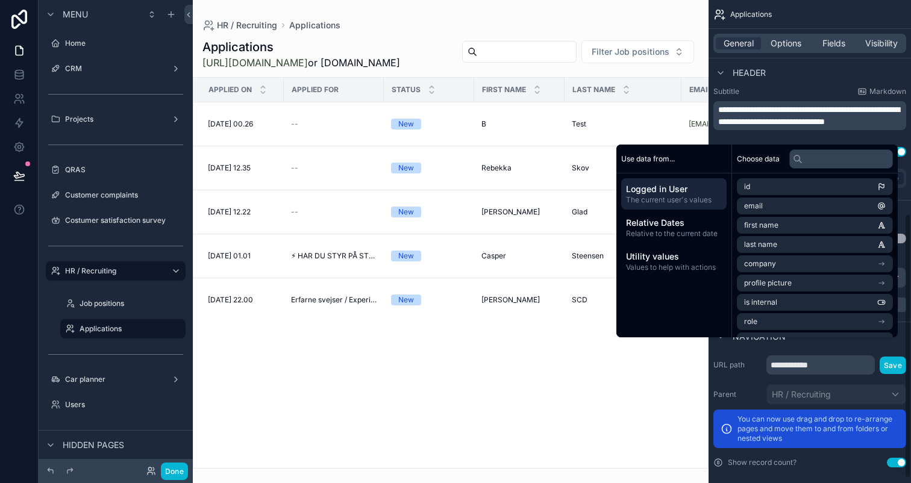
scroll to position [398, 0]
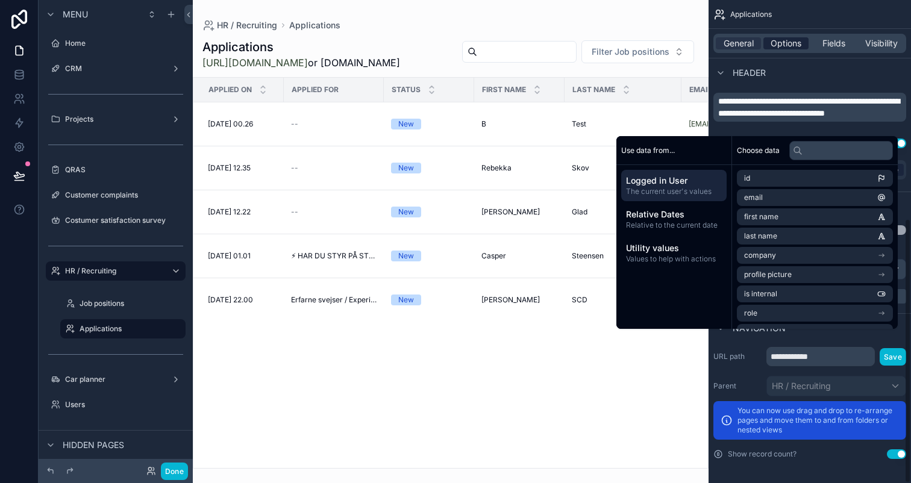
click at [795, 39] on span "Options" at bounding box center [786, 43] width 31 height 12
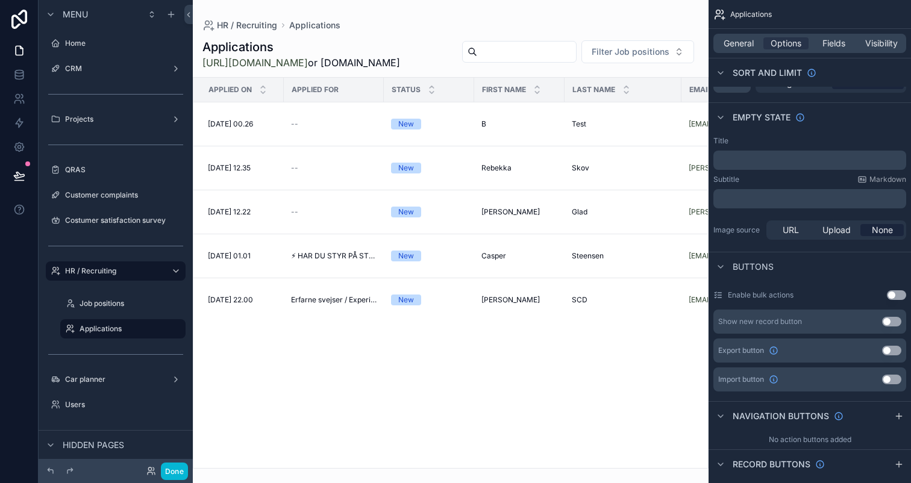
scroll to position [0, 0]
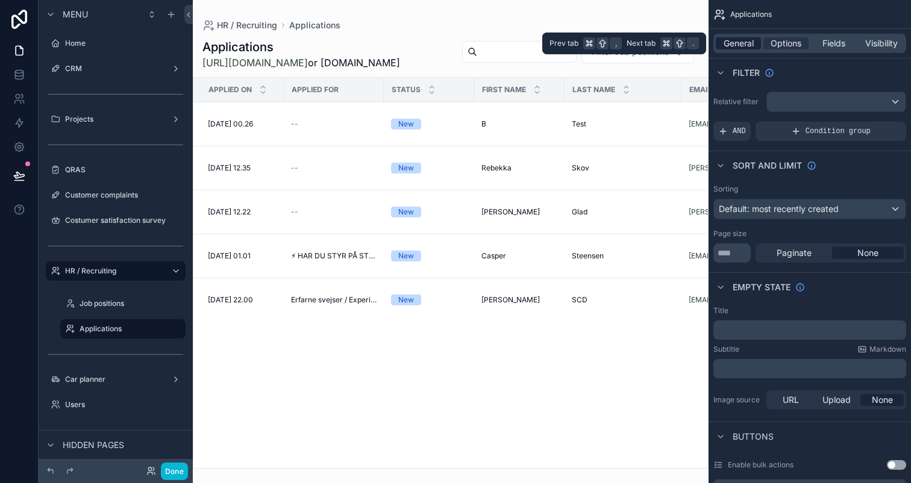
click at [750, 46] on span "General" at bounding box center [739, 43] width 30 height 12
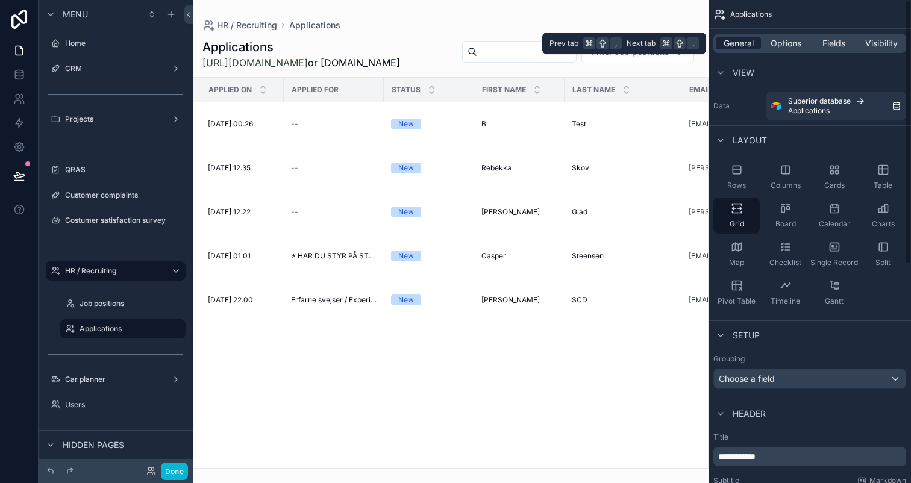
click at [741, 46] on span "General" at bounding box center [739, 43] width 30 height 12
click at [773, 42] on span "Options" at bounding box center [786, 43] width 31 height 12
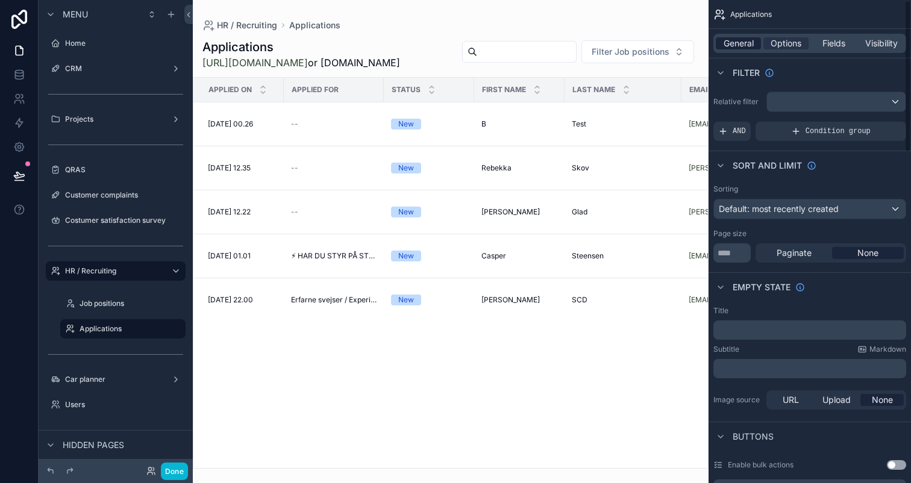
click at [742, 42] on span "General" at bounding box center [739, 43] width 30 height 12
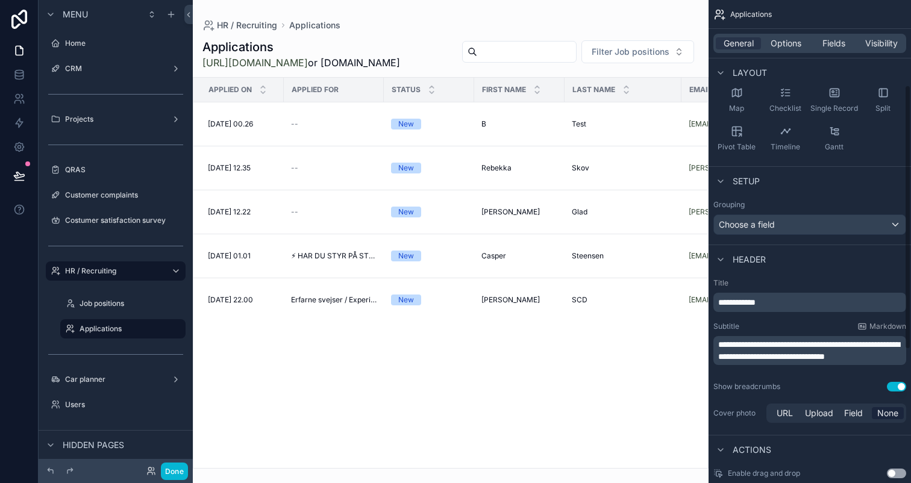
scroll to position [155, 0]
click at [720, 347] on span "**********" at bounding box center [808, 349] width 181 height 20
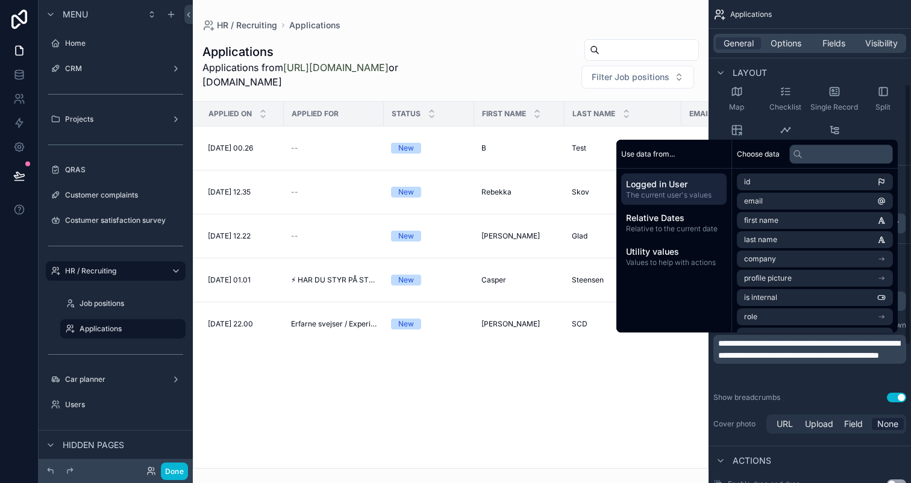
click at [890, 360] on span "**********" at bounding box center [808, 349] width 181 height 20
click at [842, 362] on p "**********" at bounding box center [811, 349] width 186 height 24
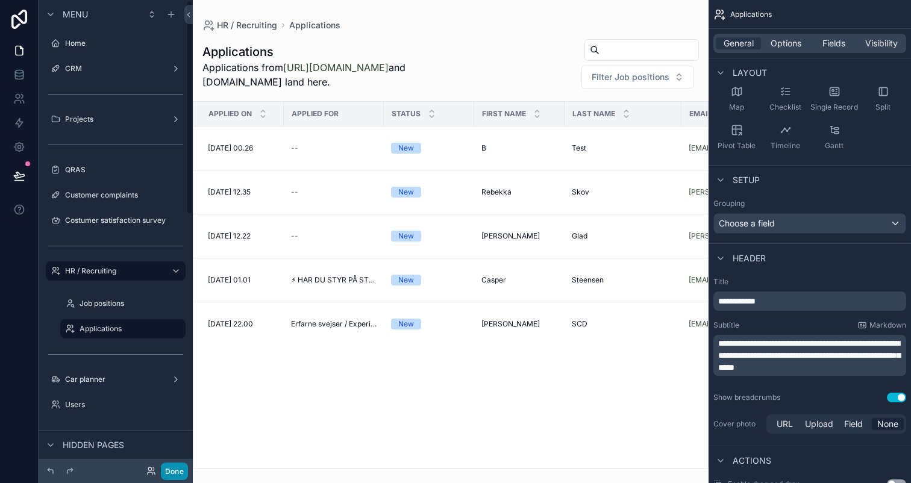
click at [180, 469] on button "Done" at bounding box center [174, 471] width 27 height 17
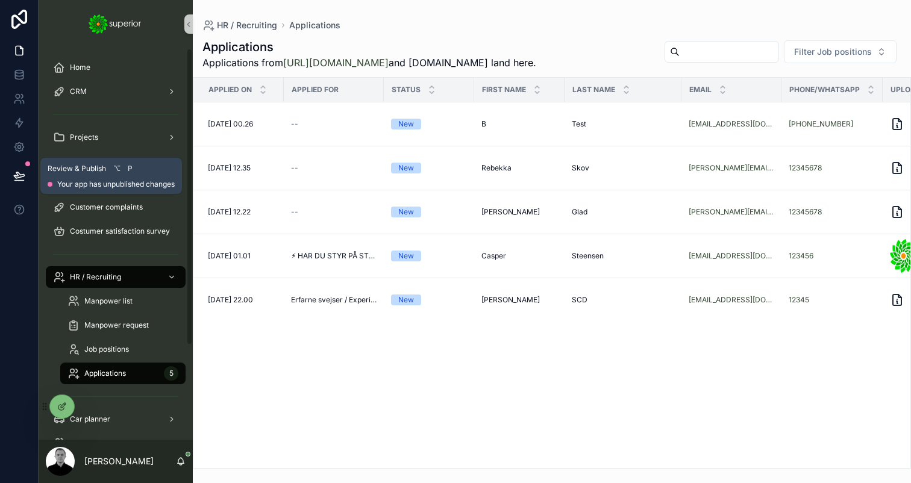
click at [24, 179] on icon at bounding box center [19, 176] width 12 height 12
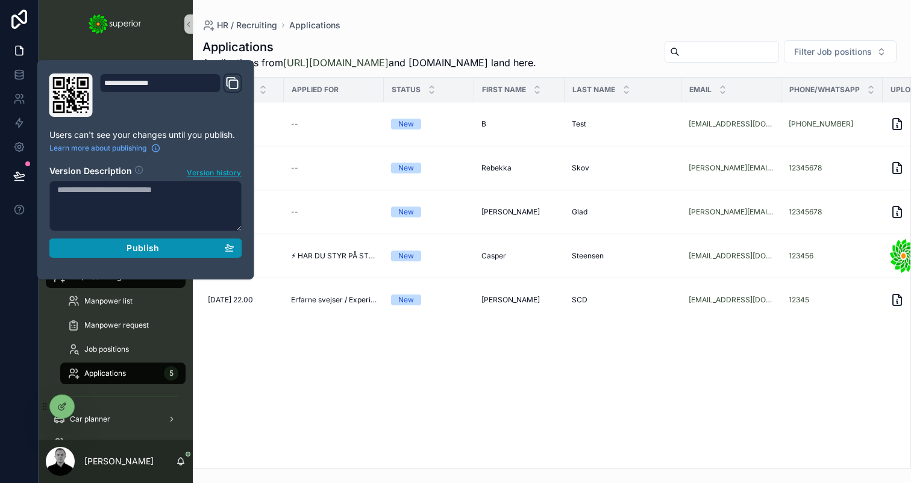
click at [123, 246] on div "Publish" at bounding box center [145, 248] width 177 height 11
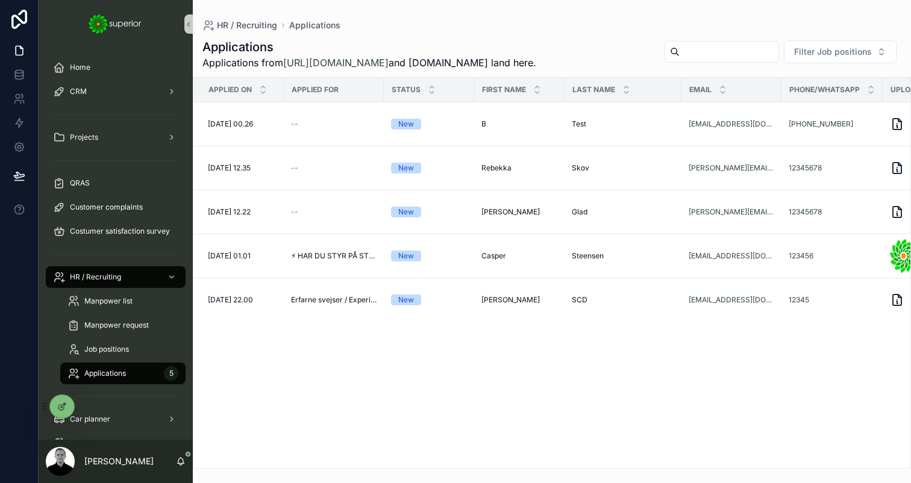
click at [351, 70] on span "Applications from [URL][DOMAIN_NAME] and [DOMAIN_NAME] land here." at bounding box center [369, 62] width 334 height 14
click at [24, 146] on icon at bounding box center [19, 147] width 12 height 12
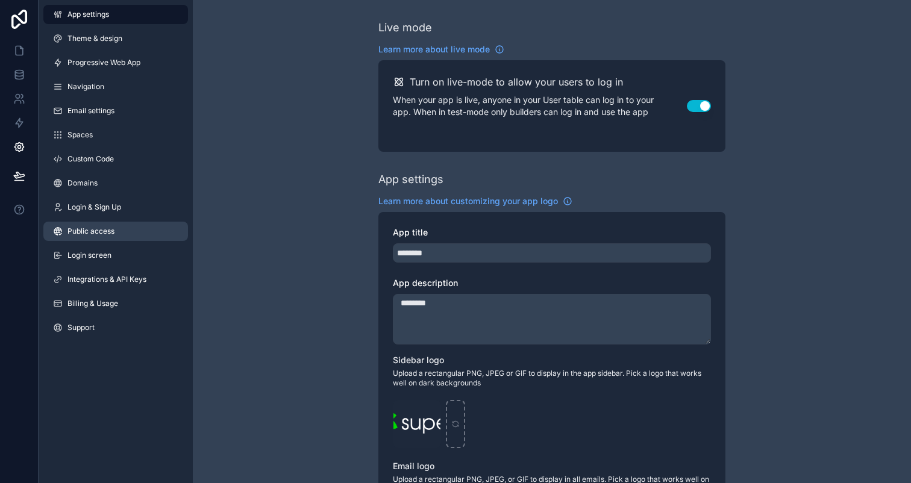
click at [111, 235] on span "Public access" at bounding box center [90, 232] width 47 height 10
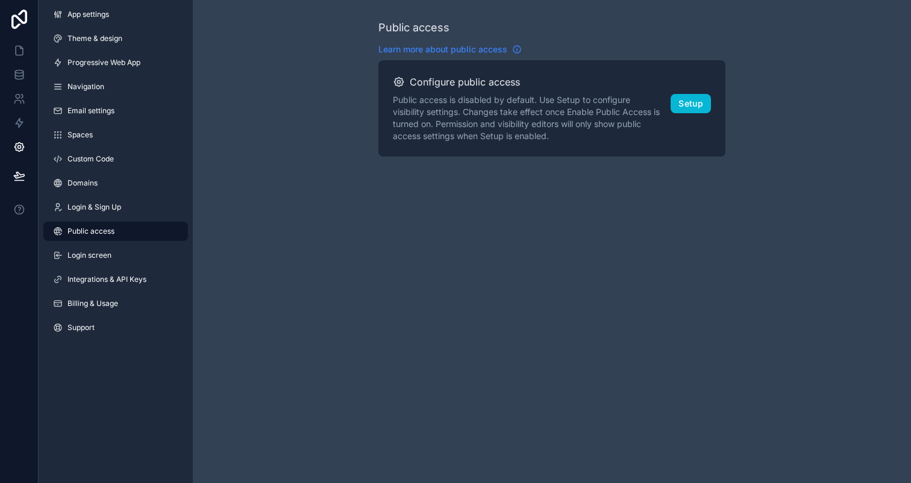
click at [480, 50] on span "Learn more about public access" at bounding box center [442, 49] width 129 height 12
